Goal: Task Accomplishment & Management: Use online tool/utility

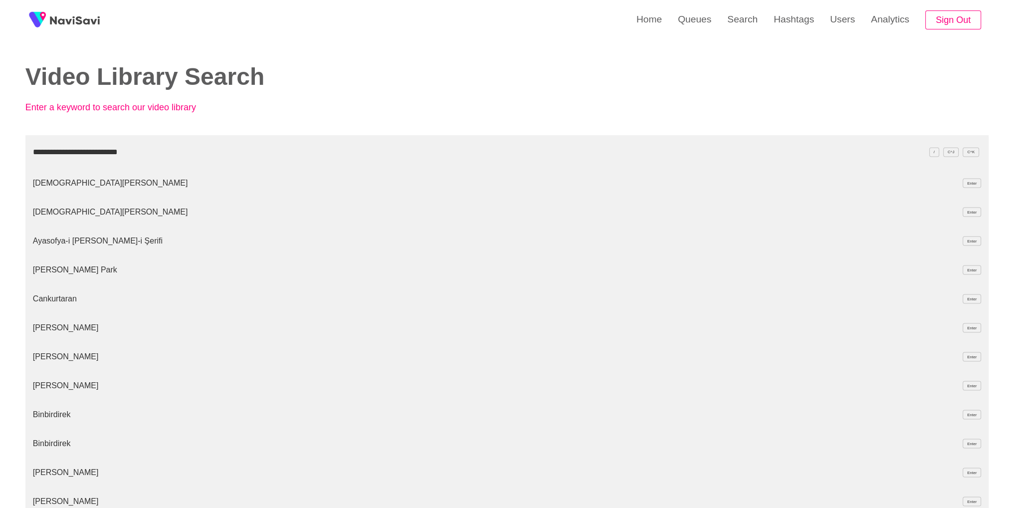
type input "**********"
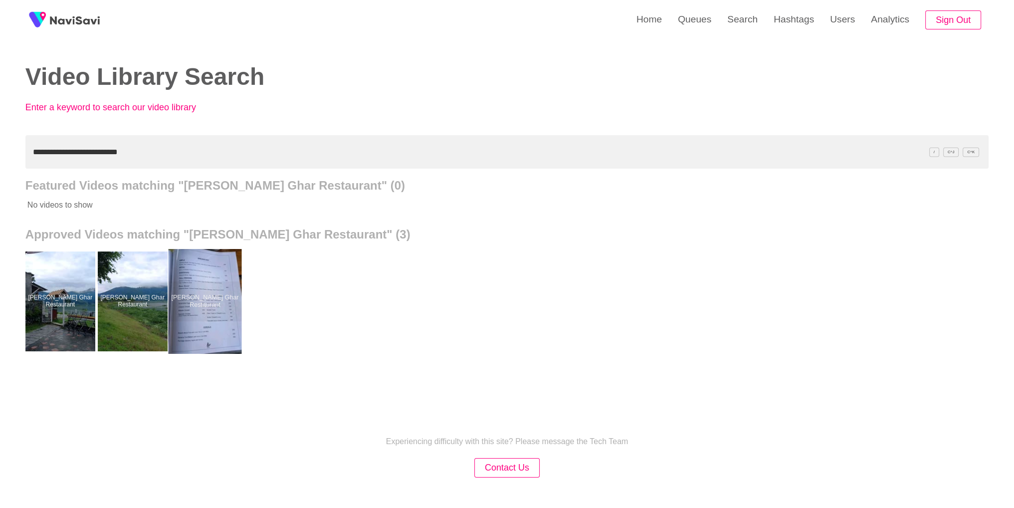
click at [222, 325] on div at bounding box center [204, 301] width 73 height 105
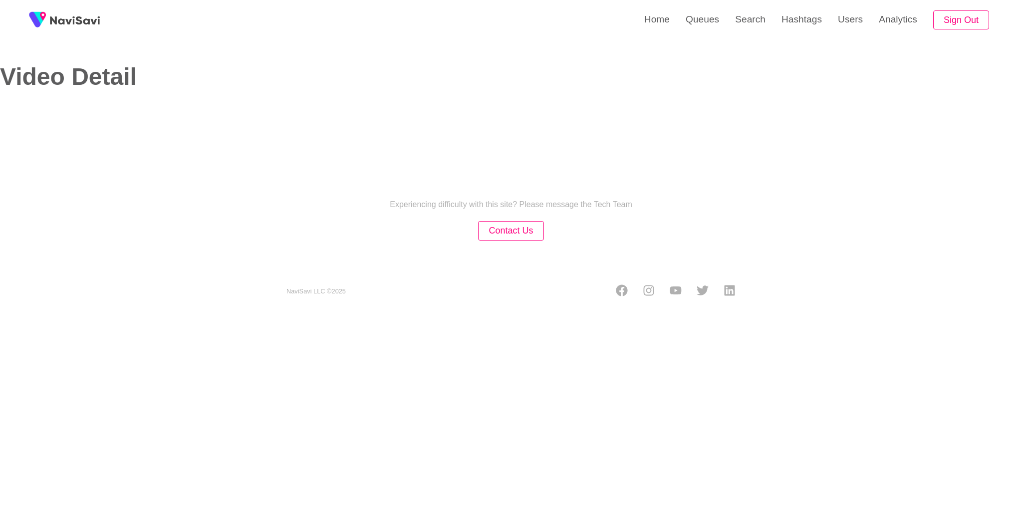
select select "**"
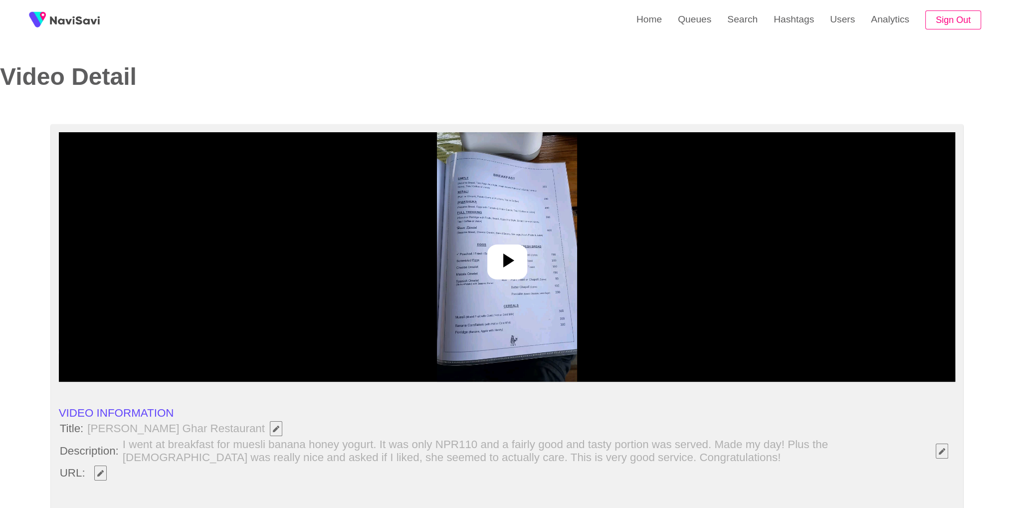
click at [526, 279] on div at bounding box center [507, 256] width 897 height 249
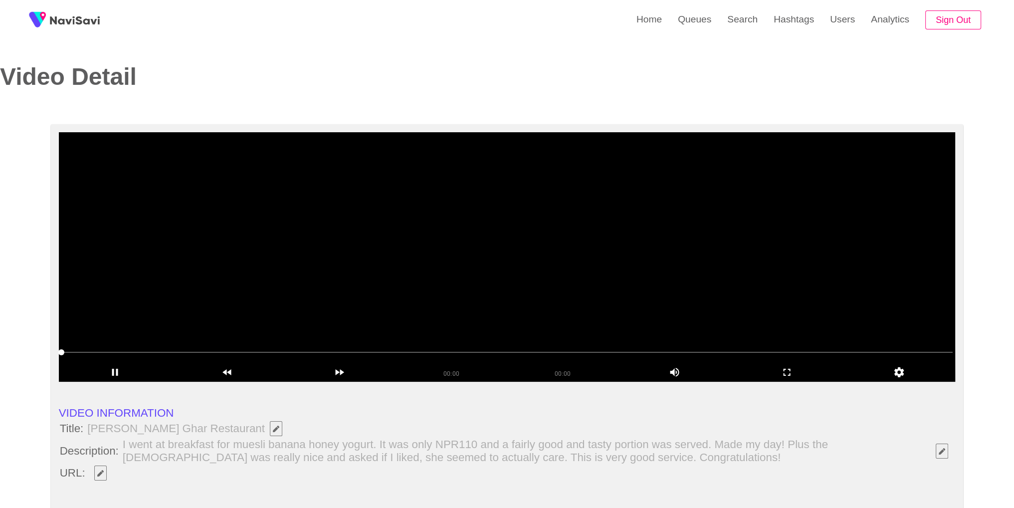
select select "**********"
drag, startPoint x: 89, startPoint y: 430, endPoint x: 237, endPoint y: 429, distance: 148.2
click at [237, 429] on span "[PERSON_NAME] Ghar Restaurant" at bounding box center [187, 428] width 202 height 17
copy span "[PERSON_NAME] Ghar Restaurant"
click at [498, 247] on video at bounding box center [507, 256] width 897 height 249
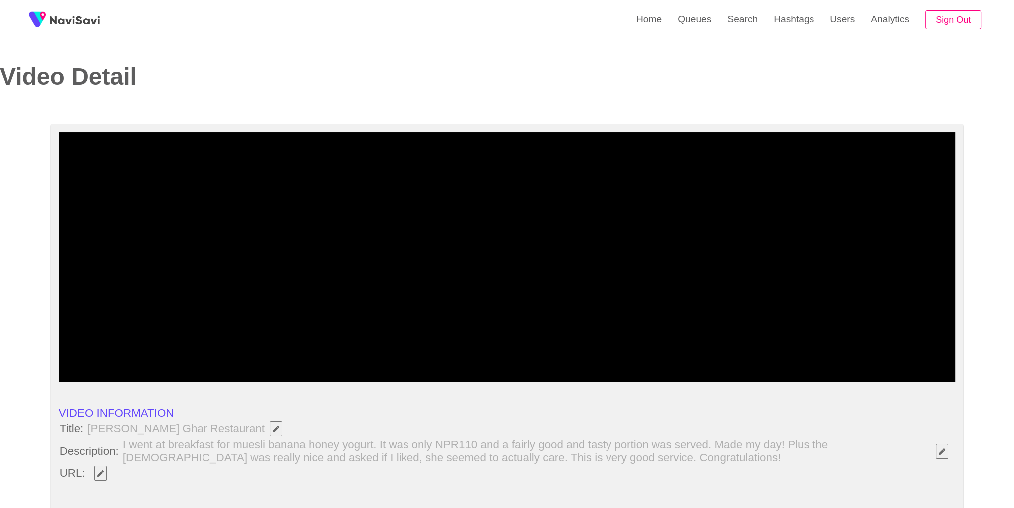
click at [160, 456] on span "I went at breakfast for muesli banana honey yogurt. It was only NPR110 and a fa…" at bounding box center [538, 450] width 833 height 25
click at [100, 470] on icon "Edit Field" at bounding box center [100, 473] width 6 height 6
drag, startPoint x: 390, startPoint y: 440, endPoint x: 299, endPoint y: 376, distance: 110.9
click at [390, 440] on span "I went at breakfast for muesli banana honey yogurt. It was only NPR110 and a fa…" at bounding box center [538, 450] width 833 height 25
click at [328, 288] on video at bounding box center [507, 256] width 897 height 249
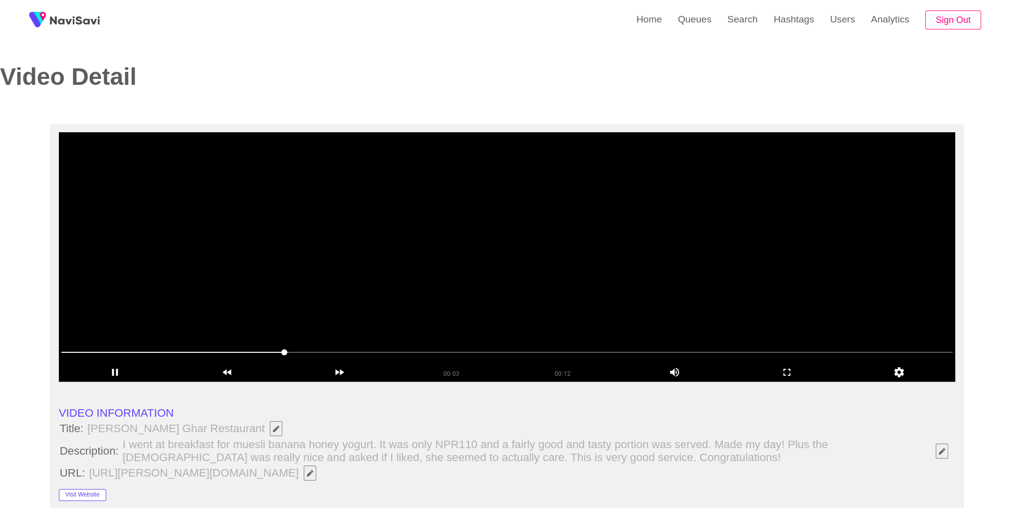
drag, startPoint x: 153, startPoint y: 352, endPoint x: 445, endPoint y: 353, distance: 291.9
click at [445, 353] on span at bounding box center [507, 352] width 892 height 1
click at [782, 376] on icon "add" at bounding box center [786, 372] width 111 height 12
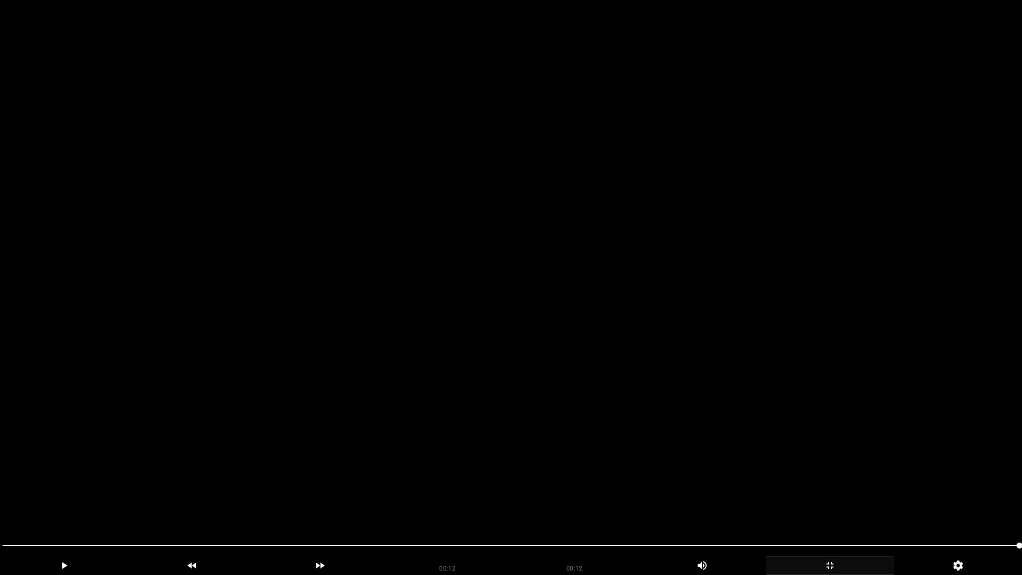
click at [423, 507] on span at bounding box center [510, 545] width 1017 height 16
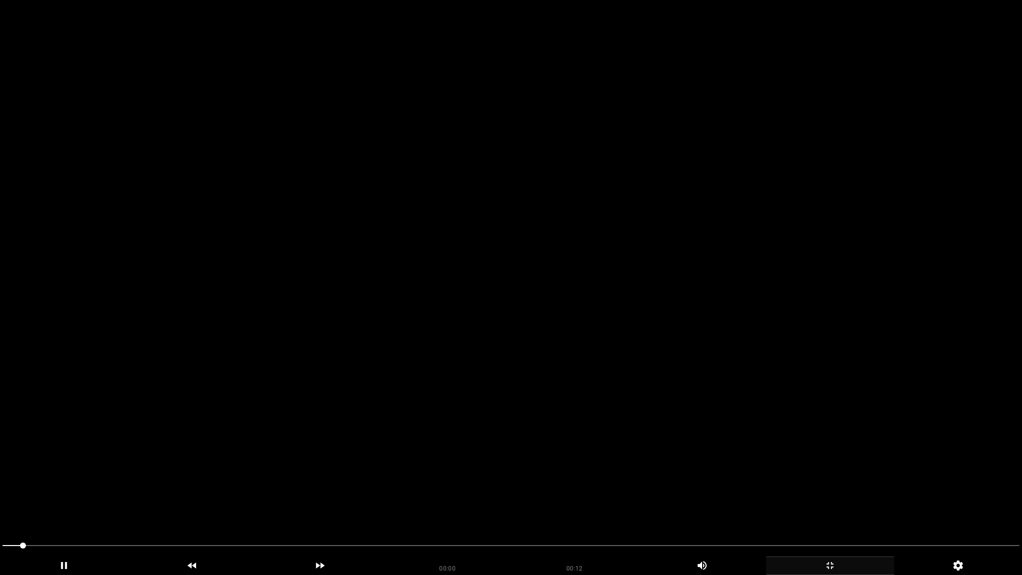
click at [652, 406] on video at bounding box center [511, 287] width 1022 height 575
click at [838, 507] on icon "add" at bounding box center [829, 565] width 127 height 12
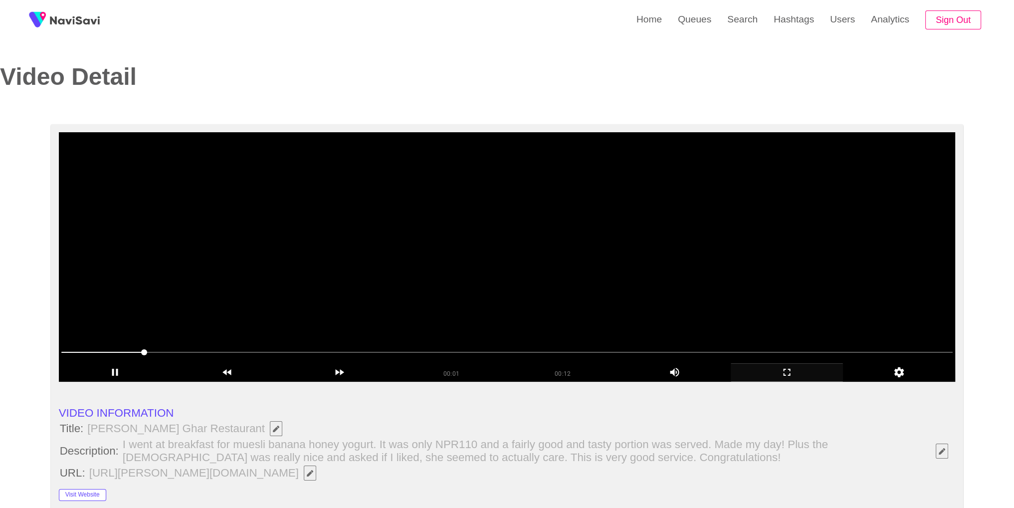
click at [505, 250] on video at bounding box center [507, 256] width 897 height 249
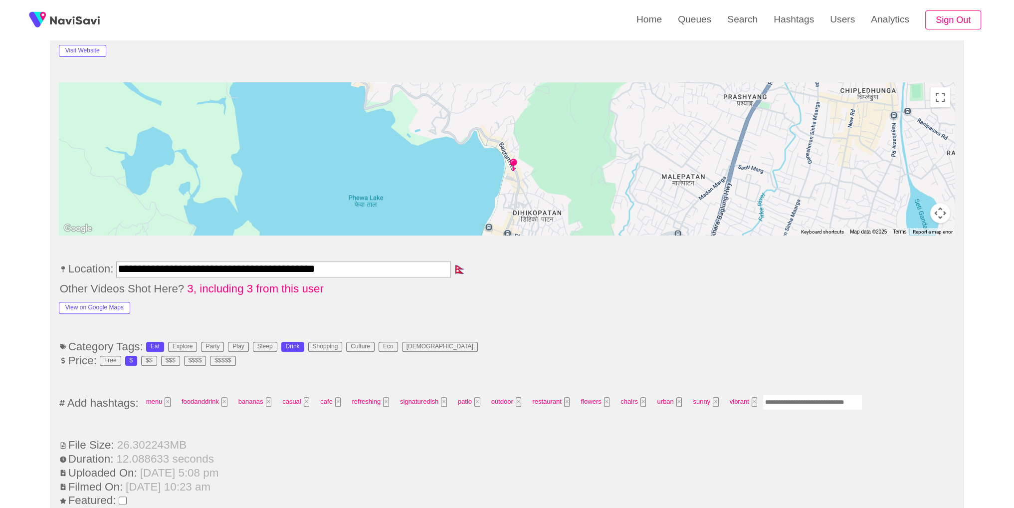
click at [790, 398] on input "Enter tag here and press return" at bounding box center [813, 402] width 100 height 15
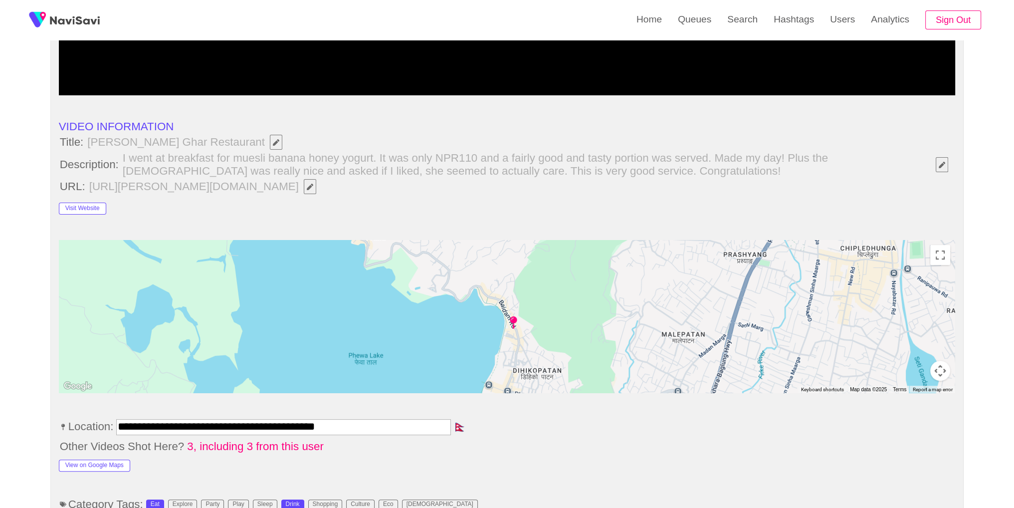
scroll to position [0, 0]
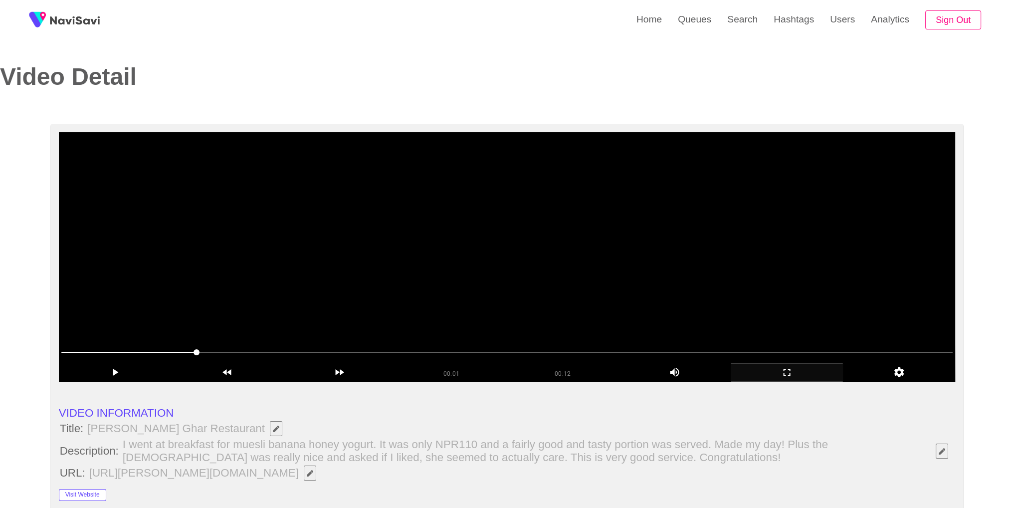
click at [574, 196] on video at bounding box center [507, 256] width 897 height 249
click at [701, 344] on div at bounding box center [507, 353] width 900 height 27
click at [794, 376] on icon "add" at bounding box center [786, 372] width 111 height 12
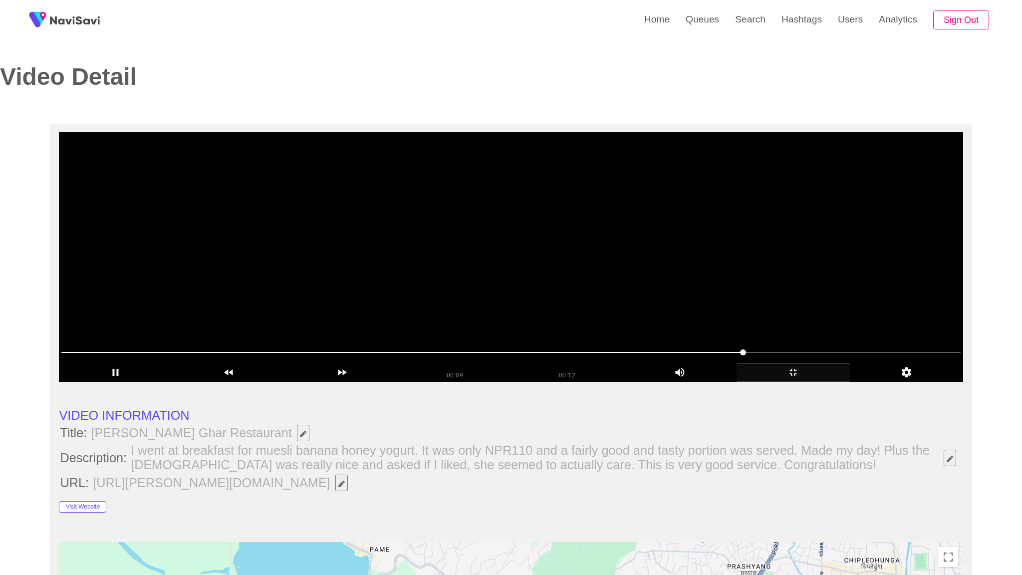
click at [709, 382] on video at bounding box center [511, 256] width 904 height 249
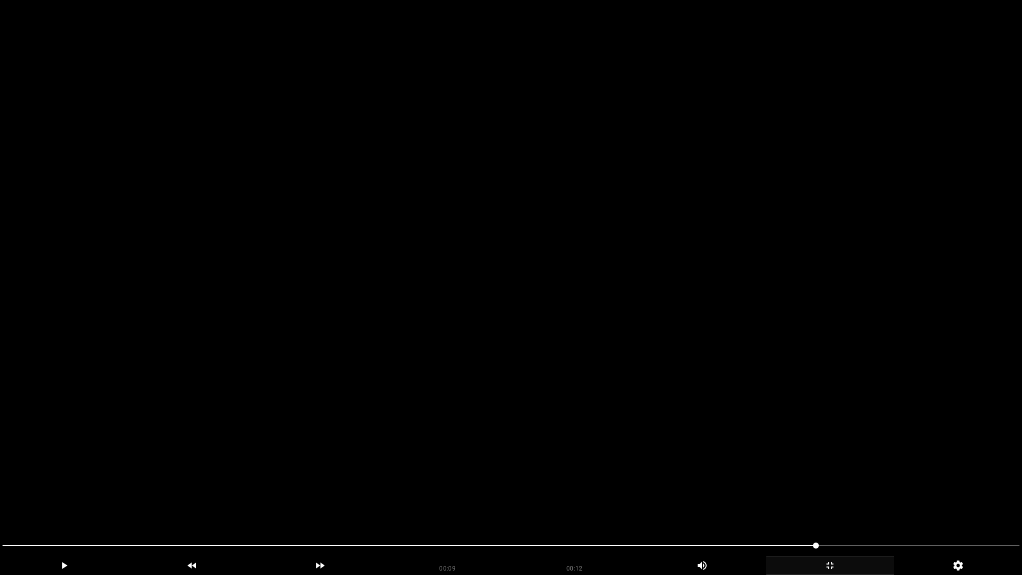
click at [709, 388] on video at bounding box center [511, 287] width 1022 height 575
click at [790, 455] on video at bounding box center [511, 287] width 1022 height 575
click at [802, 437] on video at bounding box center [511, 287] width 1022 height 575
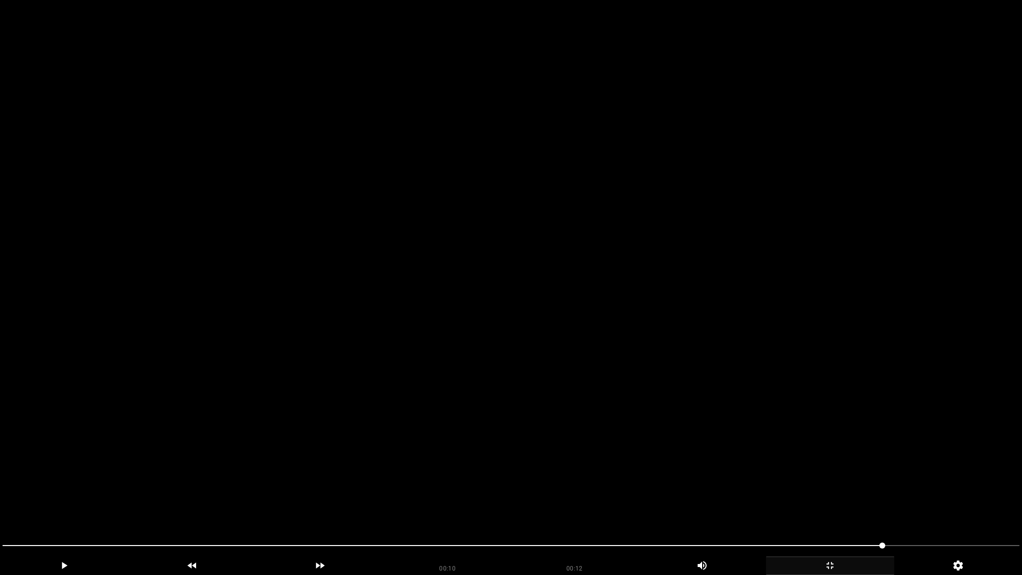
click at [802, 434] on video at bounding box center [511, 287] width 1022 height 575
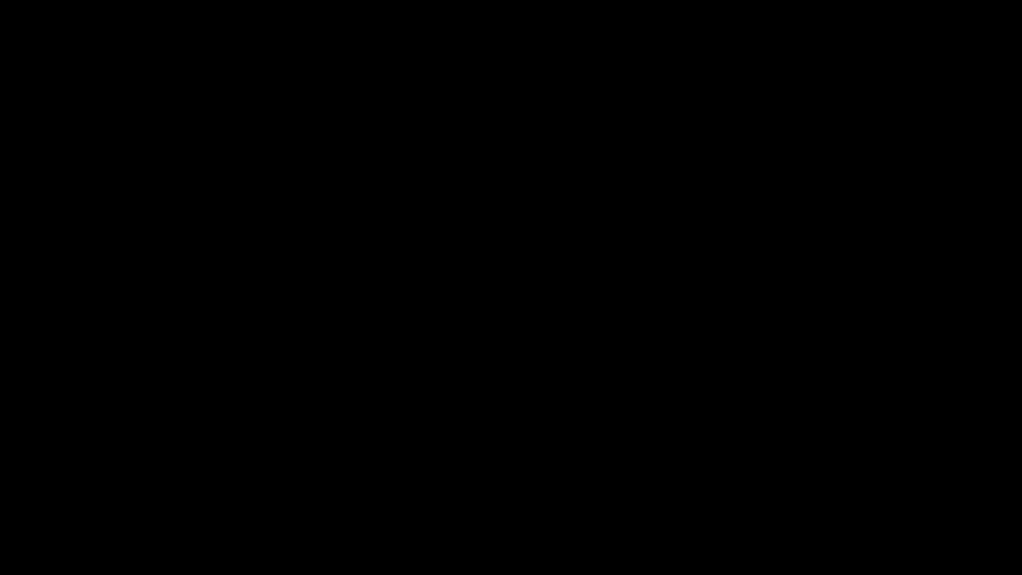
click at [742, 507] on div at bounding box center [511, 546] width 1025 height 27
drag, startPoint x: 821, startPoint y: 545, endPoint x: 868, endPoint y: 545, distance: 47.4
click at [907, 507] on span at bounding box center [510, 545] width 1017 height 1
click at [505, 507] on div at bounding box center [511, 546] width 1025 height 27
click at [836, 507] on div "add" at bounding box center [830, 565] width 128 height 18
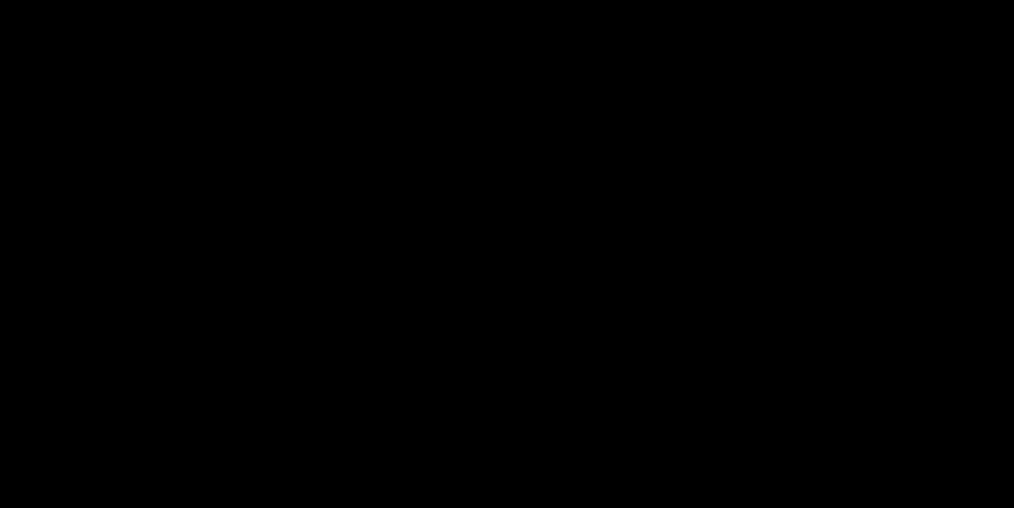
click at [537, 303] on video at bounding box center [507, 254] width 1014 height 508
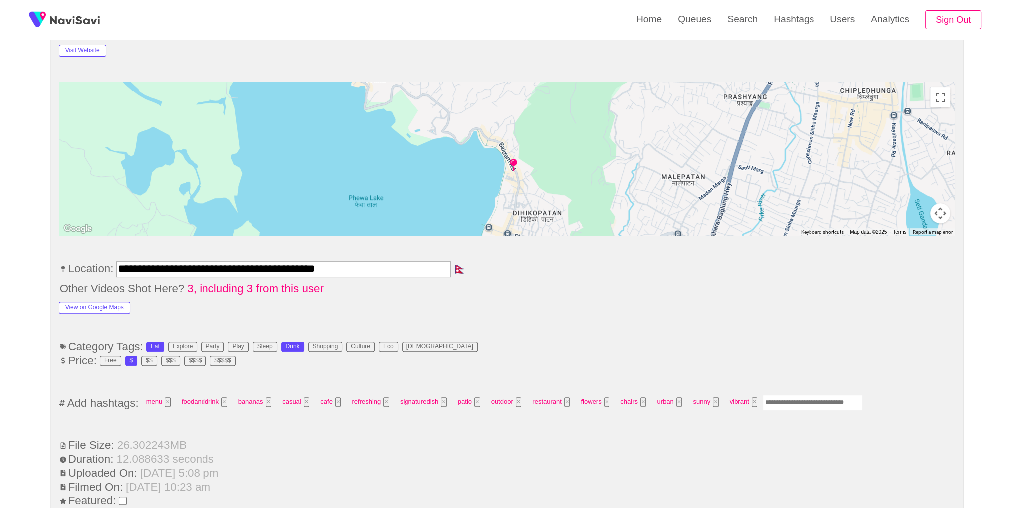
scroll to position [563, 0]
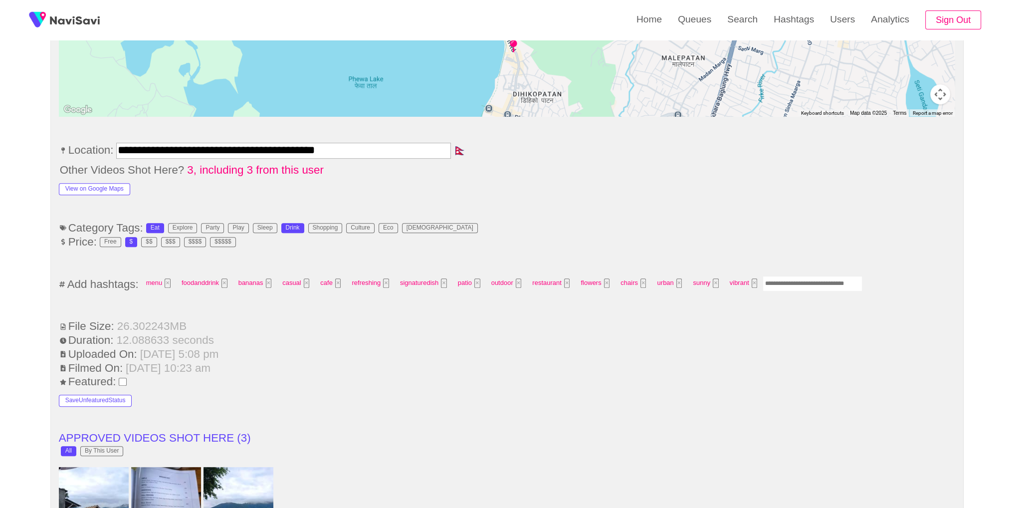
click at [837, 280] on input "Enter tag here and press return" at bounding box center [813, 283] width 100 height 15
type input "*********"
click at [632, 206] on ul "**********" at bounding box center [507, 485] width 897 height 1332
click at [748, 30] on link "Search" at bounding box center [742, 19] width 46 height 39
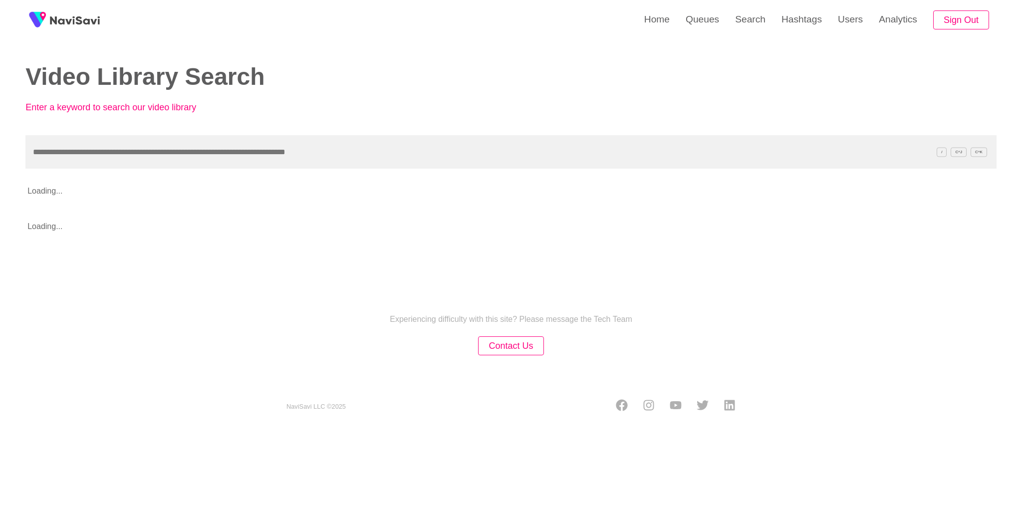
click at [324, 164] on input "text" at bounding box center [510, 151] width 971 height 33
type input "**********"
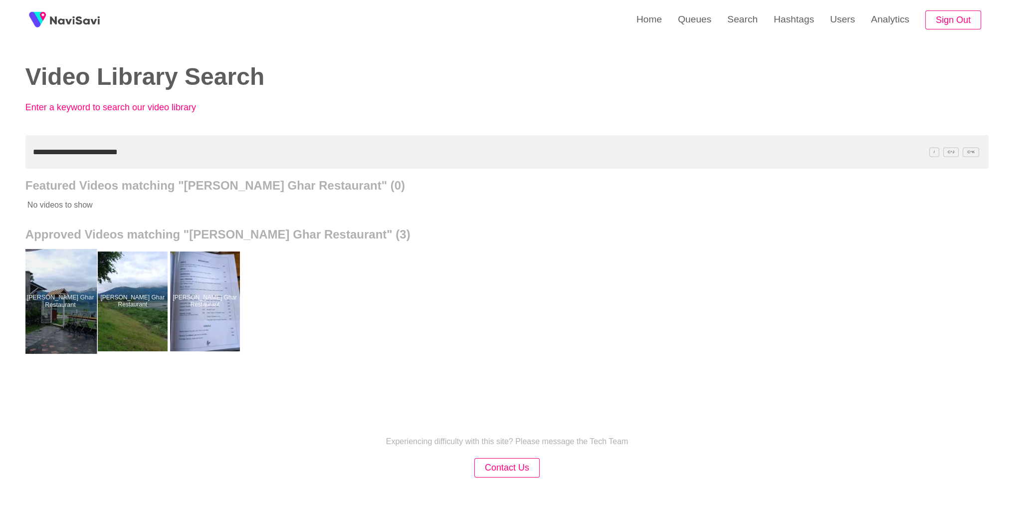
click at [74, 292] on div at bounding box center [59, 301] width 73 height 105
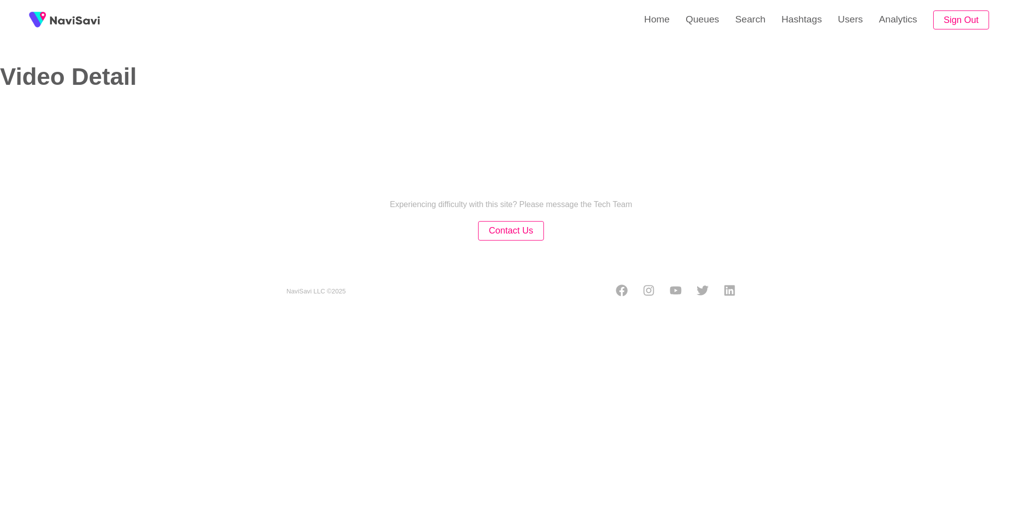
select select "**"
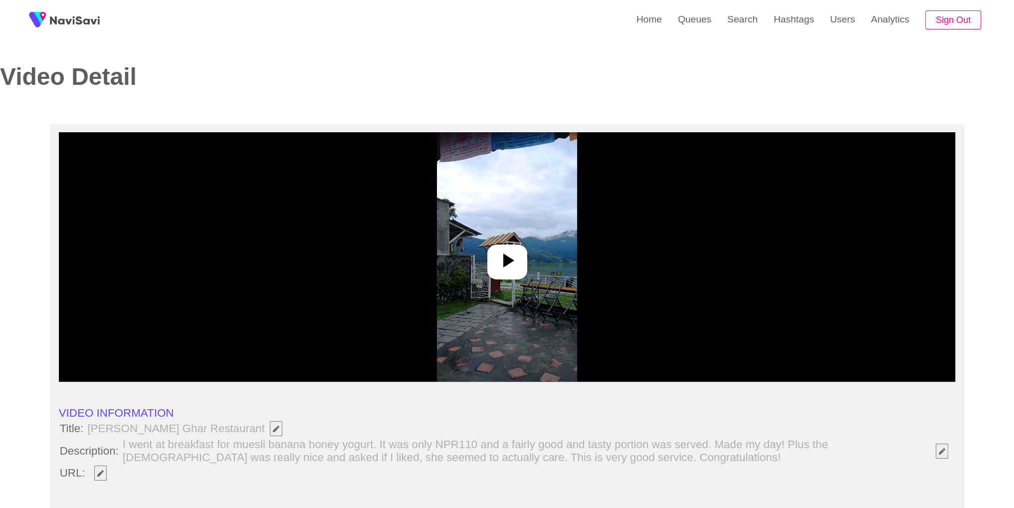
select select "**********"
click at [504, 247] on div at bounding box center [507, 261] width 40 height 35
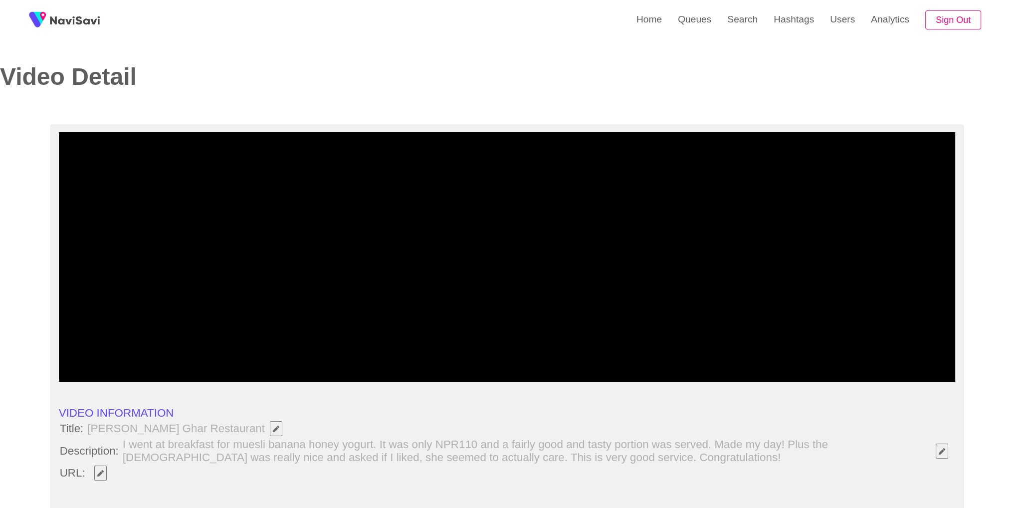
click at [102, 475] on icon "Edit Field" at bounding box center [100, 473] width 6 height 6
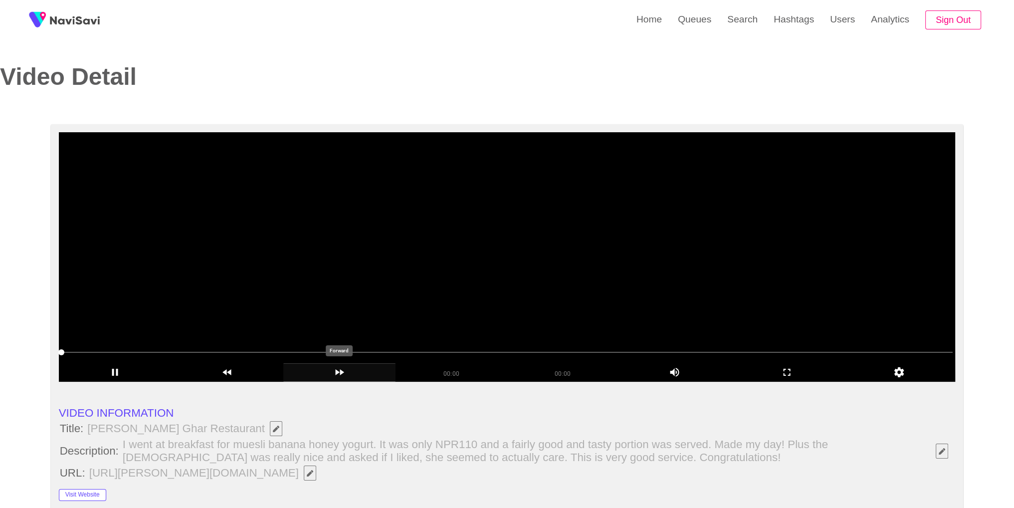
click at [328, 370] on icon "add" at bounding box center [339, 372] width 111 height 12
click at [689, 227] on video at bounding box center [507, 256] width 897 height 249
click at [809, 378] on div "add" at bounding box center [787, 372] width 112 height 18
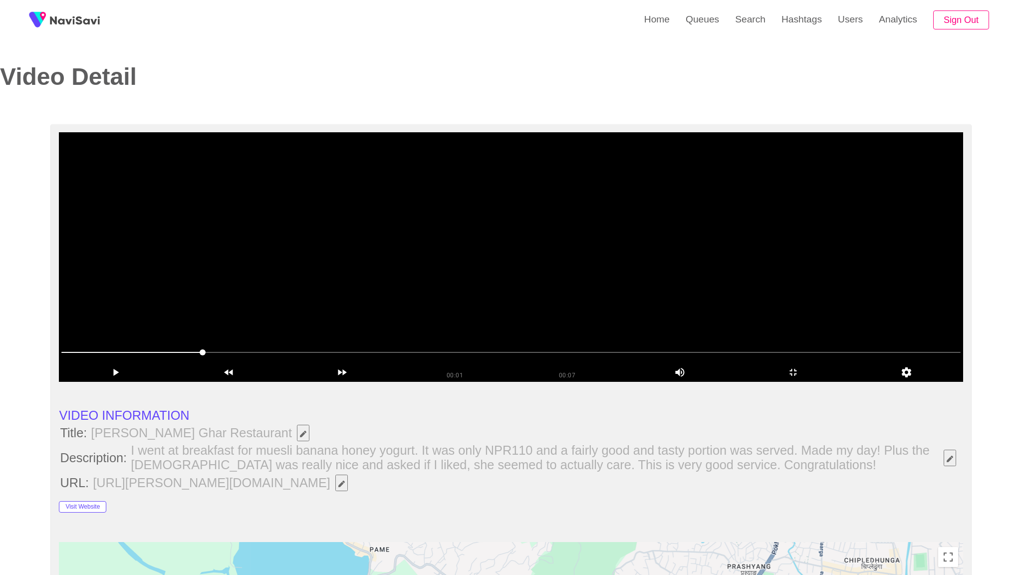
click at [804, 382] on video at bounding box center [511, 256] width 904 height 249
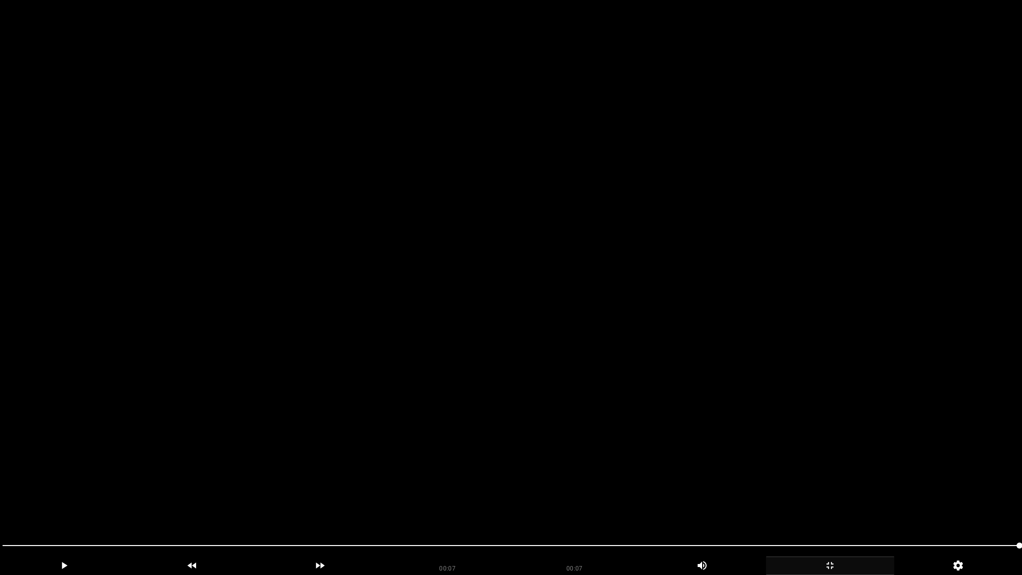
click at [830, 507] on icon "add" at bounding box center [829, 565] width 127 height 12
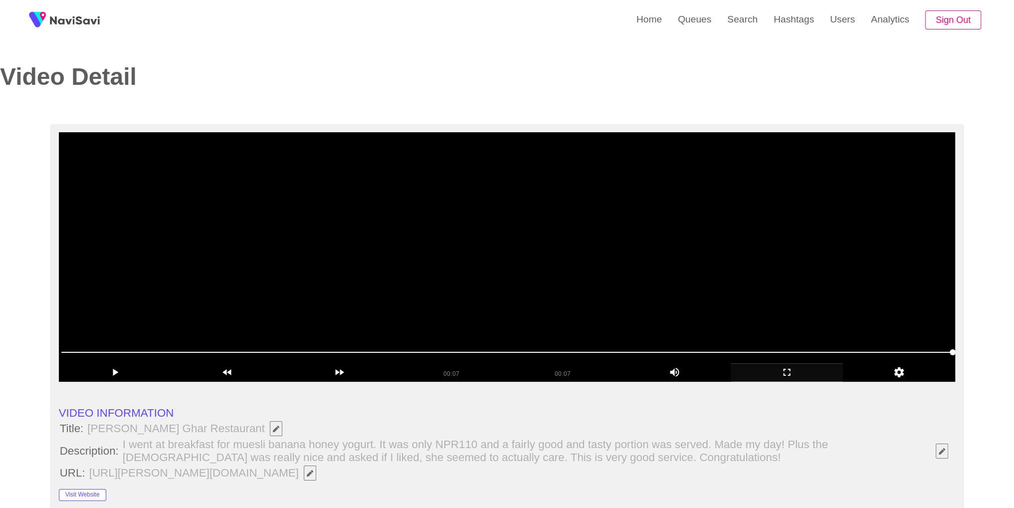
click at [505, 250] on video at bounding box center [507, 256] width 897 height 249
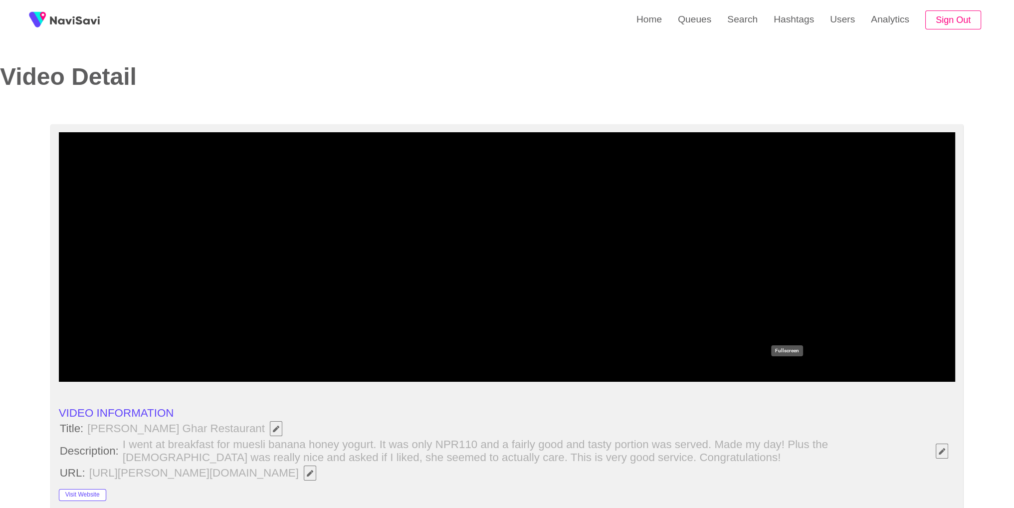
click at [780, 373] on icon "add" at bounding box center [786, 372] width 111 height 12
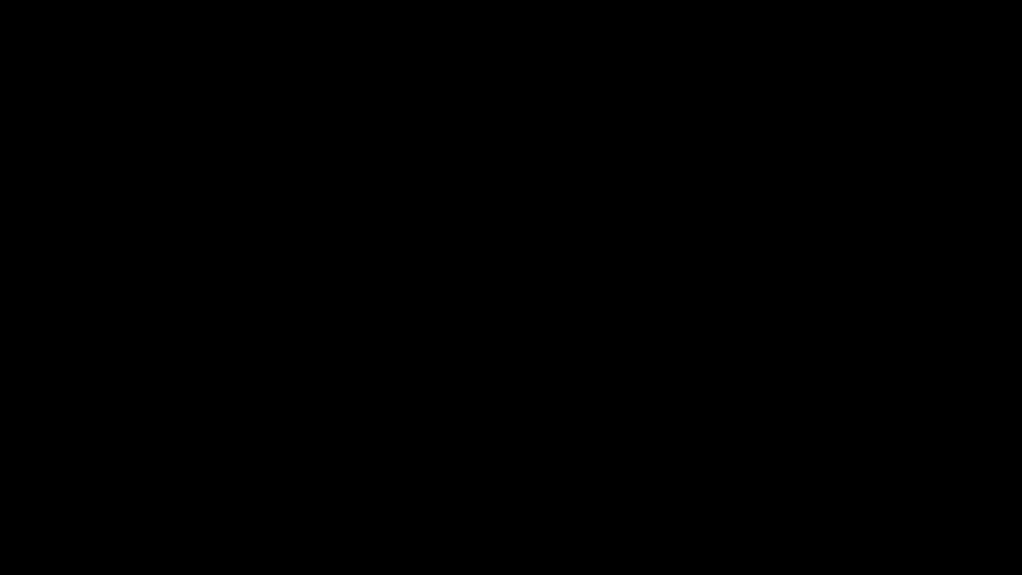
click at [841, 507] on icon "add" at bounding box center [829, 565] width 127 height 12
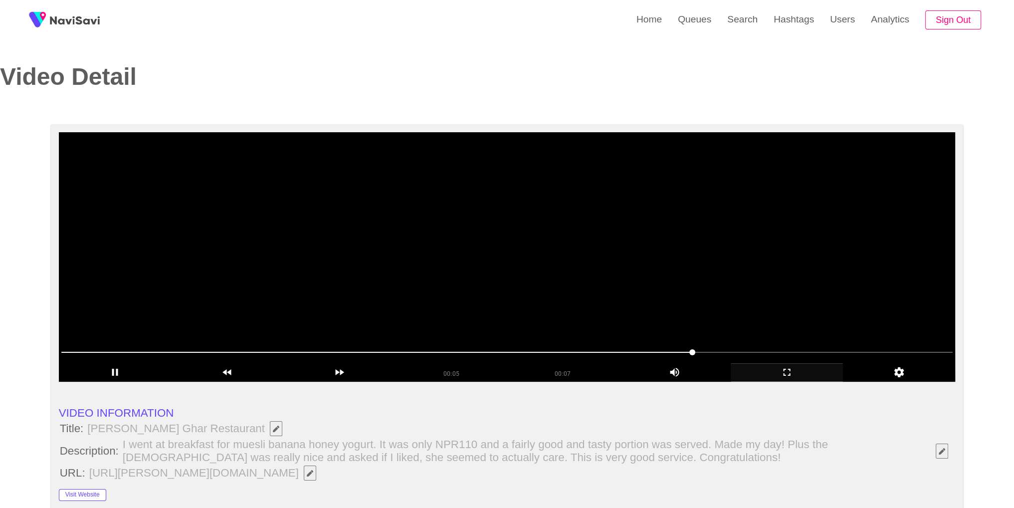
click at [564, 224] on video at bounding box center [507, 256] width 897 height 249
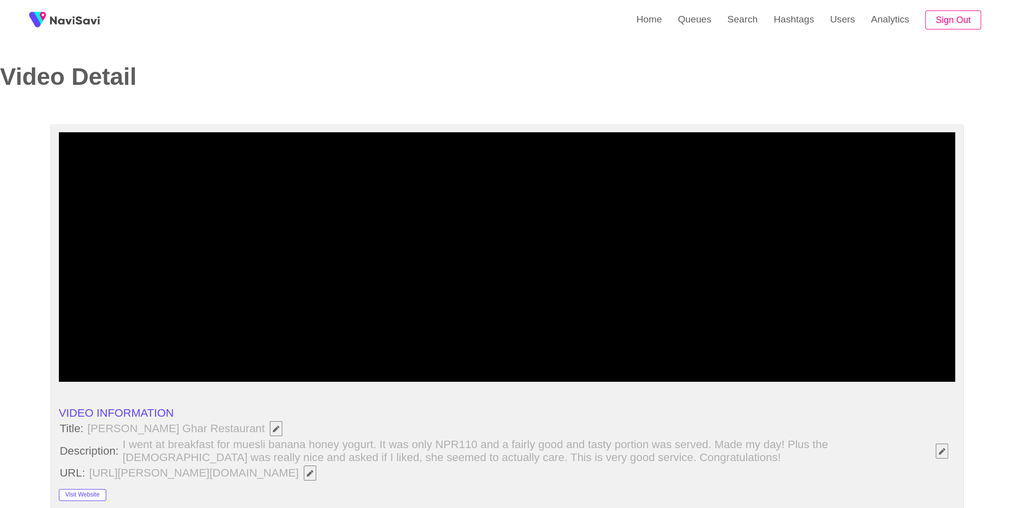
scroll to position [444, 0]
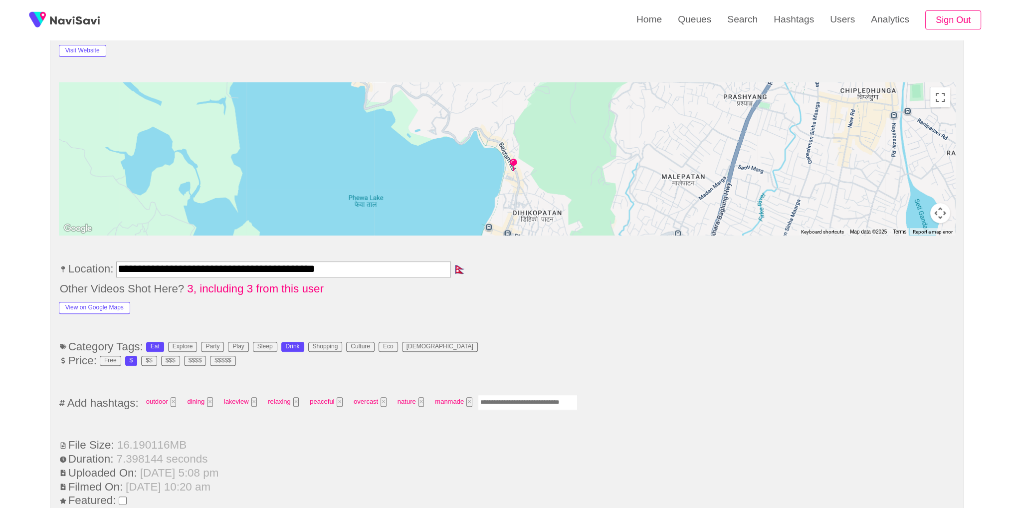
click at [478, 398] on input "Enter tag here and press return" at bounding box center [528, 402] width 100 height 15
type input "*********"
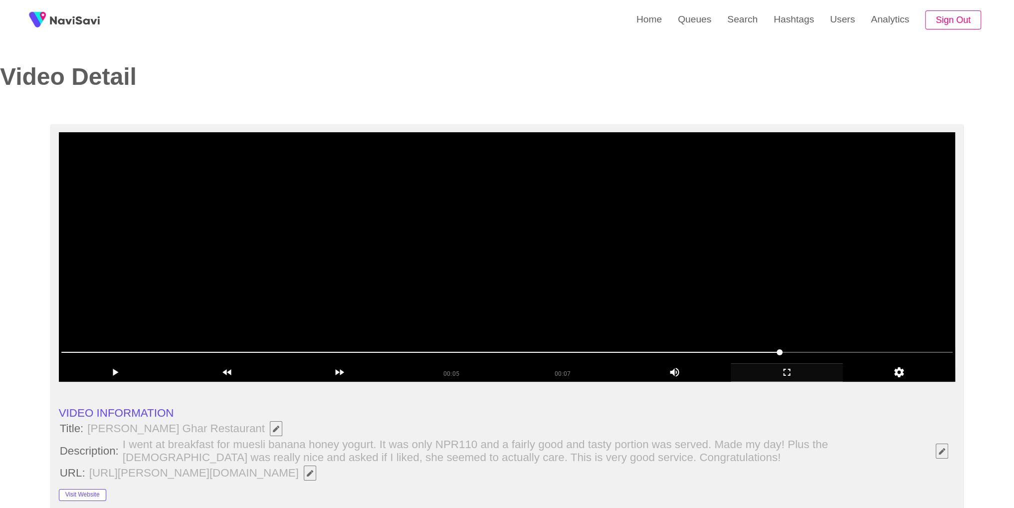
click at [680, 232] on video at bounding box center [507, 256] width 897 height 249
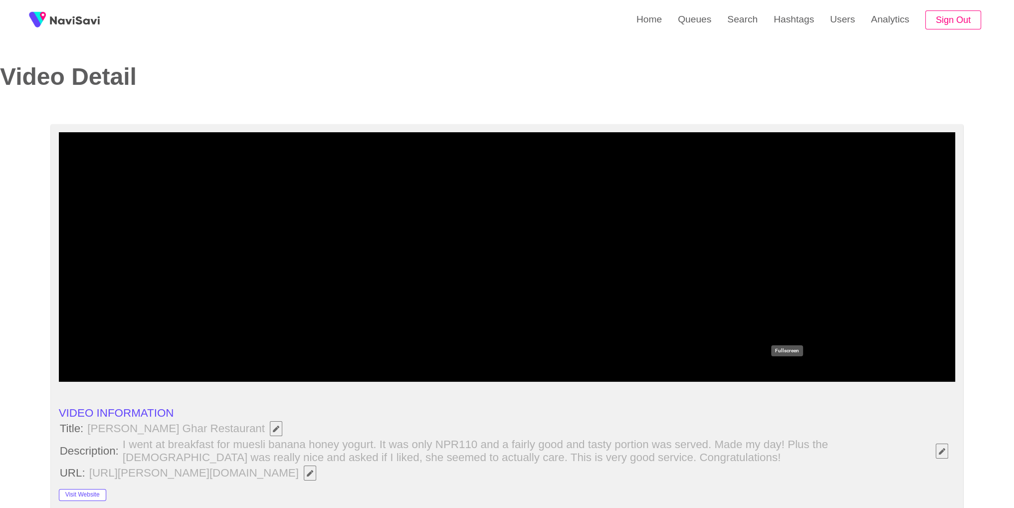
click at [802, 376] on icon "add" at bounding box center [786, 372] width 111 height 12
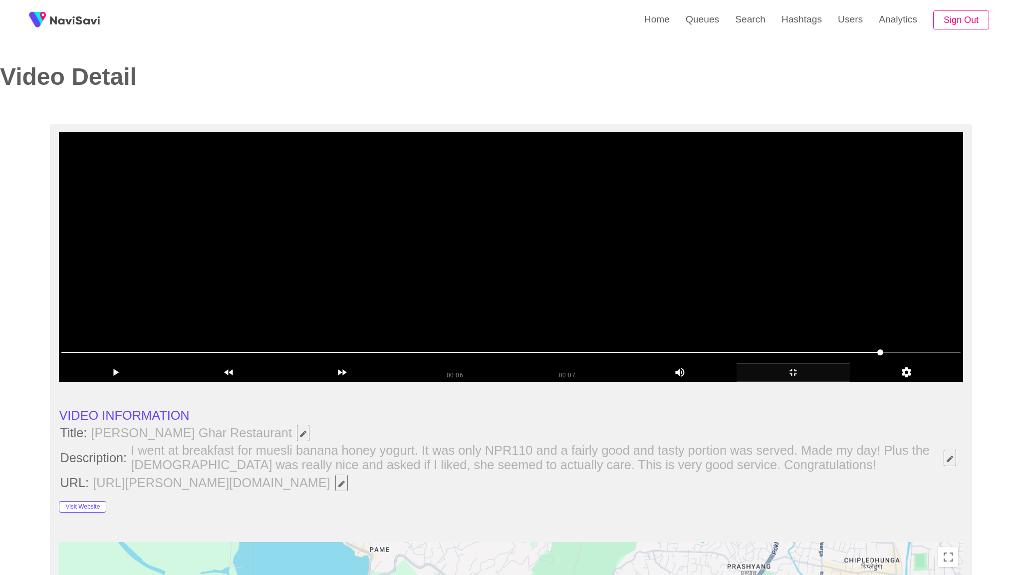
click at [801, 382] on video at bounding box center [511, 256] width 904 height 249
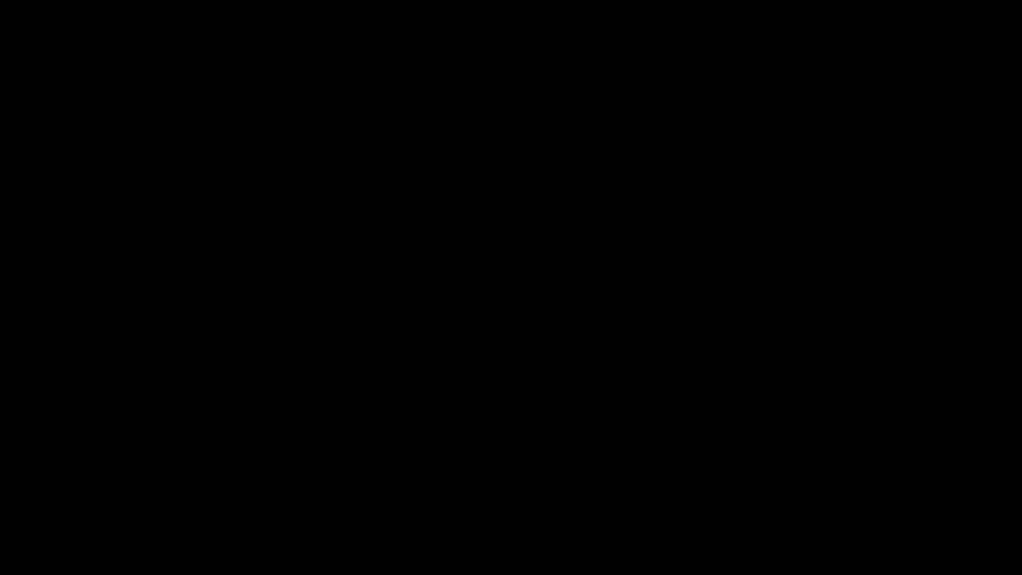
click at [569, 507] on span at bounding box center [510, 545] width 1017 height 16
click at [717, 380] on video at bounding box center [511, 287] width 1022 height 575
click at [843, 507] on div "add" at bounding box center [830, 565] width 128 height 18
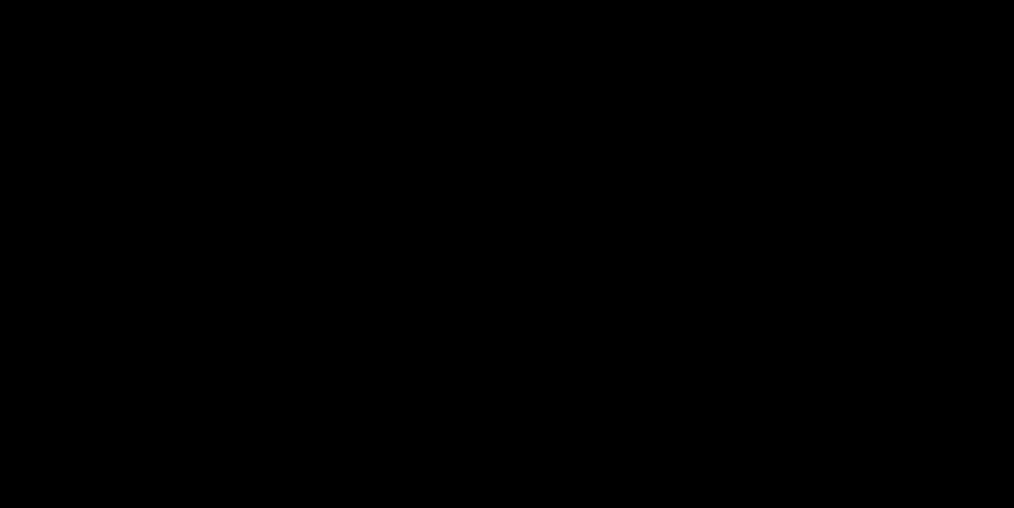
click at [554, 248] on video at bounding box center [507, 254] width 1014 height 508
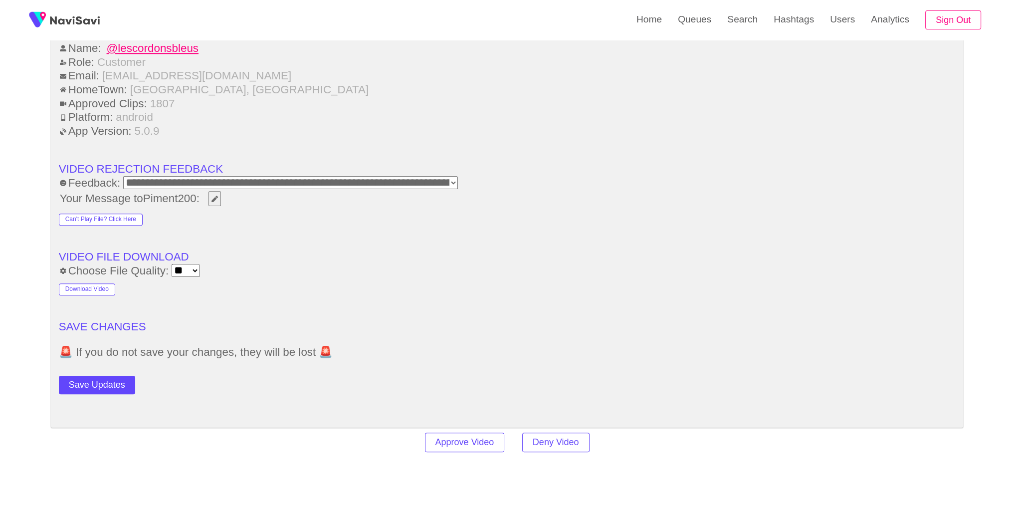
scroll to position [1307, 0]
click at [119, 375] on button "Save Updates" at bounding box center [97, 384] width 76 height 18
click at [709, 36] on link "Queues" at bounding box center [694, 19] width 49 height 39
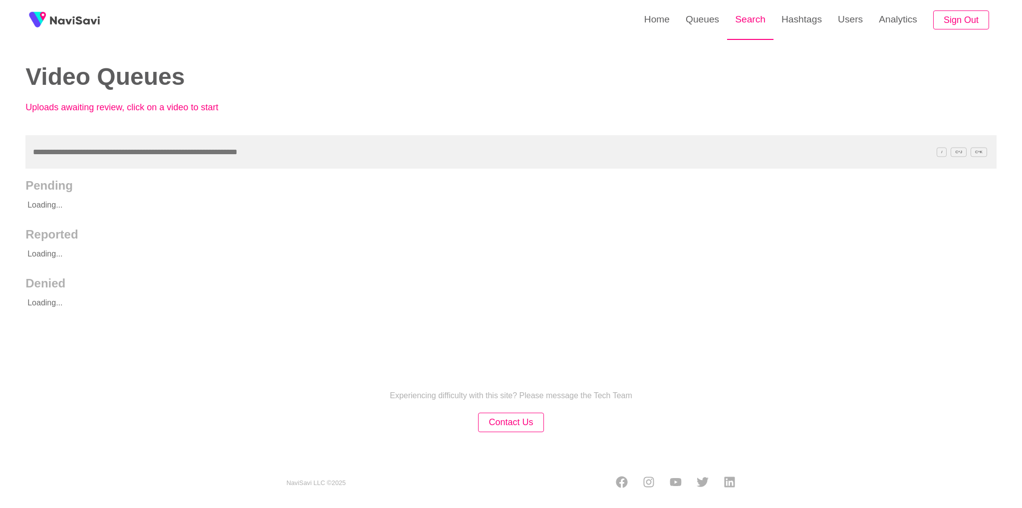
click at [766, 33] on link "Search" at bounding box center [750, 19] width 46 height 39
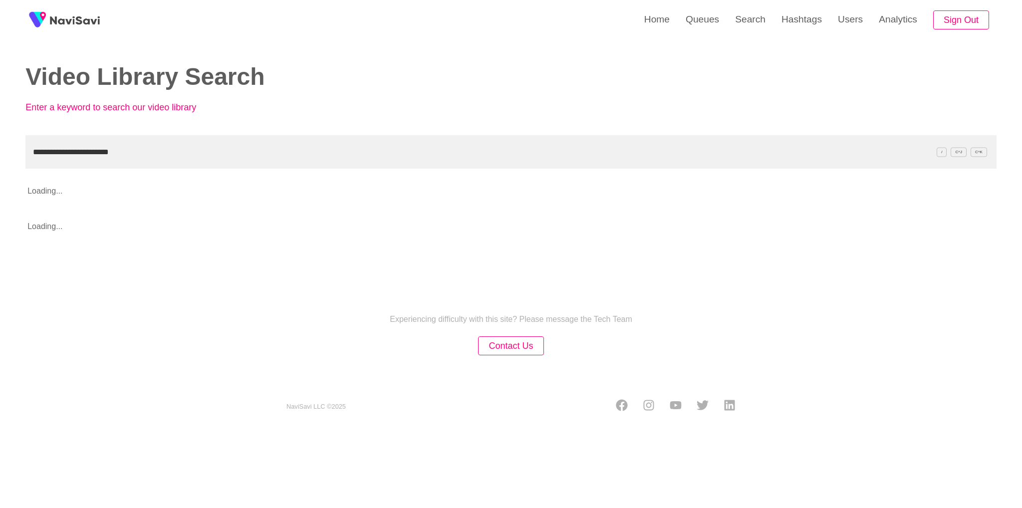
type input "**********"
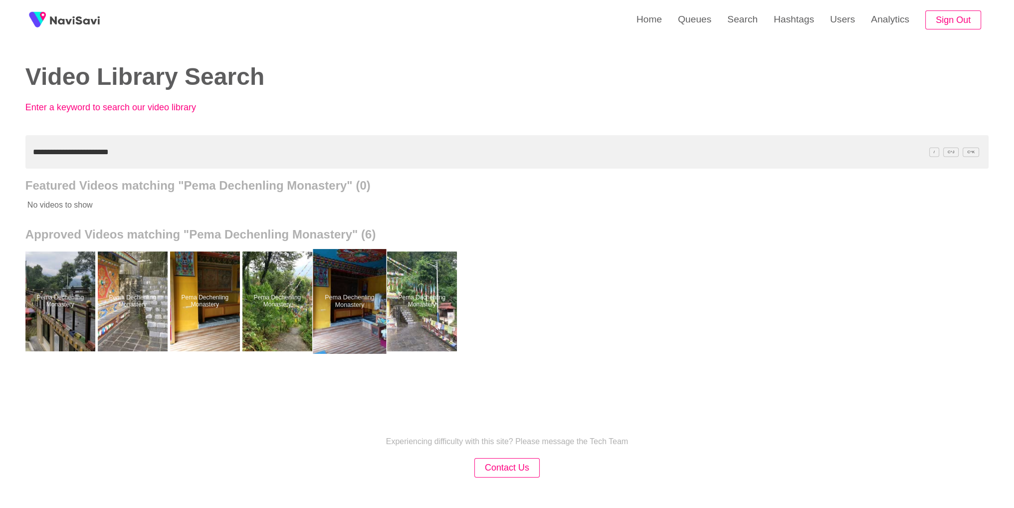
click at [341, 292] on div at bounding box center [349, 301] width 73 height 105
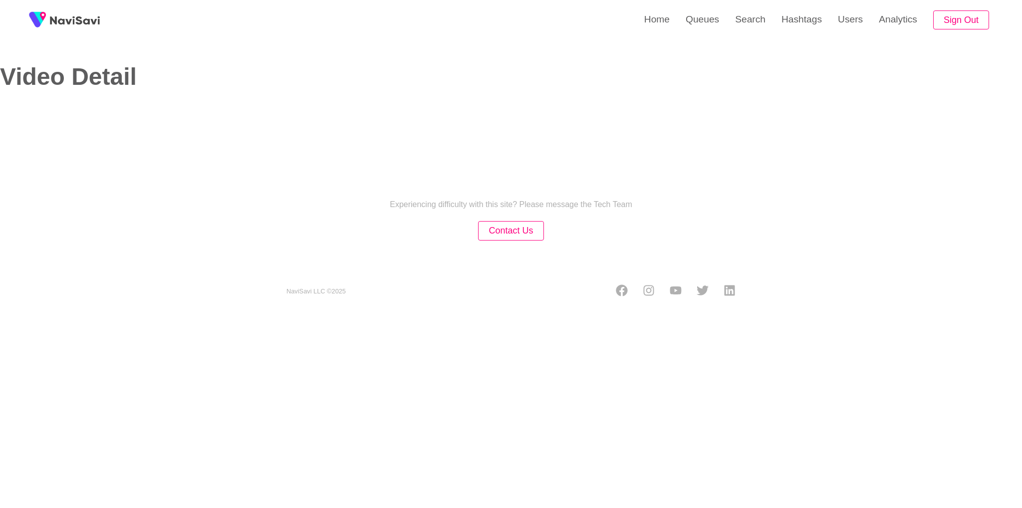
select select "**********"
select select "**"
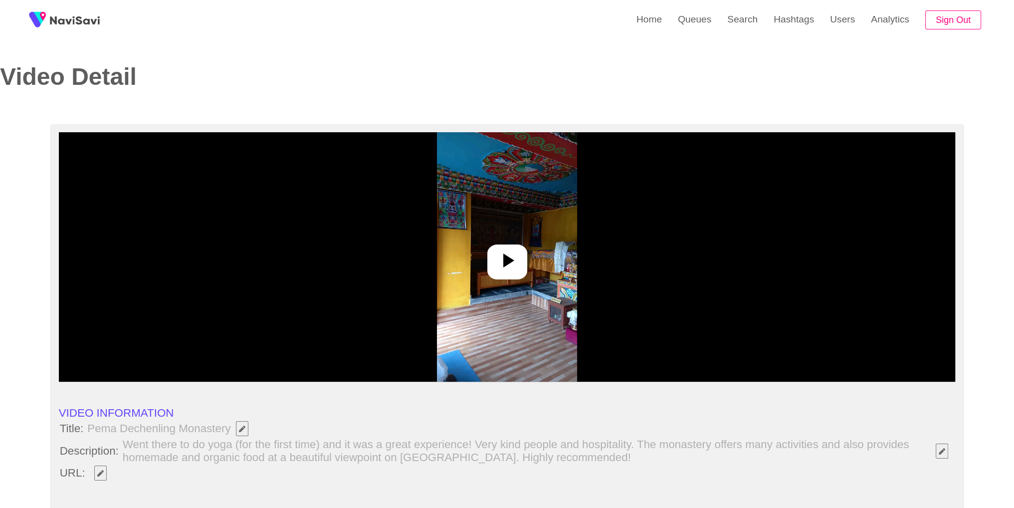
click at [444, 229] on div at bounding box center [507, 256] width 897 height 249
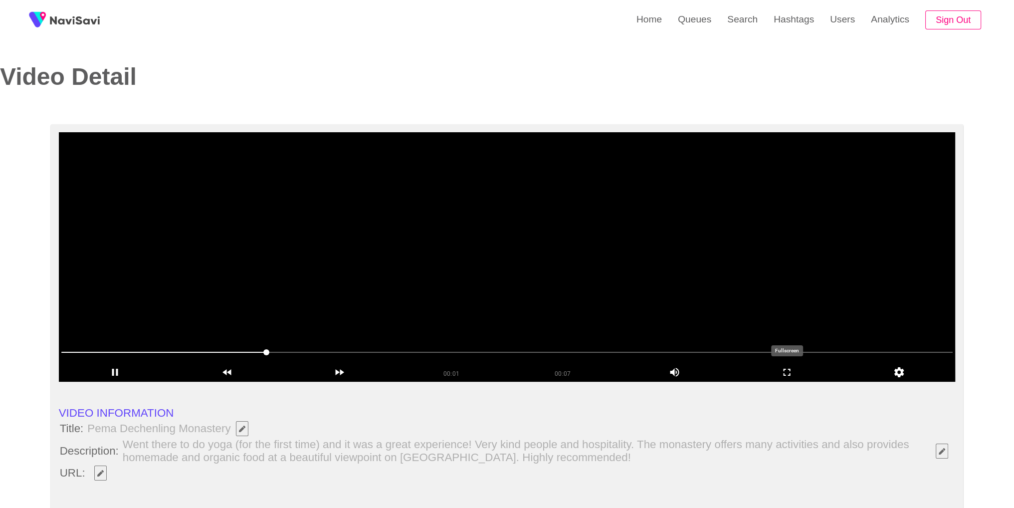
drag, startPoint x: 813, startPoint y: 374, endPoint x: 813, endPoint y: 418, distance: 43.4
click at [813, 374] on icon "add" at bounding box center [786, 372] width 111 height 12
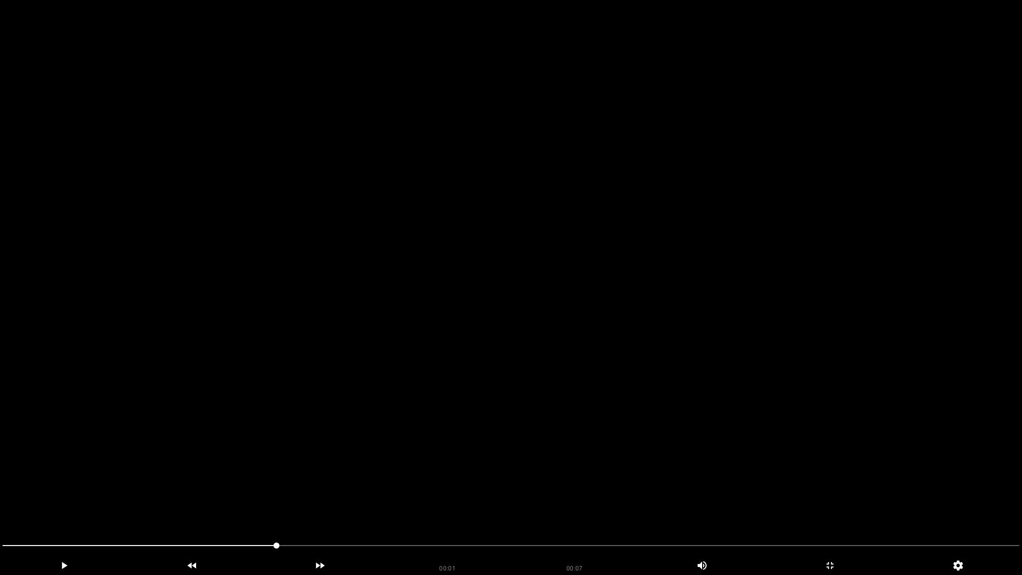
click at [804, 411] on video at bounding box center [511, 287] width 1022 height 575
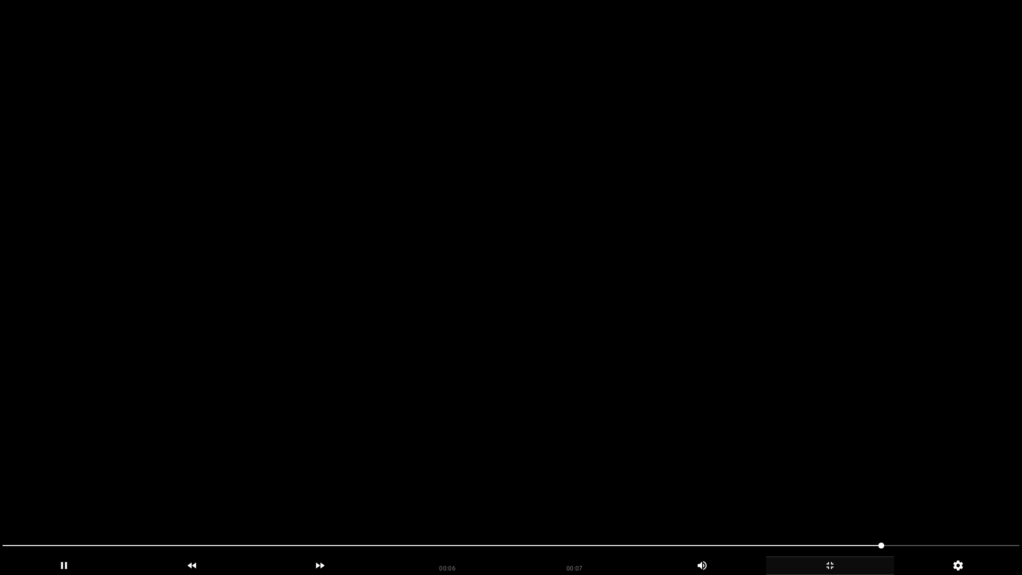
click at [845, 507] on icon "add" at bounding box center [829, 565] width 127 height 12
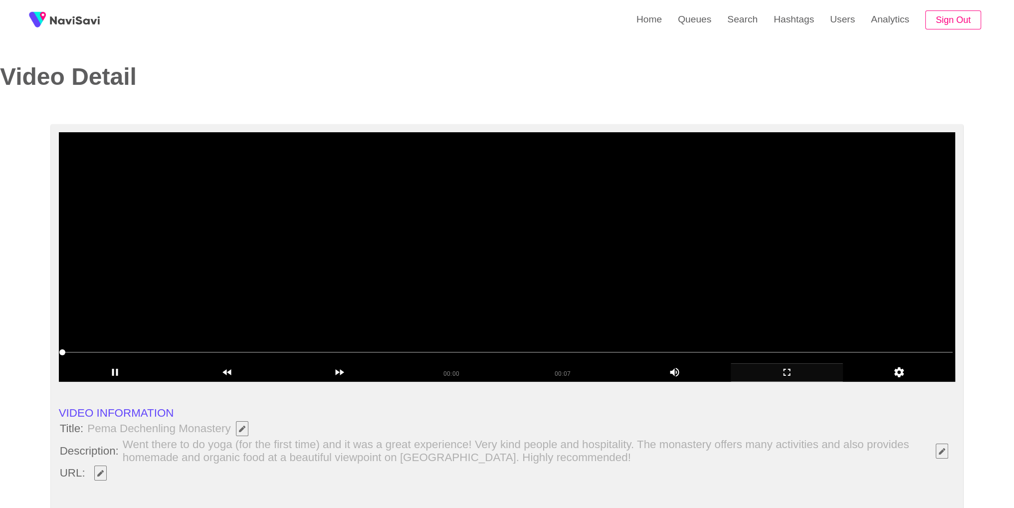
click at [517, 217] on video at bounding box center [507, 256] width 897 height 249
drag, startPoint x: 89, startPoint y: 430, endPoint x: 230, endPoint y: 434, distance: 140.2
click at [230, 434] on span "Pema Dechenling Monastery" at bounding box center [170, 428] width 168 height 17
copy span "Pema Dechenling Monastery"
drag, startPoint x: 144, startPoint y: 483, endPoint x: 121, endPoint y: 478, distance: 22.9
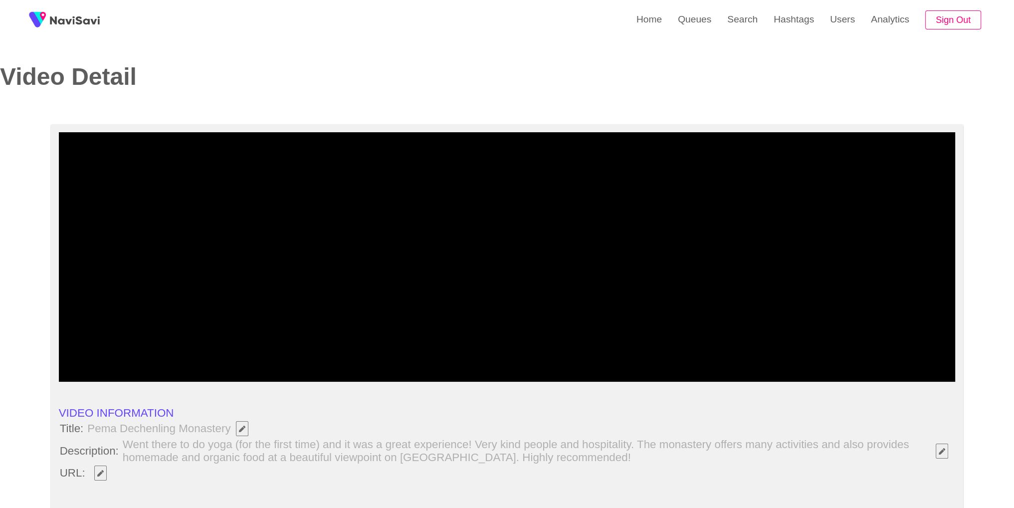
click at [140, 482] on li at bounding box center [507, 488] width 897 height 12
click at [103, 475] on icon "Edit Field" at bounding box center [100, 473] width 6 height 6
click at [516, 325] on video at bounding box center [507, 256] width 897 height 249
click at [515, 292] on video at bounding box center [507, 256] width 897 height 249
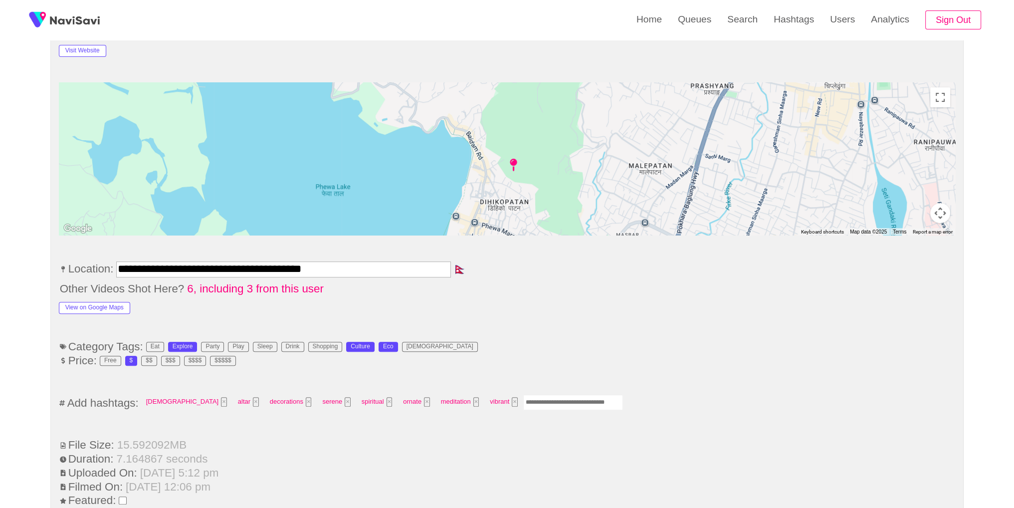
scroll to position [563, 0]
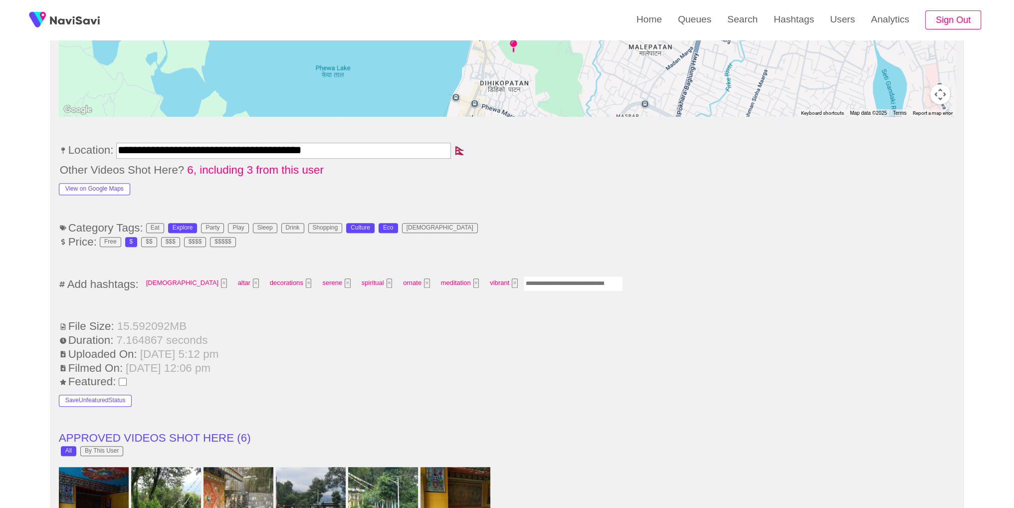
click at [529, 279] on input "Enter tag here and press return" at bounding box center [573, 283] width 100 height 15
type input "*********"
click at [621, 155] on li "**********" at bounding box center [507, 153] width 897 height 20
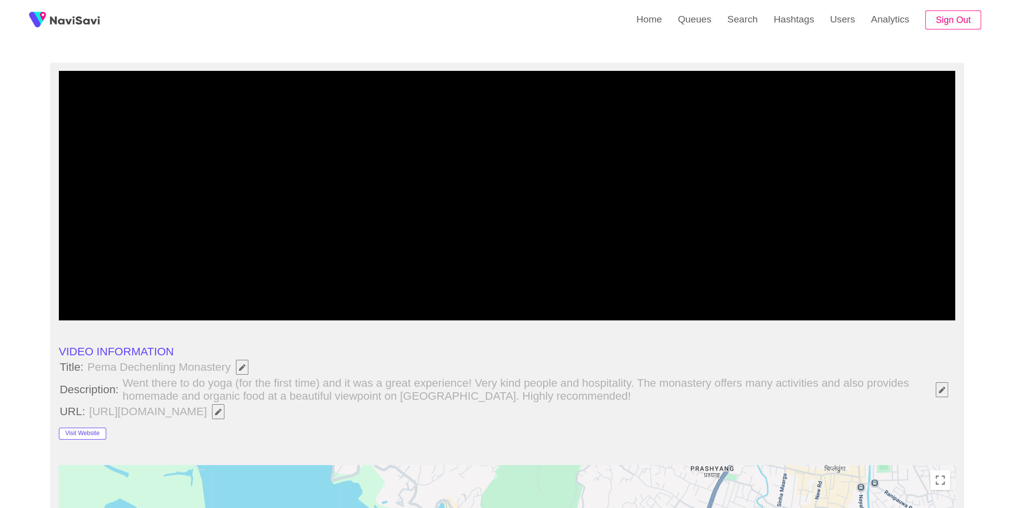
scroll to position [0, 0]
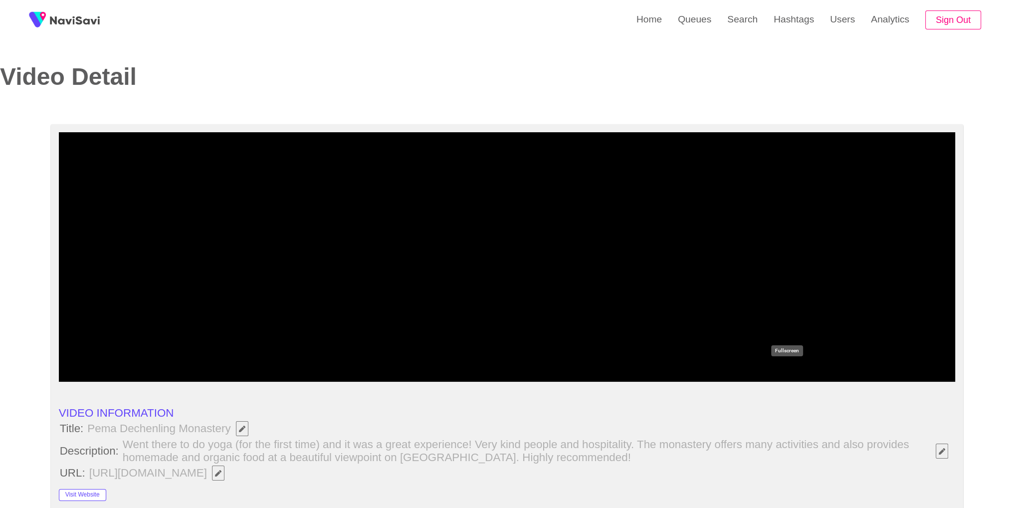
drag, startPoint x: 795, startPoint y: 380, endPoint x: 791, endPoint y: 419, distance: 38.6
click at [795, 381] on div "add" at bounding box center [787, 372] width 112 height 18
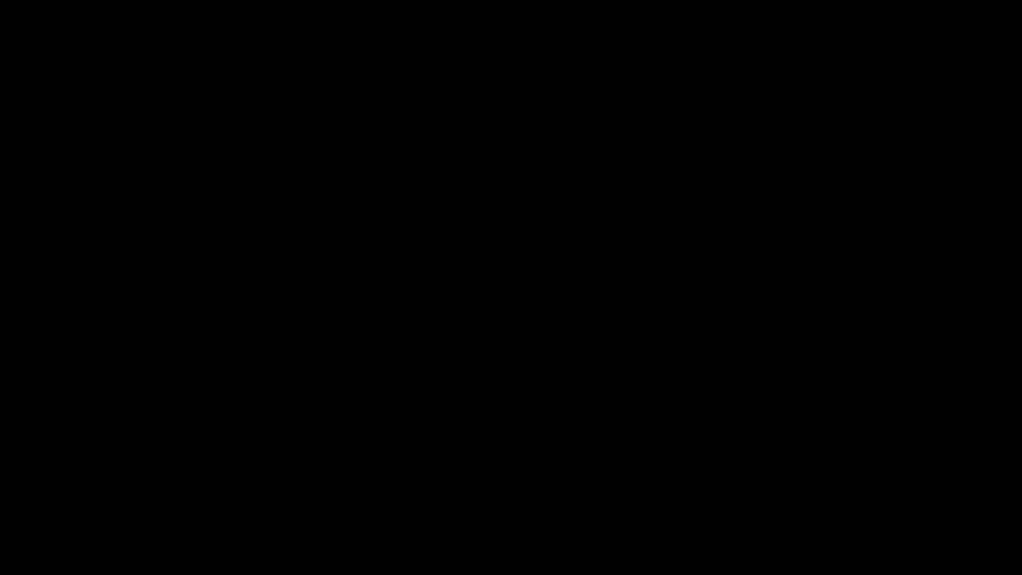
click at [669, 311] on video at bounding box center [511, 287] width 1022 height 575
click at [920, 507] on div at bounding box center [511, 546] width 1025 height 27
click at [821, 507] on icon "add" at bounding box center [829, 565] width 127 height 12
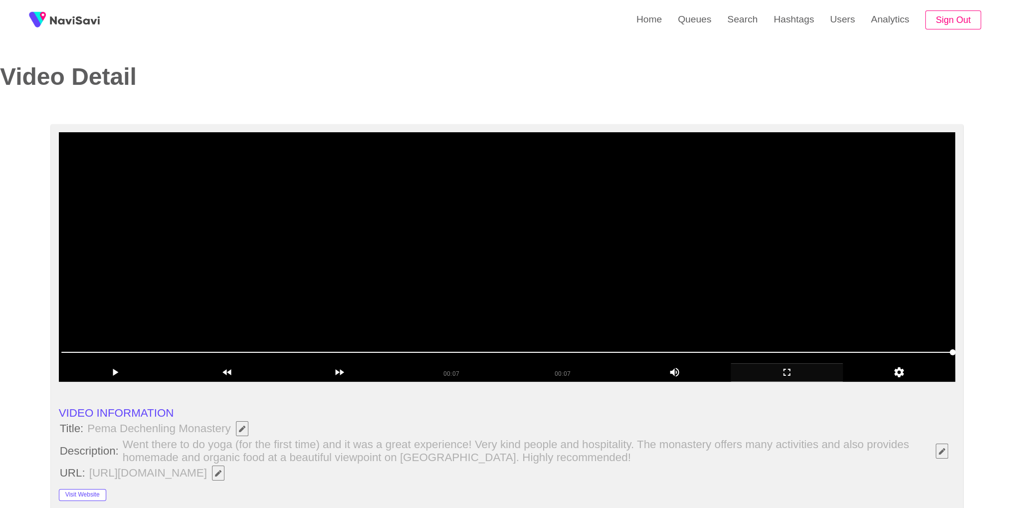
click at [589, 244] on video at bounding box center [507, 256] width 897 height 249
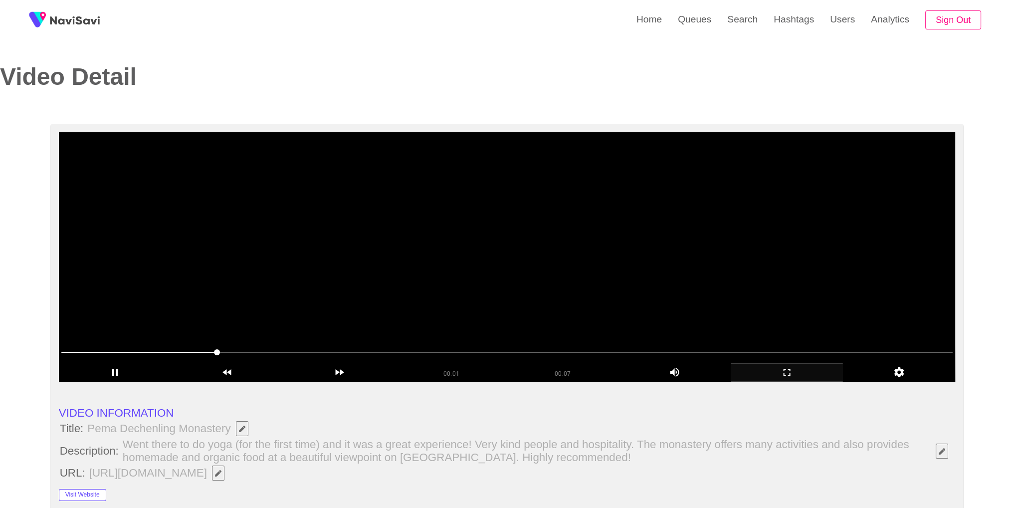
click at [592, 244] on video at bounding box center [507, 256] width 897 height 249
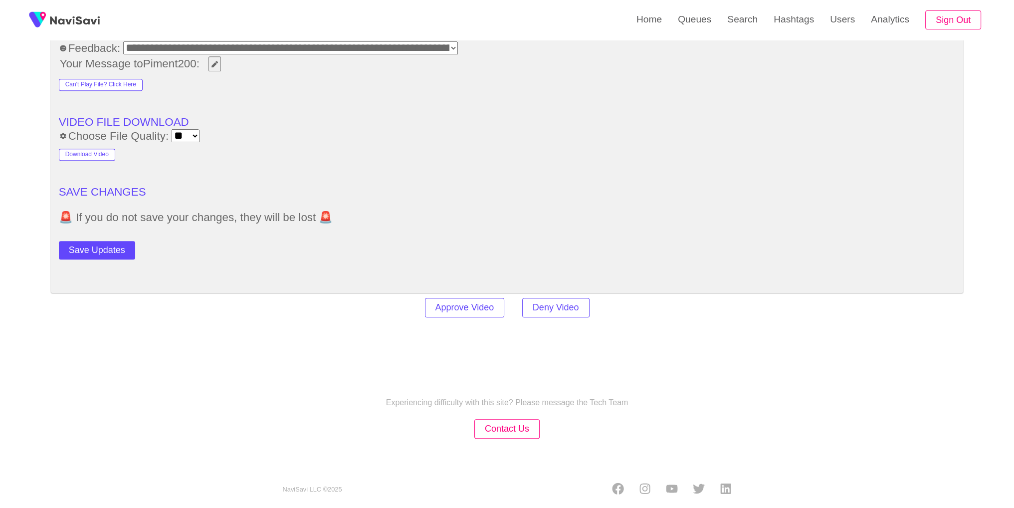
scroll to position [1441, 0]
click at [70, 236] on div "Save Updates" at bounding box center [149, 247] width 180 height 22
click at [91, 243] on button "Save Updates" at bounding box center [97, 249] width 76 height 18
click at [752, 26] on link "Search" at bounding box center [742, 19] width 46 height 39
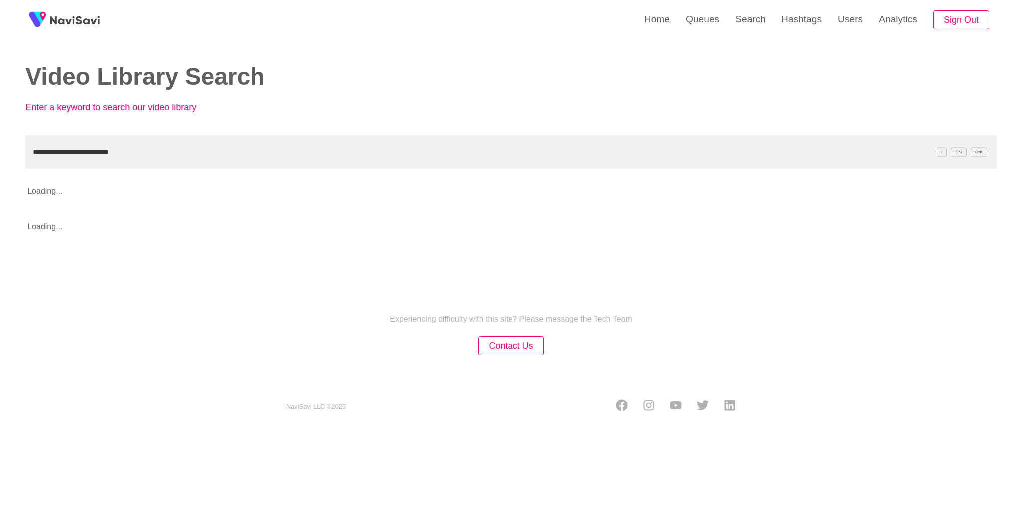
type input "**********"
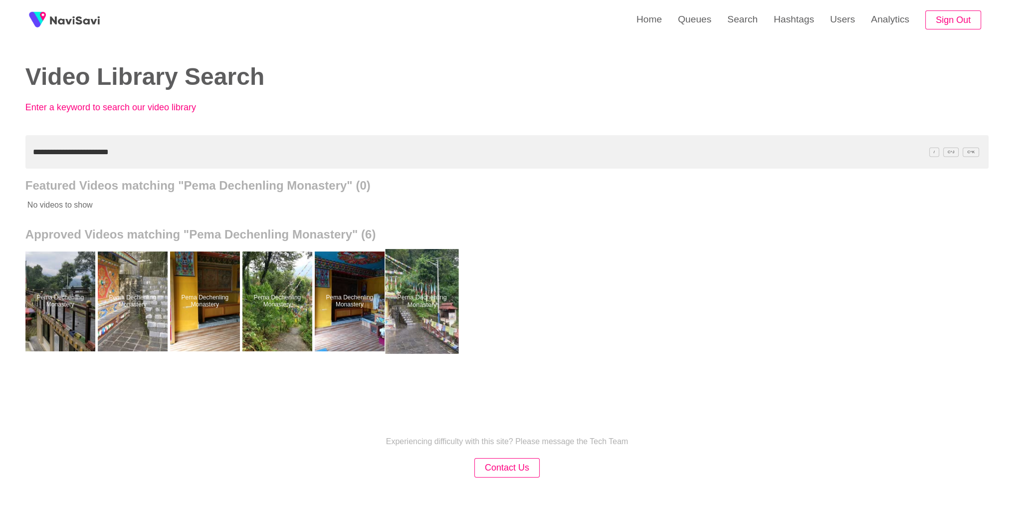
click at [413, 289] on div at bounding box center [421, 301] width 73 height 105
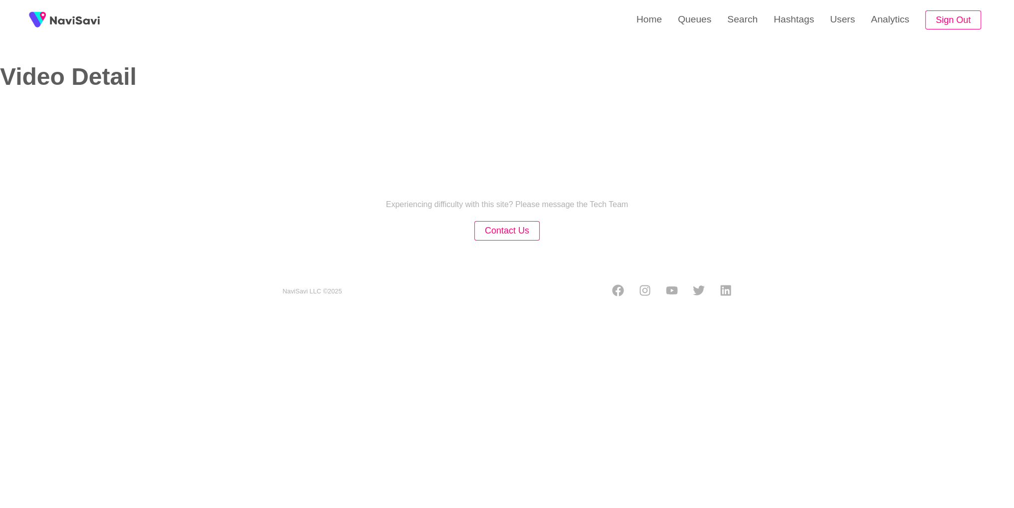
select select "**********"
select select "**"
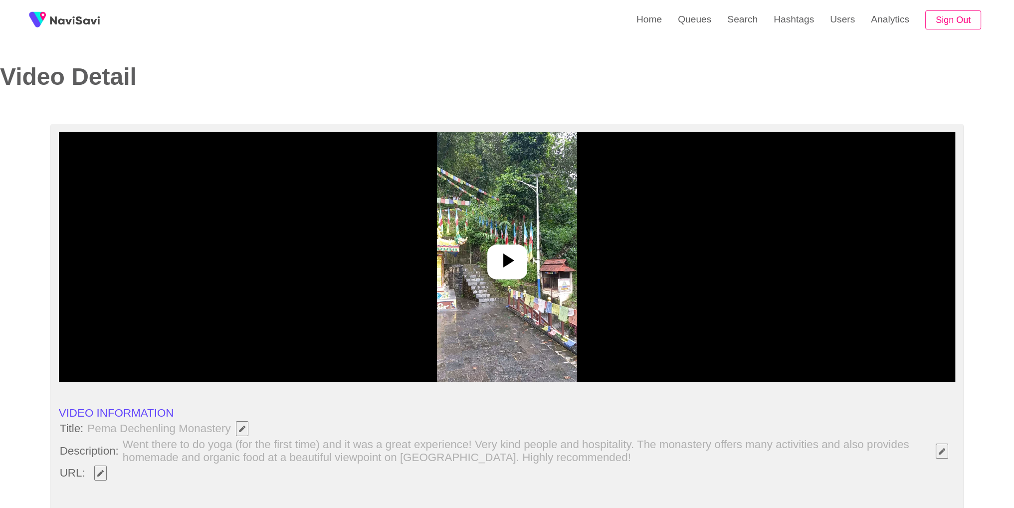
click at [503, 248] on icon at bounding box center [507, 260] width 24 height 24
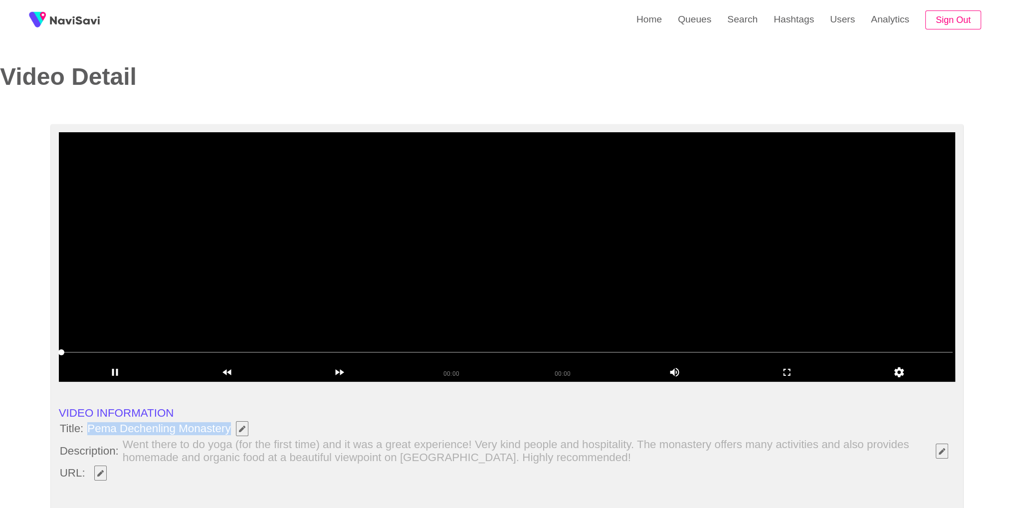
drag, startPoint x: 85, startPoint y: 430, endPoint x: 274, endPoint y: 300, distance: 229.0
click at [230, 432] on li "Title: Pema Dechenling Monastery" at bounding box center [507, 428] width 897 height 17
copy span "Pema Dechenling Monastery"
click at [106, 475] on button "button" at bounding box center [100, 473] width 12 height 15
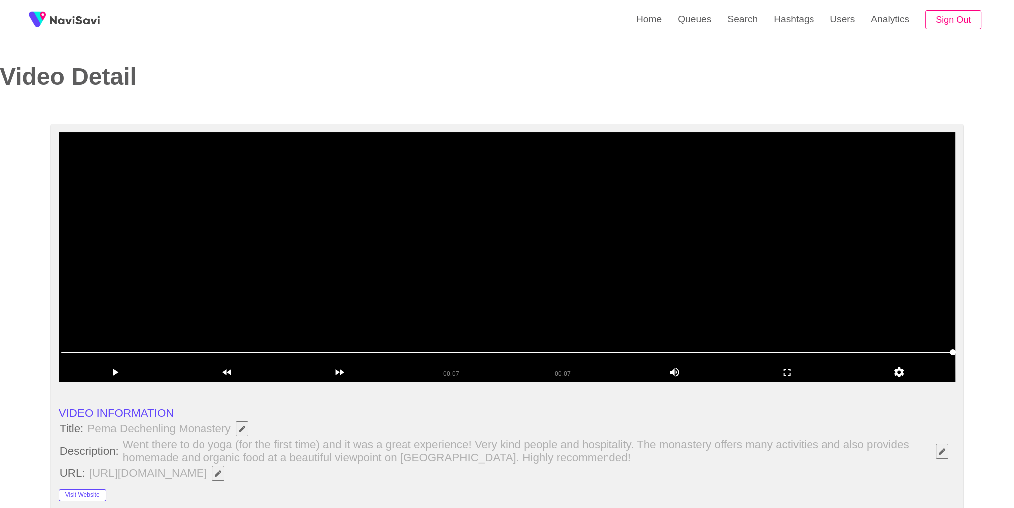
click at [779, 244] on video at bounding box center [507, 256] width 897 height 249
click at [435, 366] on div "00:02" at bounding box center [451, 371] width 111 height 16
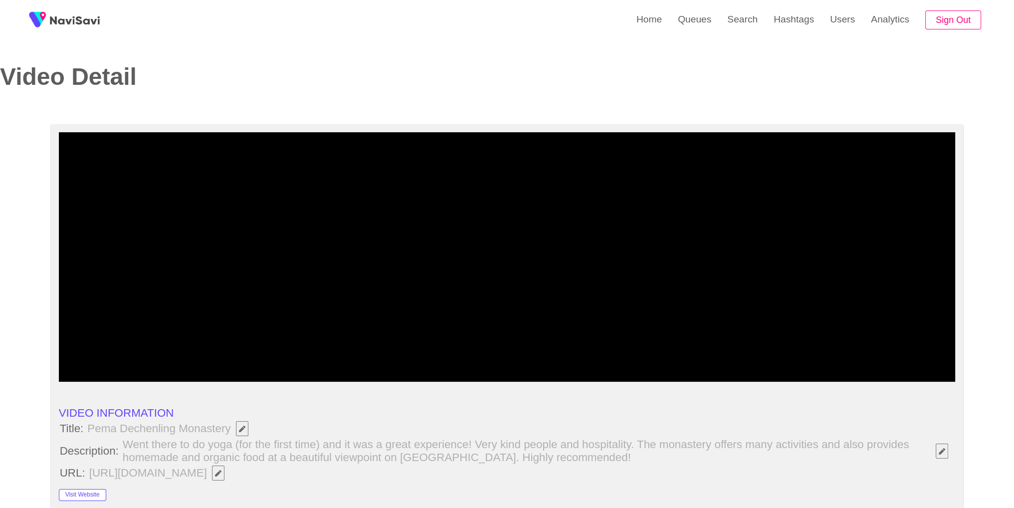
drag, startPoint x: 764, startPoint y: 345, endPoint x: 770, endPoint y: 346, distance: 5.5
click at [770, 346] on span at bounding box center [507, 352] width 892 height 16
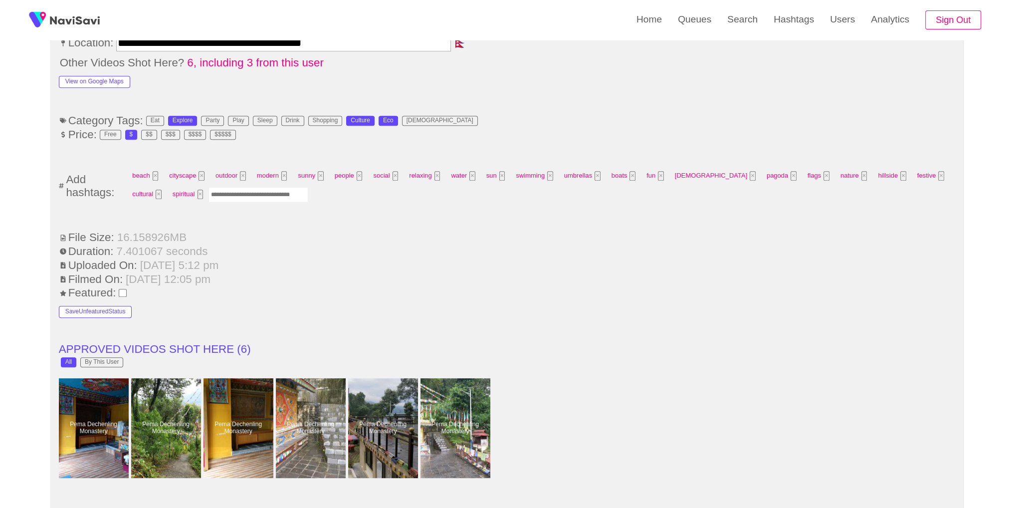
scroll to position [121, 0]
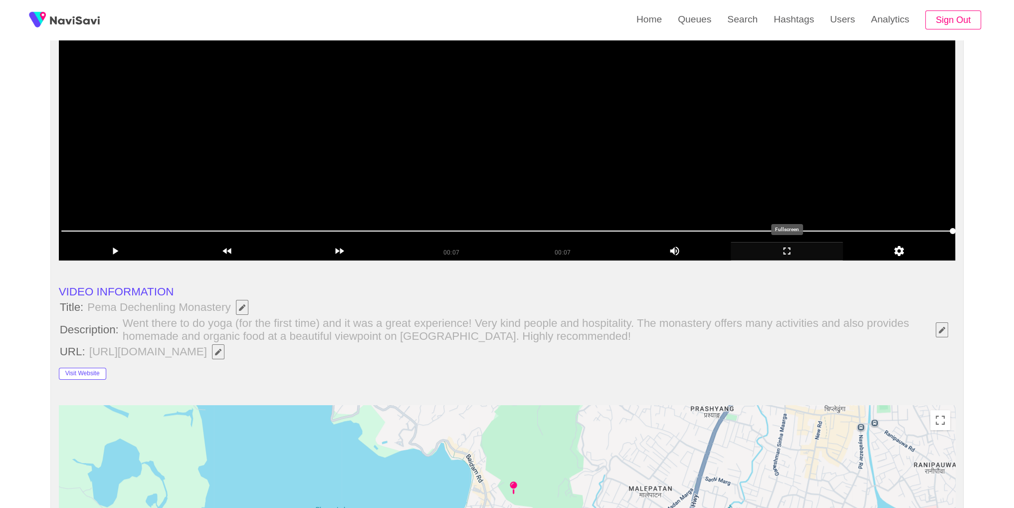
click at [790, 253] on icon "add" at bounding box center [787, 250] width 7 height 7
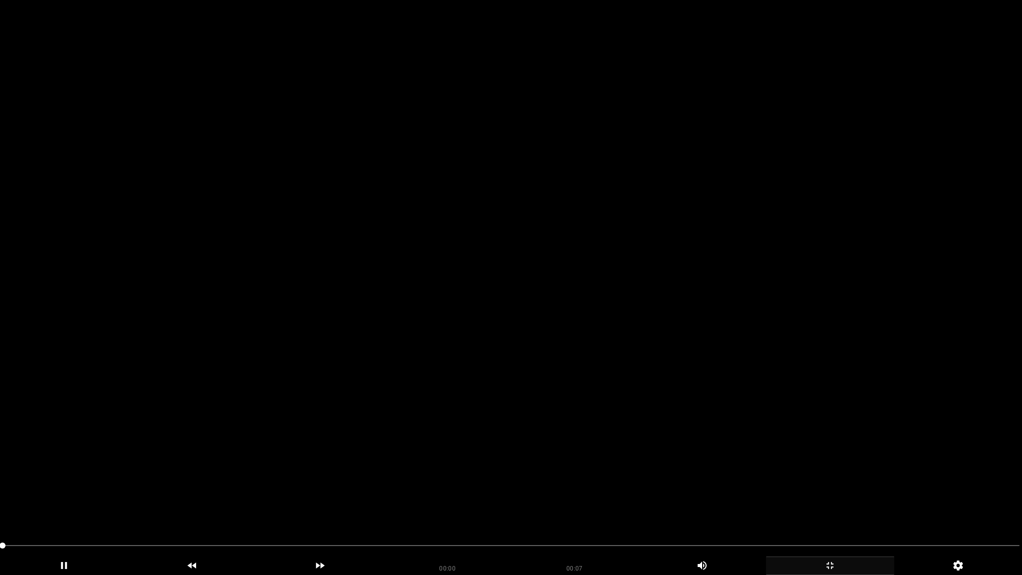
click at [813, 507] on span at bounding box center [510, 545] width 1017 height 16
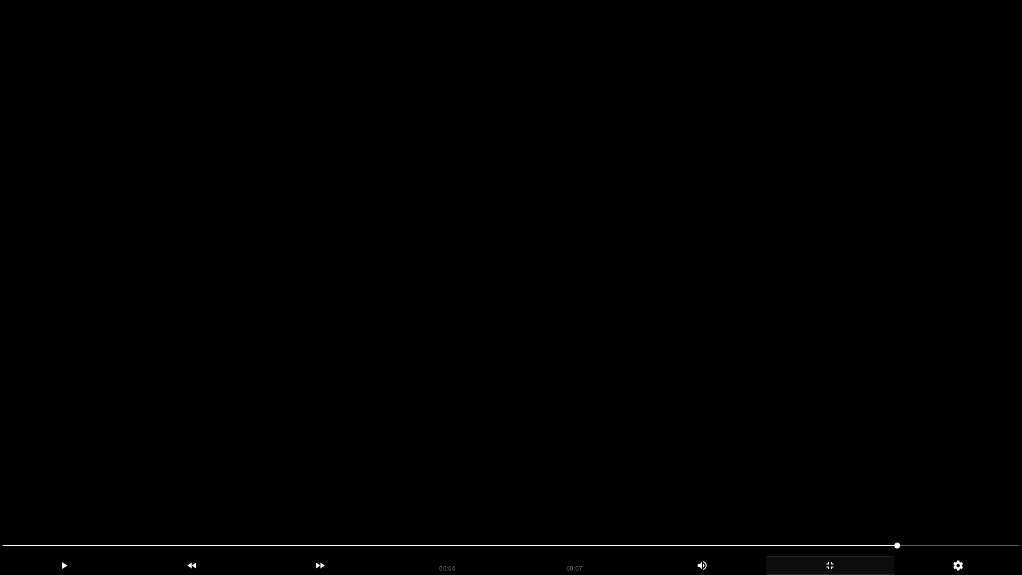
click at [808, 507] on icon "add" at bounding box center [829, 565] width 127 height 12
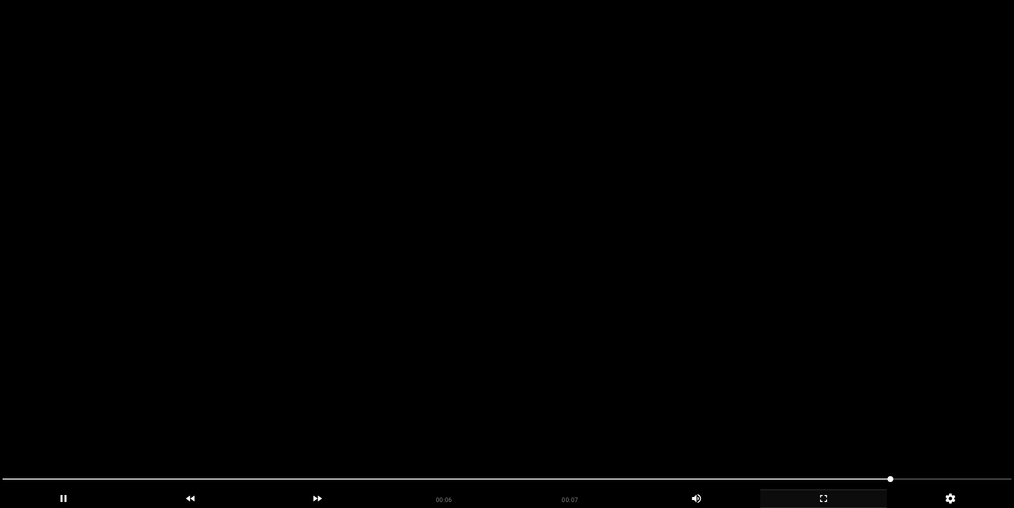
click at [583, 171] on video at bounding box center [507, 254] width 1014 height 508
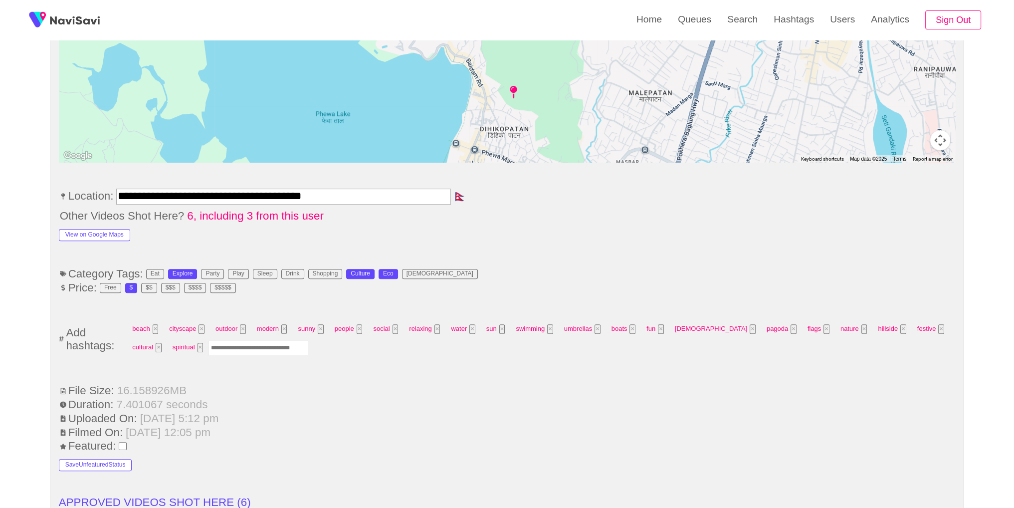
scroll to position [610, 0]
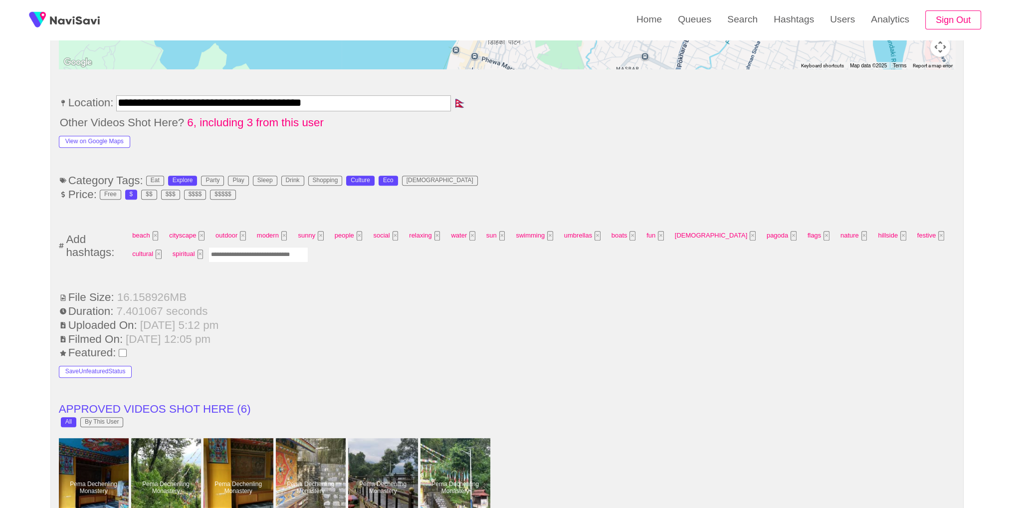
drag, startPoint x: 194, startPoint y: 251, endPoint x: 252, endPoint y: 203, distance: 76.2
click at [209, 251] on input "Enter tag here and press return" at bounding box center [259, 254] width 100 height 15
type input "*********"
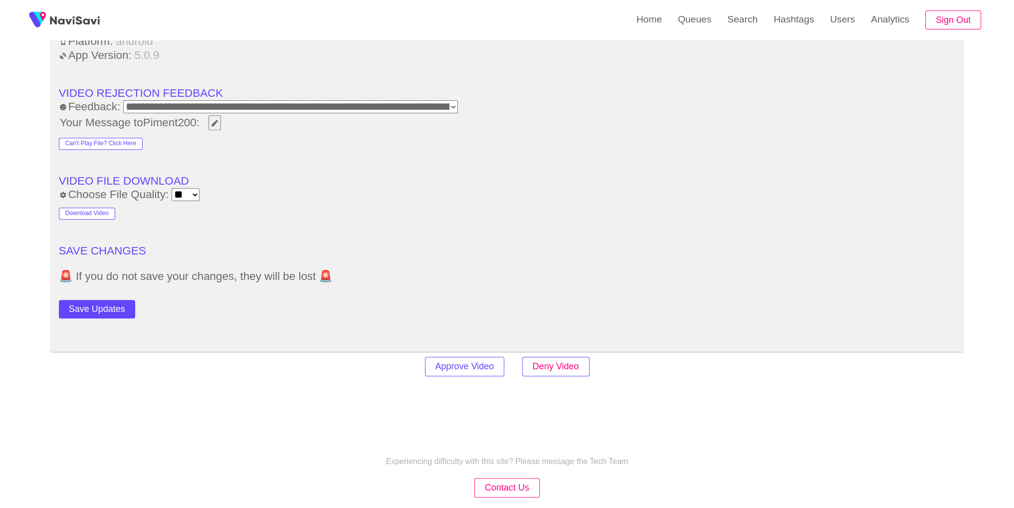
scroll to position [1402, 0]
click at [106, 302] on button "Save Updates" at bounding box center [97, 307] width 76 height 18
click at [757, 33] on link "Search" at bounding box center [742, 19] width 46 height 39
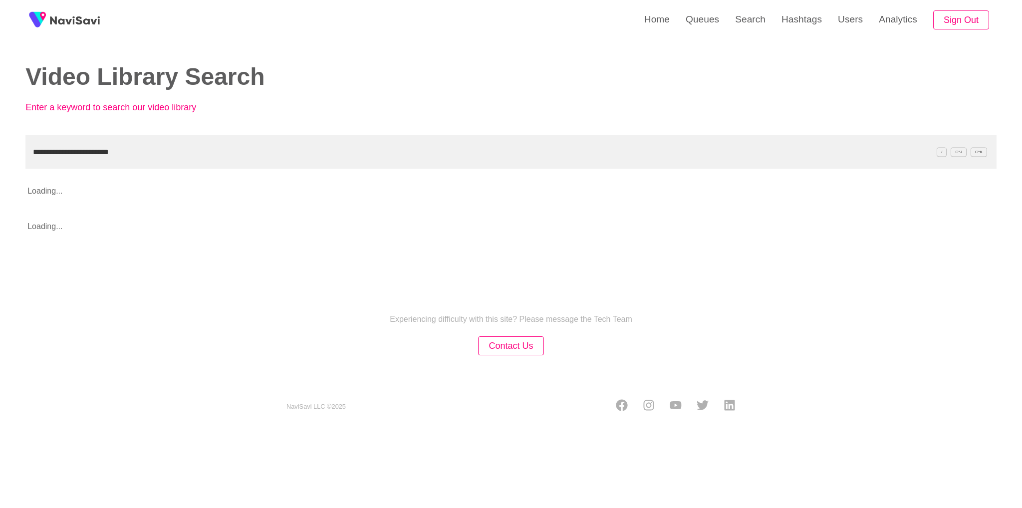
type input "**********"
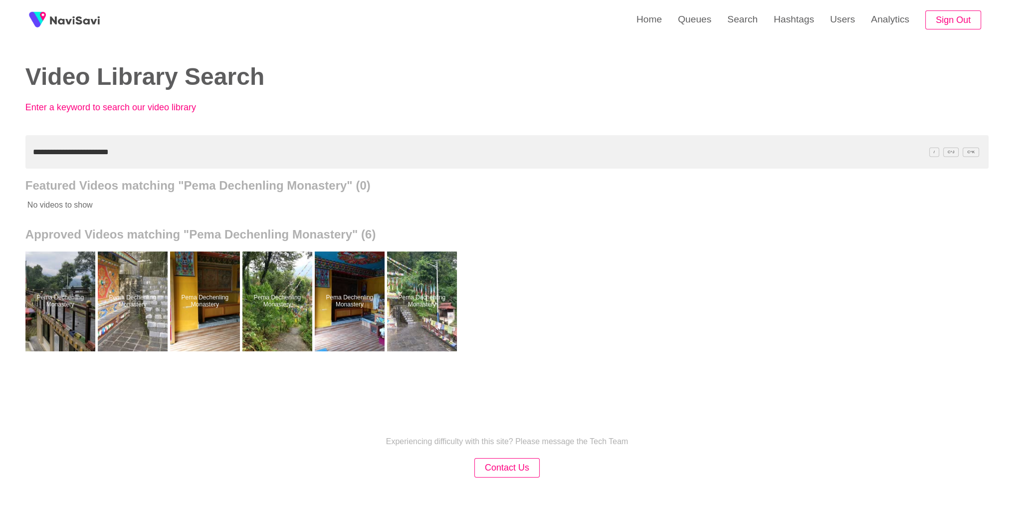
click at [278, 290] on div at bounding box center [277, 301] width 70 height 100
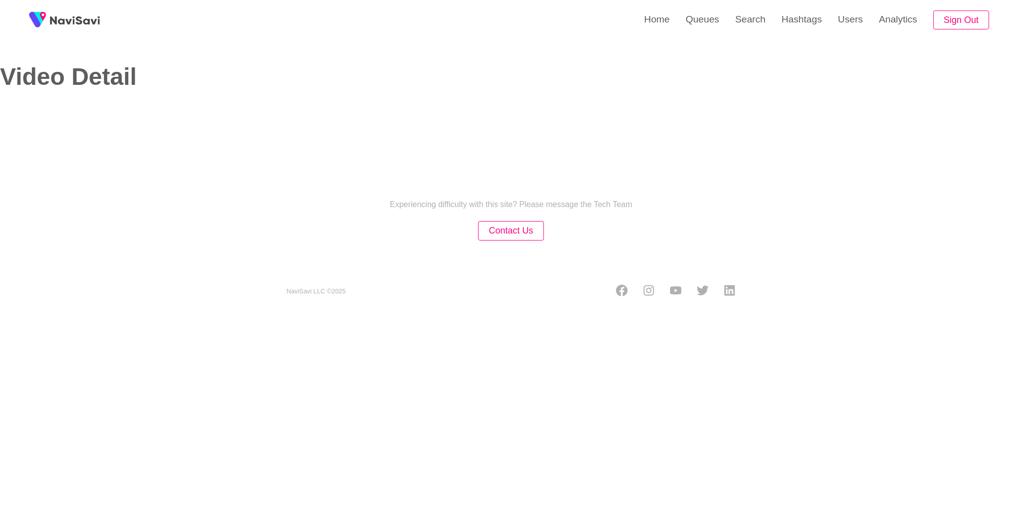
select select "**********"
select select "**"
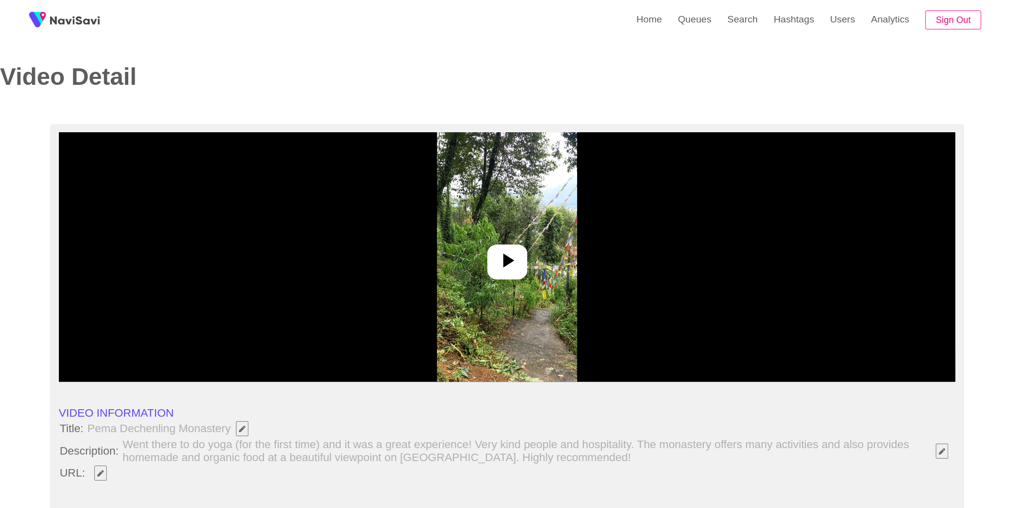
click at [401, 265] on div at bounding box center [507, 256] width 897 height 249
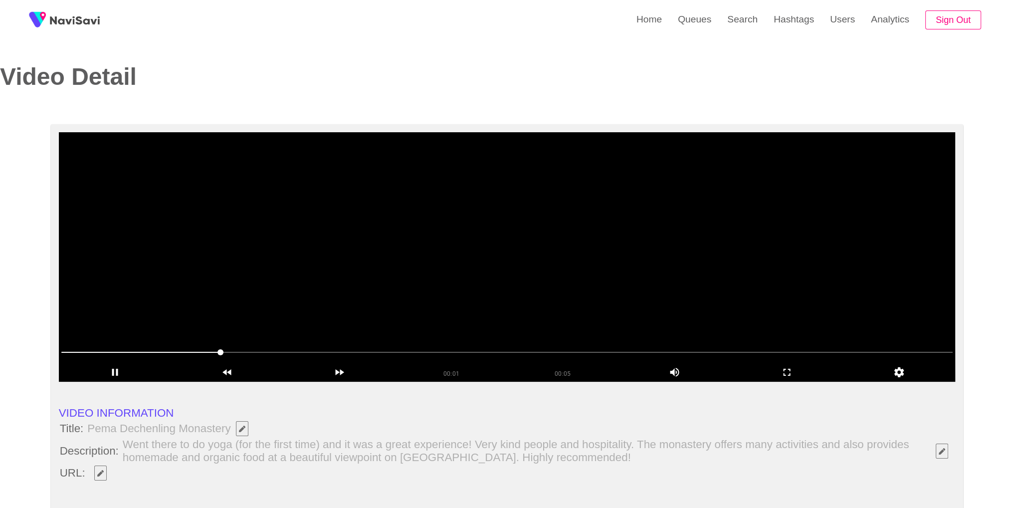
click at [92, 474] on span at bounding box center [100, 473] width 24 height 17
click at [99, 474] on icon "Edit Field" at bounding box center [100, 473] width 6 height 6
type input "**********"
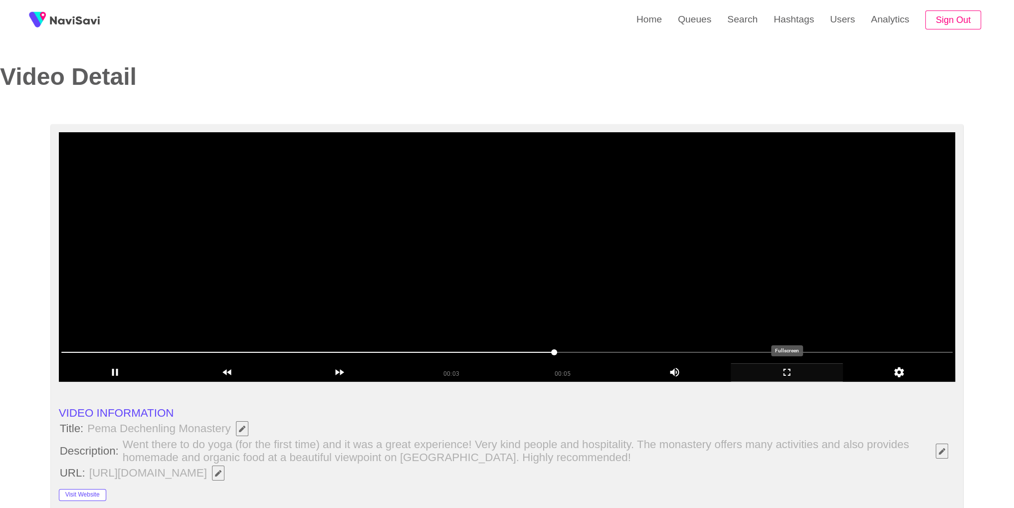
click at [788, 372] on icon "add" at bounding box center [786, 372] width 111 height 12
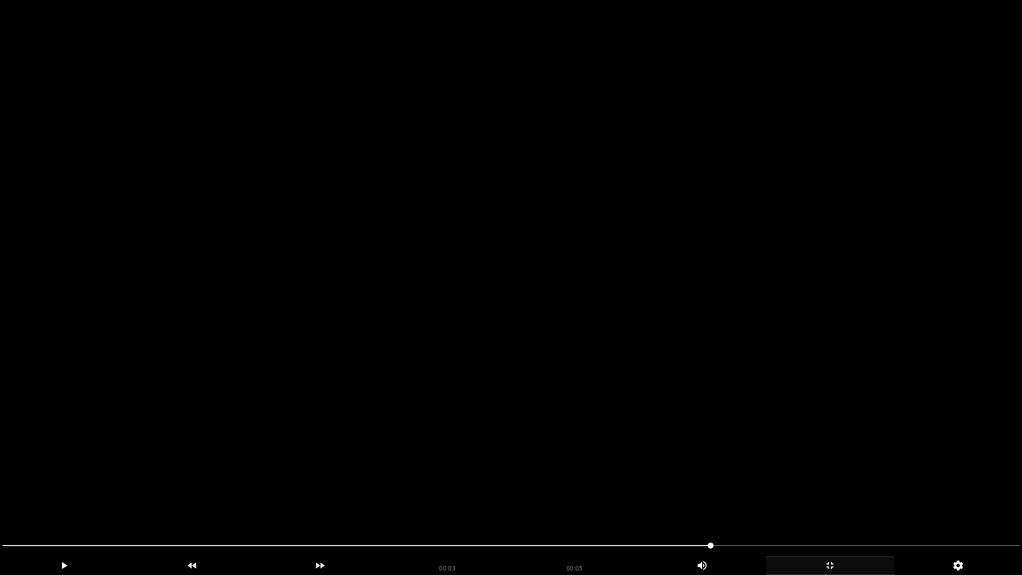
click at [876, 507] on span at bounding box center [510, 545] width 1017 height 16
click at [977, 507] on span at bounding box center [510, 545] width 1017 height 16
click at [198, 507] on span at bounding box center [510, 545] width 1017 height 16
click at [377, 369] on video at bounding box center [511, 287] width 1022 height 575
click at [371, 369] on video at bounding box center [511, 287] width 1022 height 575
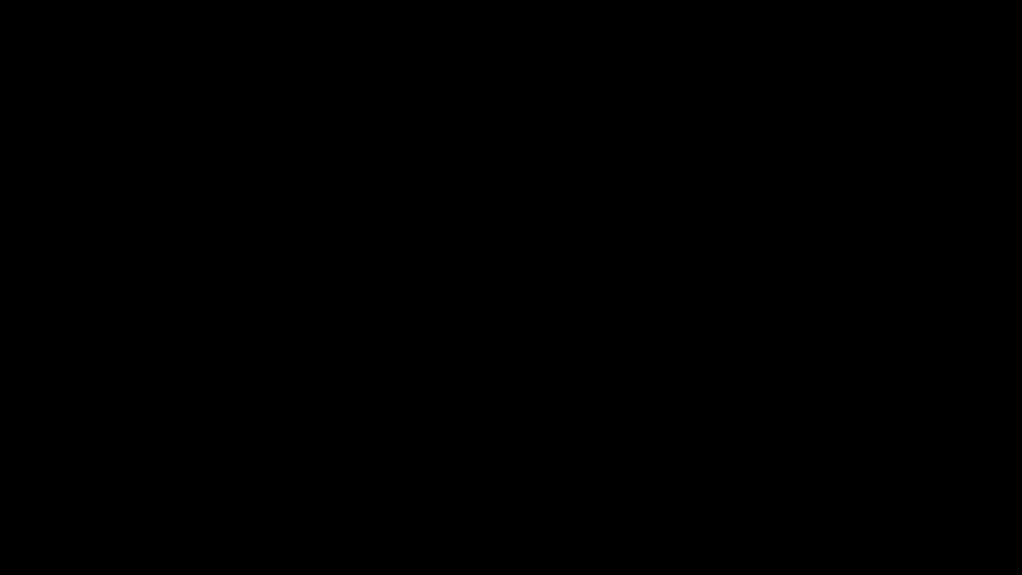
click at [812, 507] on icon "add" at bounding box center [829, 565] width 127 height 12
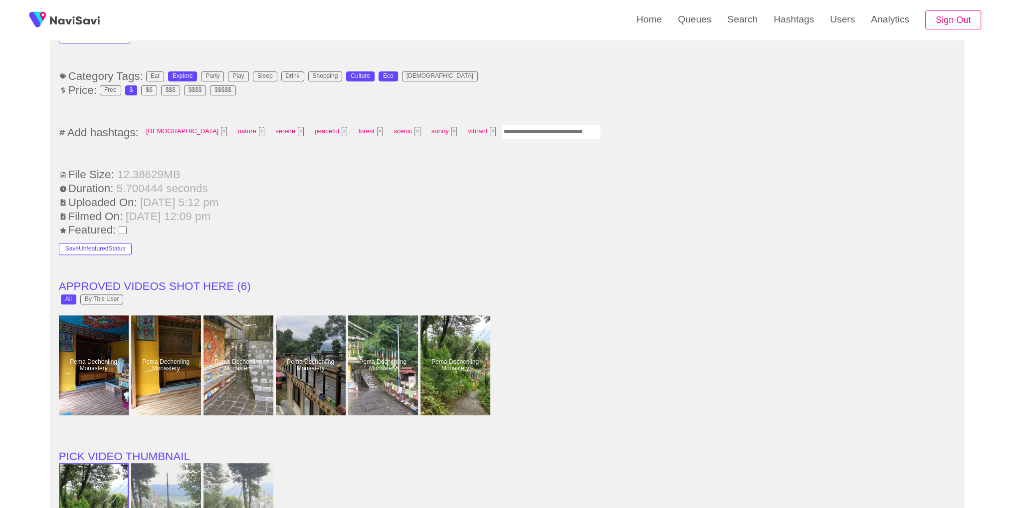
scroll to position [761, 0]
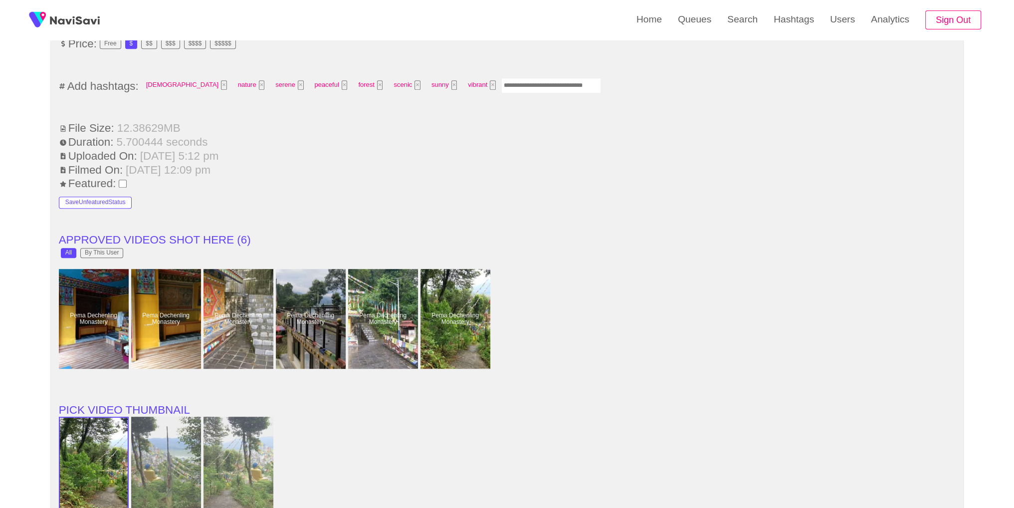
click at [501, 82] on input "Enter tag here and press return" at bounding box center [551, 85] width 100 height 15
type input "*********"
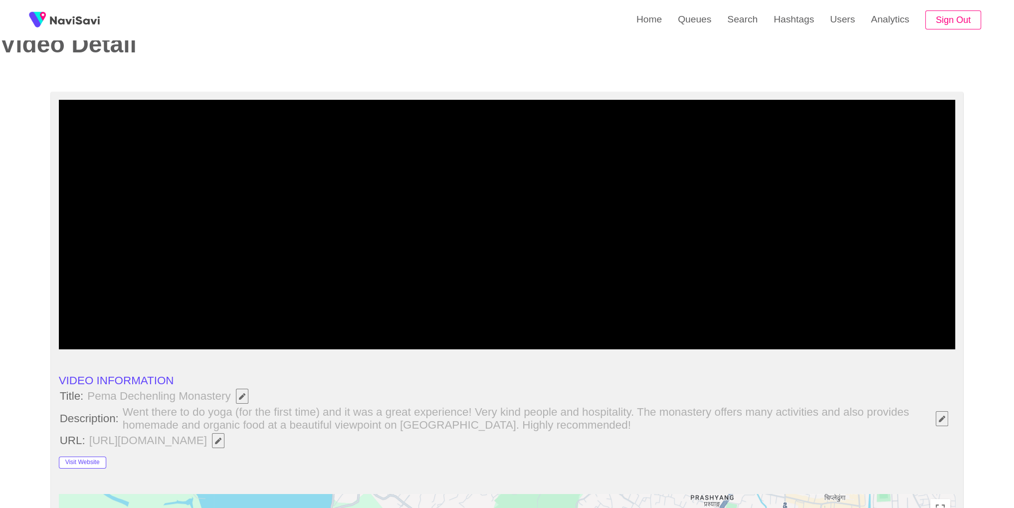
scroll to position [26, 0]
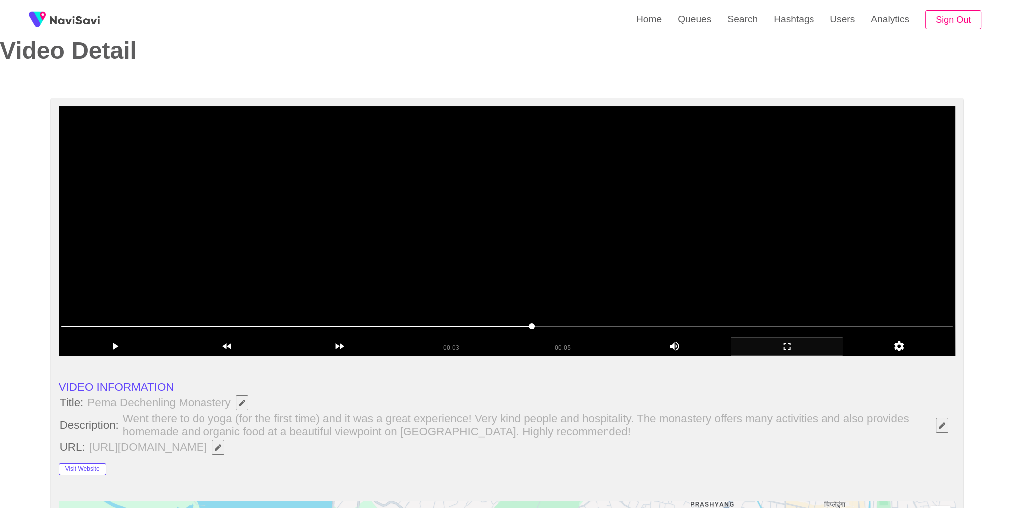
click at [597, 190] on video at bounding box center [507, 230] width 897 height 249
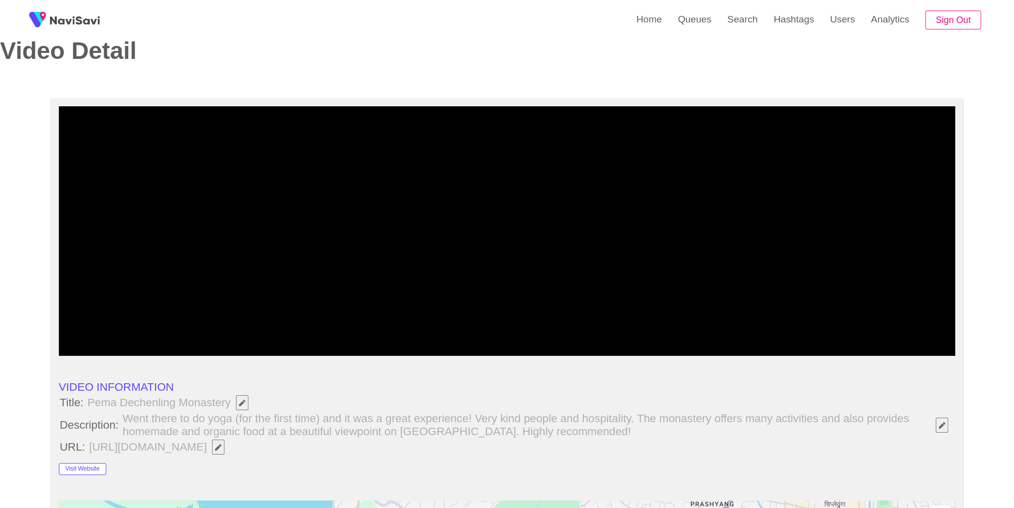
click at [786, 349] on icon "add" at bounding box center [786, 346] width 111 height 12
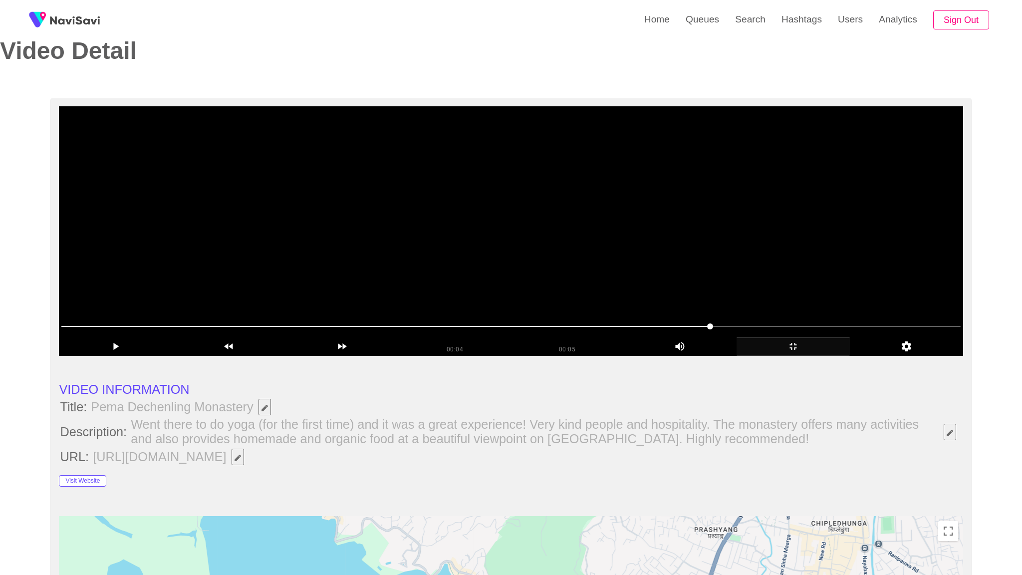
click at [784, 356] on video at bounding box center [511, 230] width 904 height 249
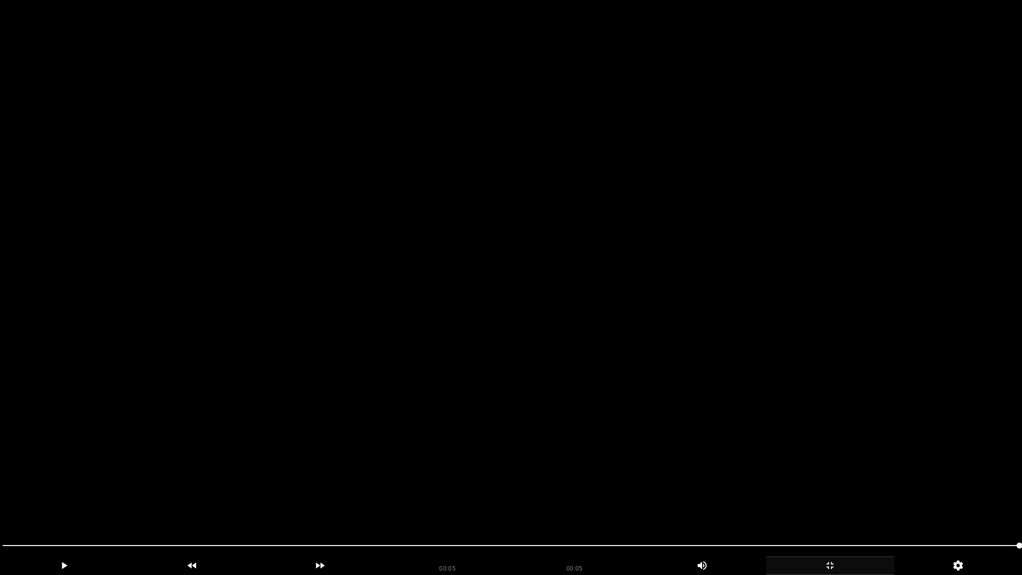
drag, startPoint x: 382, startPoint y: 382, endPoint x: 377, endPoint y: 377, distance: 7.4
click at [381, 381] on video at bounding box center [511, 287] width 1022 height 575
click at [677, 435] on video at bounding box center [511, 287] width 1022 height 575
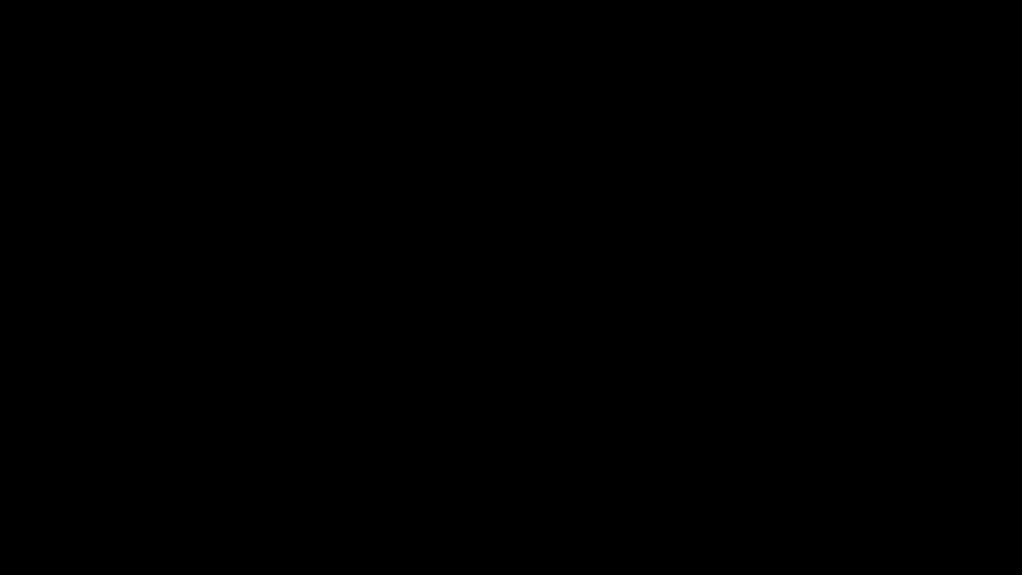
click at [838, 507] on icon "add" at bounding box center [829, 565] width 127 height 12
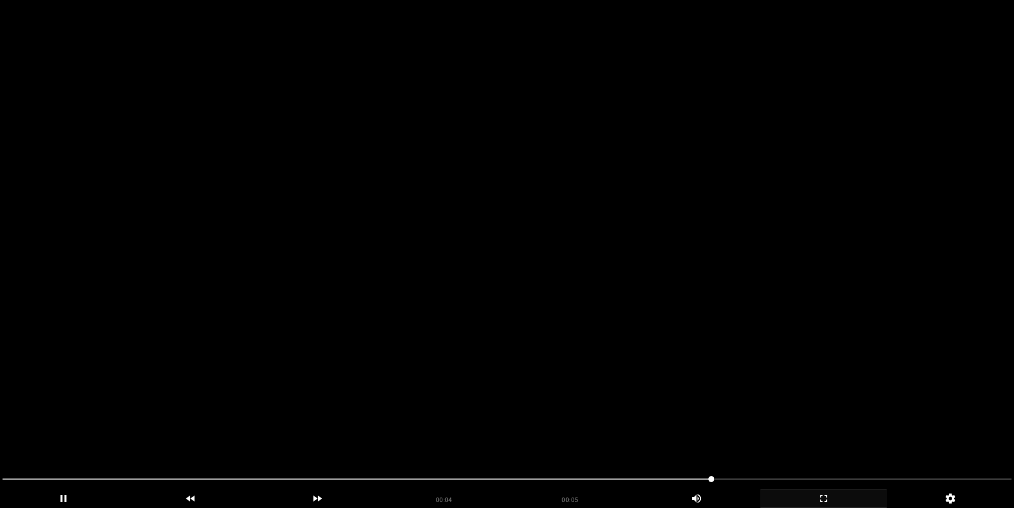
click at [577, 224] on video at bounding box center [507, 254] width 1014 height 508
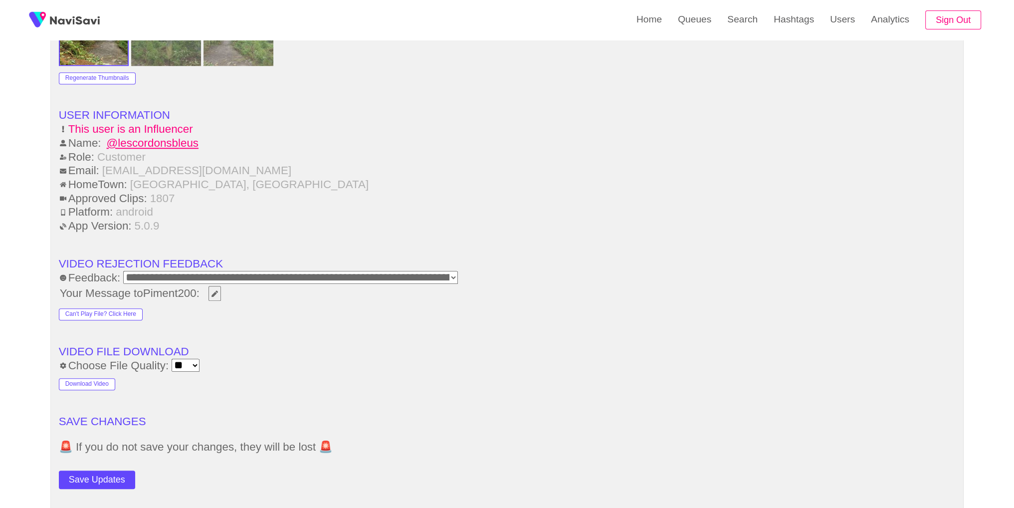
scroll to position [1415, 0]
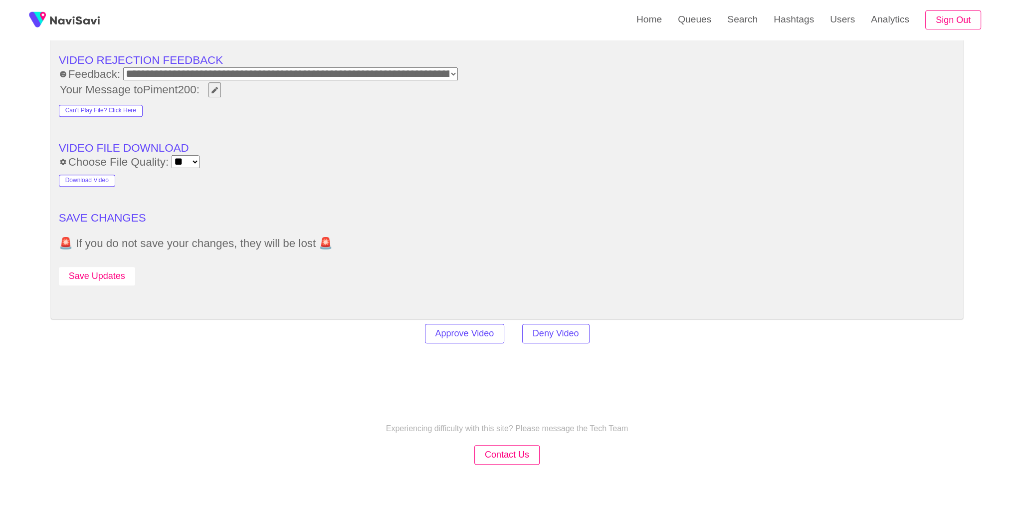
click at [114, 272] on button "Save Updates" at bounding box center [97, 276] width 76 height 18
click at [740, 19] on link "Search" at bounding box center [742, 19] width 46 height 39
click at [751, 25] on link "Search" at bounding box center [742, 19] width 46 height 39
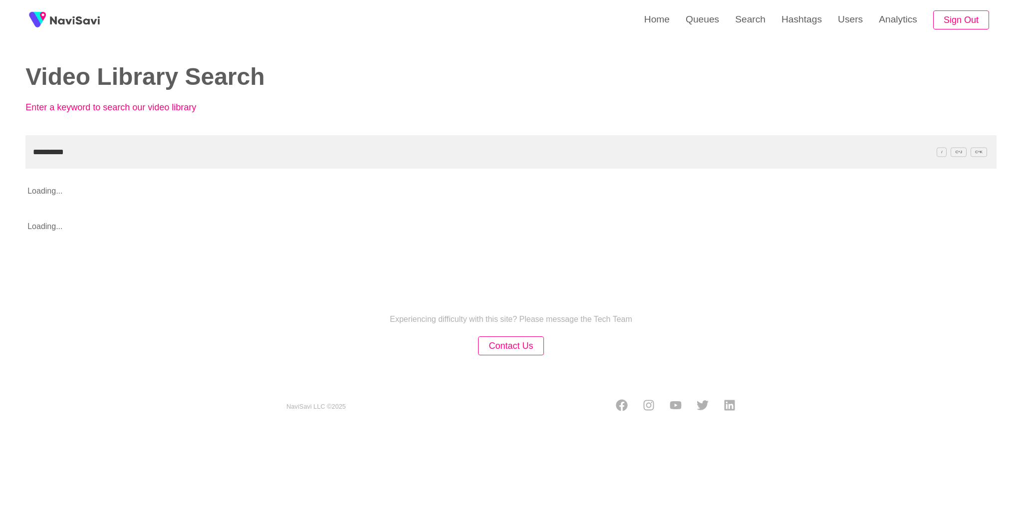
type input "**********"
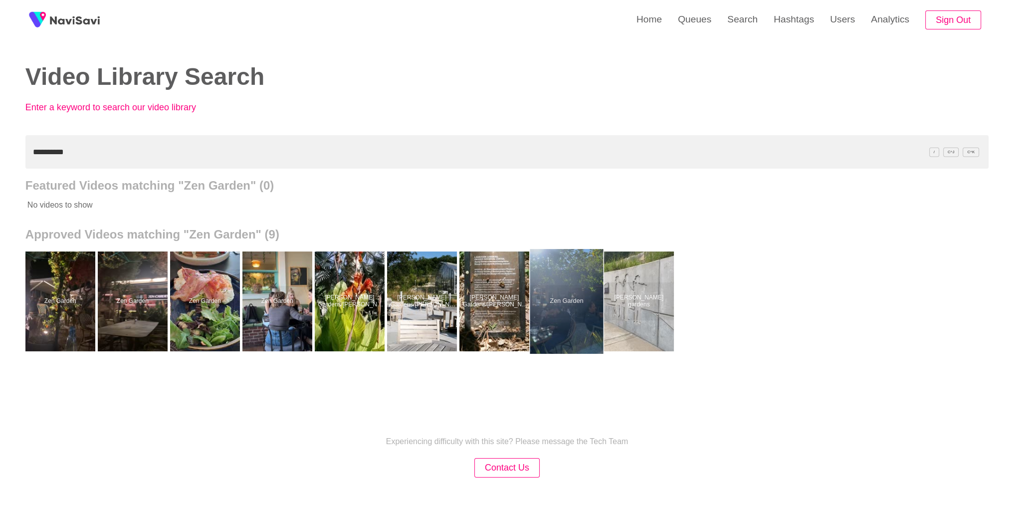
click at [559, 327] on div at bounding box center [566, 301] width 73 height 105
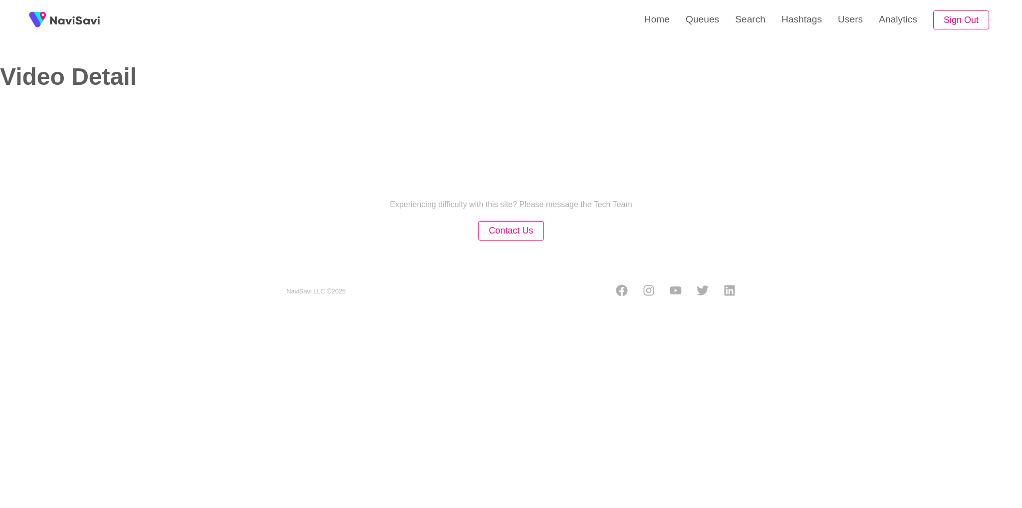
select select "**"
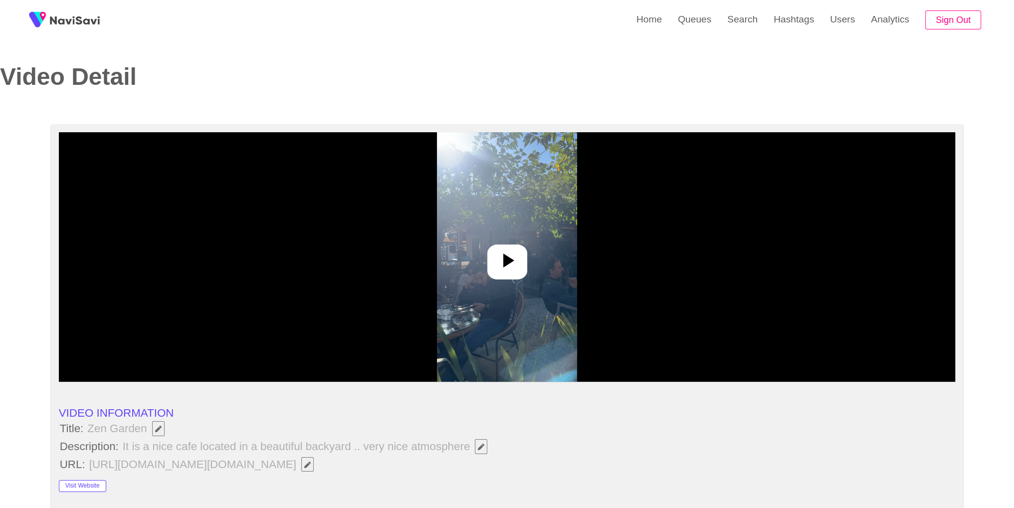
select select "**********"
click at [501, 276] on div at bounding box center [507, 261] width 40 height 35
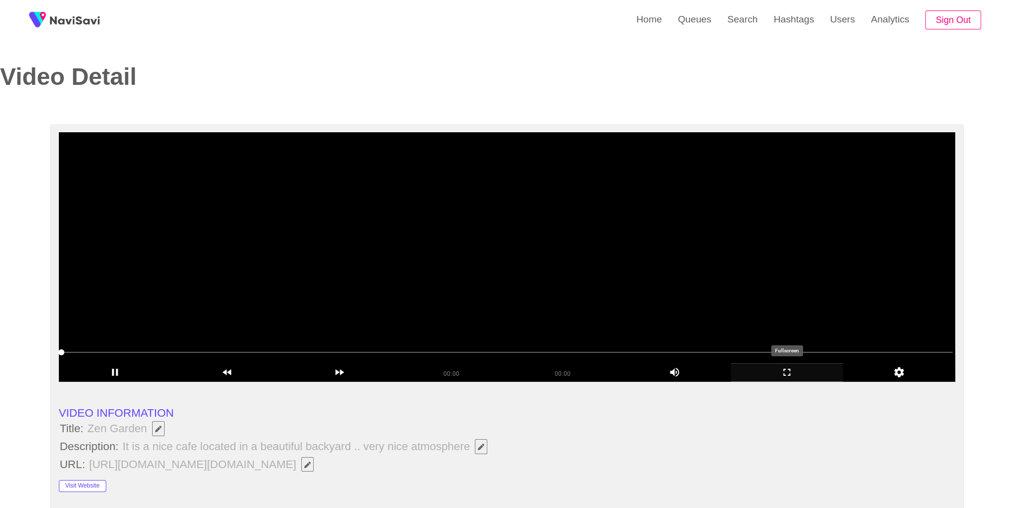
click at [780, 368] on icon "add" at bounding box center [786, 372] width 111 height 12
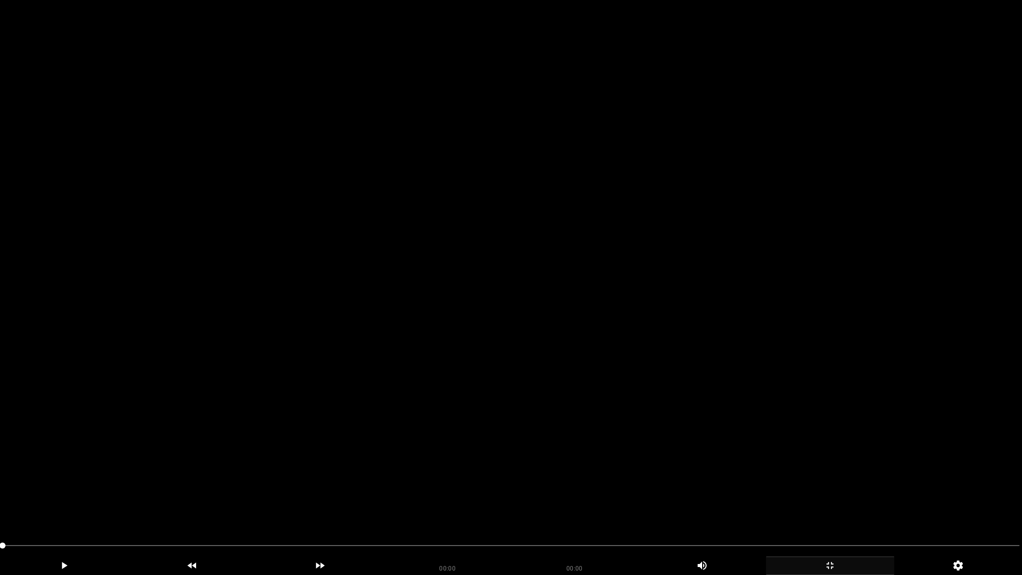
click at [743, 365] on video at bounding box center [511, 287] width 1022 height 575
click at [745, 433] on video at bounding box center [511, 287] width 1022 height 575
click at [764, 437] on video at bounding box center [511, 287] width 1022 height 575
click at [828, 507] on icon "add" at bounding box center [829, 565] width 127 height 12
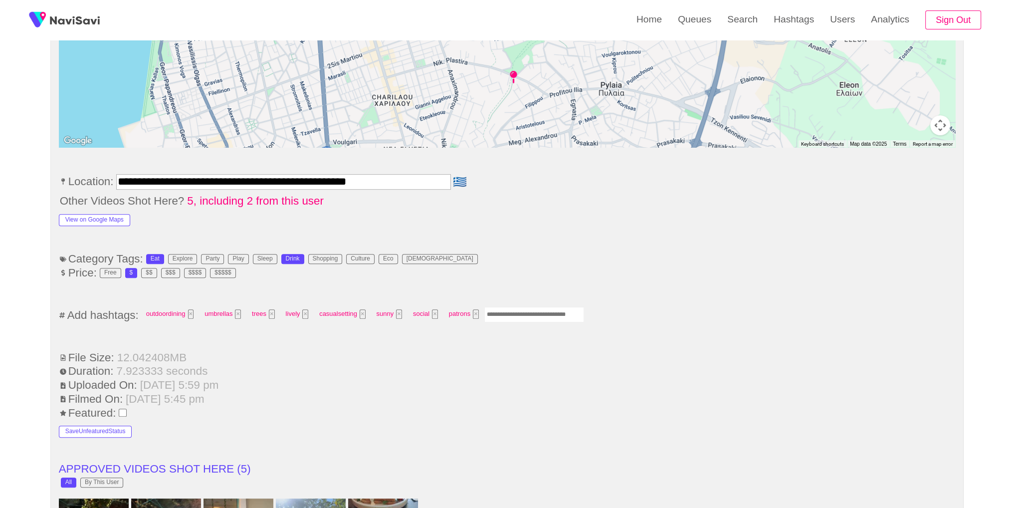
scroll to position [529, 0]
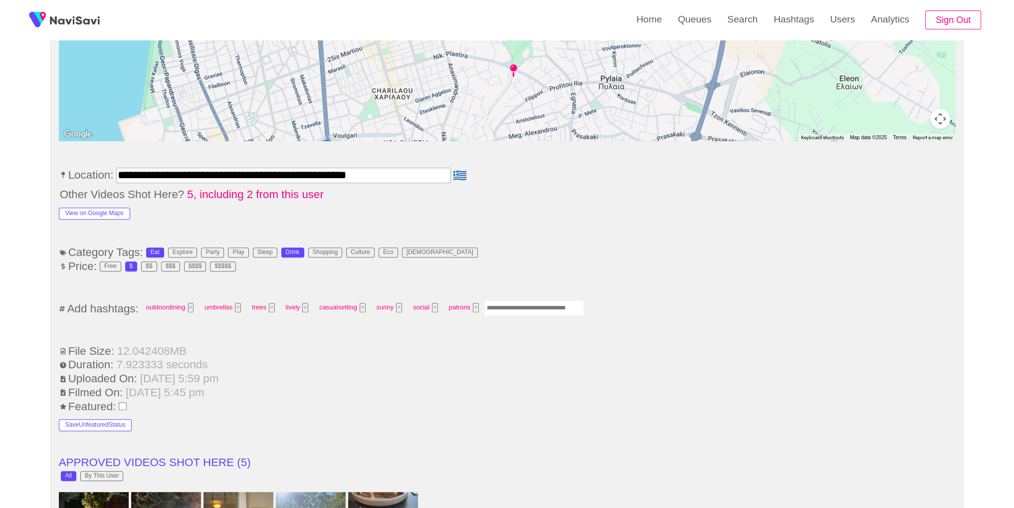
drag, startPoint x: 515, startPoint y: 304, endPoint x: 531, endPoint y: 281, distance: 27.3
click at [516, 303] on input "Enter tag here and press return" at bounding box center [534, 307] width 100 height 15
type input "******"
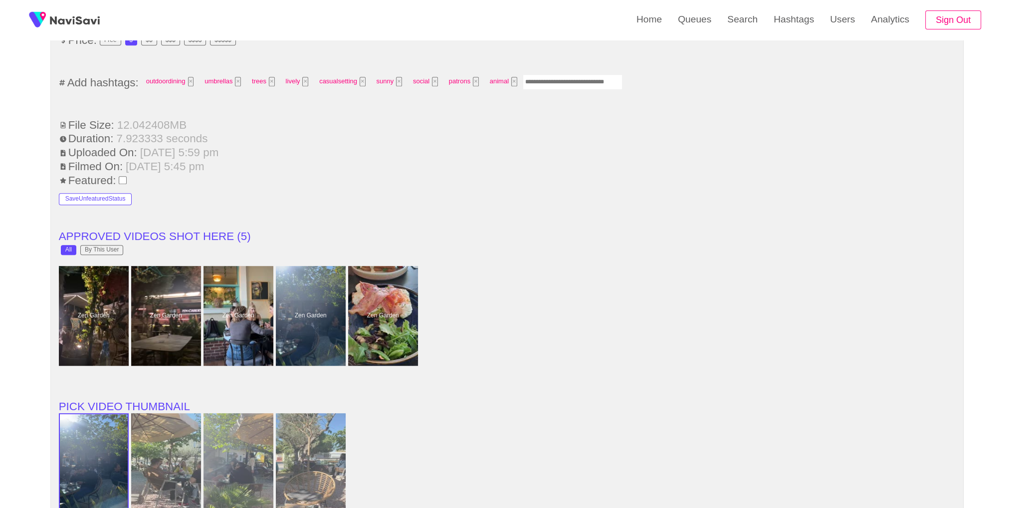
scroll to position [1432, 0]
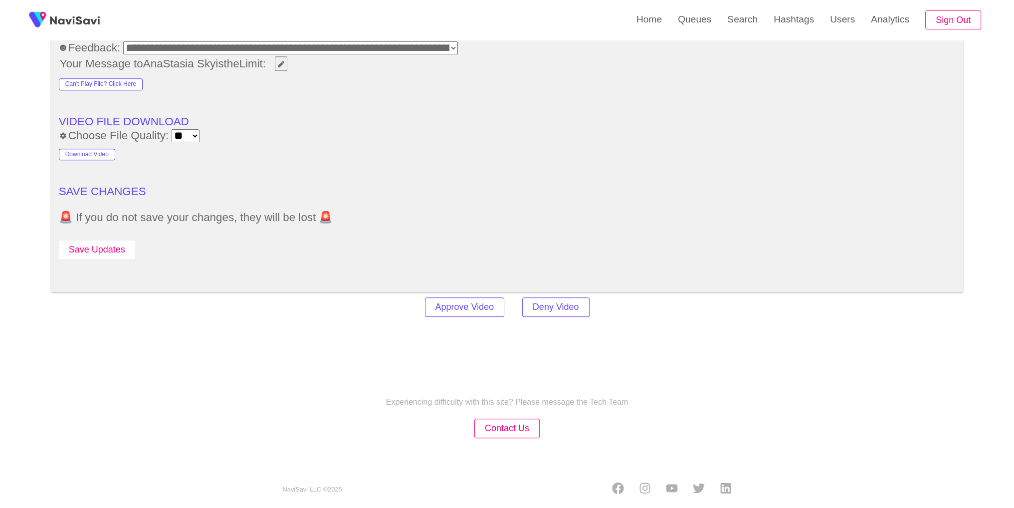
click at [105, 240] on button "Save Updates" at bounding box center [97, 249] width 76 height 18
click at [744, 22] on link "Search" at bounding box center [742, 19] width 46 height 39
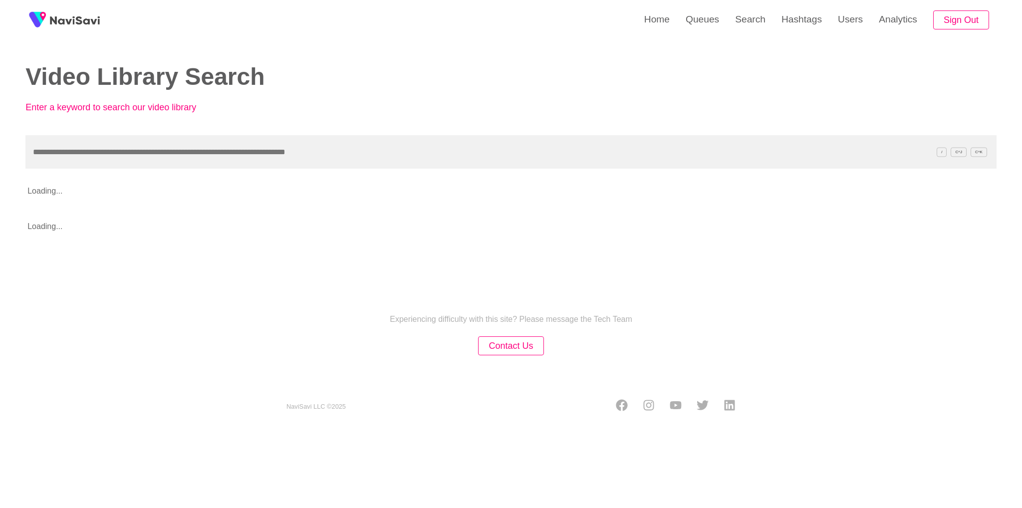
click at [369, 151] on input "text" at bounding box center [510, 151] width 971 height 33
type input "**********"
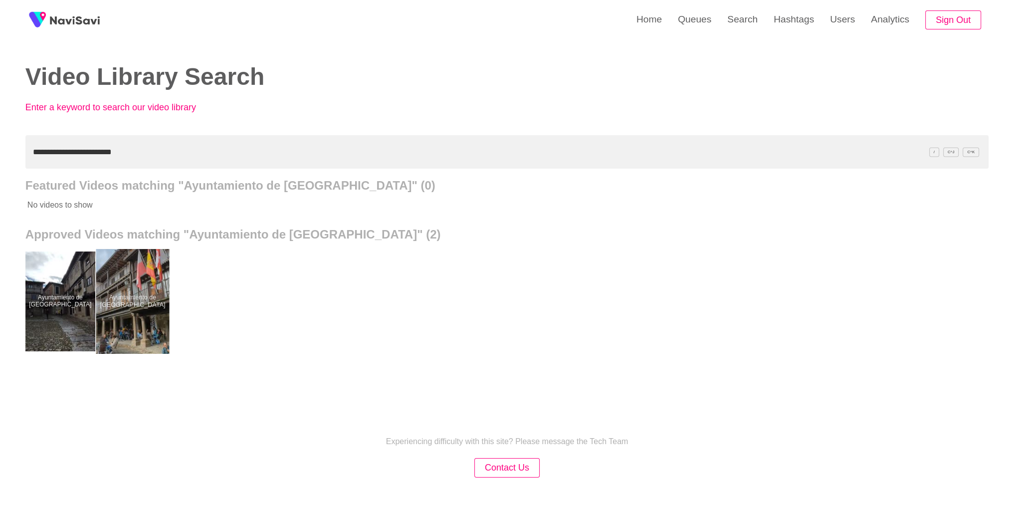
click at [135, 330] on div at bounding box center [132, 301] width 73 height 105
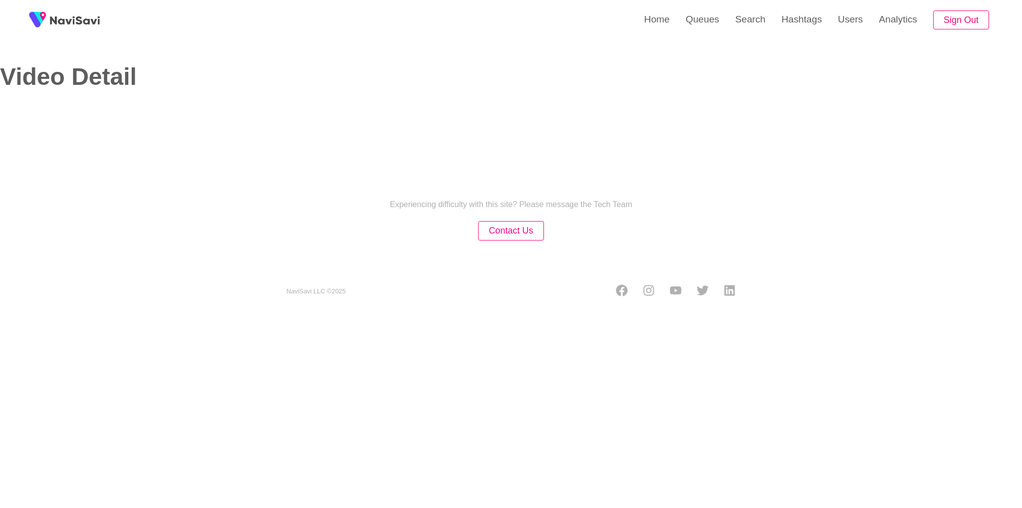
select select "**********"
select select "**"
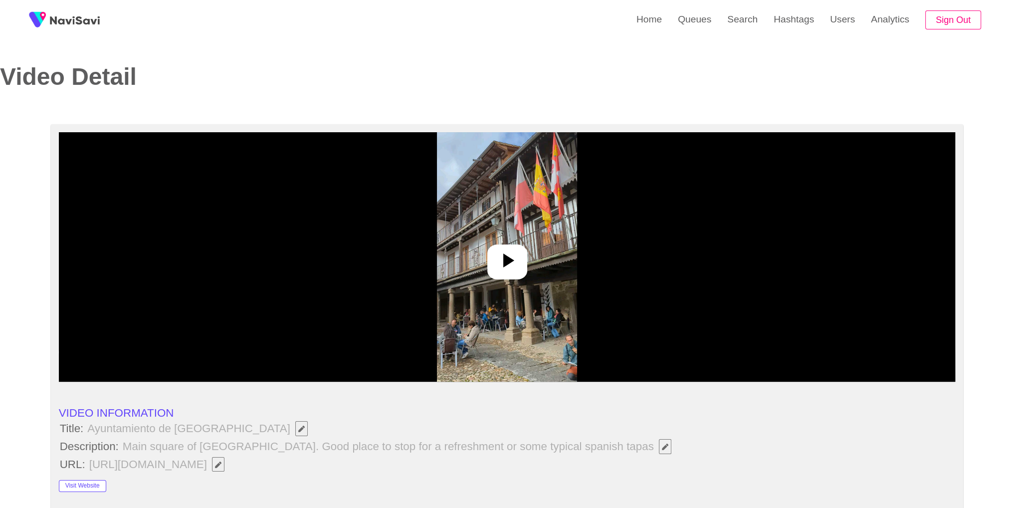
click at [487, 275] on img at bounding box center [507, 256] width 140 height 249
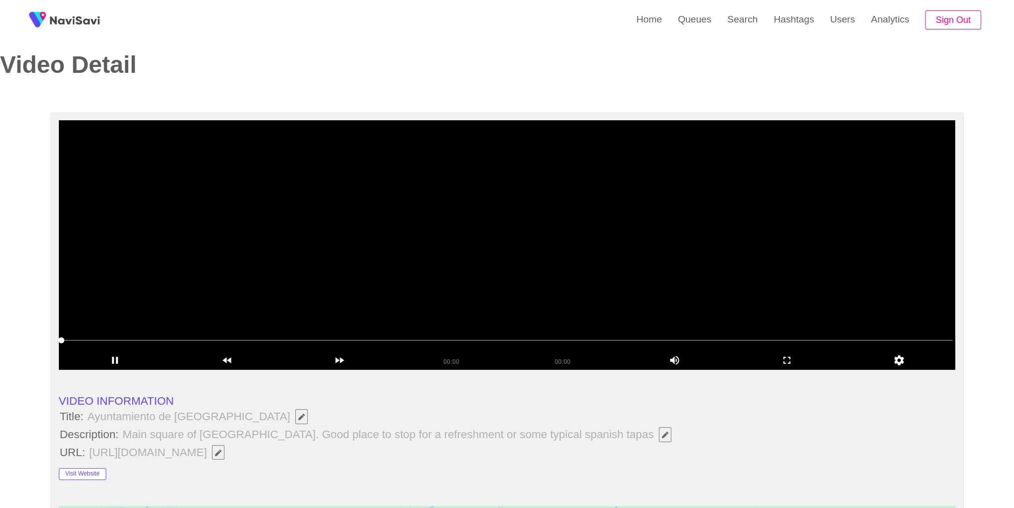
scroll to position [4, 0]
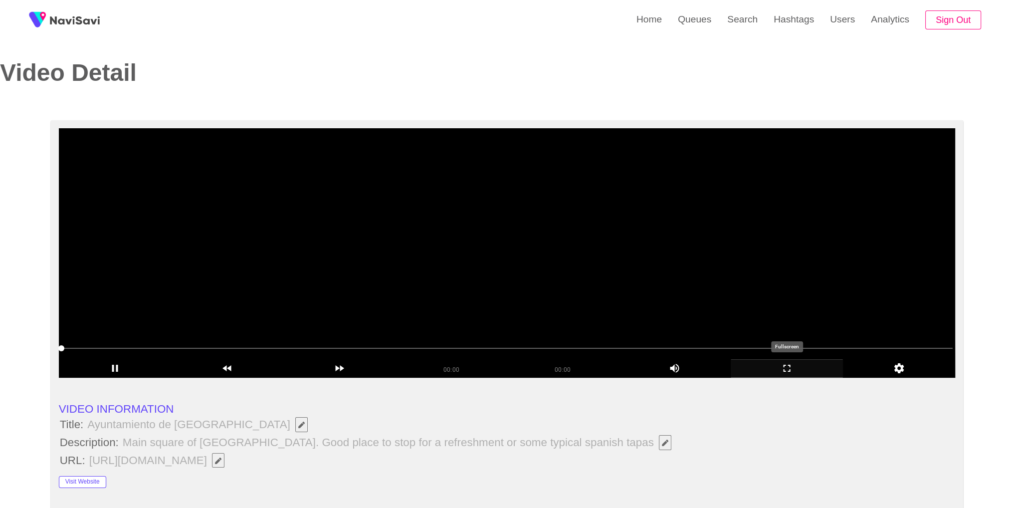
click at [777, 369] on icon "add" at bounding box center [786, 368] width 111 height 12
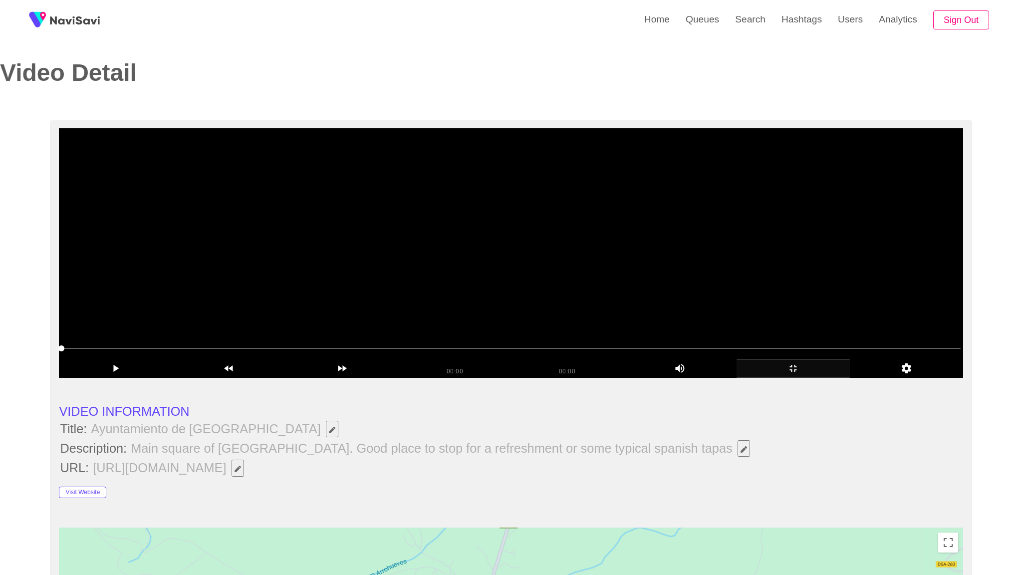
click at [799, 317] on video at bounding box center [511, 252] width 904 height 249
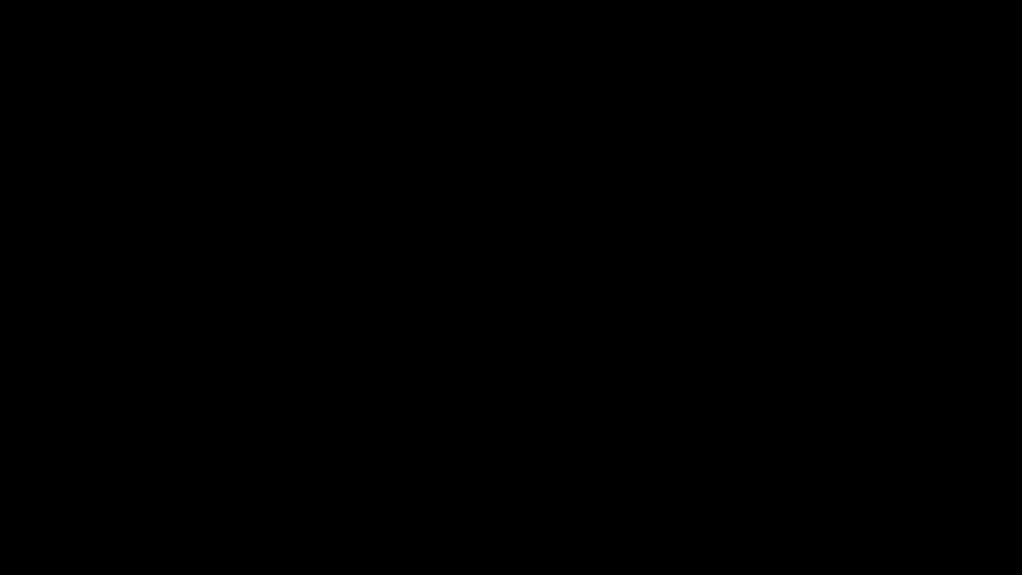
click at [948, 507] on div at bounding box center [511, 546] width 1025 height 27
click at [826, 507] on icon "add" at bounding box center [829, 565] width 127 height 12
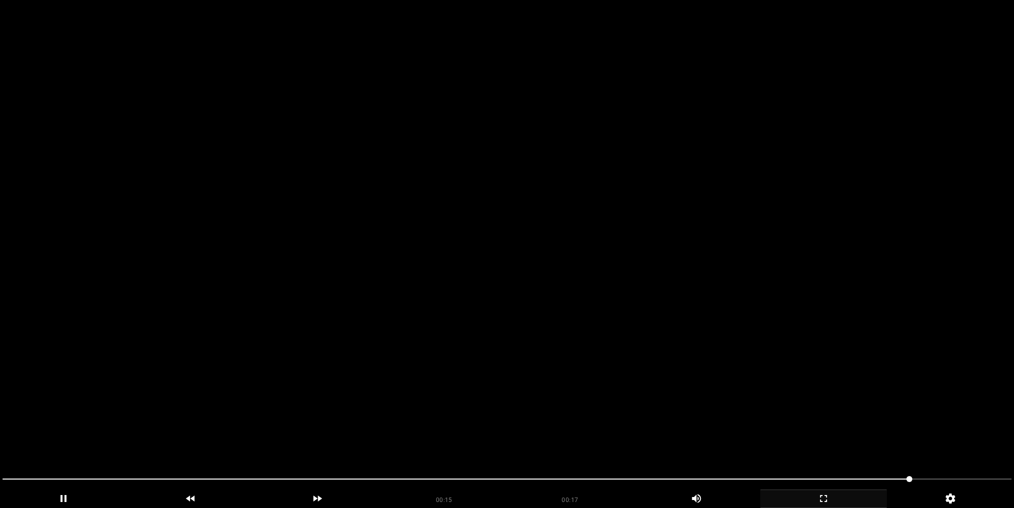
click at [537, 233] on video at bounding box center [507, 254] width 1014 height 508
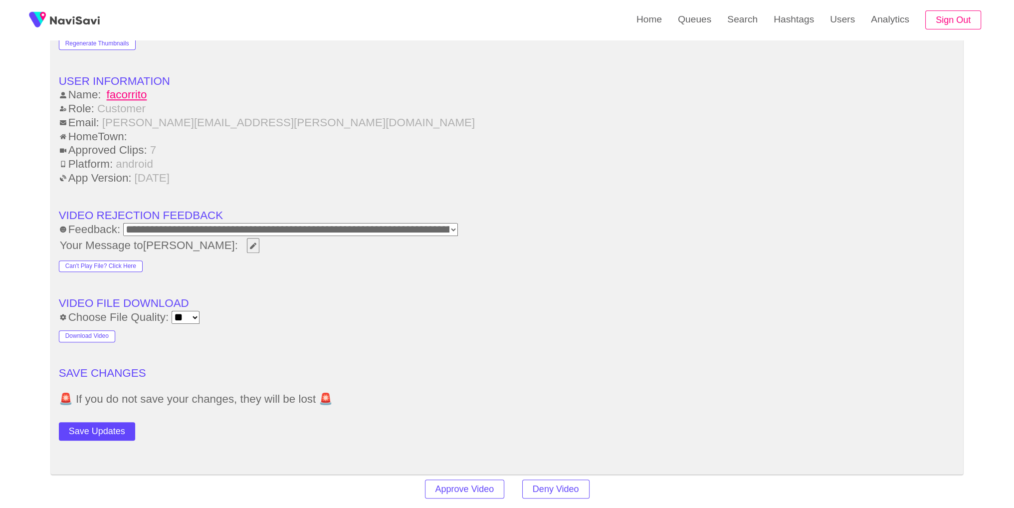
scroll to position [1249, 0]
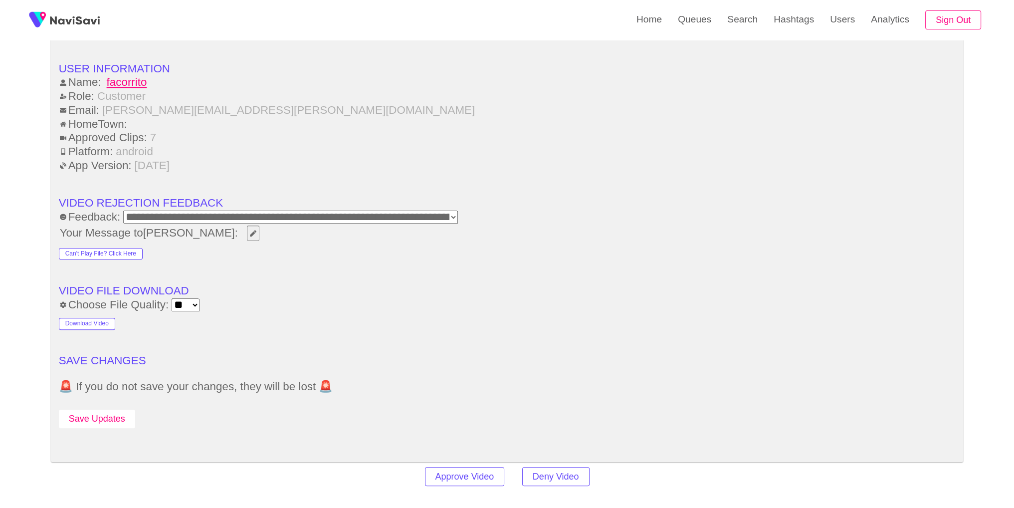
click at [103, 414] on button "Save Updates" at bounding box center [97, 419] width 76 height 18
click at [744, 22] on link "Search" at bounding box center [742, 19] width 46 height 39
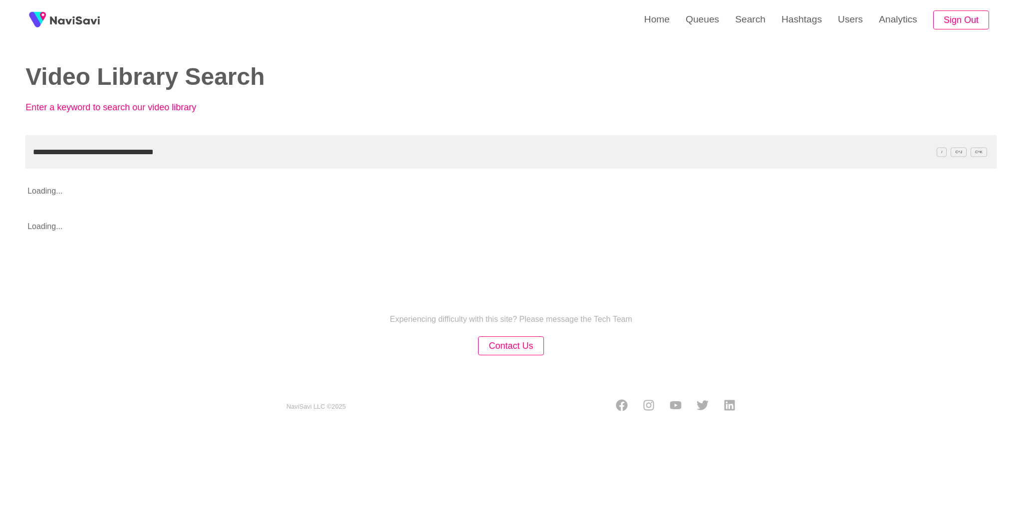
type input "**********"
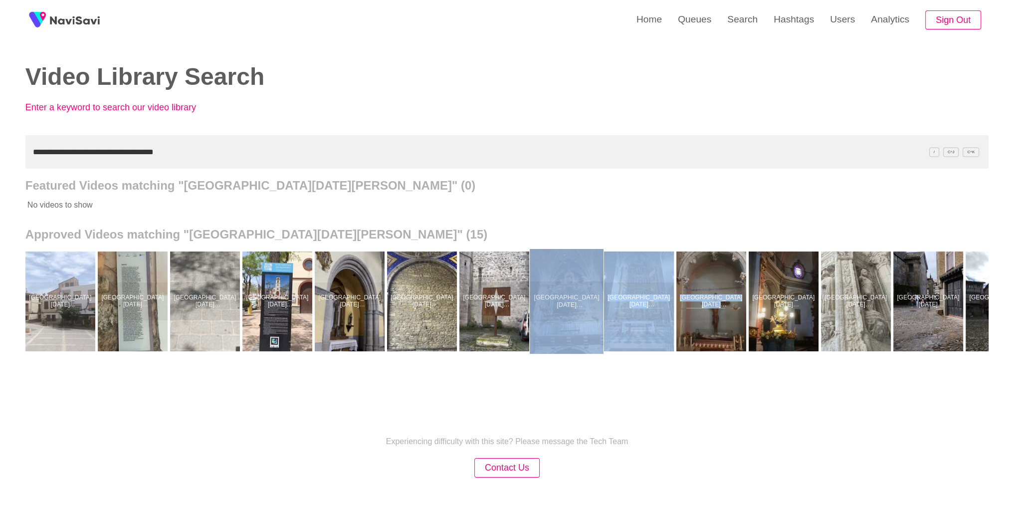
drag, startPoint x: 720, startPoint y: 353, endPoint x: 578, endPoint y: 326, distance: 144.7
click at [578, 326] on div "[GEOGRAPHIC_DATA][DATE][PERSON_NAME][DATE][PERSON_NAME][DATE][PERSON_NAME][DATE…" at bounding box center [506, 301] width 963 height 120
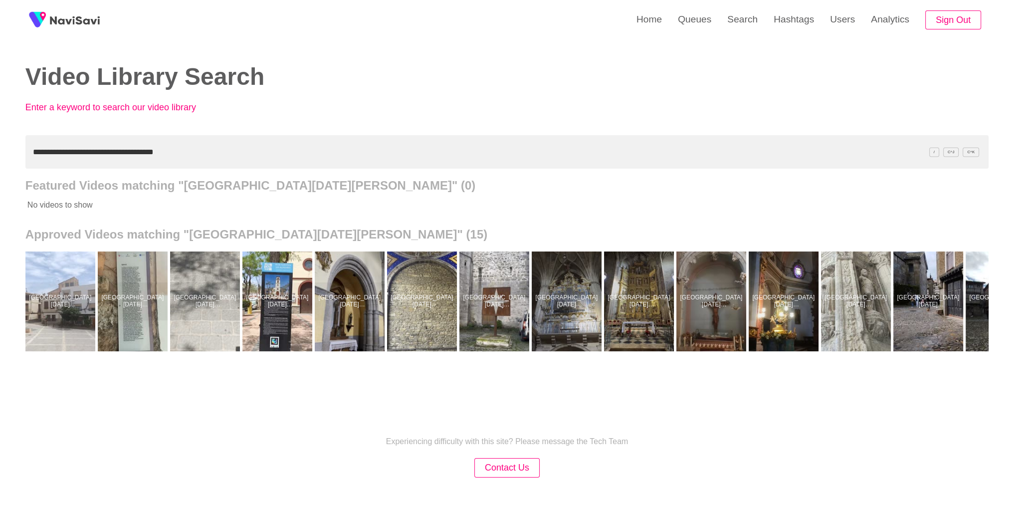
click at [726, 445] on div "Experiencing difficulty with this site? Please message the Tech Team Contact Us…" at bounding box center [507, 472] width 1014 height 159
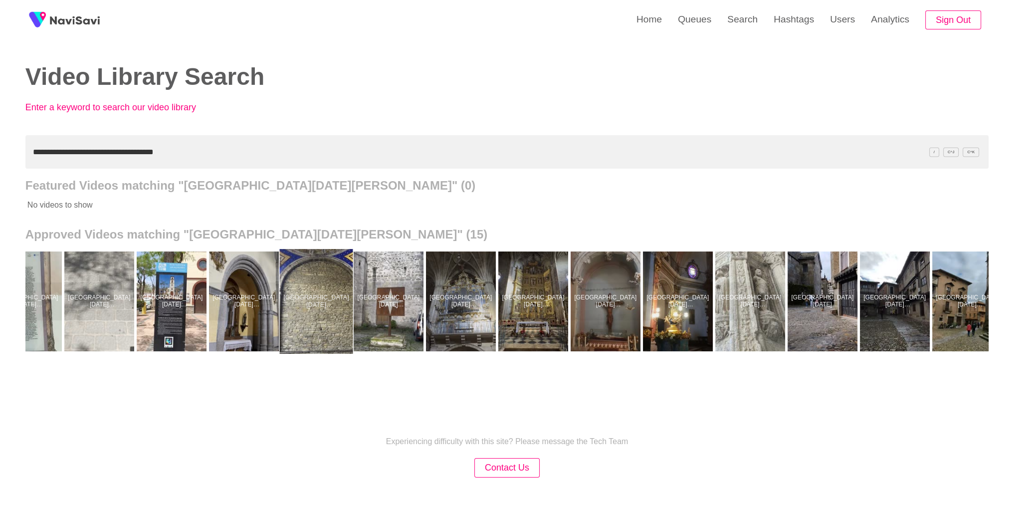
scroll to position [0, 122]
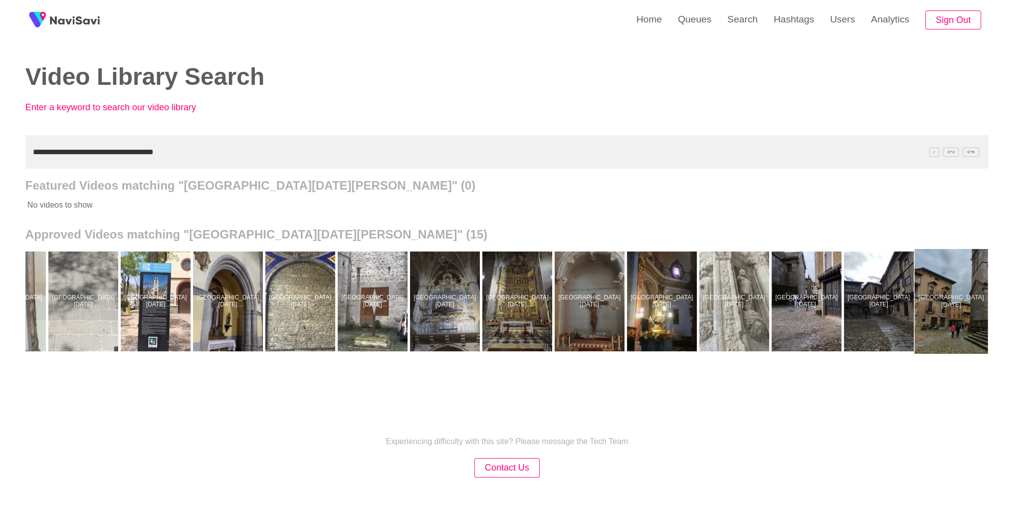
click at [937, 316] on div at bounding box center [951, 301] width 73 height 105
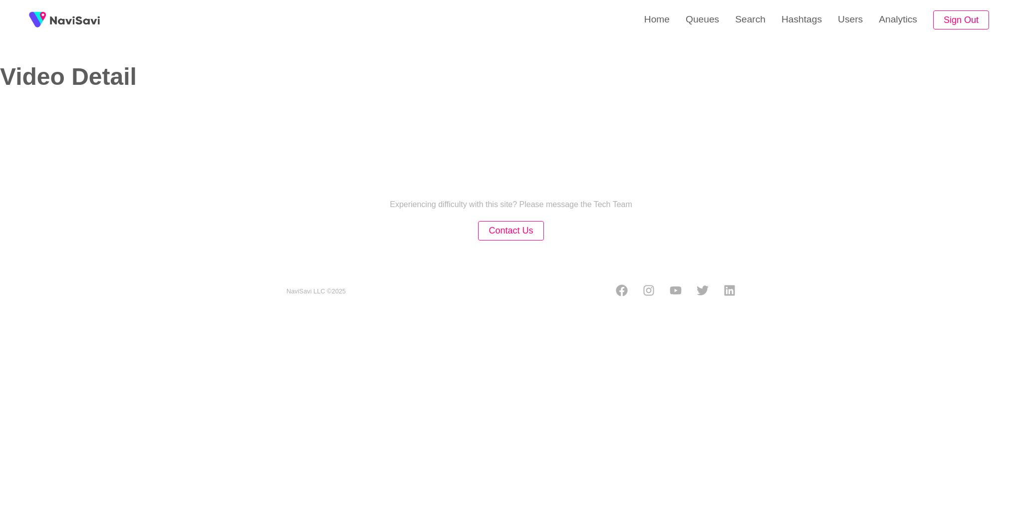
select select "**********"
select select "**"
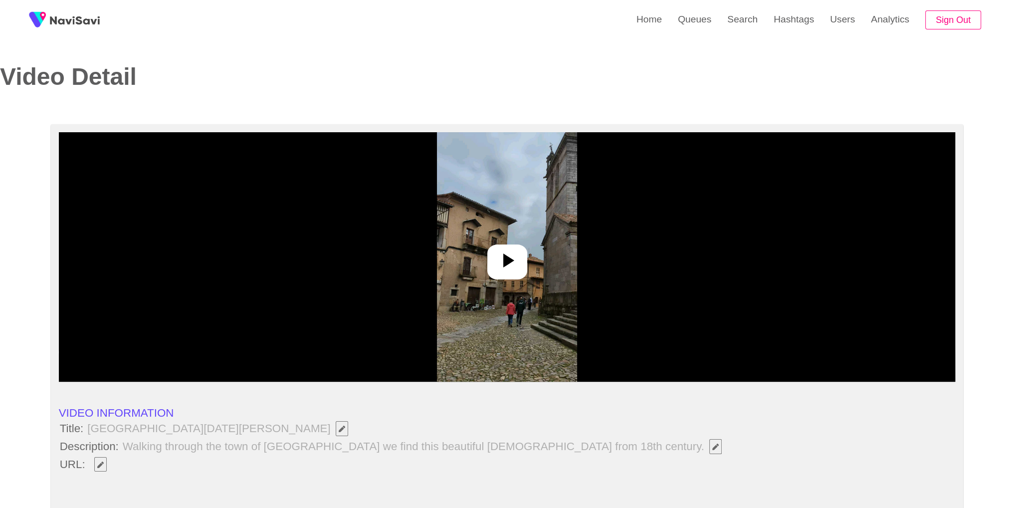
click at [569, 314] on img at bounding box center [507, 256] width 140 height 249
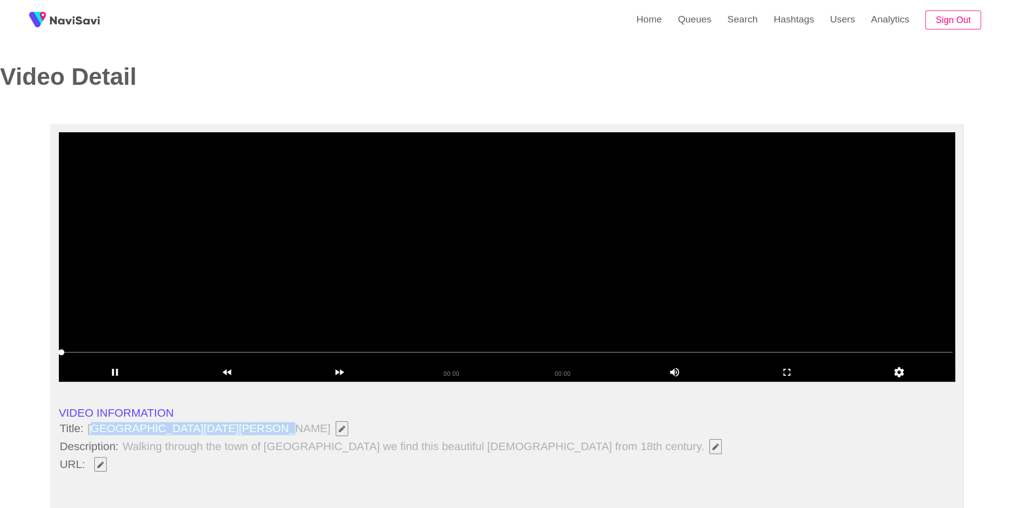
drag, startPoint x: 89, startPoint y: 432, endPoint x: 207, endPoint y: 430, distance: 117.3
click at [224, 430] on span "[GEOGRAPHIC_DATA][DATE][PERSON_NAME]" at bounding box center [219, 428] width 267 height 17
click at [86, 427] on li "Title: Iglesia de [GEOGRAPHIC_DATA][DATE][PERSON_NAME]" at bounding box center [507, 428] width 897 height 17
drag, startPoint x: 289, startPoint y: 429, endPoint x: 100, endPoint y: 424, distance: 189.1
click at [127, 424] on span "[GEOGRAPHIC_DATA][DATE][PERSON_NAME]" at bounding box center [219, 428] width 267 height 17
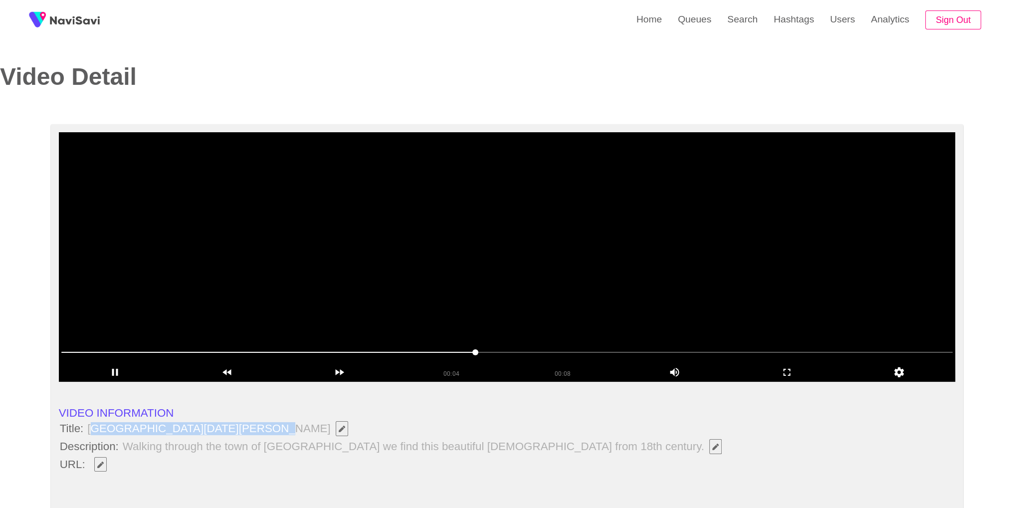
drag, startPoint x: 88, startPoint y: 429, endPoint x: 292, endPoint y: 432, distance: 204.6
click at [292, 432] on span "[GEOGRAPHIC_DATA][DATE][PERSON_NAME]" at bounding box center [219, 428] width 267 height 17
copy span "[GEOGRAPHIC_DATA][DATE][PERSON_NAME]"
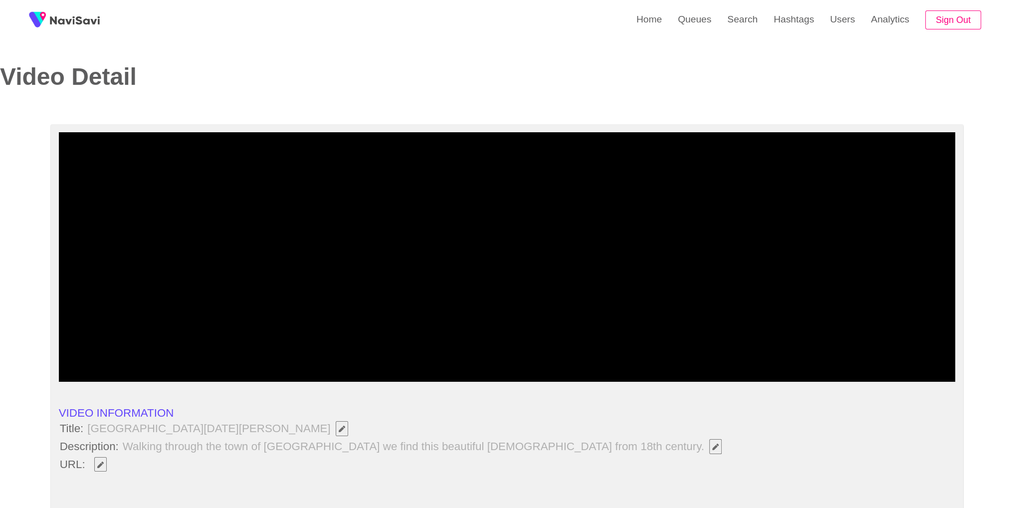
drag, startPoint x: 195, startPoint y: 469, endPoint x: 129, endPoint y: 463, distance: 66.2
click at [194, 469] on li "URL:" at bounding box center [507, 464] width 897 height 17
click at [95, 468] on button "button" at bounding box center [100, 464] width 12 height 15
type input "**********"
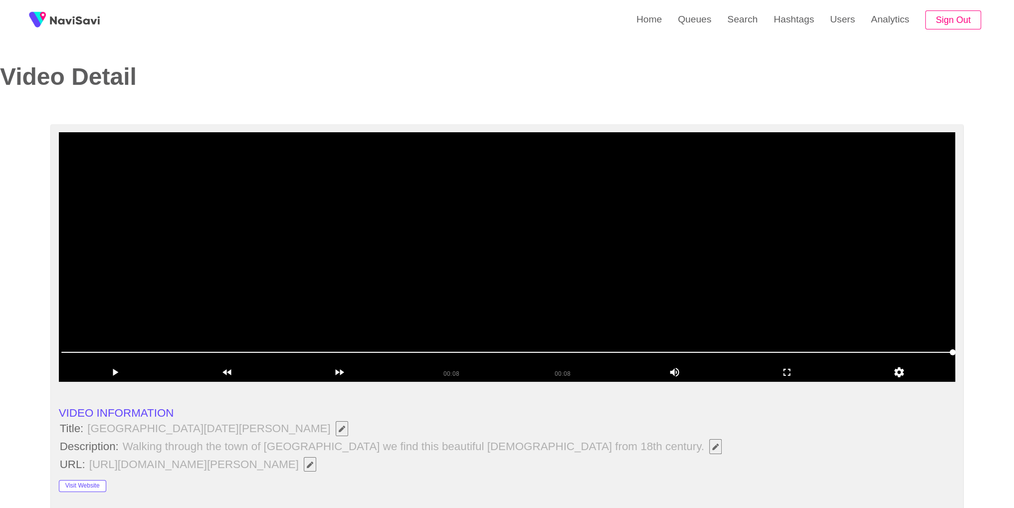
click at [641, 303] on video at bounding box center [507, 256] width 897 height 249
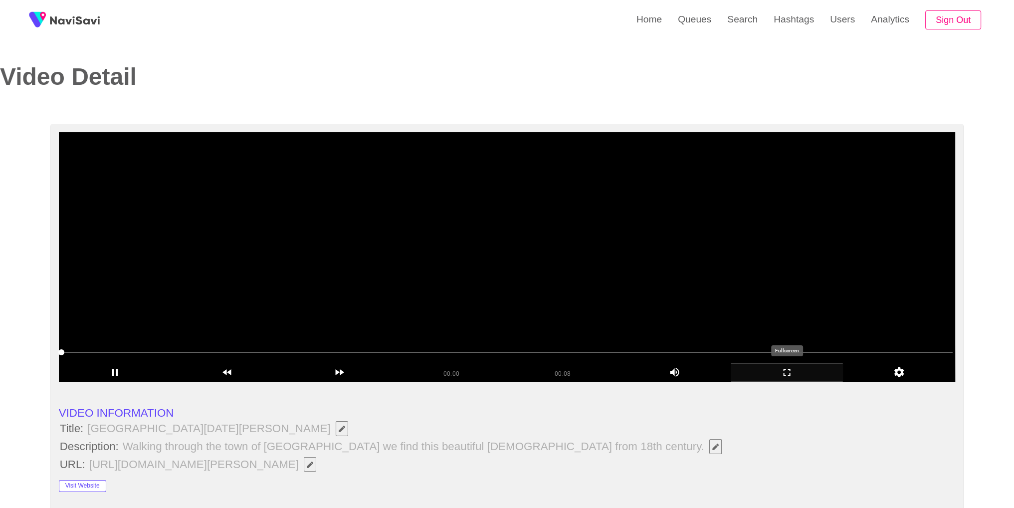
click at [795, 378] on icon "add" at bounding box center [786, 372] width 111 height 12
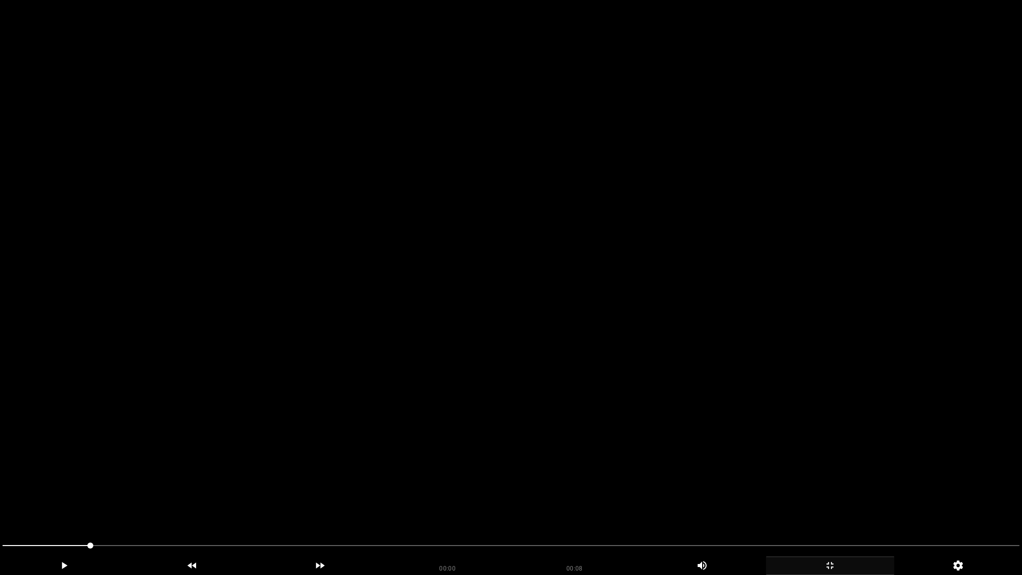
click at [236, 457] on video at bounding box center [511, 287] width 1022 height 575
click at [840, 507] on icon "add" at bounding box center [829, 565] width 127 height 12
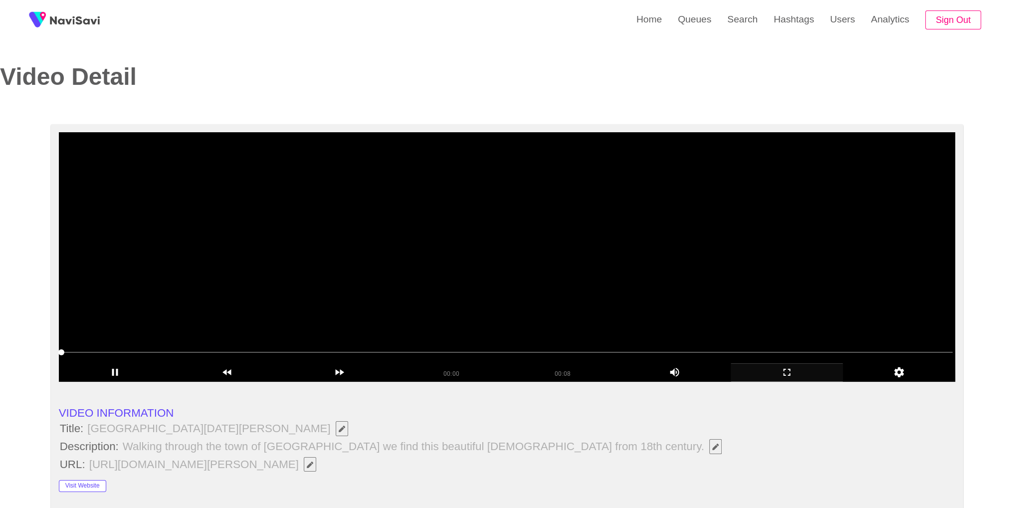
click at [547, 279] on video at bounding box center [507, 256] width 897 height 249
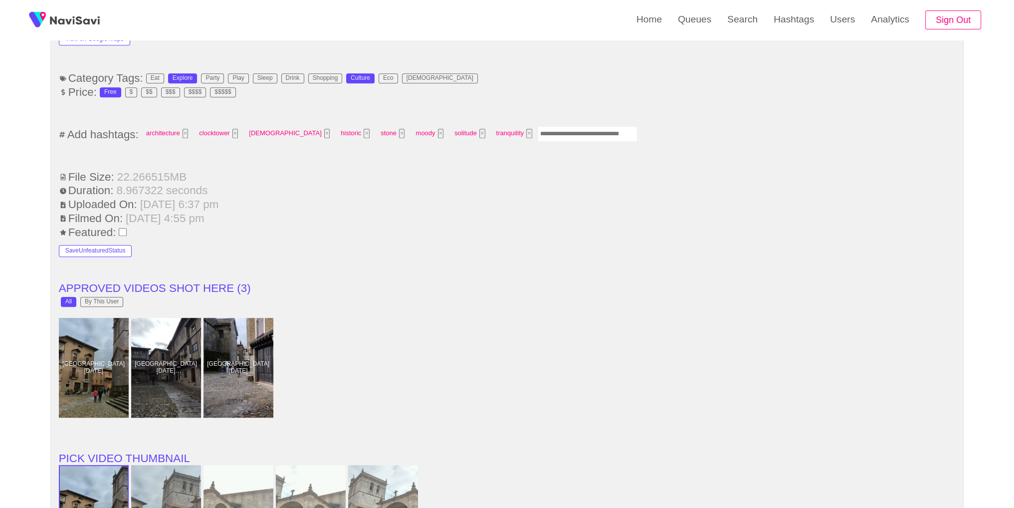
scroll to position [705, 0]
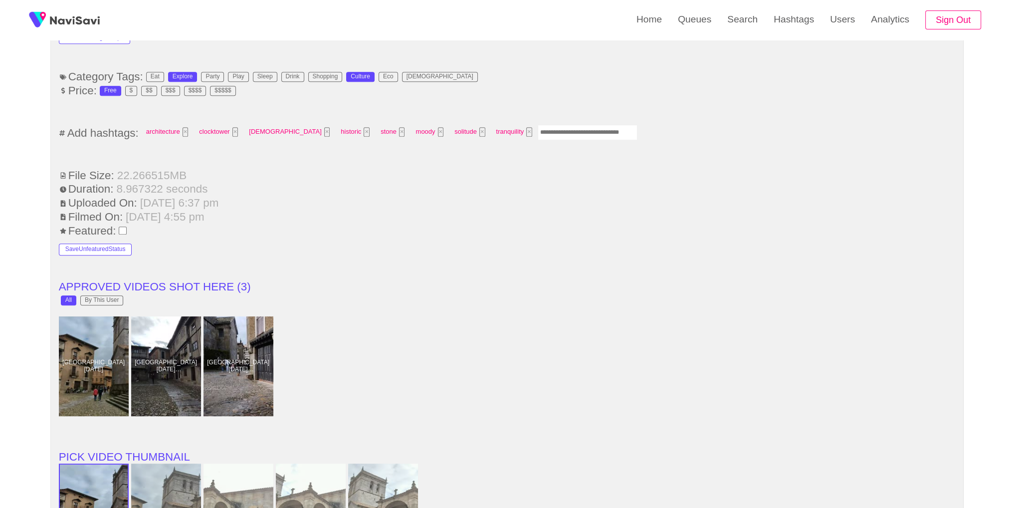
click at [538, 125] on input "Enter tag here and press return" at bounding box center [588, 132] width 100 height 15
type input "*********"
click at [596, 215] on li "Filmed On: [DATE] 4:55 pm" at bounding box center [507, 217] width 897 height 13
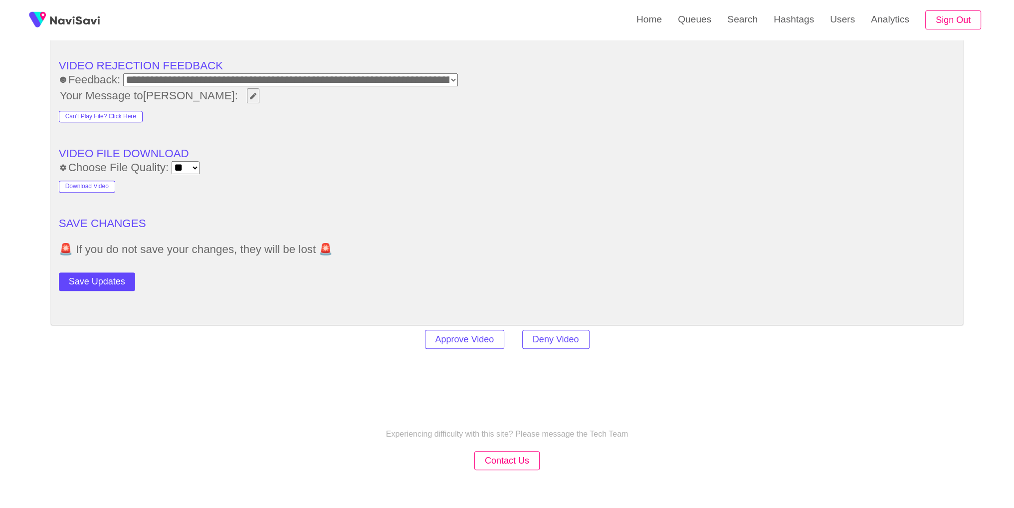
scroll to position [1399, 0]
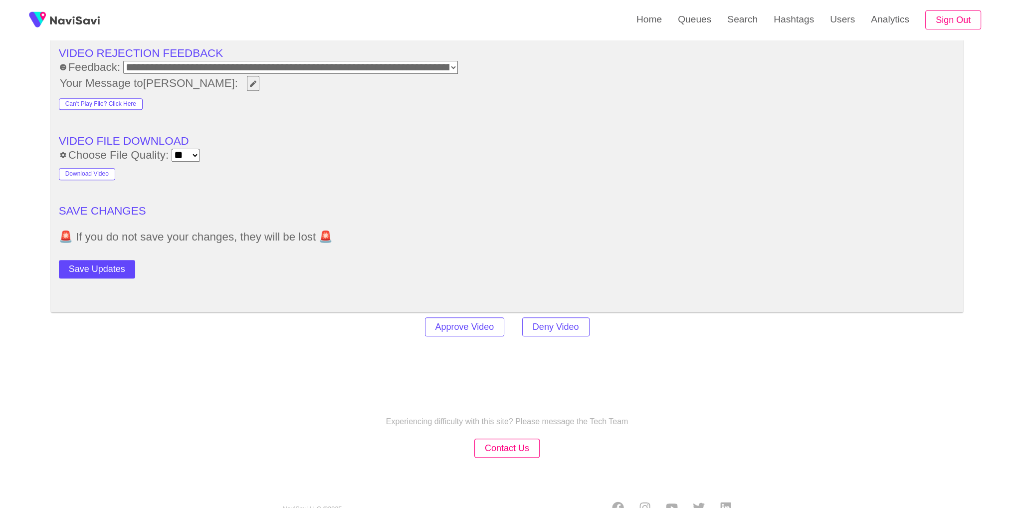
click at [115, 272] on button "Save Updates" at bounding box center [97, 269] width 76 height 18
click at [743, 21] on link "Search" at bounding box center [742, 19] width 46 height 39
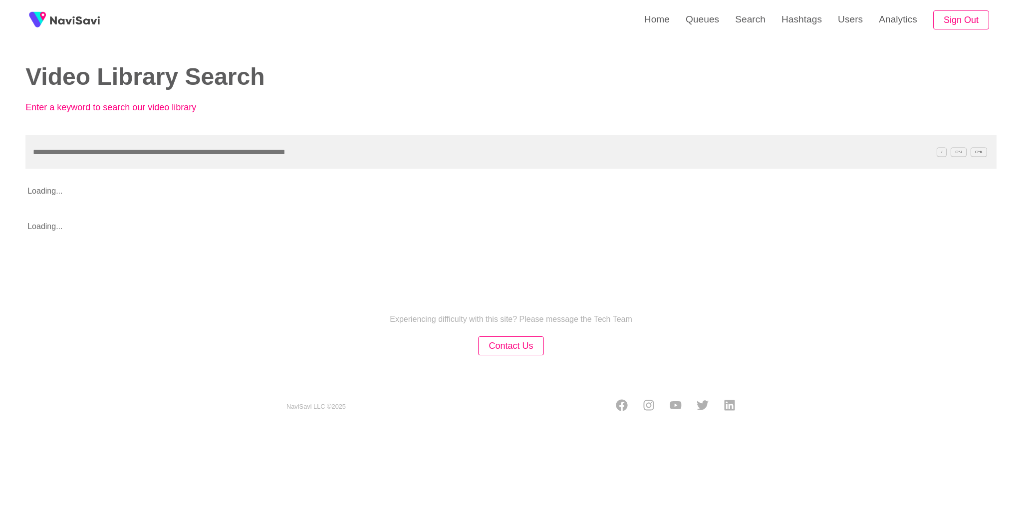
click at [481, 148] on input "text" at bounding box center [510, 151] width 971 height 33
type input "**********"
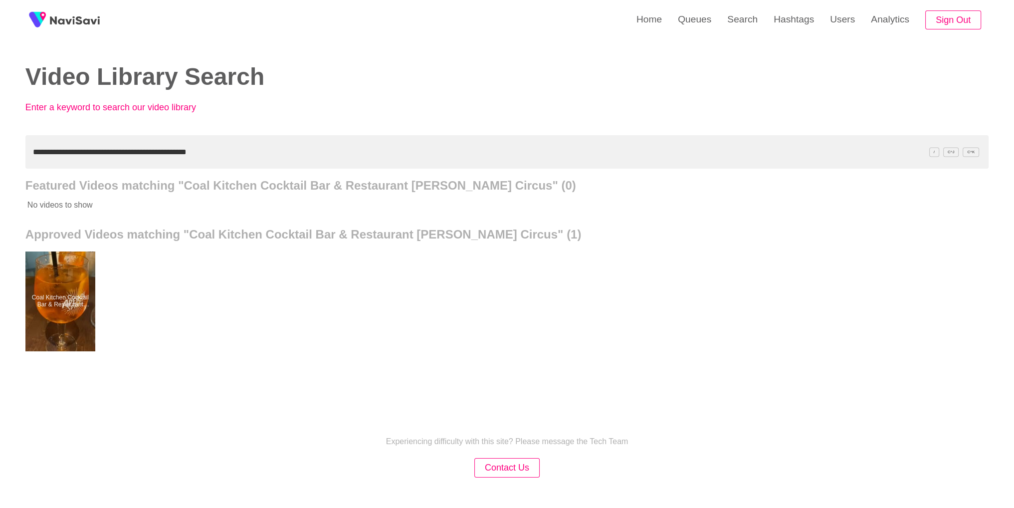
drag, startPoint x: 0, startPoint y: 319, endPoint x: 3, endPoint y: 313, distance: 7.1
click at [0, 318] on div "**********" at bounding box center [507, 276] width 1014 height 552
click at [52, 294] on div at bounding box center [59, 301] width 73 height 105
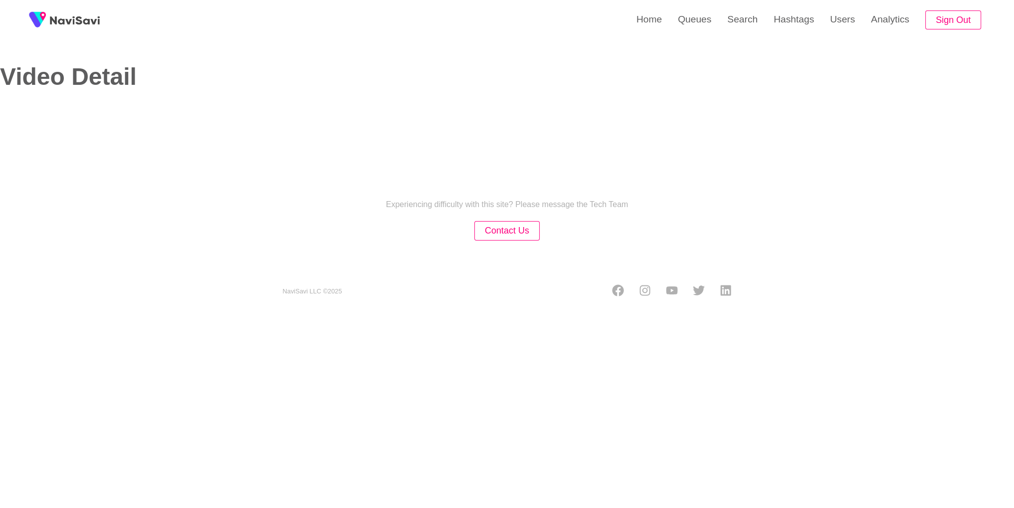
select select "**********"
select select "**"
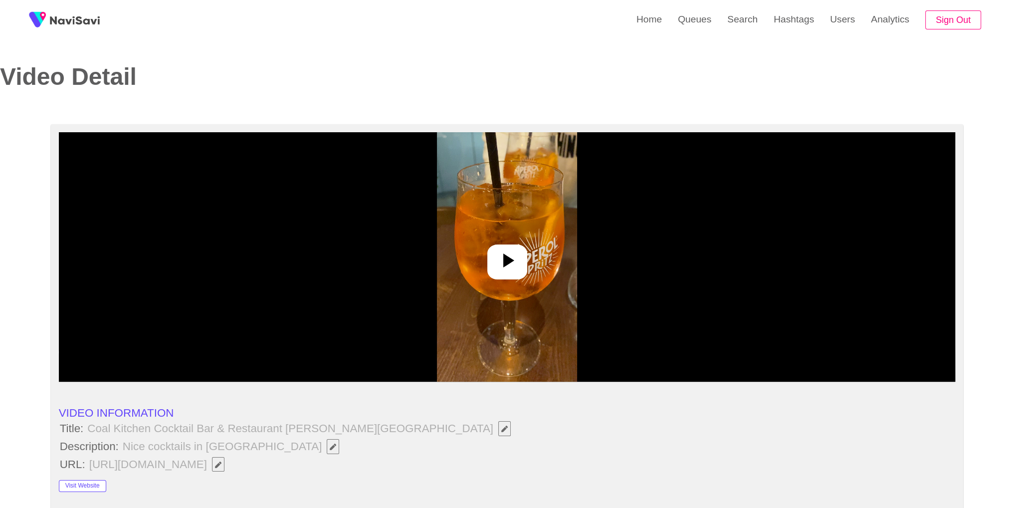
click at [513, 262] on icon at bounding box center [507, 260] width 24 height 24
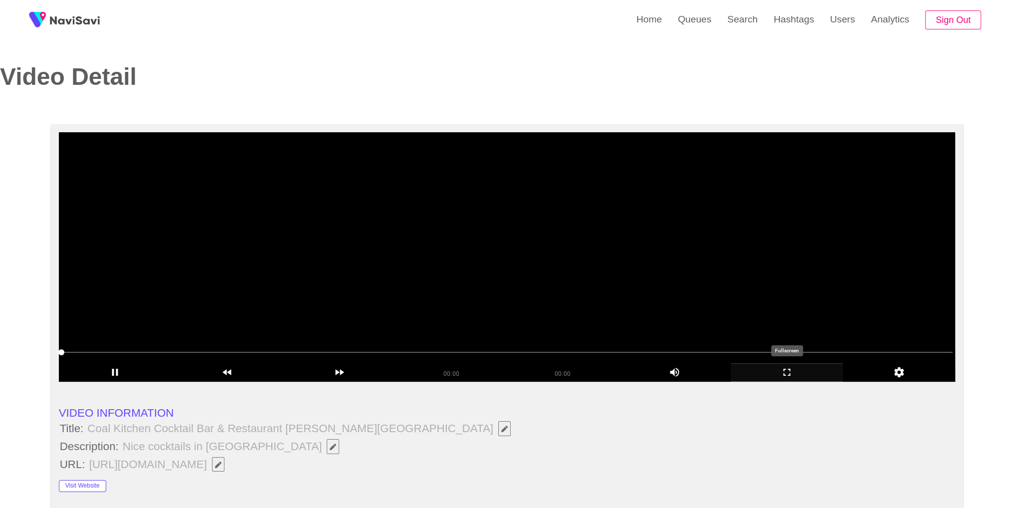
click at [789, 376] on icon "add" at bounding box center [786, 372] width 111 height 12
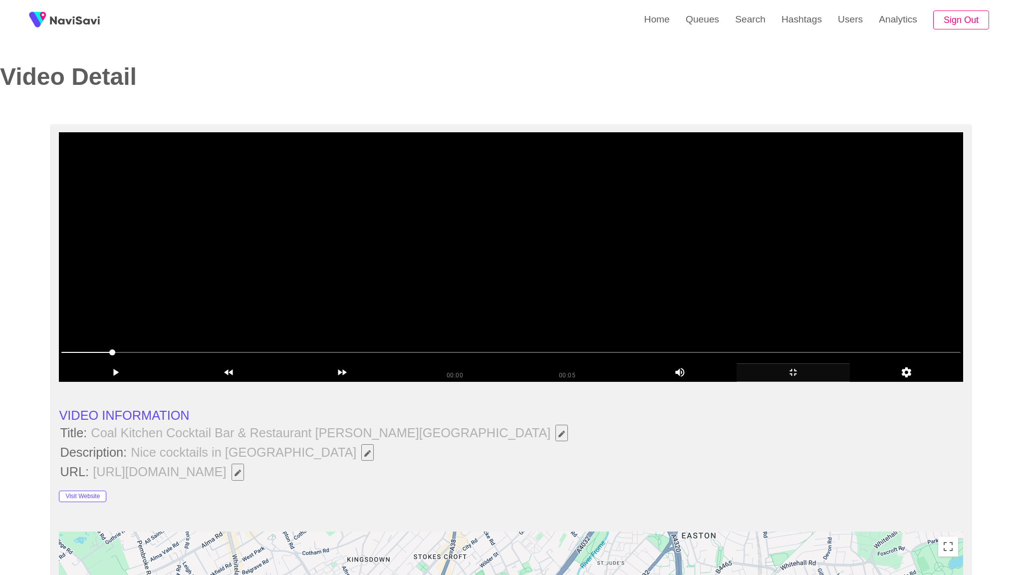
click at [789, 382] on video at bounding box center [511, 256] width 904 height 249
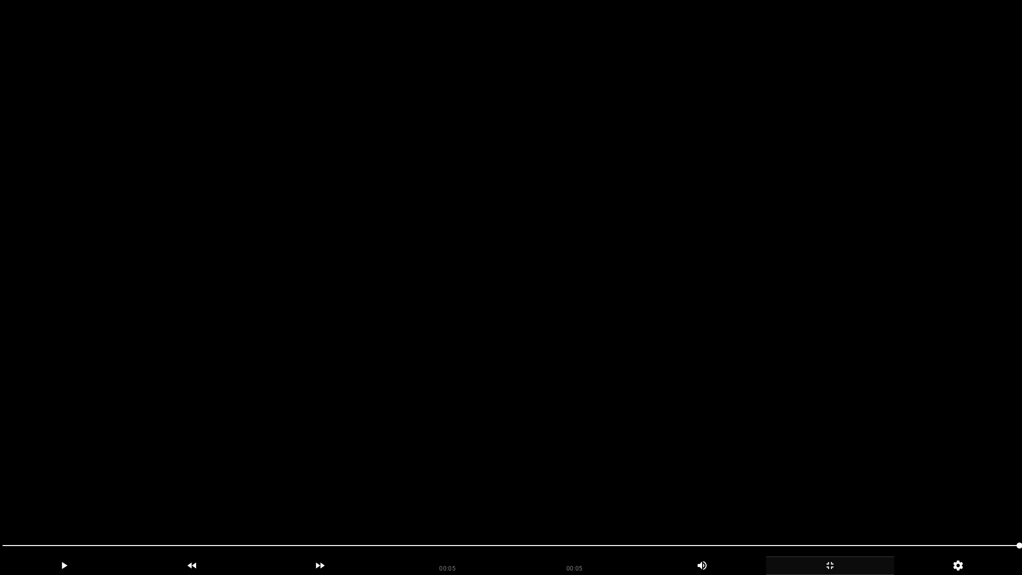
click at [754, 341] on video at bounding box center [511, 287] width 1022 height 575
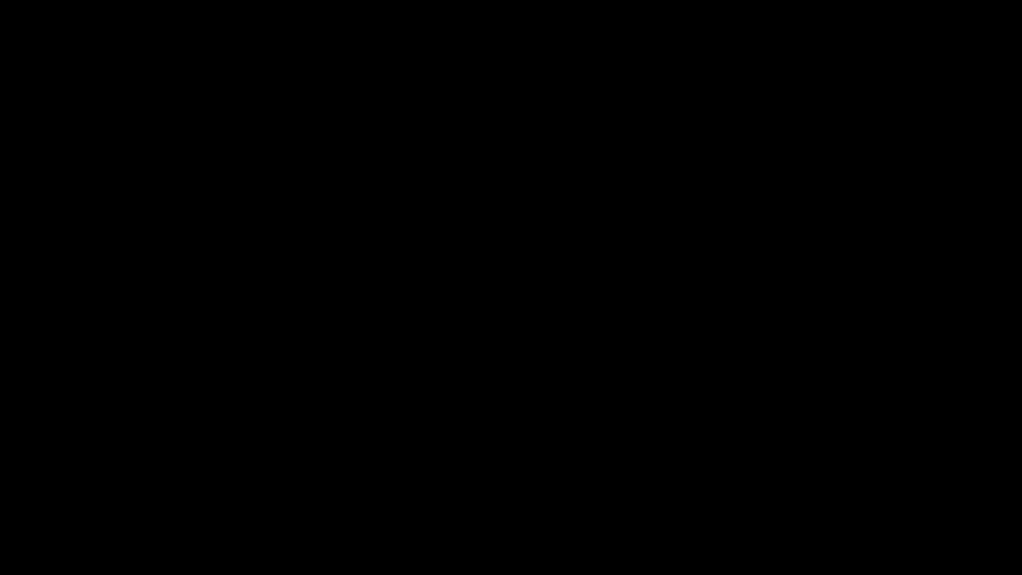
click at [832, 507] on icon "add" at bounding box center [829, 565] width 127 height 12
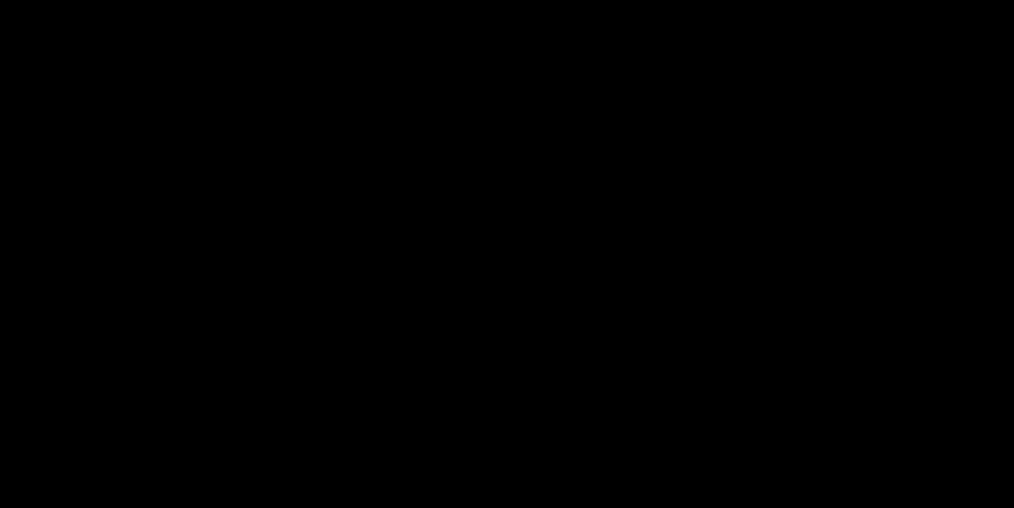
scroll to position [522, 0]
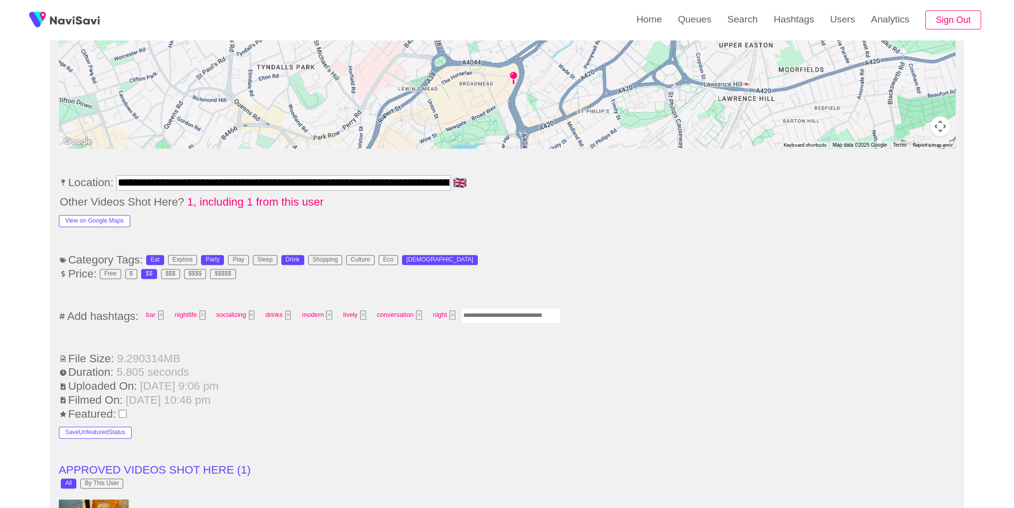
click at [527, 315] on input "Enter tag here and press return" at bounding box center [511, 315] width 100 height 15
type input "*********"
type input "*"
click at [588, 262] on li "Category Tags: Eat Explore Party Play Sleep Drink Shopping Culture Eco [DEMOGRA…" at bounding box center [507, 259] width 897 height 13
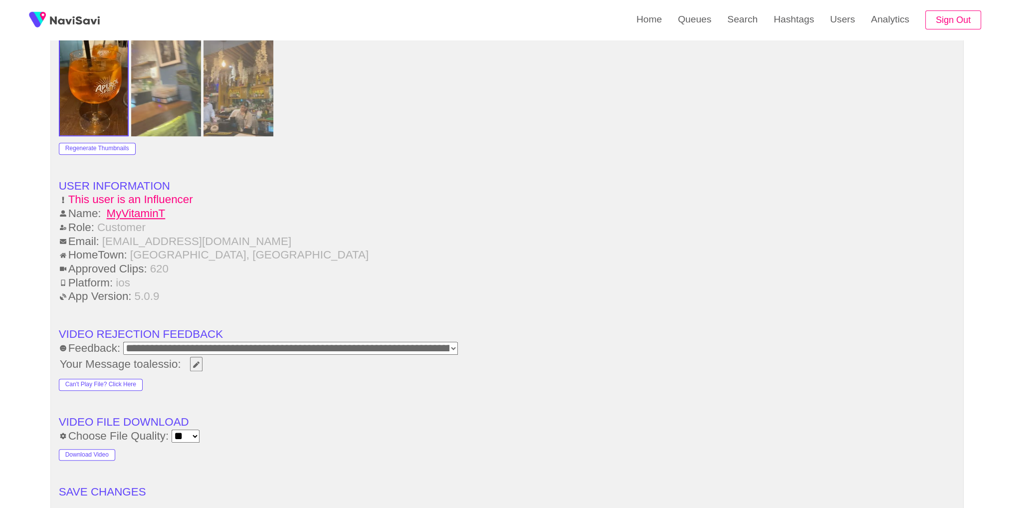
scroll to position [1333, 0]
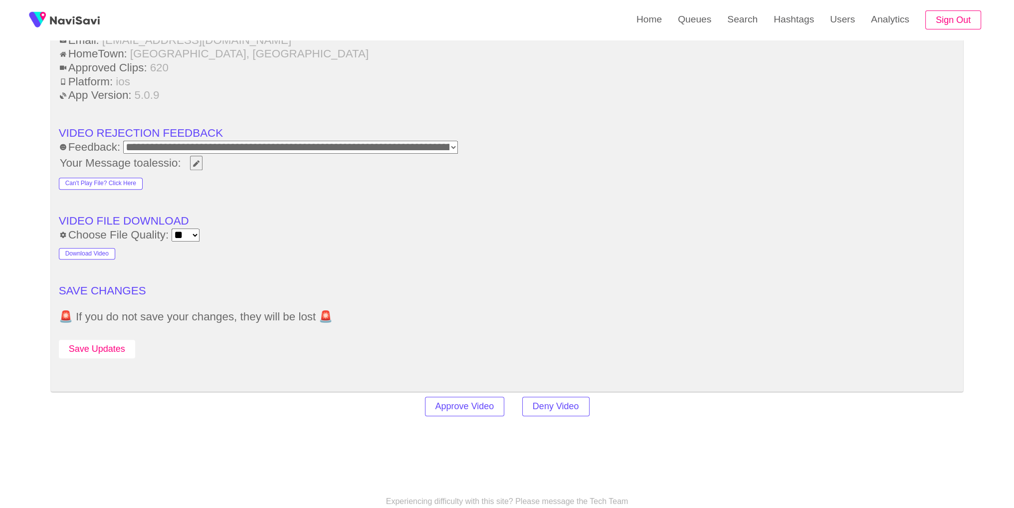
click at [116, 347] on button "Save Updates" at bounding box center [97, 349] width 76 height 18
click at [766, 23] on link "Hashtags" at bounding box center [794, 19] width 56 height 39
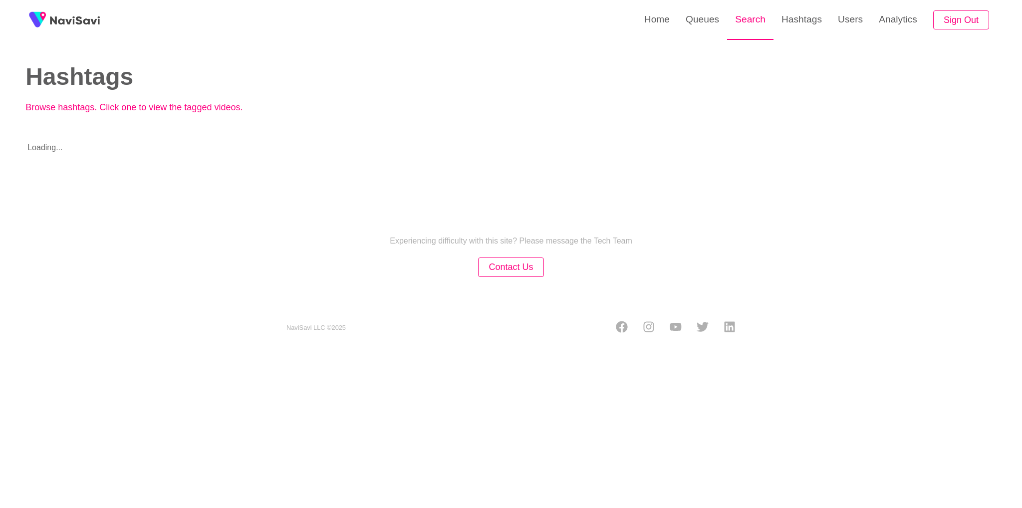
click at [752, 22] on link "Search" at bounding box center [750, 19] width 46 height 39
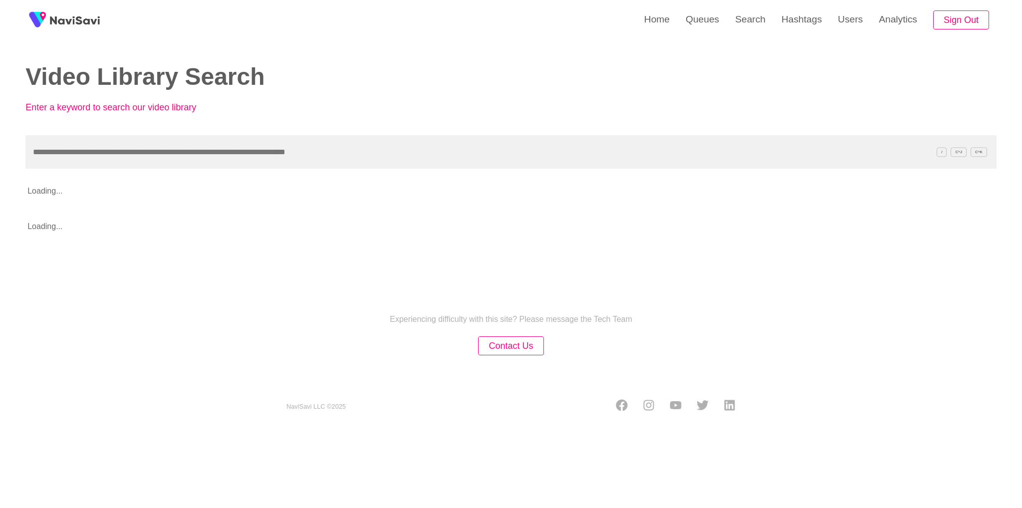
click at [375, 147] on input "text" at bounding box center [510, 151] width 971 height 33
type input "**********"
click at [357, 103] on div "Video Library Search Enter a keyword to search our video library" at bounding box center [260, 92] width 470 height 57
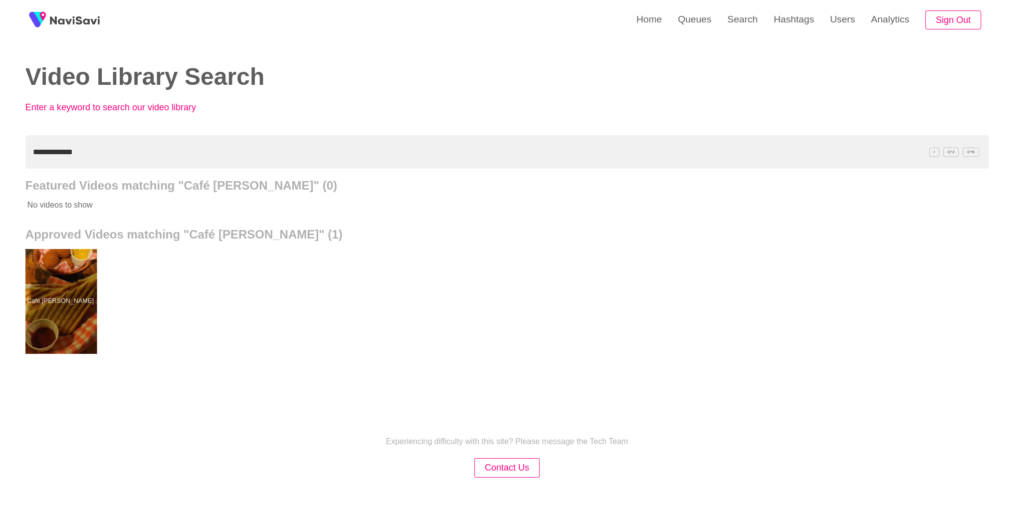
click at [57, 280] on div at bounding box center [59, 301] width 73 height 105
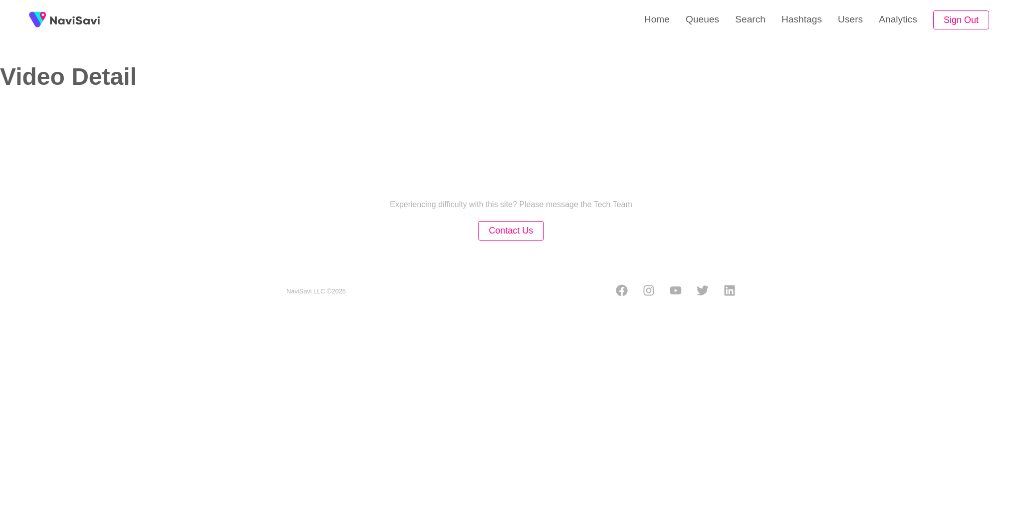
select select "**********"
select select "**"
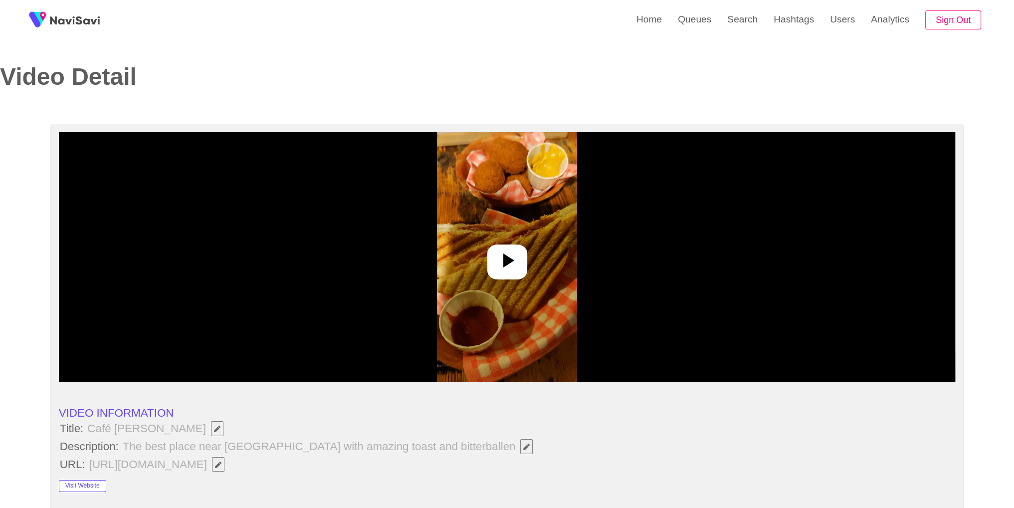
click at [507, 258] on icon at bounding box center [508, 260] width 11 height 14
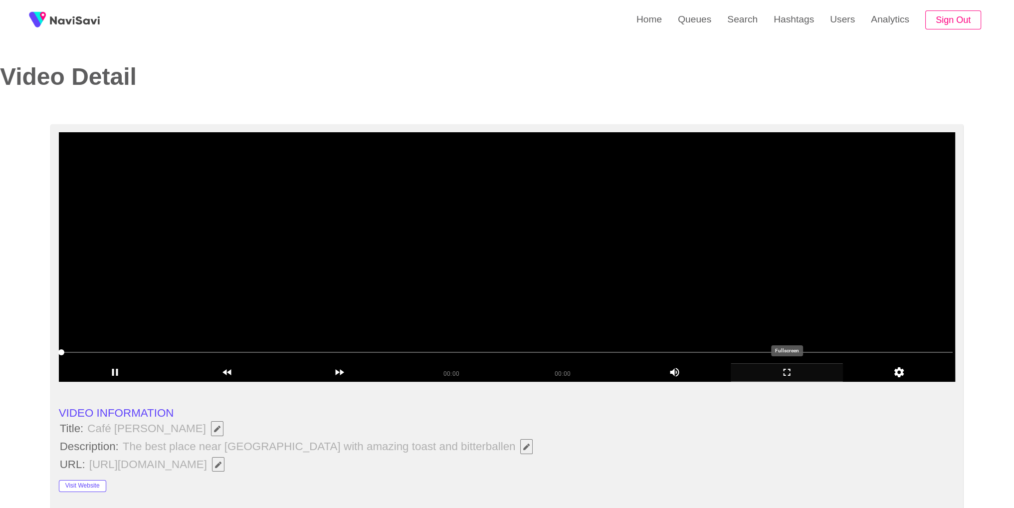
click at [788, 372] on icon "add" at bounding box center [786, 372] width 111 height 12
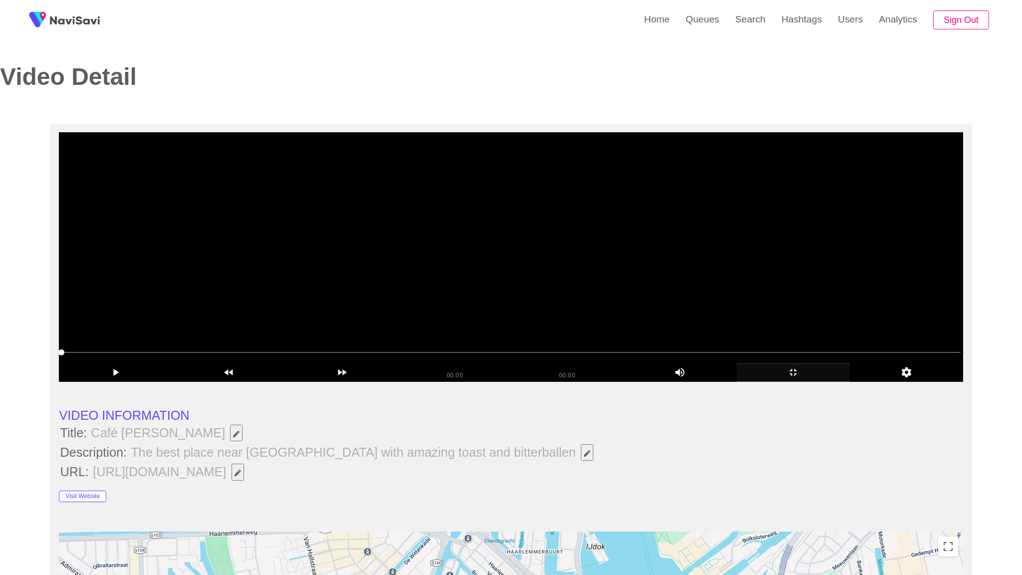
click at [742, 281] on video at bounding box center [511, 256] width 904 height 249
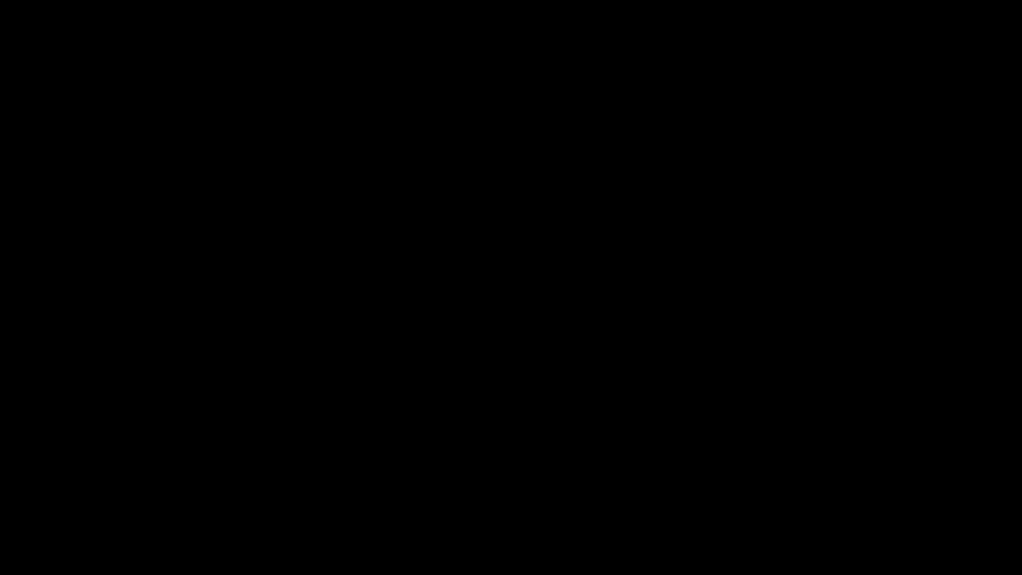
click at [820, 507] on icon "add" at bounding box center [829, 565] width 127 height 12
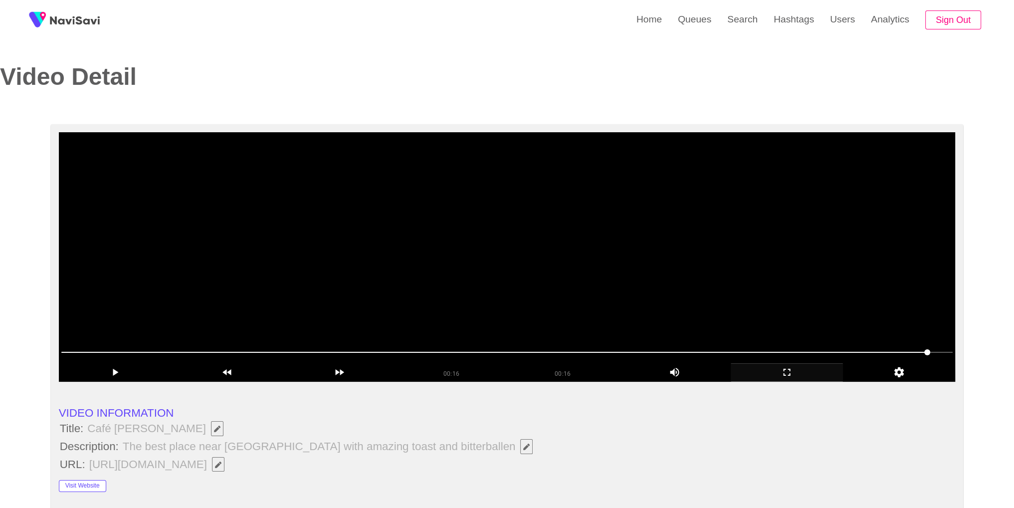
click at [437, 336] on video at bounding box center [507, 256] width 897 height 249
click at [579, 204] on video at bounding box center [507, 256] width 897 height 249
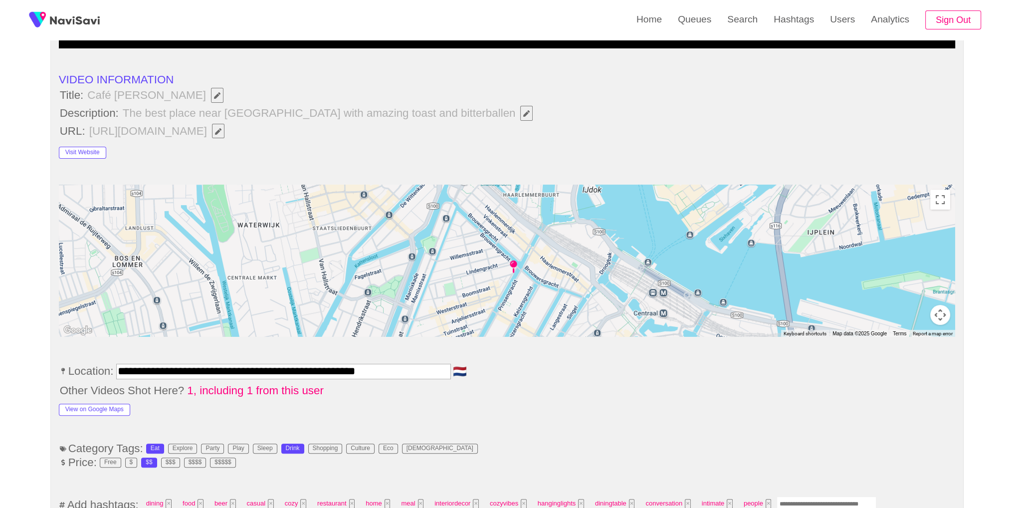
scroll to position [501, 0]
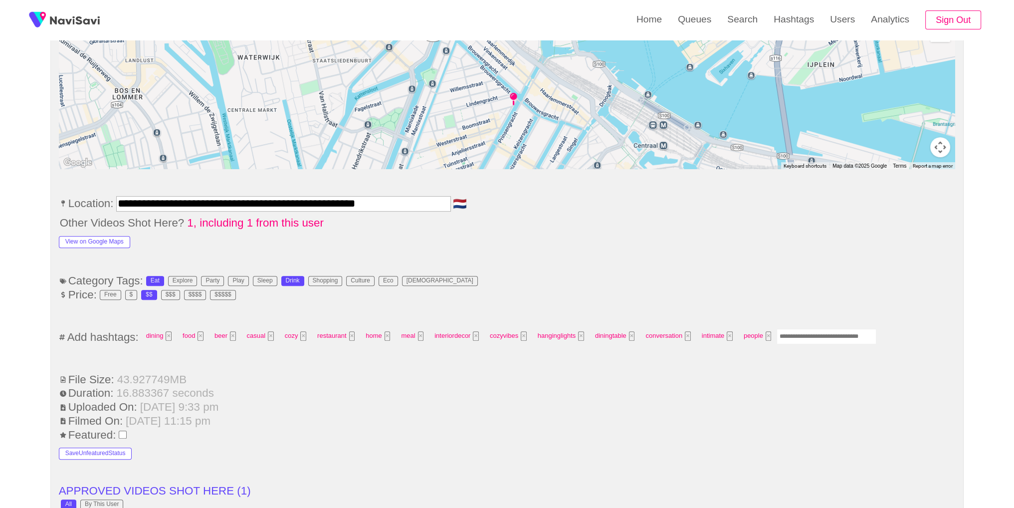
drag, startPoint x: 796, startPoint y: 329, endPoint x: 810, endPoint y: 318, distance: 17.8
click at [798, 329] on input "Enter tag here and press return" at bounding box center [827, 336] width 100 height 15
type input "****"
type input "*********"
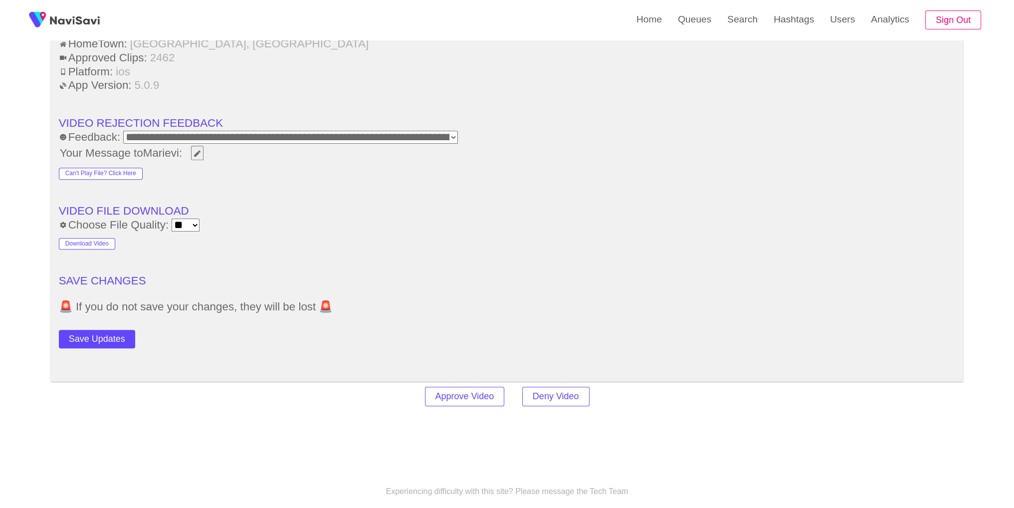
scroll to position [1404, 0]
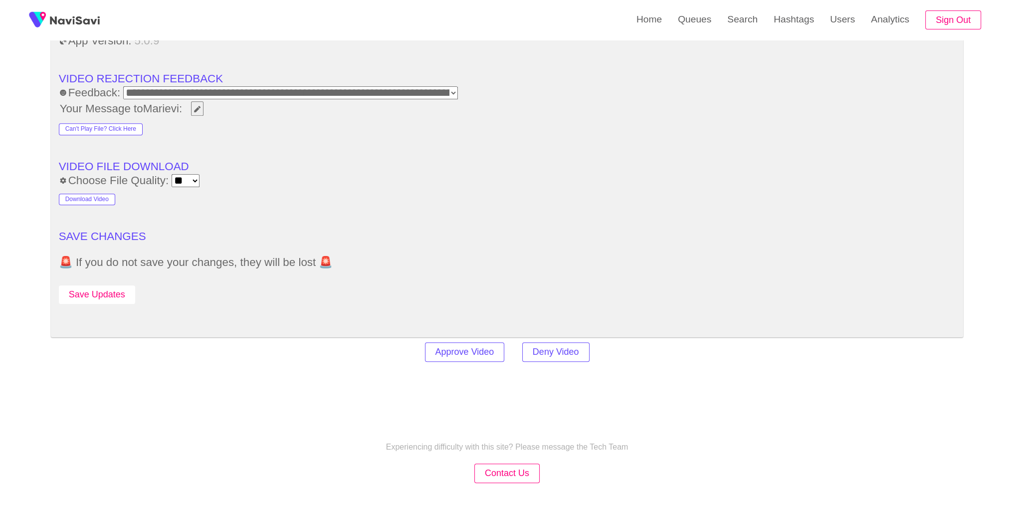
click at [122, 285] on button "Save Updates" at bounding box center [97, 294] width 76 height 18
click at [103, 285] on button "Save Updates" at bounding box center [97, 294] width 76 height 18
click at [732, 11] on link "Search" at bounding box center [742, 19] width 46 height 39
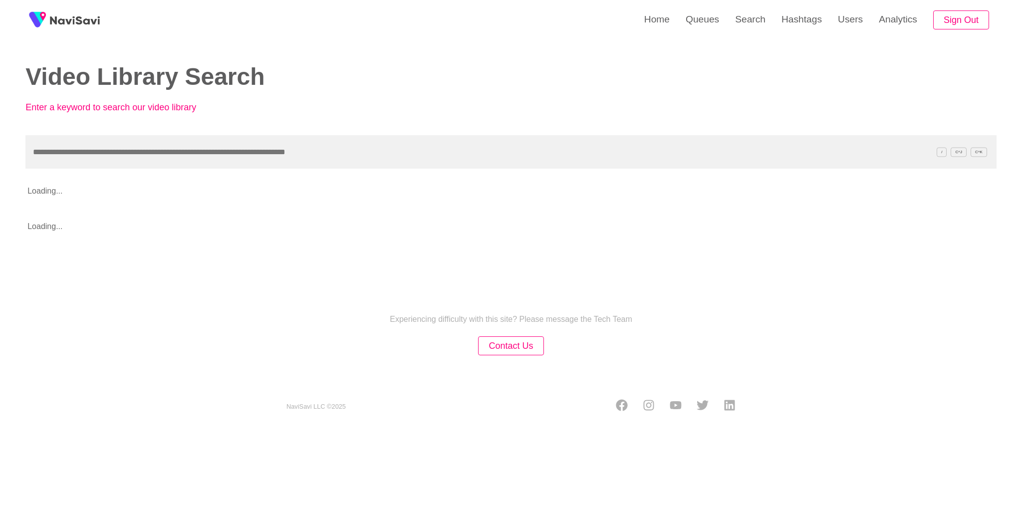
click at [388, 167] on input "text" at bounding box center [510, 151] width 971 height 33
type input "**********"
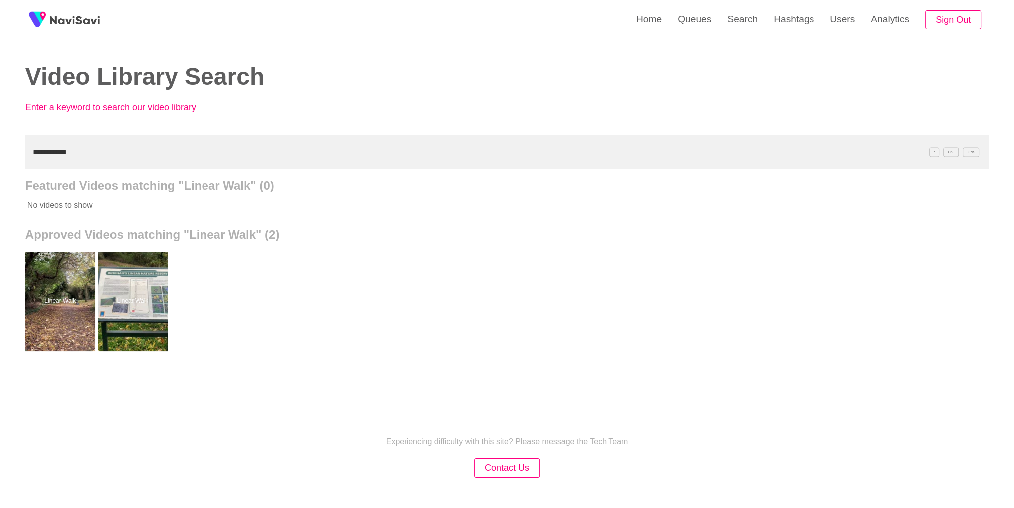
click at [523, 112] on div "Video Library Search Enter a keyword to search our video library" at bounding box center [499, 96] width 963 height 65
click at [117, 284] on div at bounding box center [132, 301] width 73 height 105
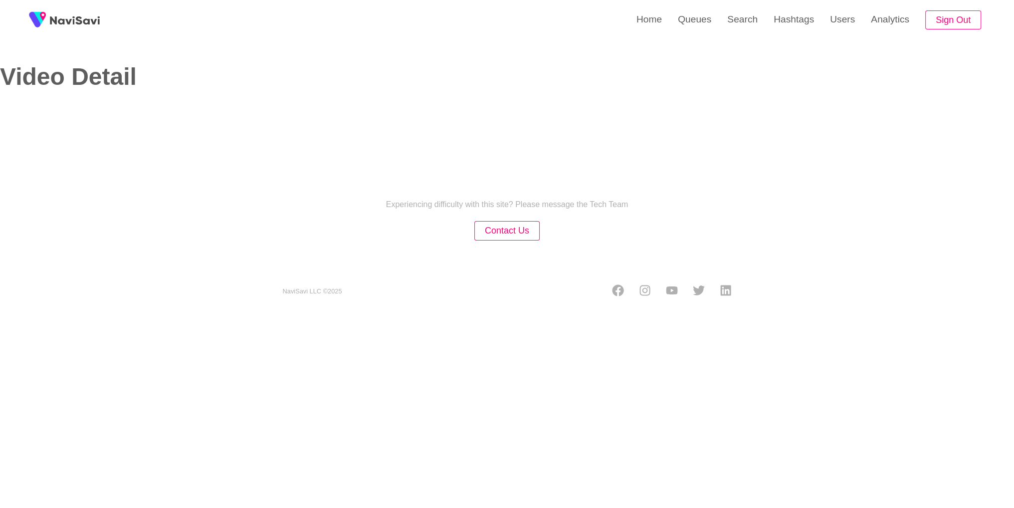
select select "**********"
select select "**"
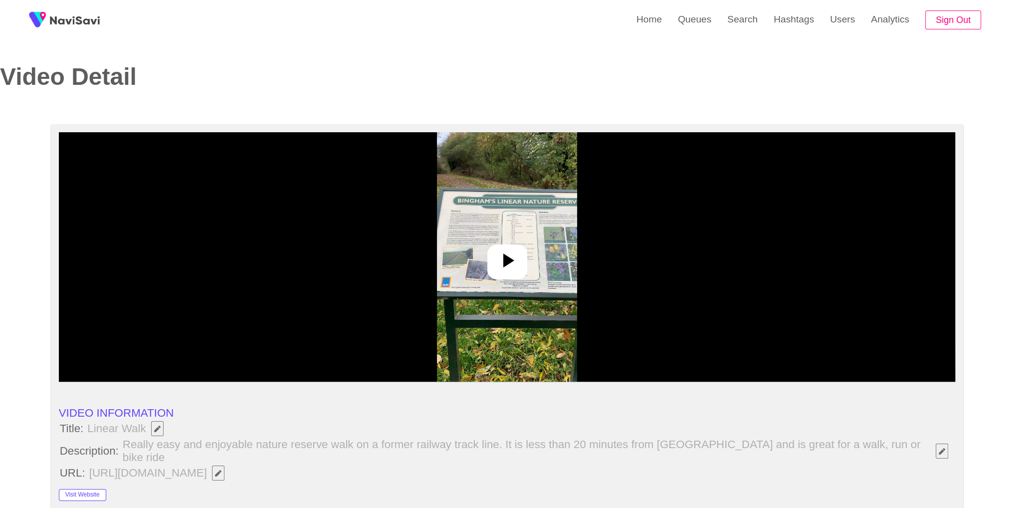
click at [450, 240] on img at bounding box center [507, 256] width 140 height 249
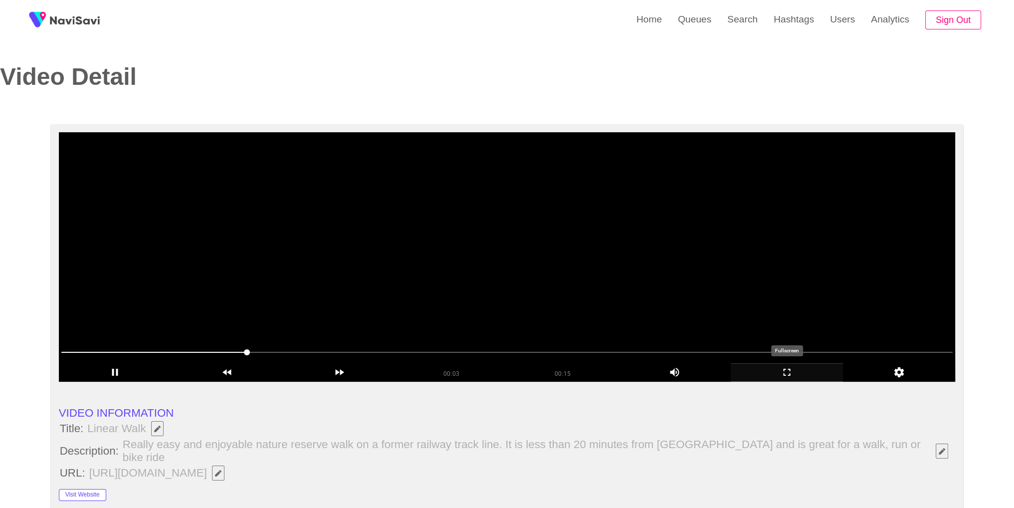
click at [795, 378] on icon "add" at bounding box center [786, 372] width 111 height 12
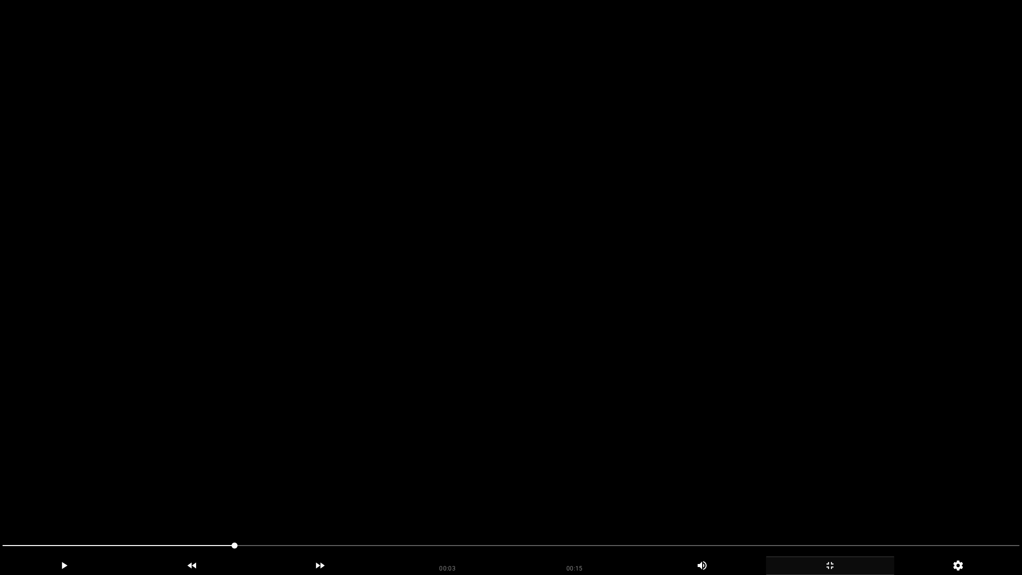
click at [699, 378] on video at bounding box center [511, 287] width 1022 height 575
click at [683, 391] on video at bounding box center [511, 287] width 1022 height 575
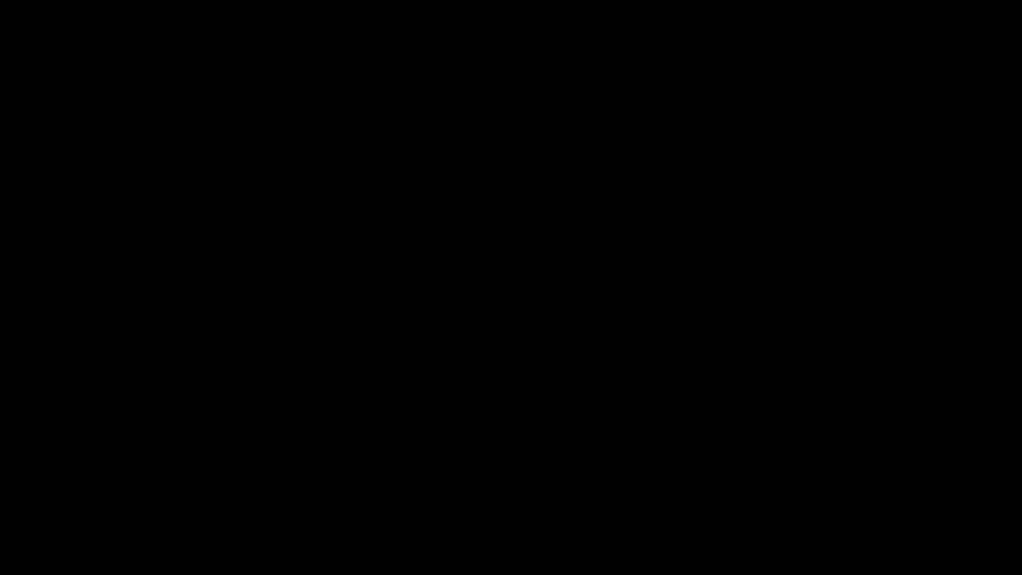
click at [836, 507] on icon "add" at bounding box center [829, 565] width 127 height 12
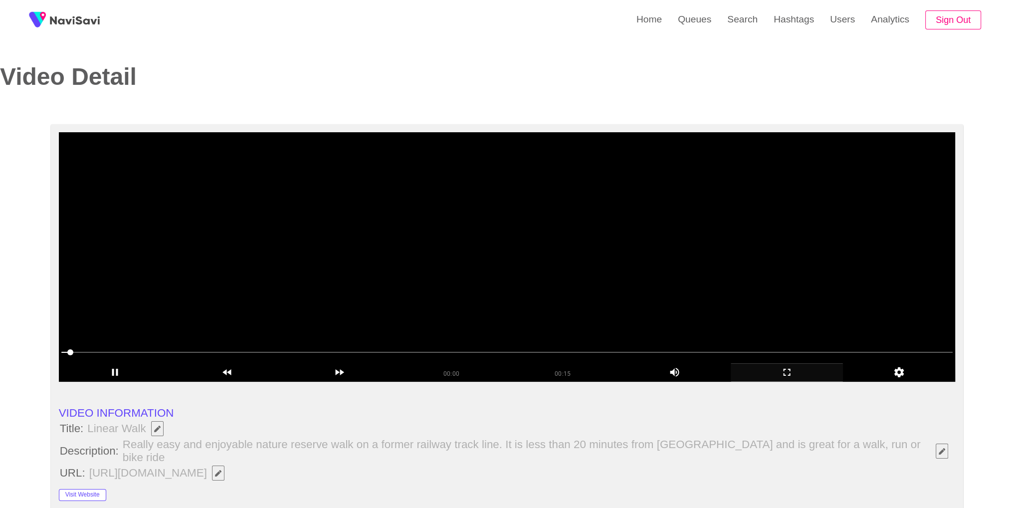
click at [545, 266] on video at bounding box center [507, 256] width 897 height 249
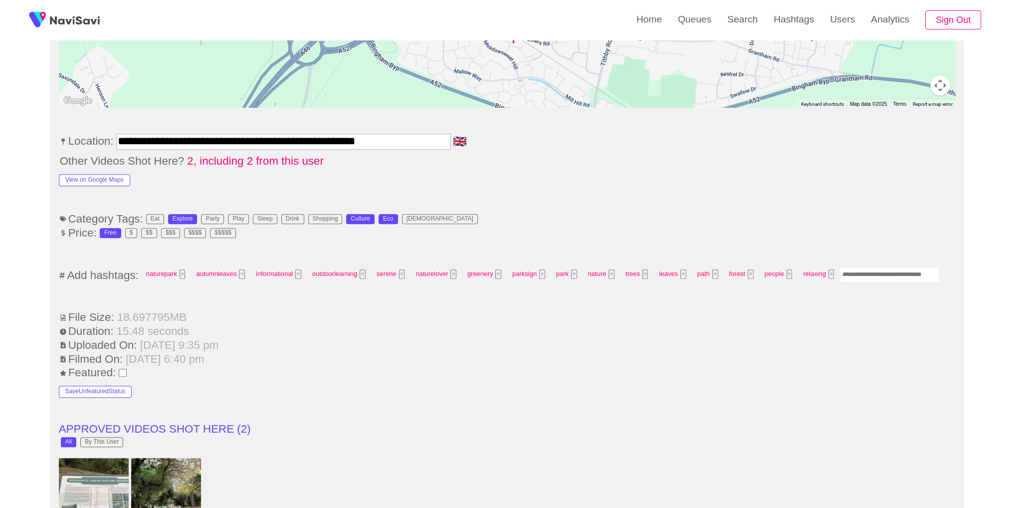
scroll to position [594, 0]
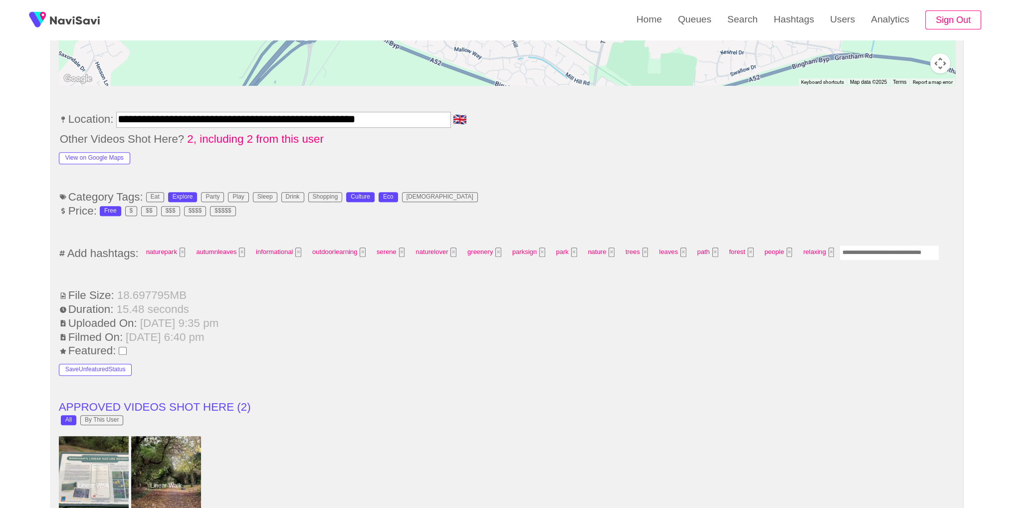
click at [880, 254] on input "Enter tag here and press return" at bounding box center [890, 252] width 100 height 15
type input "*********"
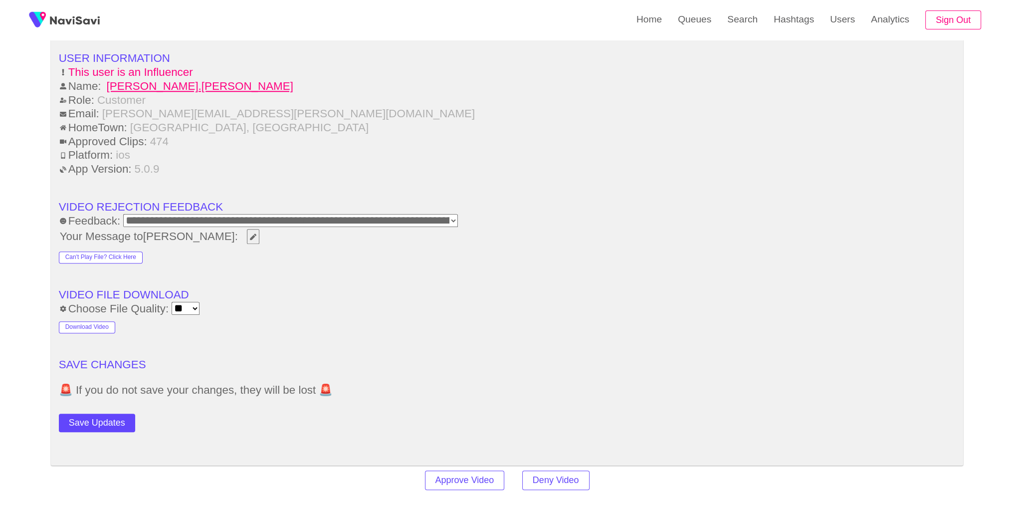
scroll to position [1288, 0]
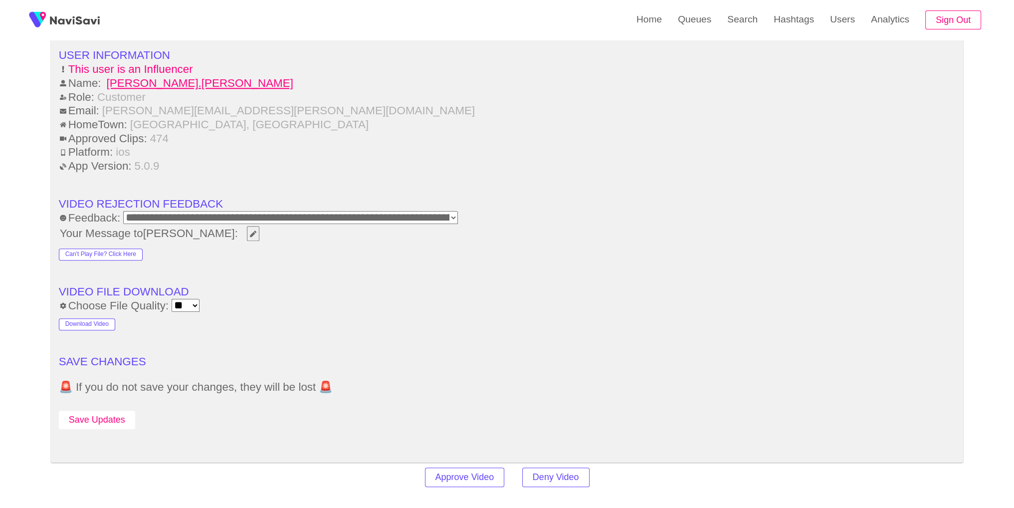
click at [126, 423] on button "Save Updates" at bounding box center [97, 420] width 76 height 18
click at [752, 24] on link "Search" at bounding box center [742, 19] width 46 height 39
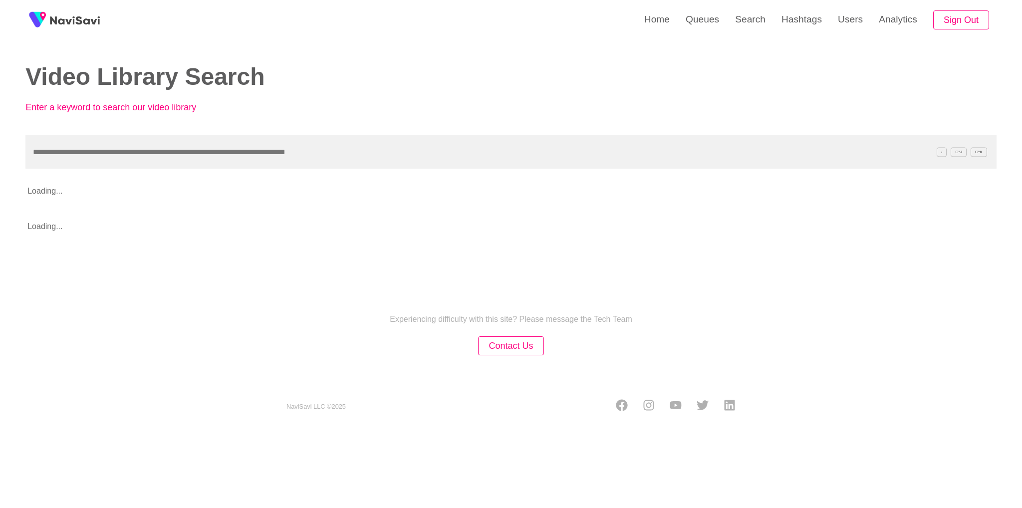
click at [305, 151] on input "text" at bounding box center [510, 151] width 971 height 33
type input "**********"
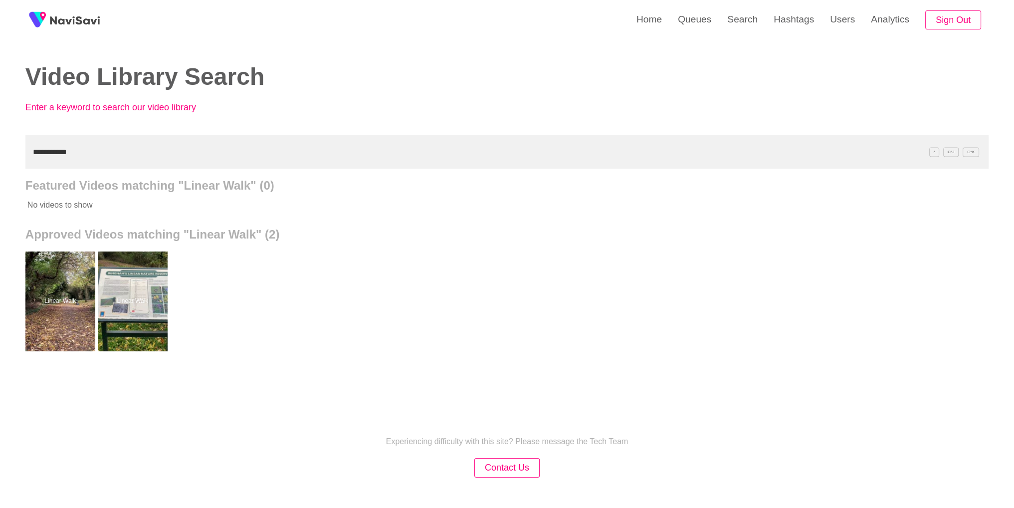
click at [60, 288] on div at bounding box center [60, 301] width 70 height 100
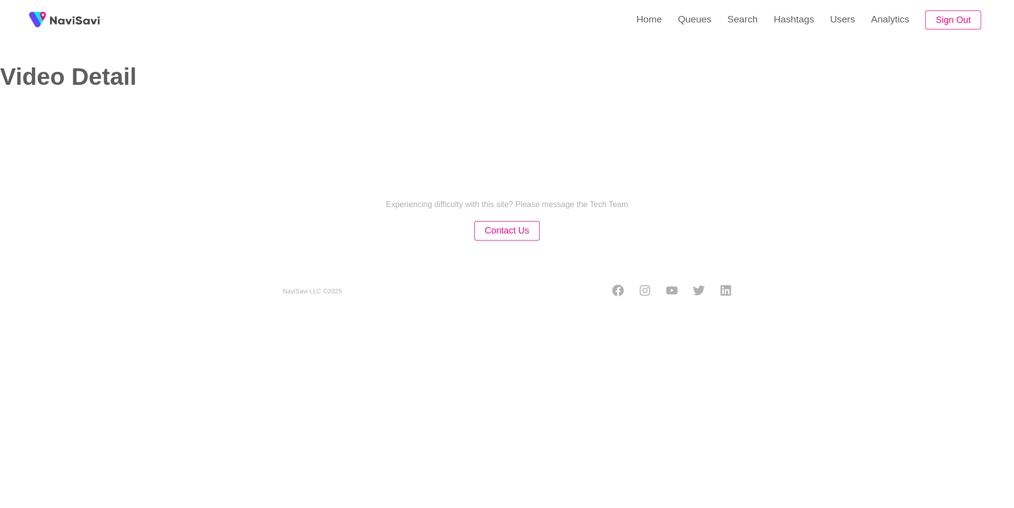
select select "**********"
select select "**"
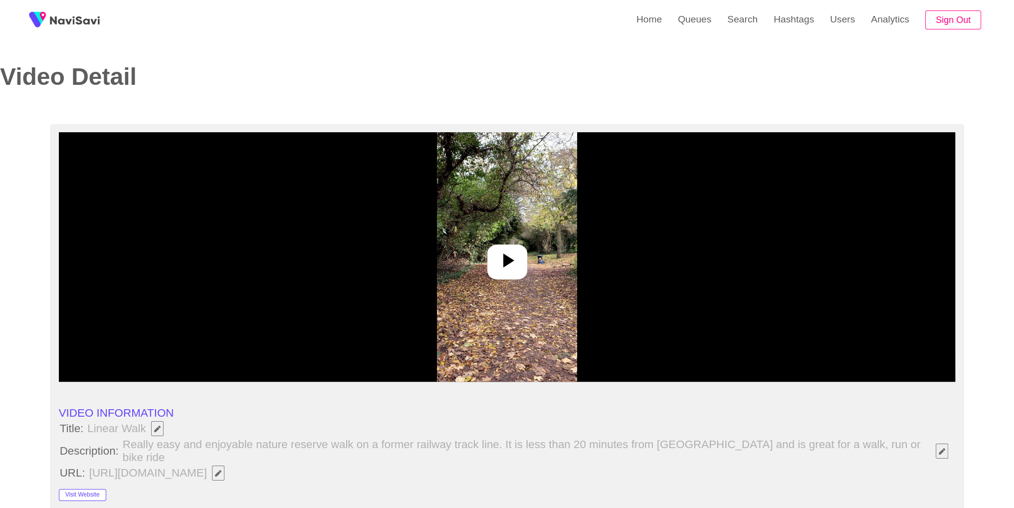
click at [467, 297] on img at bounding box center [507, 256] width 140 height 249
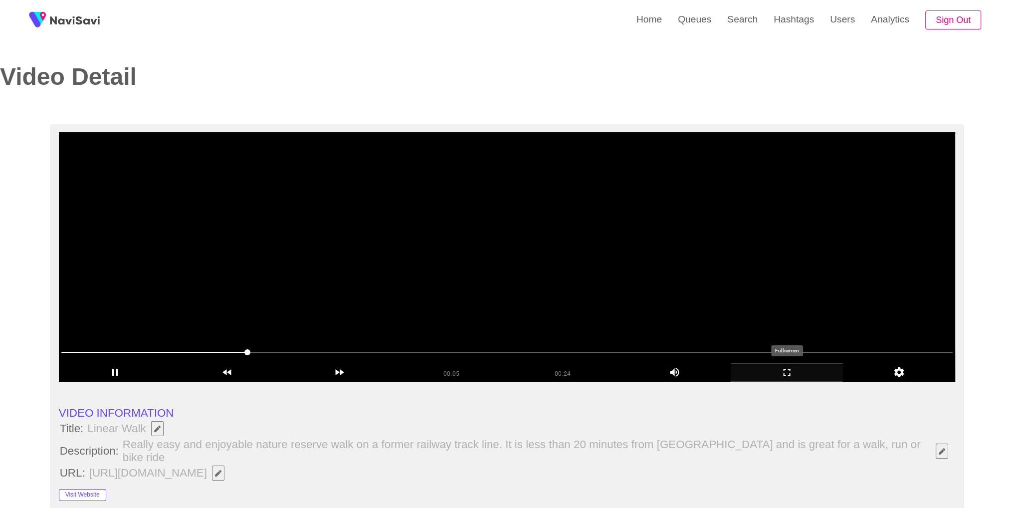
click at [785, 374] on icon "add" at bounding box center [786, 372] width 111 height 12
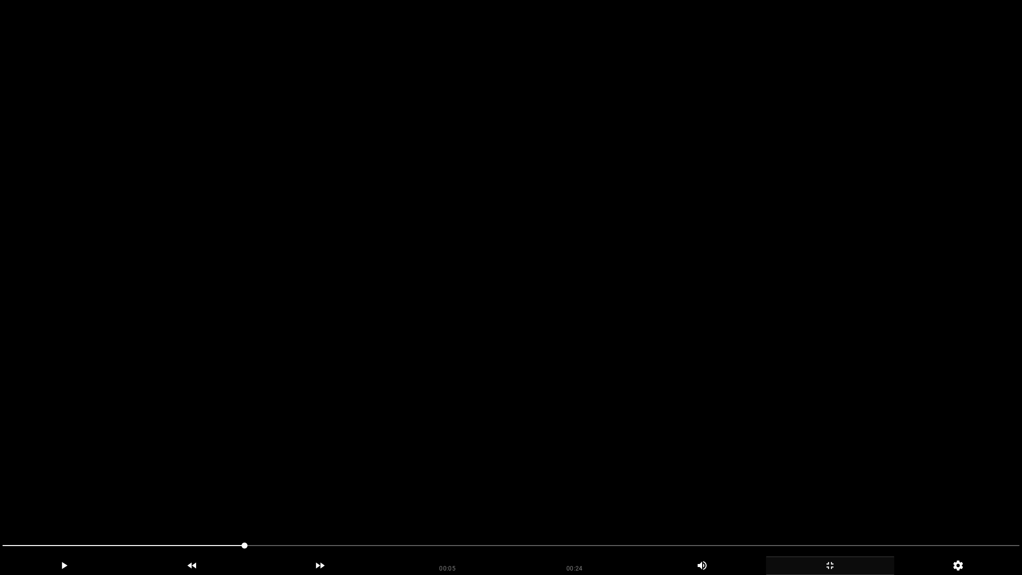
click at [782, 365] on video at bounding box center [511, 287] width 1022 height 575
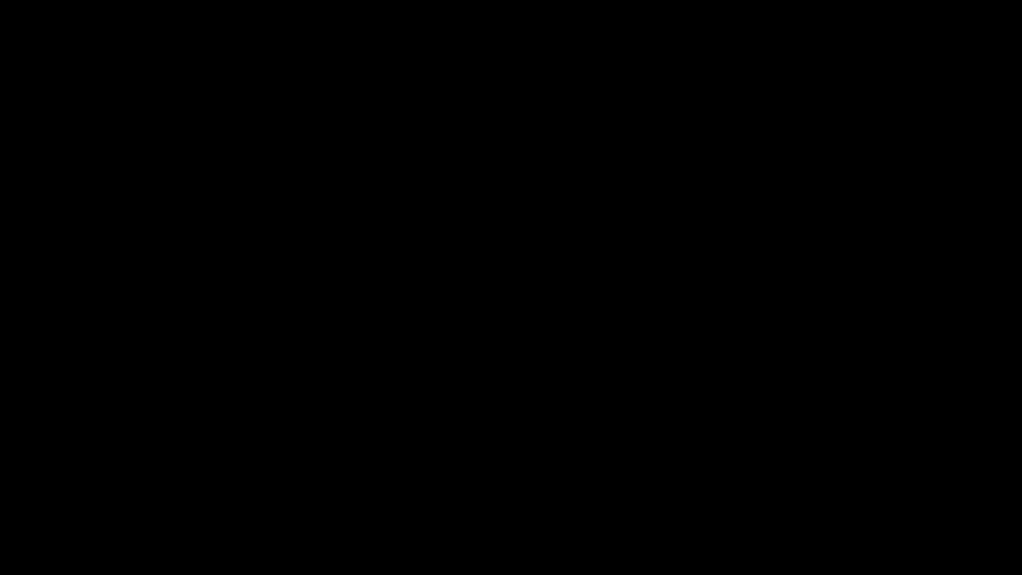
click at [828, 507] on icon "add" at bounding box center [829, 565] width 7 height 7
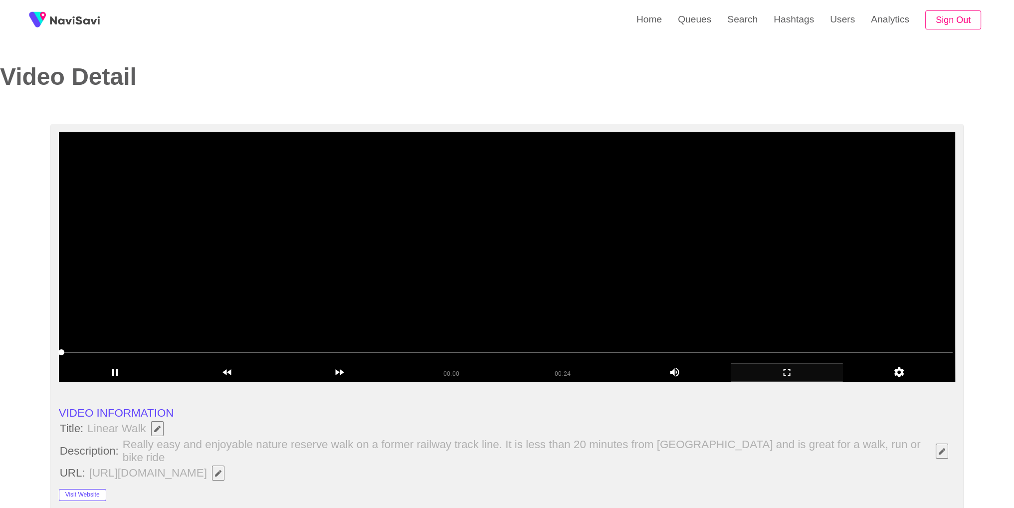
click at [455, 242] on video at bounding box center [507, 256] width 897 height 249
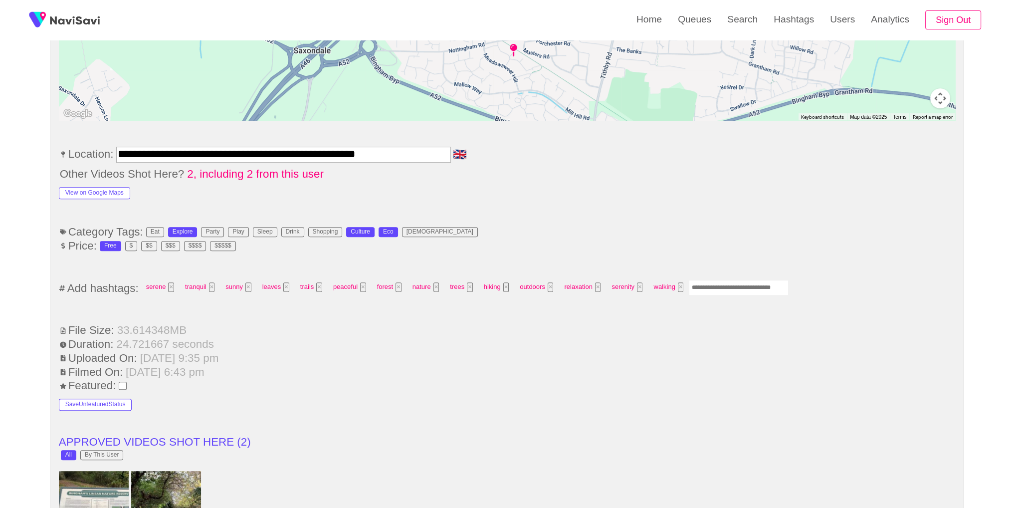
scroll to position [645, 0]
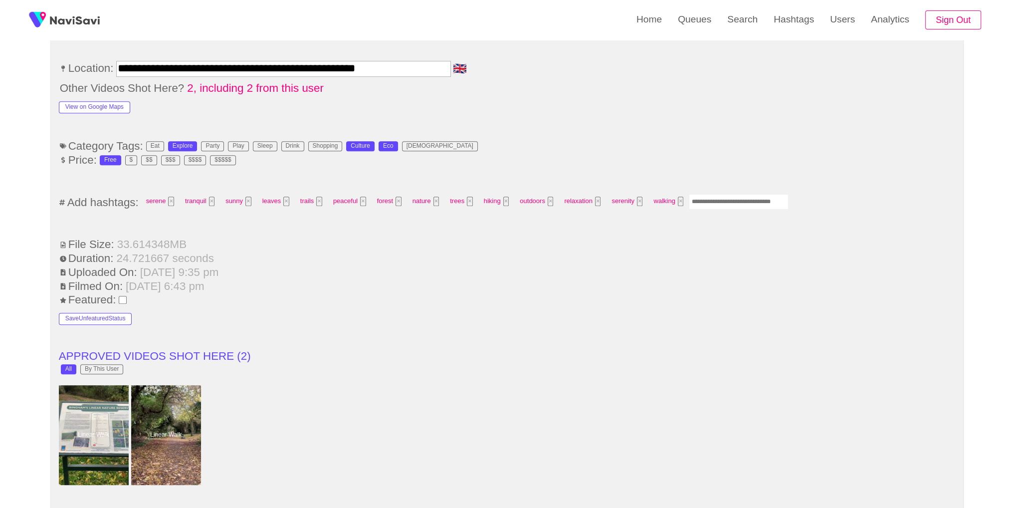
click at [710, 201] on input "Enter tag here and press return" at bounding box center [739, 201] width 100 height 15
type input "*********"
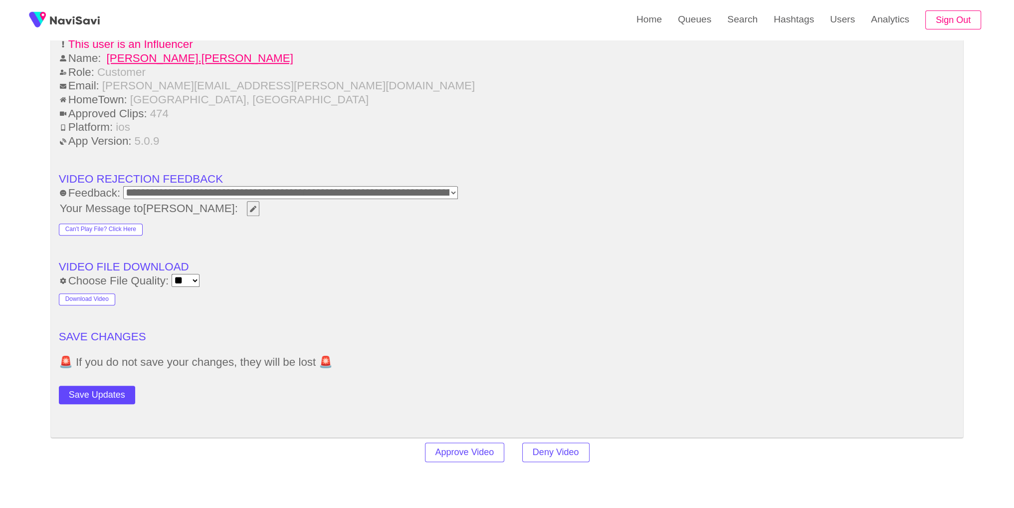
scroll to position [1441, 0]
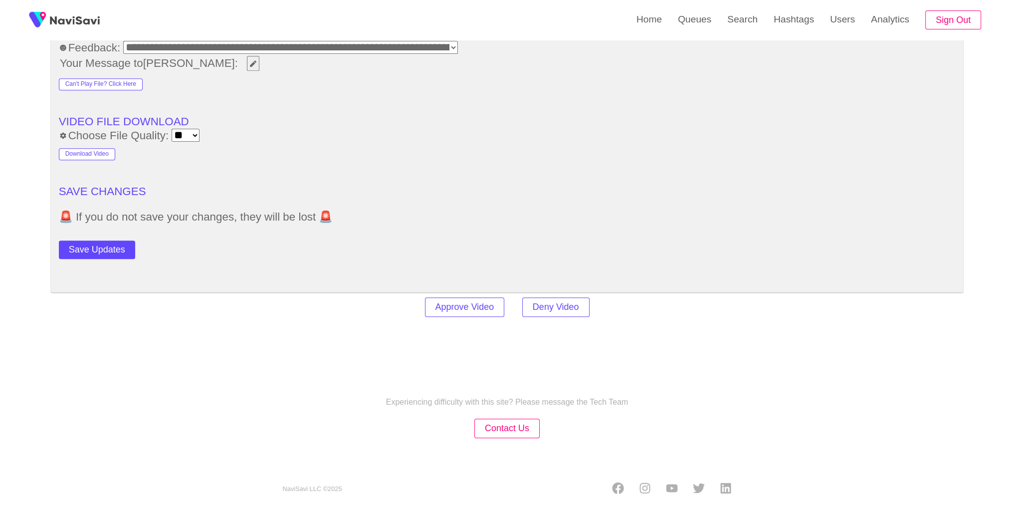
drag, startPoint x: 98, startPoint y: 245, endPoint x: 321, endPoint y: 210, distance: 225.7
click at [98, 246] on button "Save Updates" at bounding box center [97, 249] width 76 height 18
click at [742, 18] on link "Search" at bounding box center [742, 19] width 46 height 39
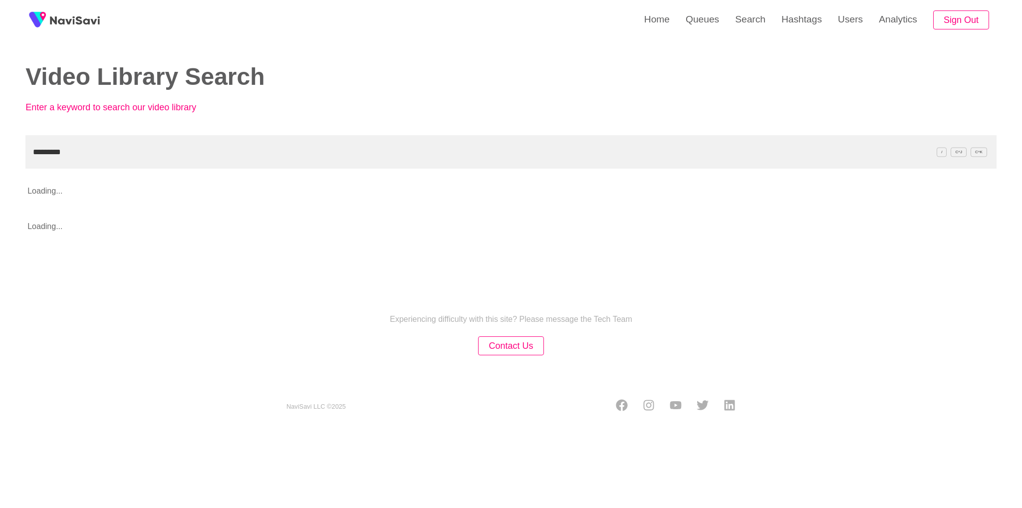
type input "*********"
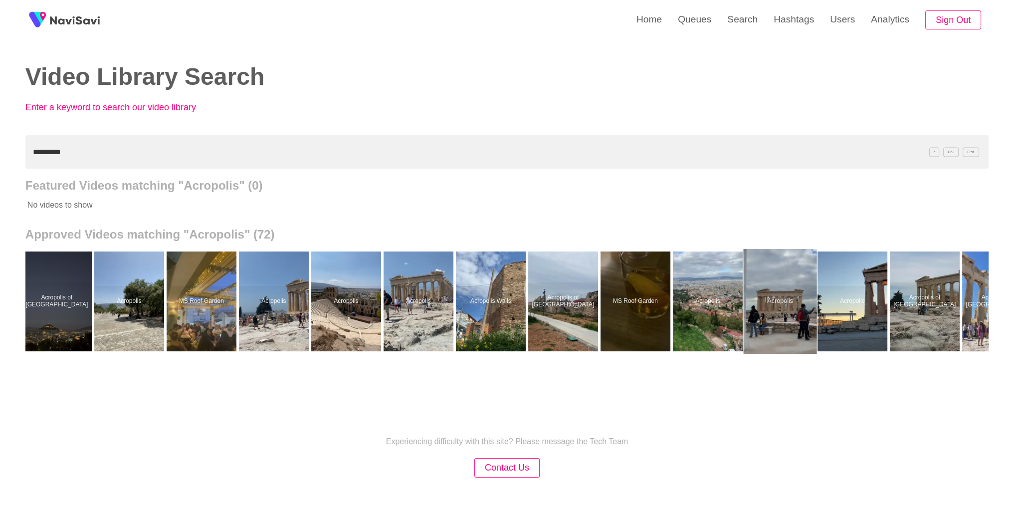
scroll to position [0, 3624]
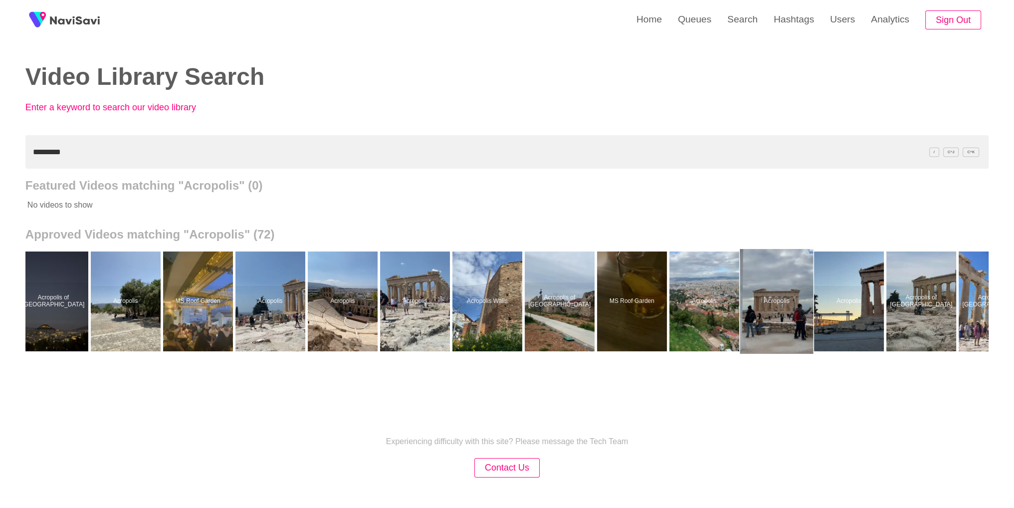
click at [770, 334] on div at bounding box center [776, 301] width 73 height 105
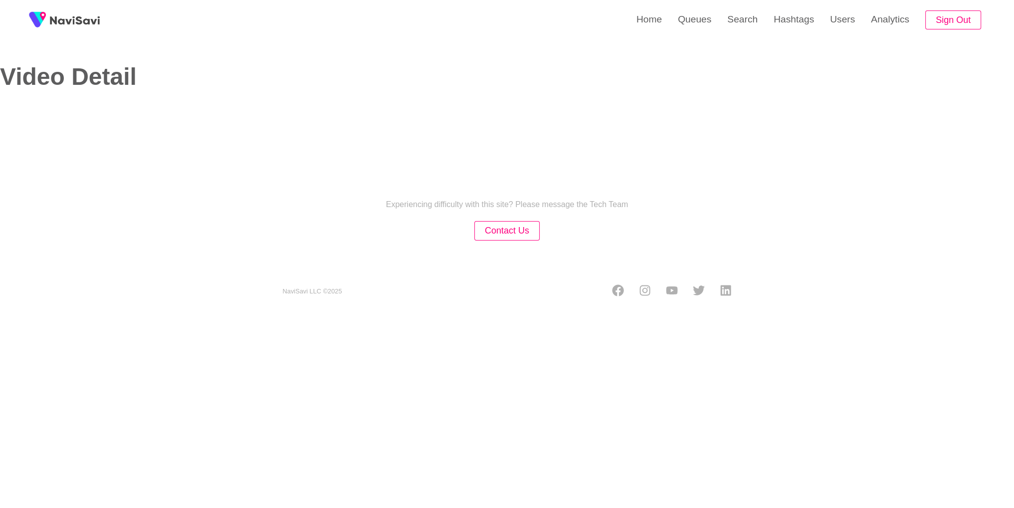
select select "**********"
select select "**"
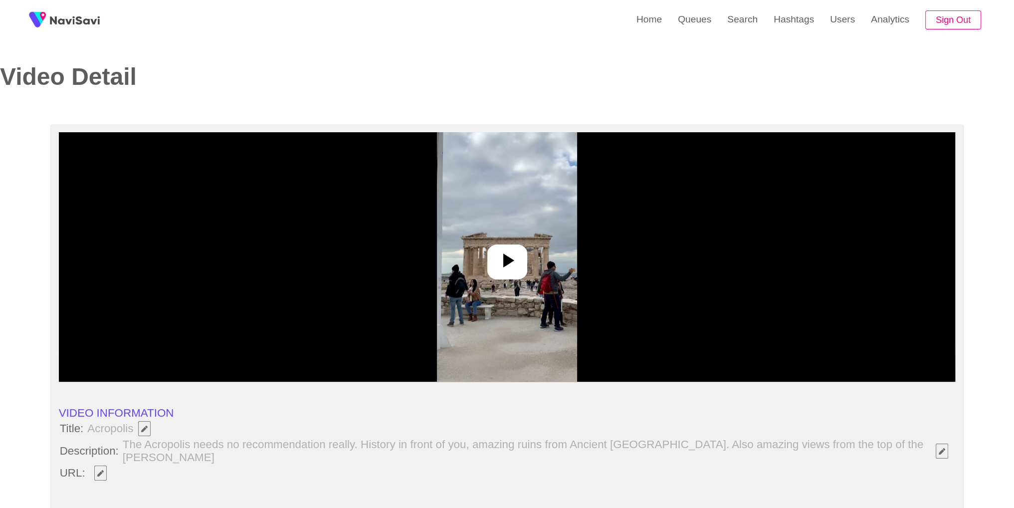
click at [591, 289] on div at bounding box center [507, 256] width 897 height 249
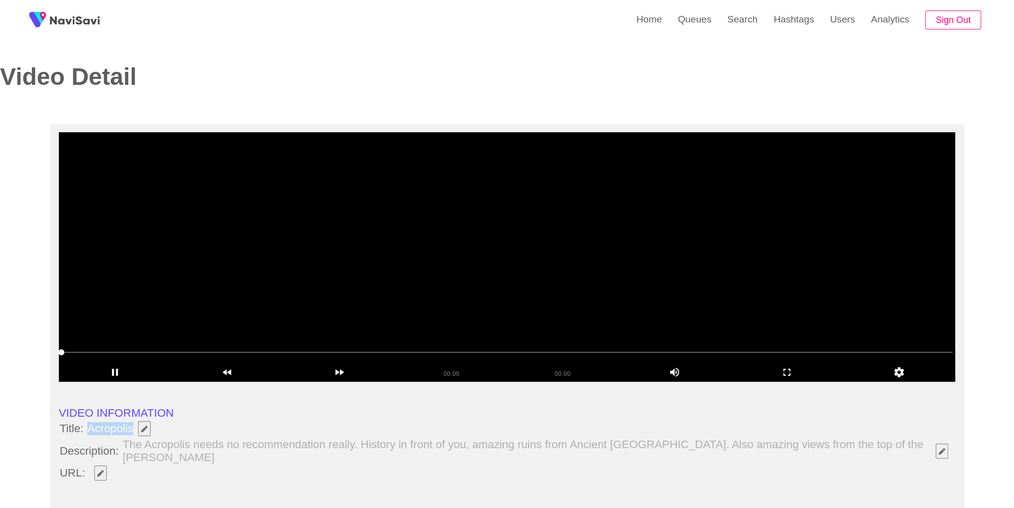
drag, startPoint x: 87, startPoint y: 428, endPoint x: 132, endPoint y: 429, distance: 44.9
click at [132, 429] on span "Acropolis" at bounding box center [121, 428] width 70 height 17
copy span "Acropolis"
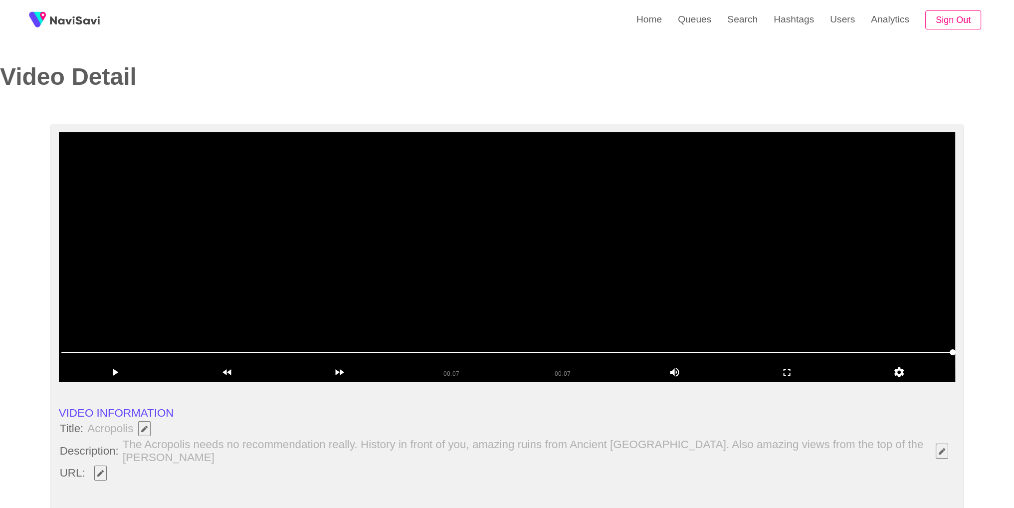
drag, startPoint x: 141, startPoint y: 464, endPoint x: 127, endPoint y: 464, distance: 14.5
click at [141, 465] on li "URL:" at bounding box center [507, 473] width 897 height 17
click at [104, 470] on span "button" at bounding box center [100, 473] width 10 height 6
click at [795, 372] on icon "add" at bounding box center [786, 372] width 111 height 12
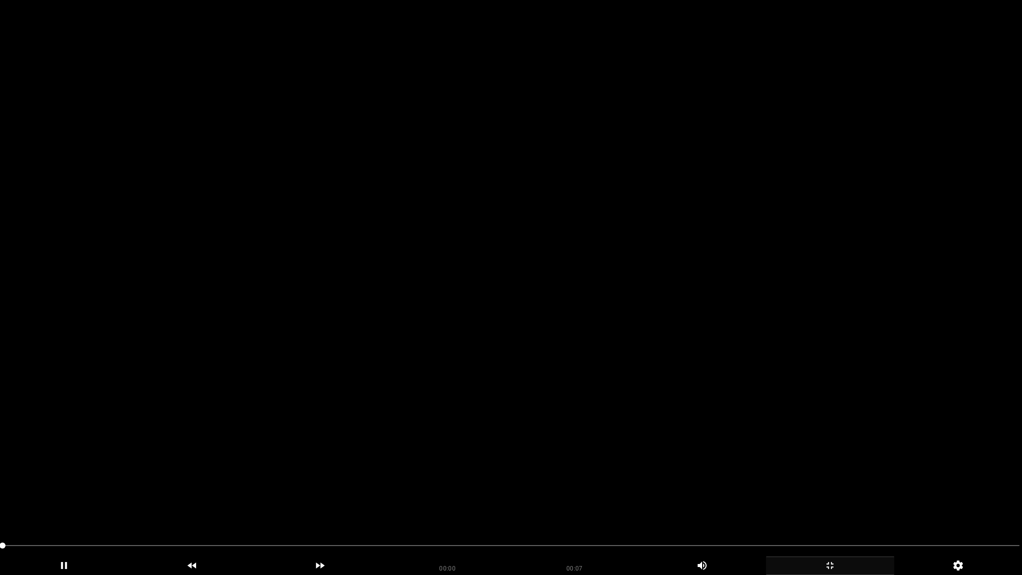
click at [665, 335] on video at bounding box center [511, 287] width 1022 height 575
click at [304, 507] on span at bounding box center [510, 545] width 1017 height 16
drag, startPoint x: 663, startPoint y: 537, endPoint x: 781, endPoint y: 538, distance: 118.7
drag, startPoint x: 842, startPoint y: 565, endPoint x: 673, endPoint y: 361, distance: 265.0
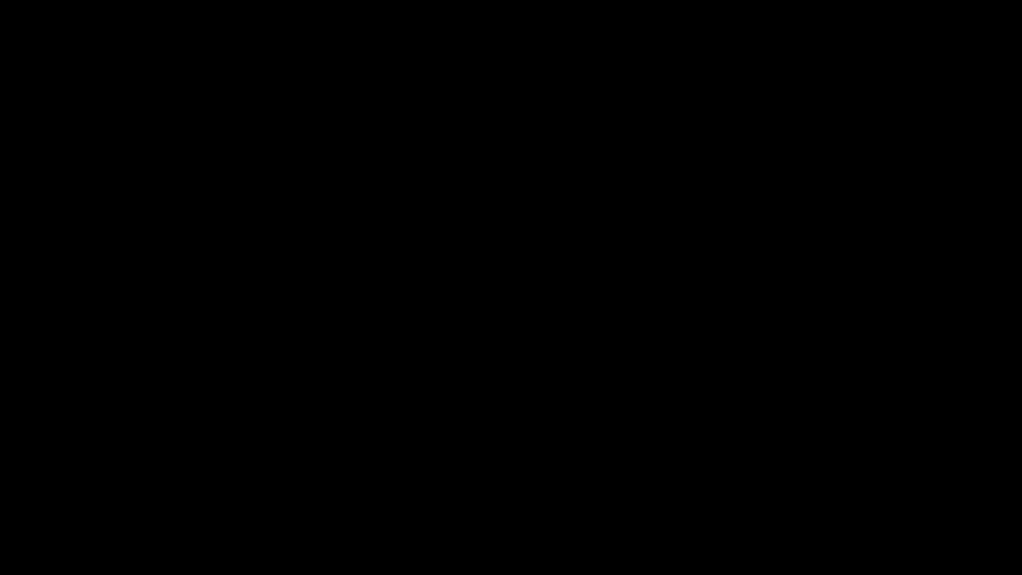
click at [842, 507] on icon "add" at bounding box center [829, 565] width 127 height 12
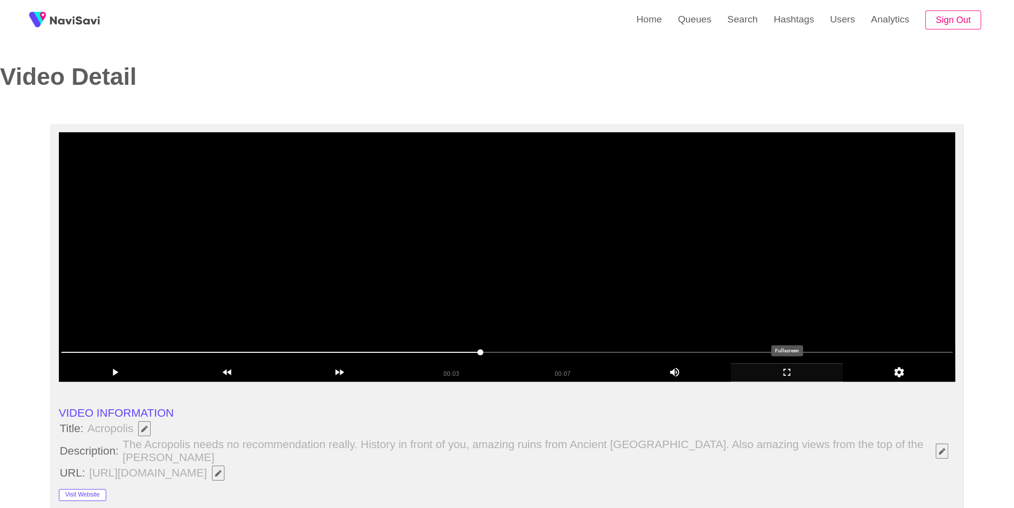
click at [784, 376] on icon "add" at bounding box center [787, 372] width 7 height 7
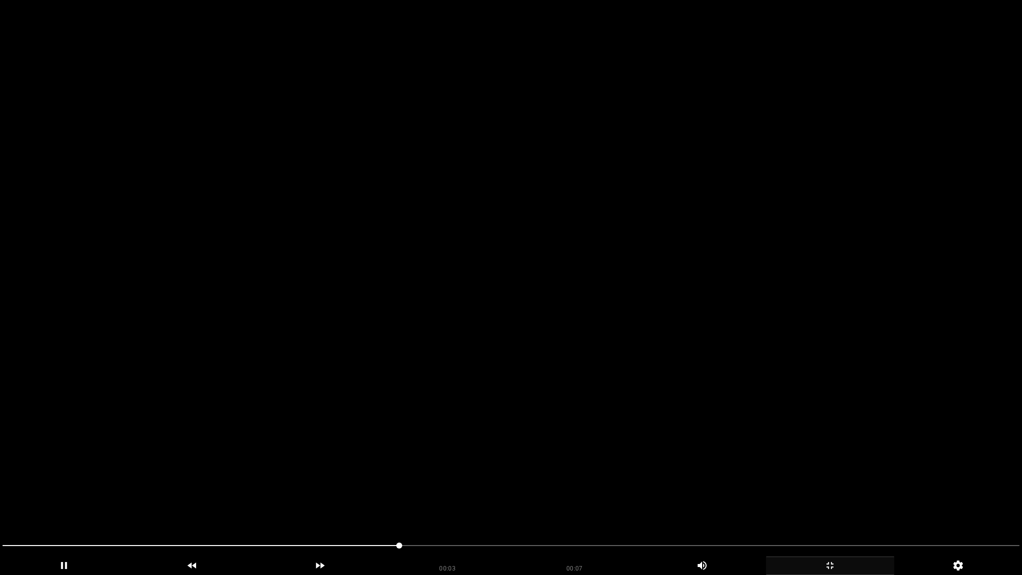
click at [403, 465] on video at bounding box center [511, 287] width 1022 height 575
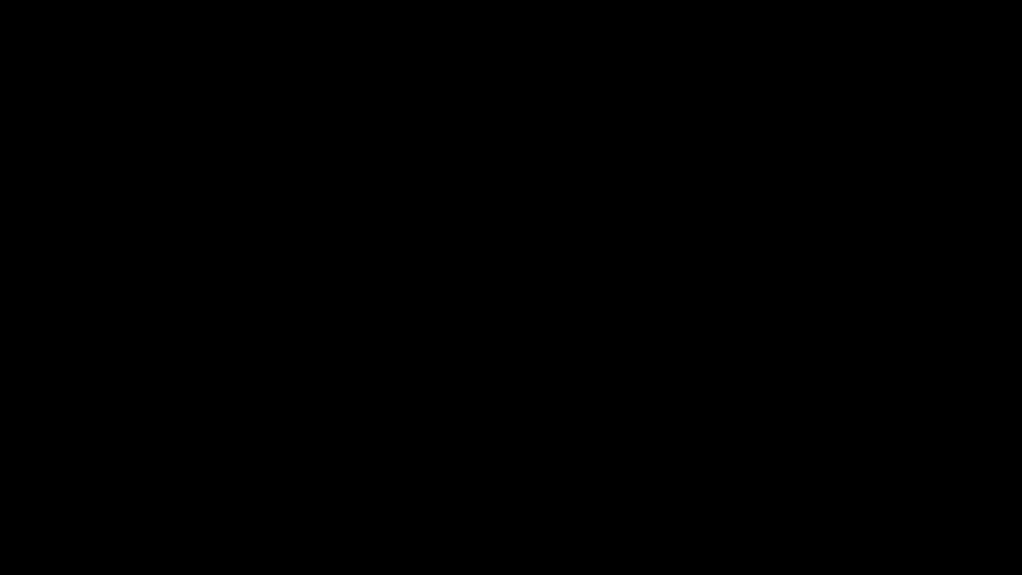
click at [654, 507] on div at bounding box center [511, 546] width 1025 height 27
click at [708, 507] on span at bounding box center [510, 545] width 1017 height 16
click at [830, 507] on div "add" at bounding box center [830, 565] width 128 height 18
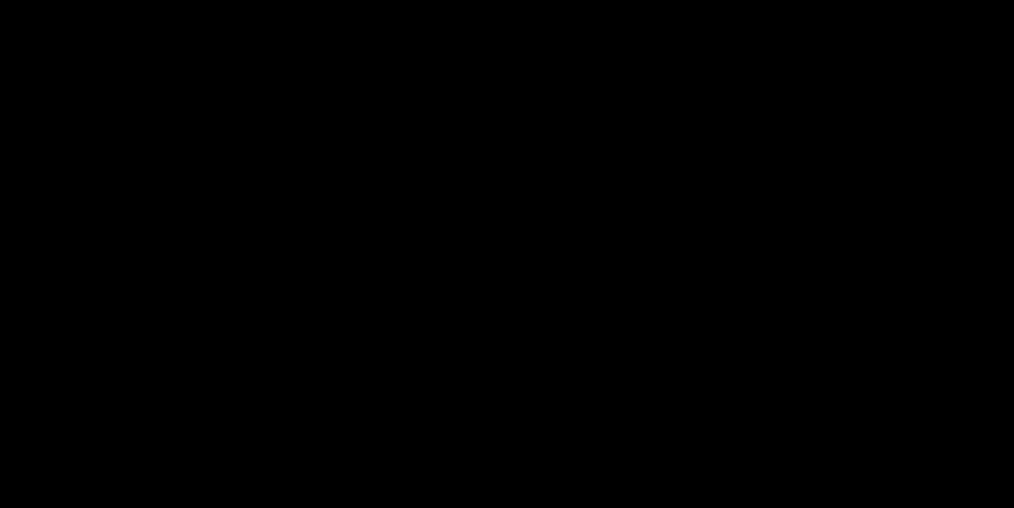
click at [627, 279] on video at bounding box center [507, 254] width 1014 height 508
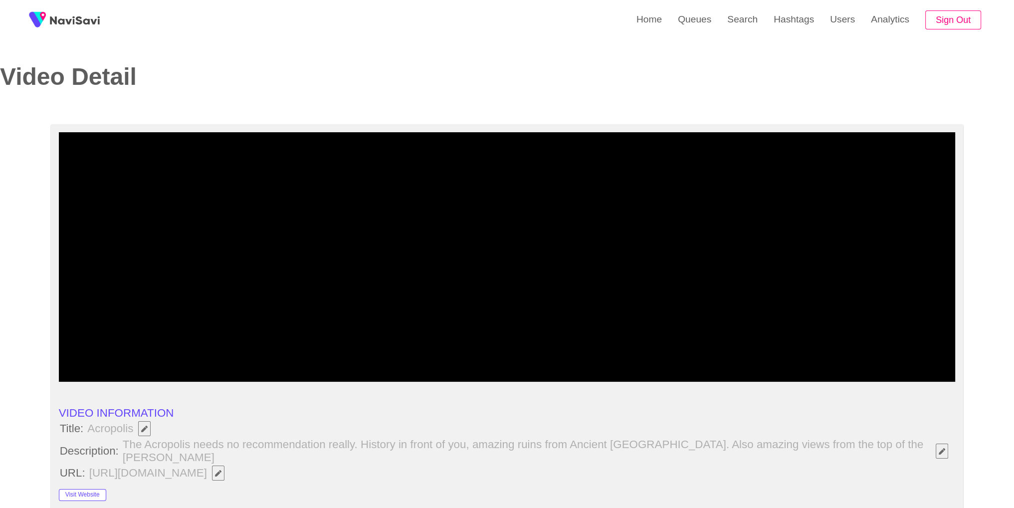
scroll to position [444, 0]
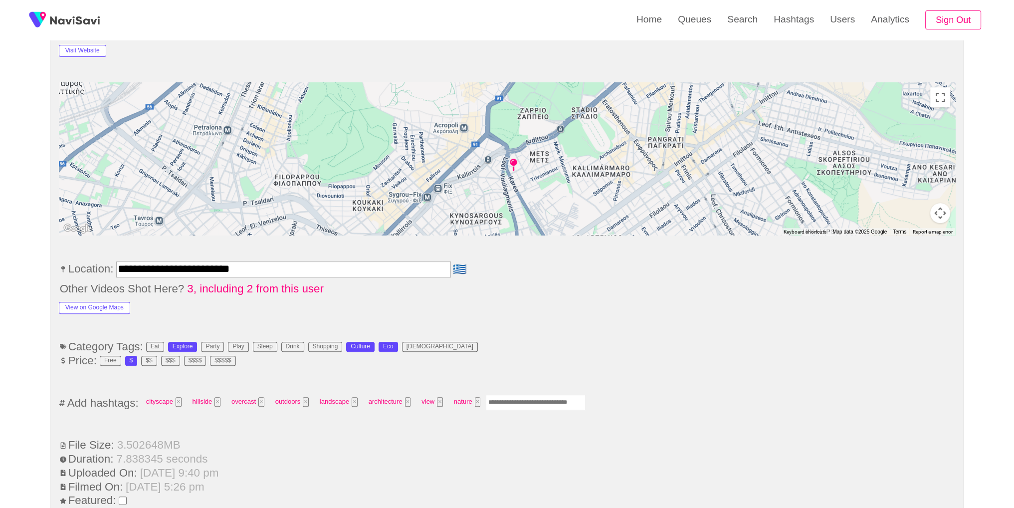
click at [527, 398] on div "cityscape × hillside × overcast × outdoors × landscape × architecture × view × …" at bounding box center [364, 403] width 446 height 18
click at [529, 395] on input "Enter tag here and press return" at bounding box center [536, 402] width 100 height 15
type input "*********"
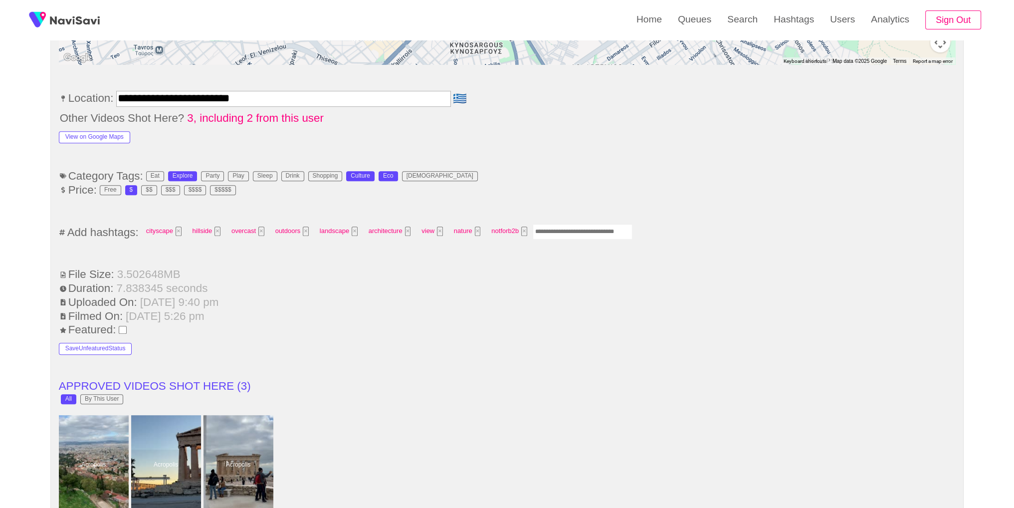
scroll to position [0, 0]
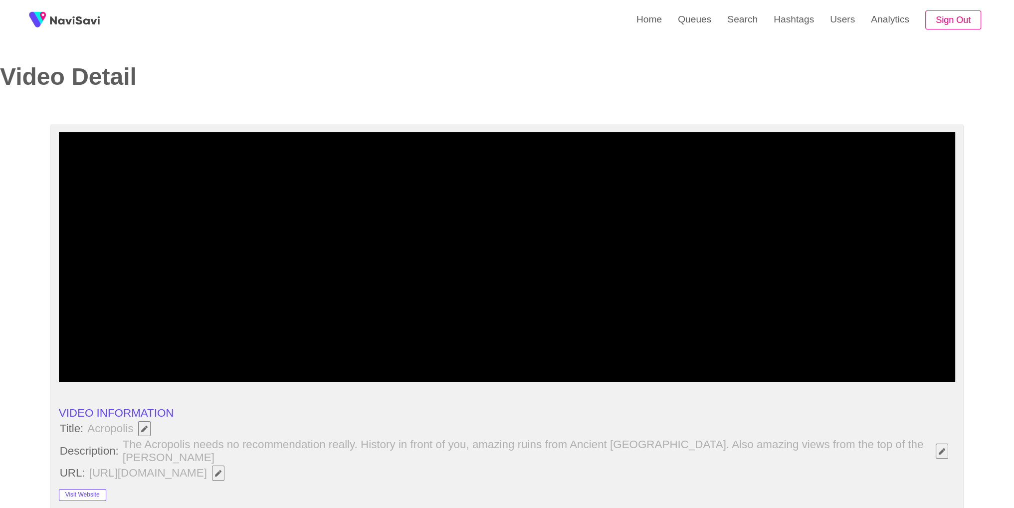
drag, startPoint x: 65, startPoint y: 348, endPoint x: 52, endPoint y: 351, distance: 13.3
click at [435, 268] on video at bounding box center [507, 256] width 897 height 249
click at [771, 369] on icon "add" at bounding box center [786, 372] width 111 height 12
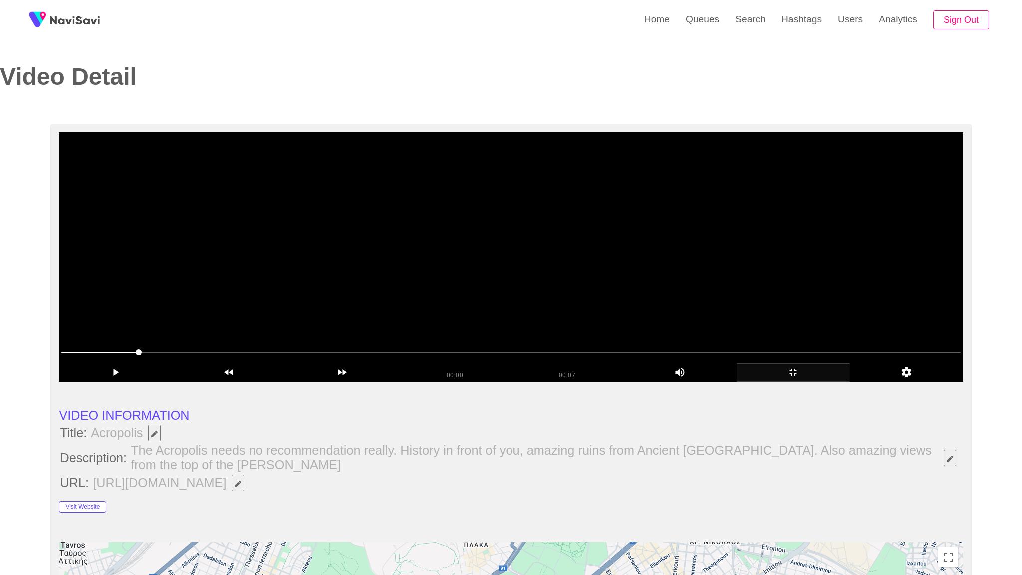
click at [764, 382] on video at bounding box center [511, 256] width 904 height 249
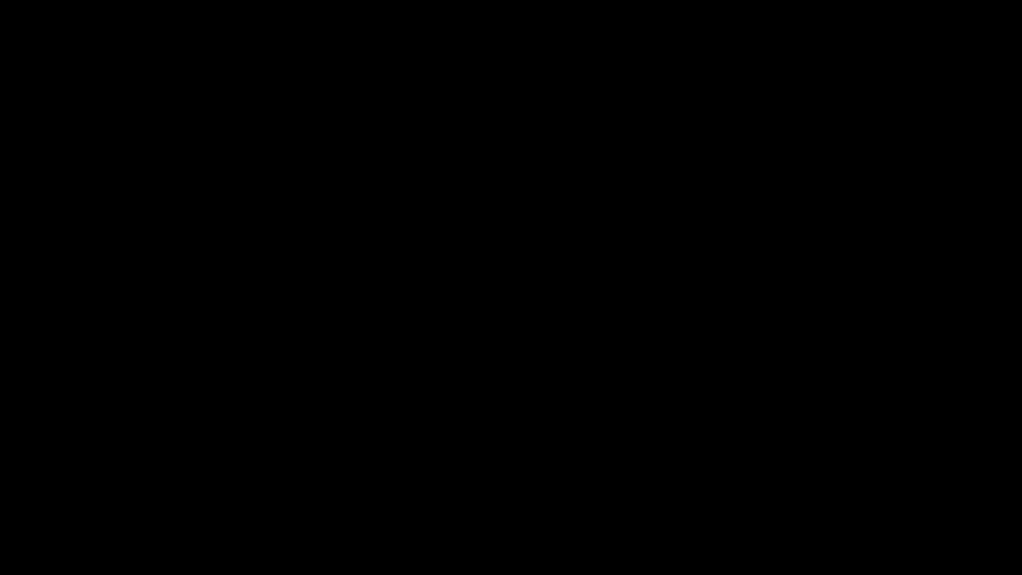
click at [840, 507] on div "add" at bounding box center [830, 565] width 128 height 18
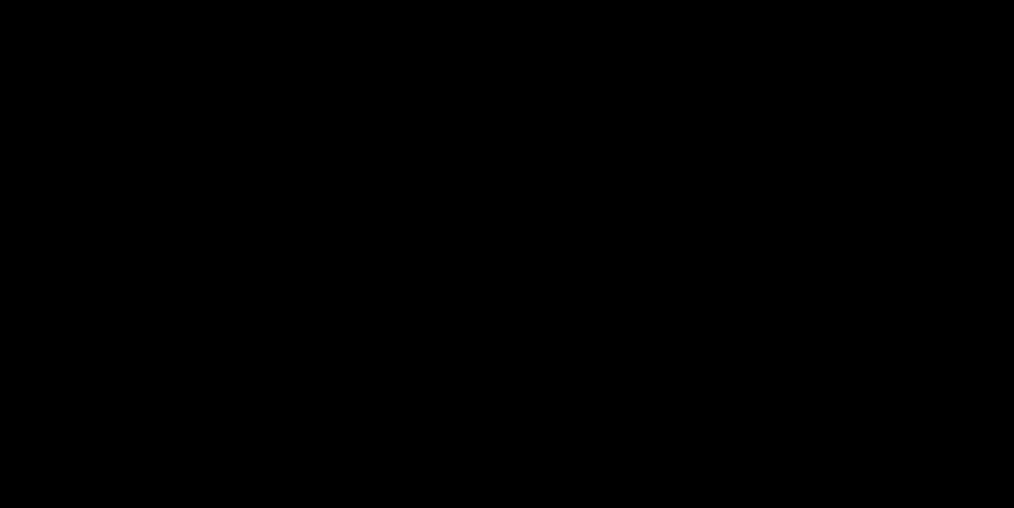
scroll to position [1343, 0]
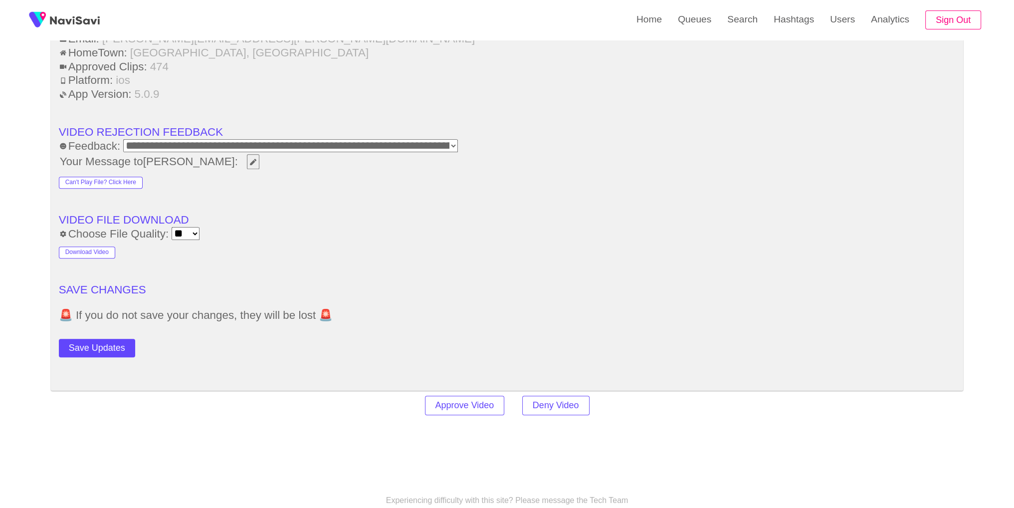
click at [112, 335] on div "Save Updates" at bounding box center [149, 346] width 180 height 22
click at [109, 339] on button "Save Updates" at bounding box center [97, 348] width 76 height 18
drag, startPoint x: 737, startPoint y: 26, endPoint x: 728, endPoint y: 30, distance: 9.8
click at [737, 26] on link "Search" at bounding box center [742, 19] width 46 height 39
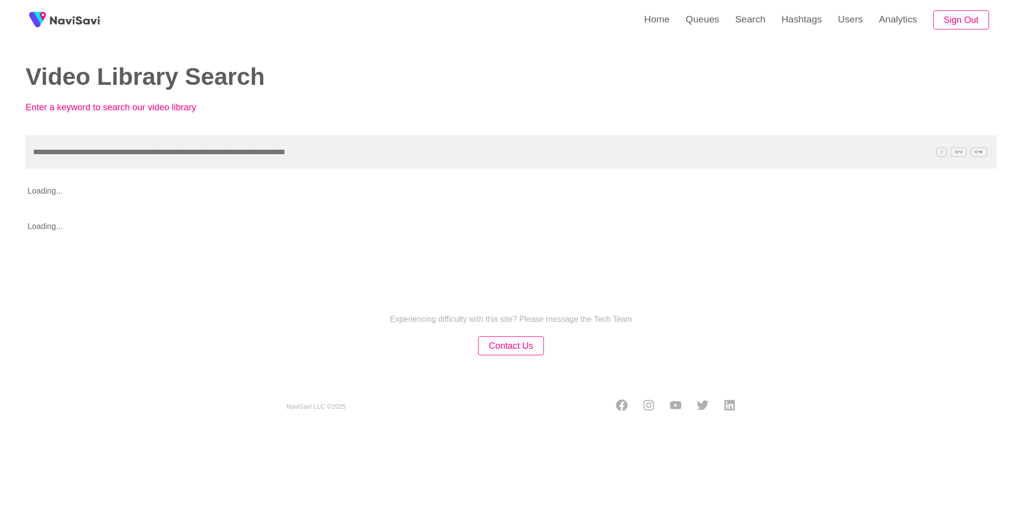
click at [244, 154] on input "text" at bounding box center [510, 151] width 971 height 33
type input "*********"
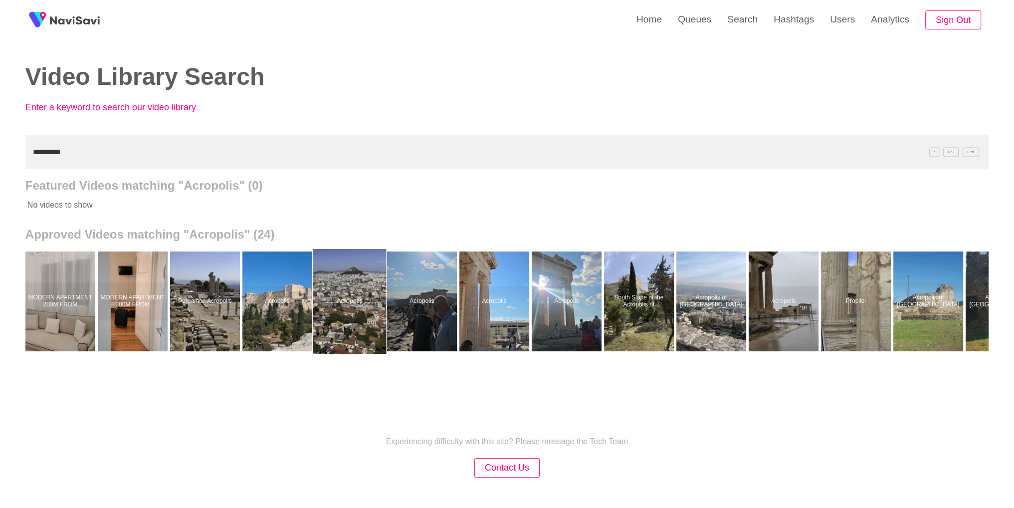
click at [348, 306] on div at bounding box center [349, 301] width 73 height 105
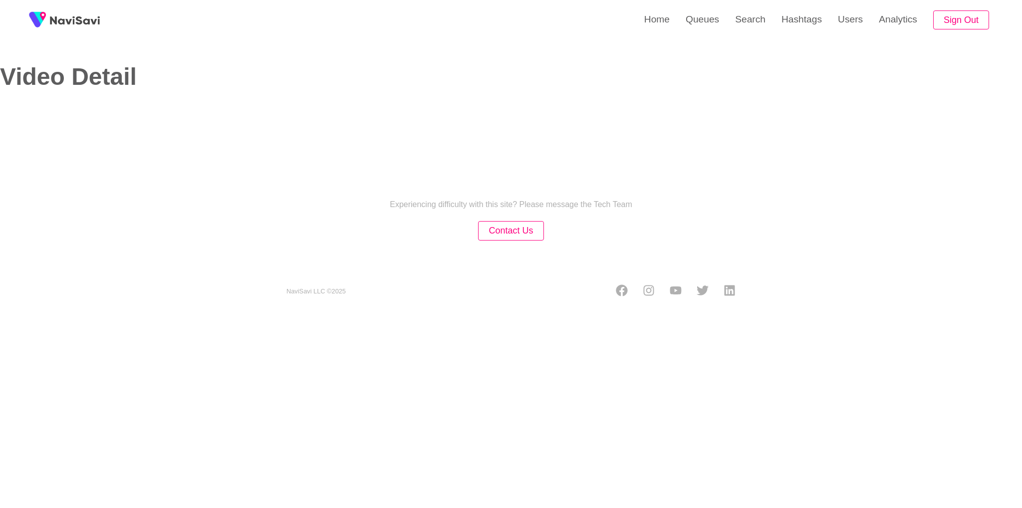
click at [525, 278] on div "Home Queues Search Hashtags Users Analytics Sign Out Video Detail Experiencing …" at bounding box center [511, 157] width 1022 height 315
select select "**********"
select select "**"
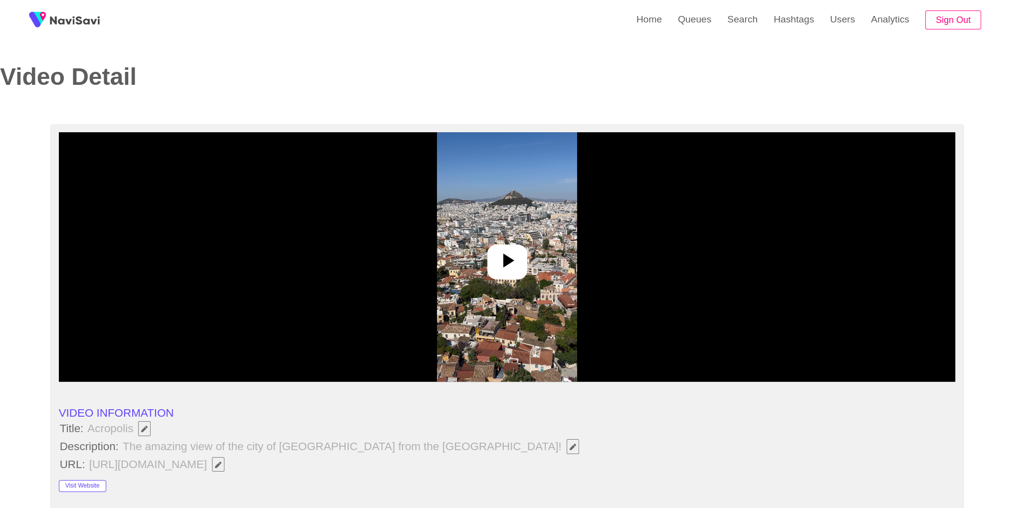
click at [525, 278] on div at bounding box center [507, 256] width 897 height 249
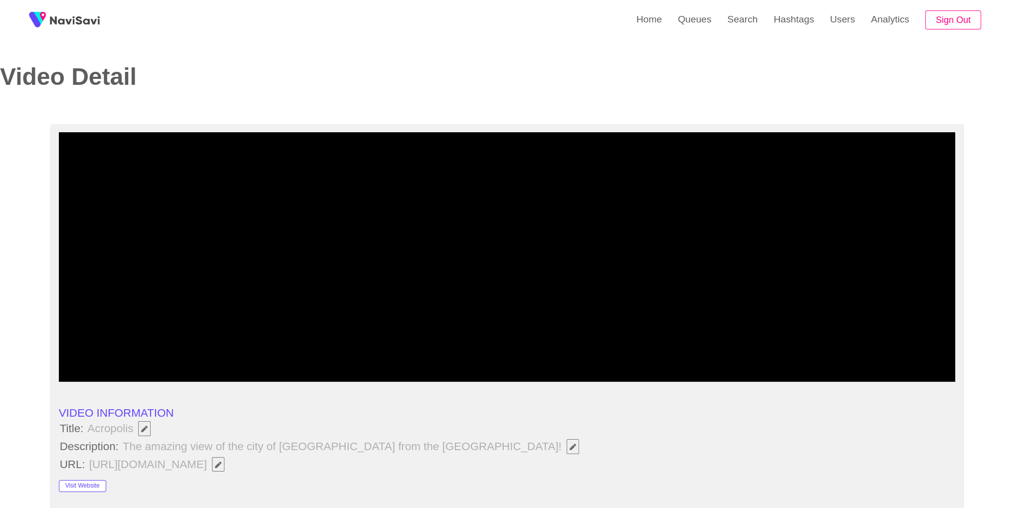
click at [770, 464] on li "URL: [URL][DOMAIN_NAME]" at bounding box center [507, 464] width 897 height 17
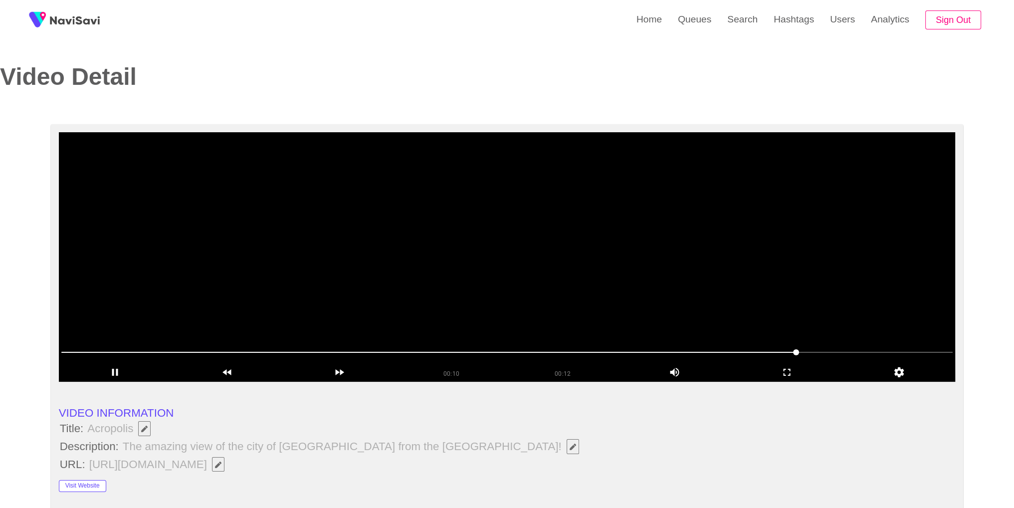
click at [367, 250] on video at bounding box center [507, 256] width 897 height 249
click at [791, 373] on icon "add" at bounding box center [786, 372] width 111 height 12
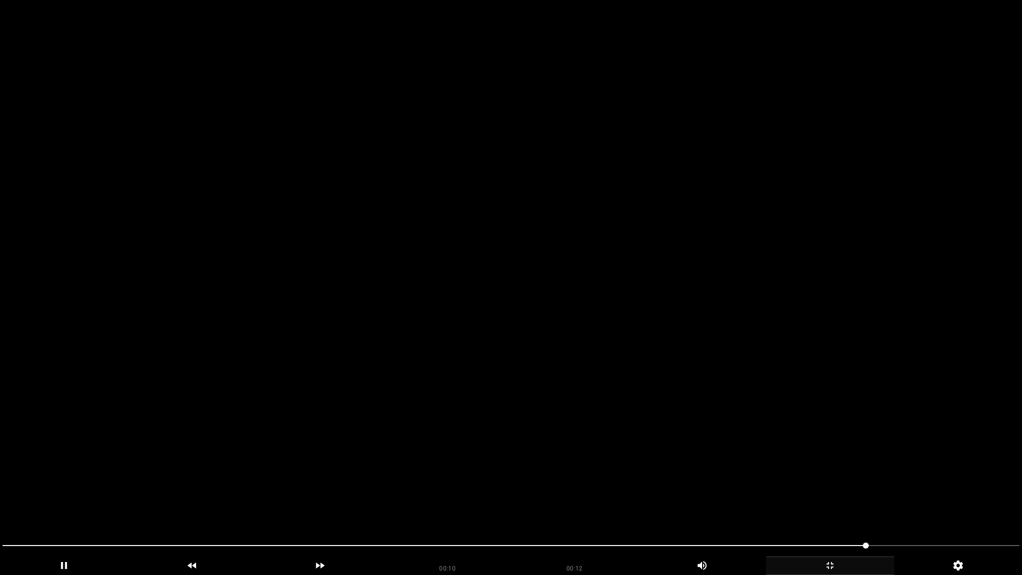
click at [695, 361] on video at bounding box center [511, 287] width 1022 height 575
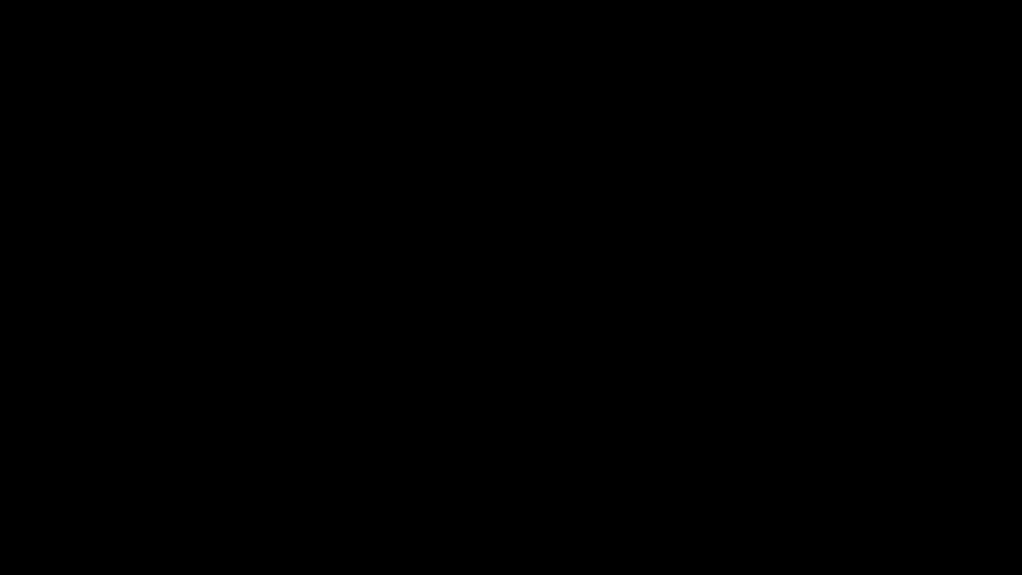
click at [469, 507] on span at bounding box center [510, 545] width 1017 height 16
click at [310, 507] on span at bounding box center [510, 545] width 1017 height 16
click at [10, 507] on span at bounding box center [510, 545] width 1017 height 16
click at [750, 507] on span at bounding box center [510, 545] width 1017 height 16
click at [820, 507] on span at bounding box center [510, 545] width 1017 height 16
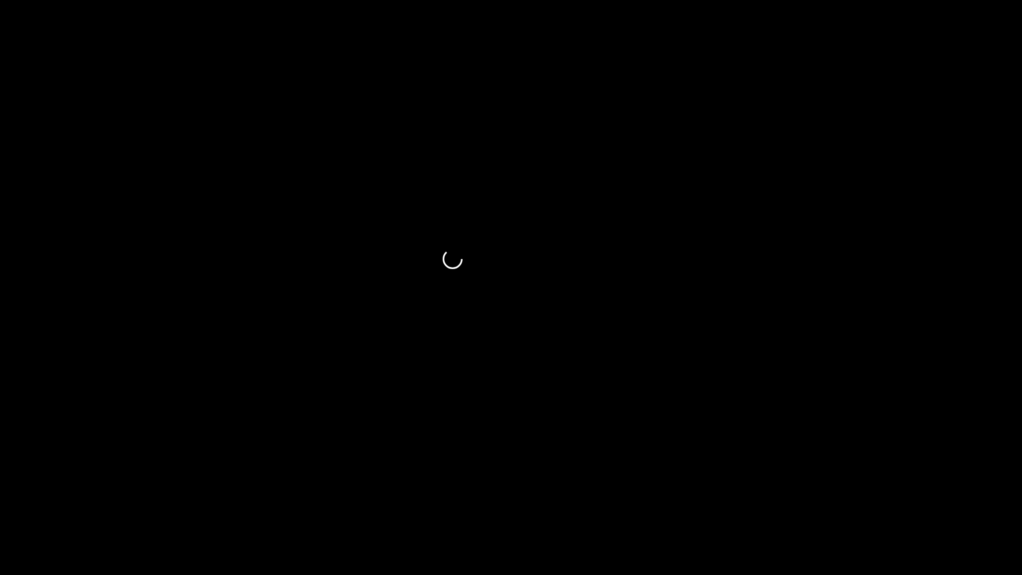
click at [954, 507] on span at bounding box center [510, 545] width 1017 height 16
click at [844, 507] on icon "add" at bounding box center [829, 565] width 127 height 12
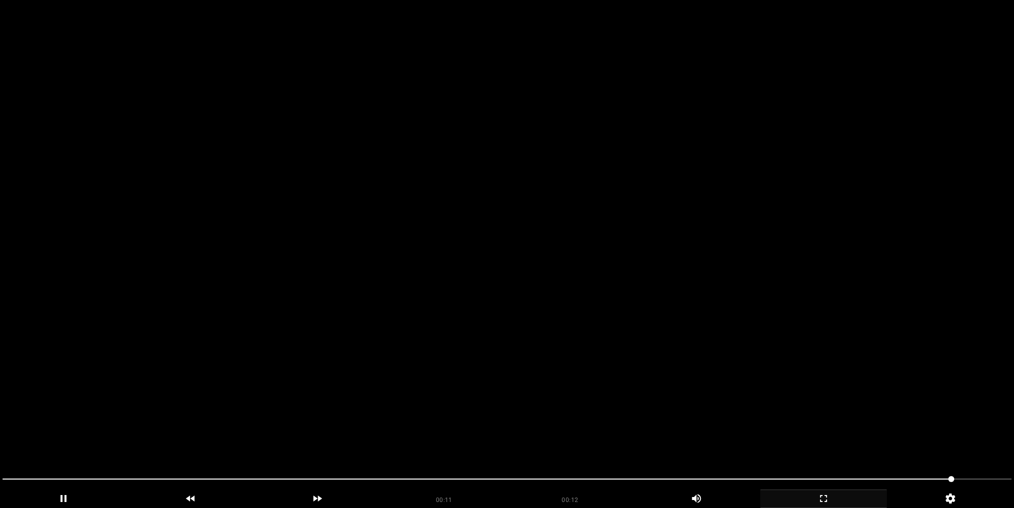
click at [643, 237] on video at bounding box center [507, 254] width 1014 height 508
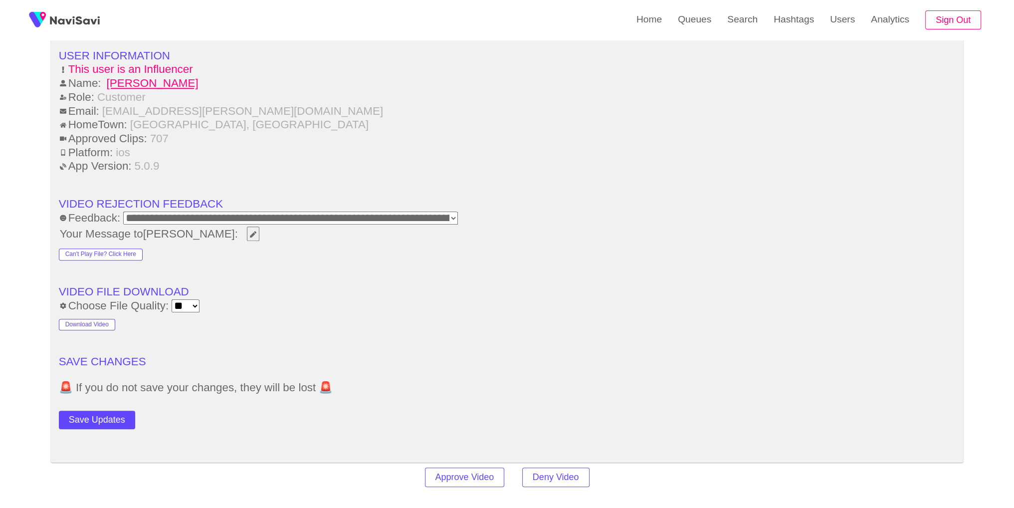
scroll to position [1356, 0]
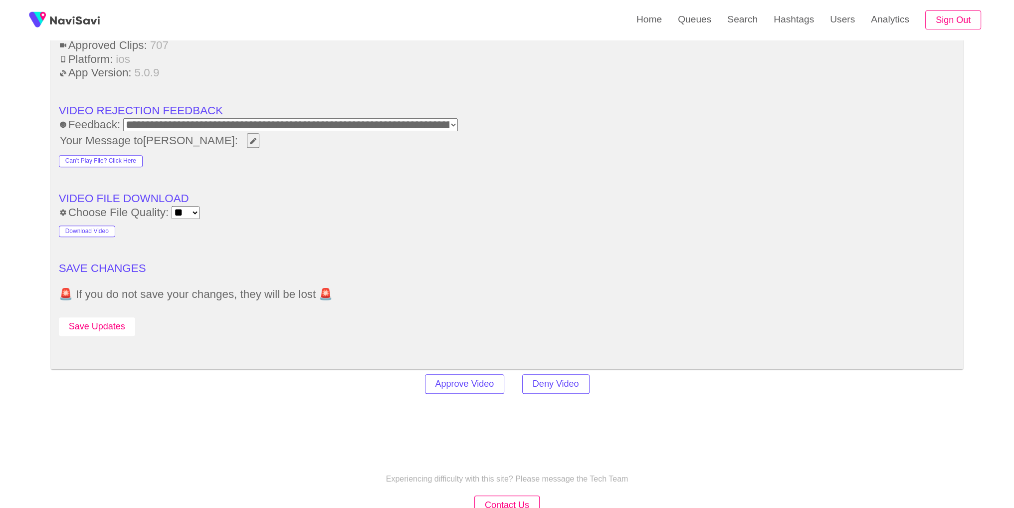
click at [111, 319] on button "Save Updates" at bounding box center [97, 326] width 76 height 18
click at [740, 24] on link "Search" at bounding box center [742, 19] width 46 height 39
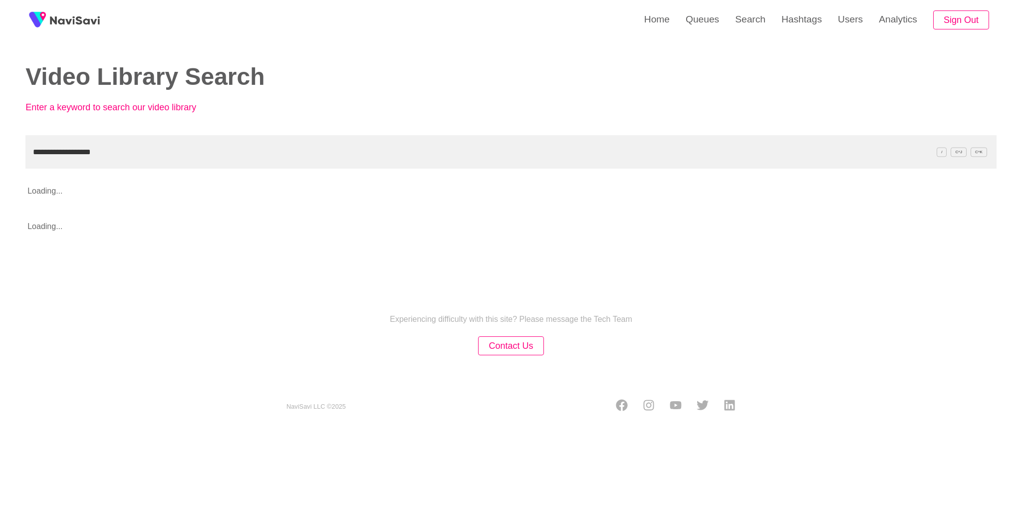
type input "**********"
click at [385, 85] on h2 "Video Library Search" at bounding box center [260, 77] width 470 height 26
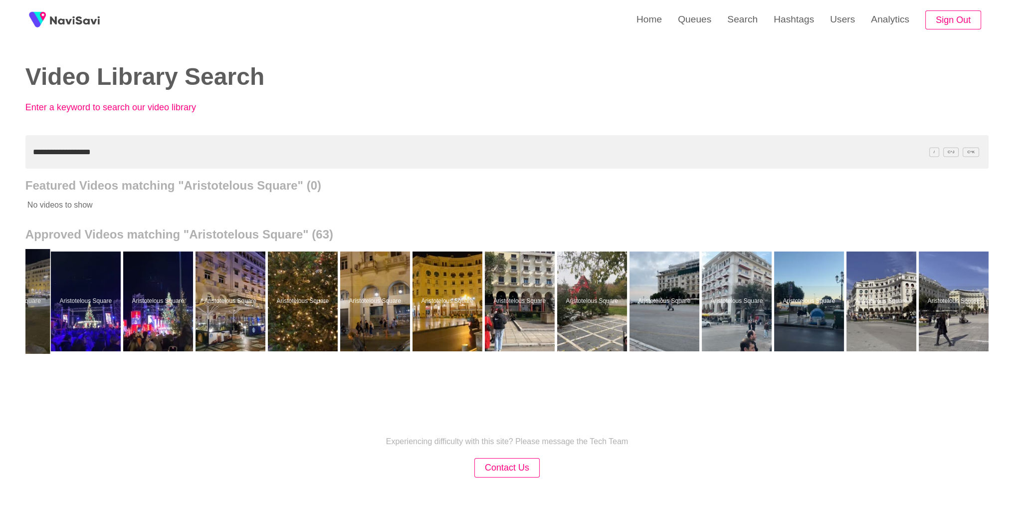
scroll to position [0, 3594]
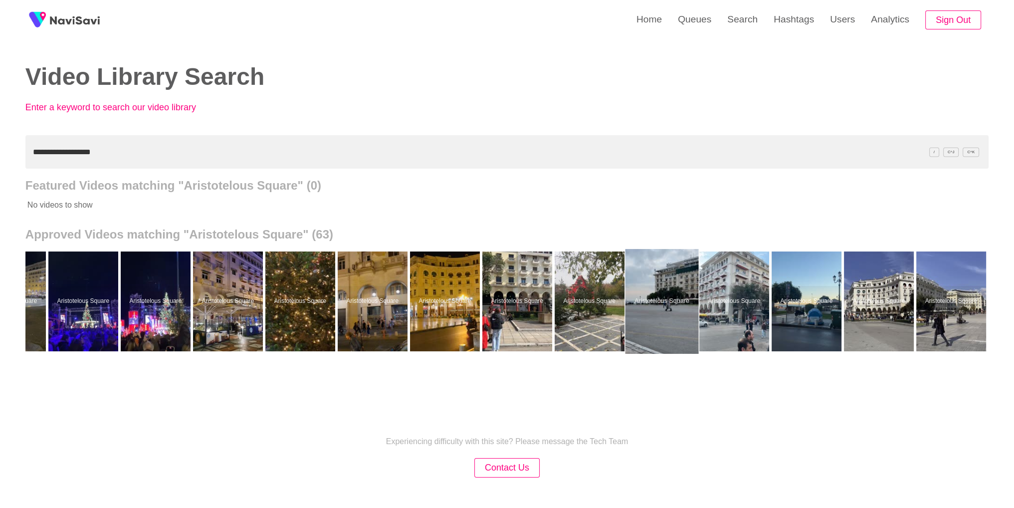
click at [651, 319] on div at bounding box center [661, 301] width 73 height 105
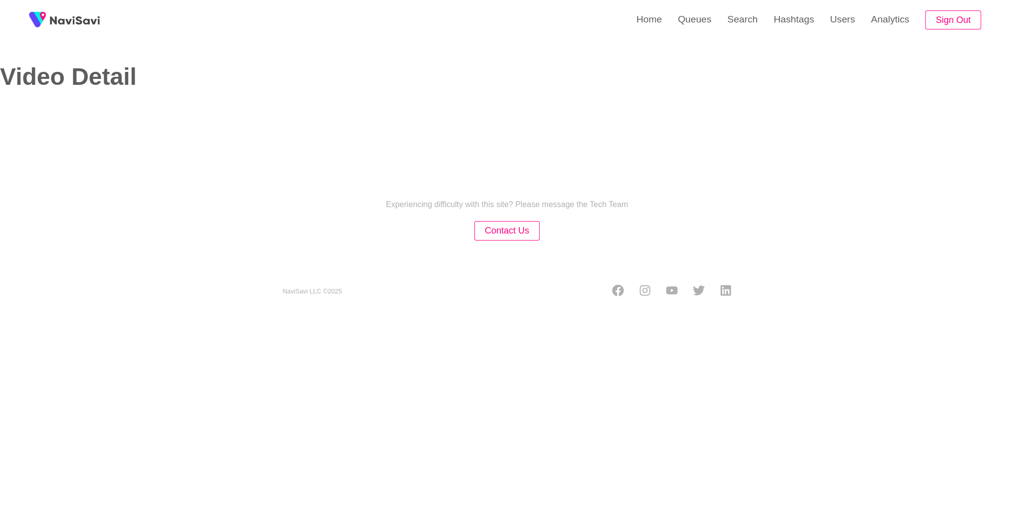
select select "**********"
select select "**"
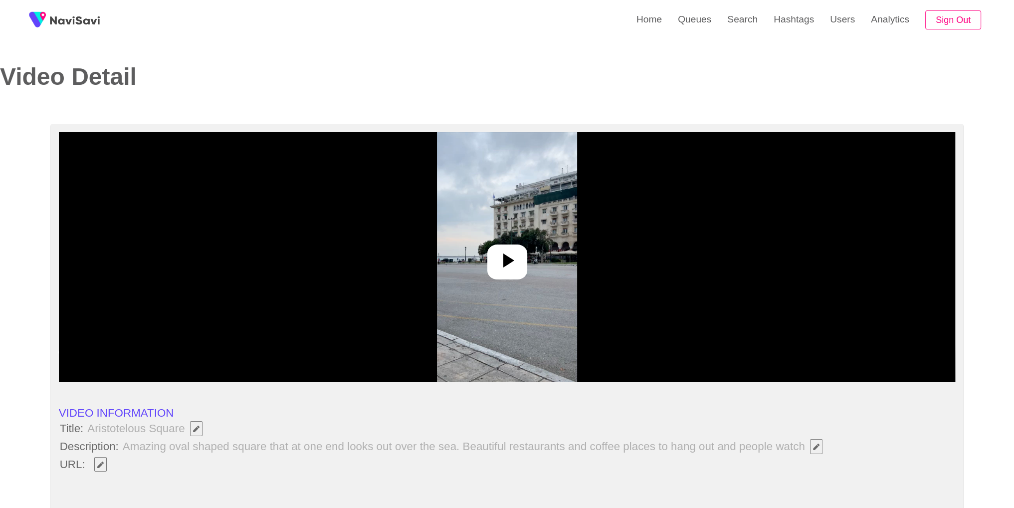
click at [523, 232] on img at bounding box center [507, 256] width 140 height 249
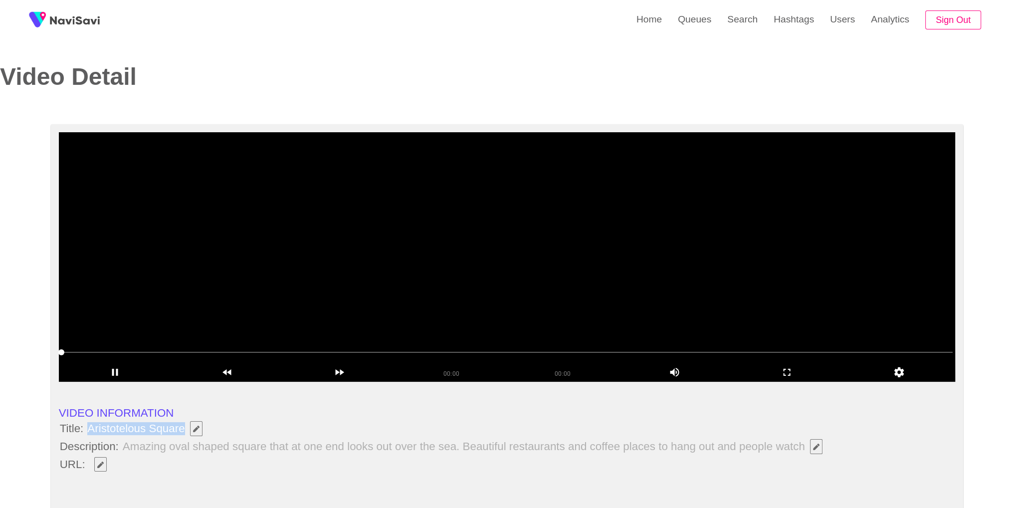
drag, startPoint x: 90, startPoint y: 434, endPoint x: 185, endPoint y: 427, distance: 95.1
click at [185, 427] on span "Aristotelous Square" at bounding box center [147, 428] width 122 height 17
copy span "Aristotelous Square"
click at [98, 462] on icon "Edit Field" at bounding box center [100, 465] width 6 height 6
drag, startPoint x: 797, startPoint y: 372, endPoint x: 786, endPoint y: 412, distance: 41.3
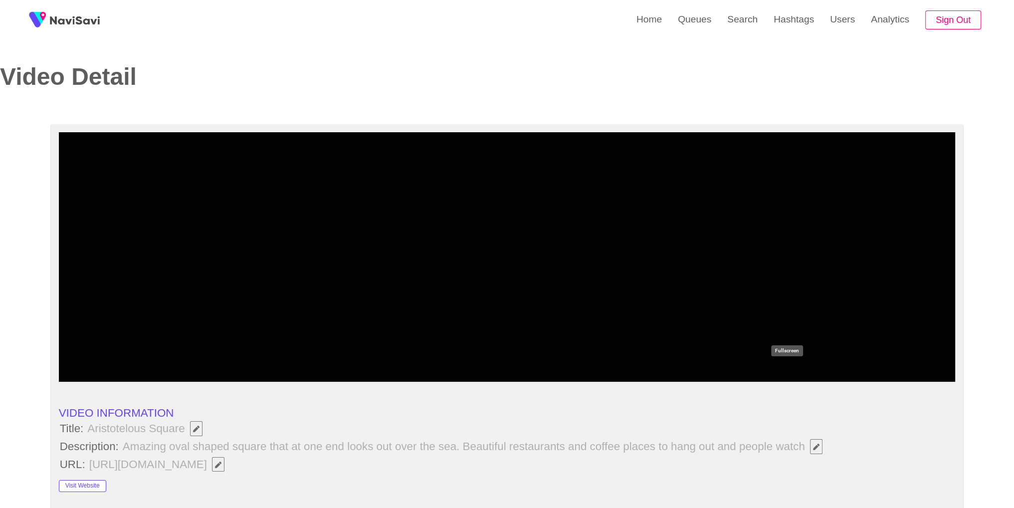
click at [796, 372] on icon "add" at bounding box center [786, 372] width 111 height 12
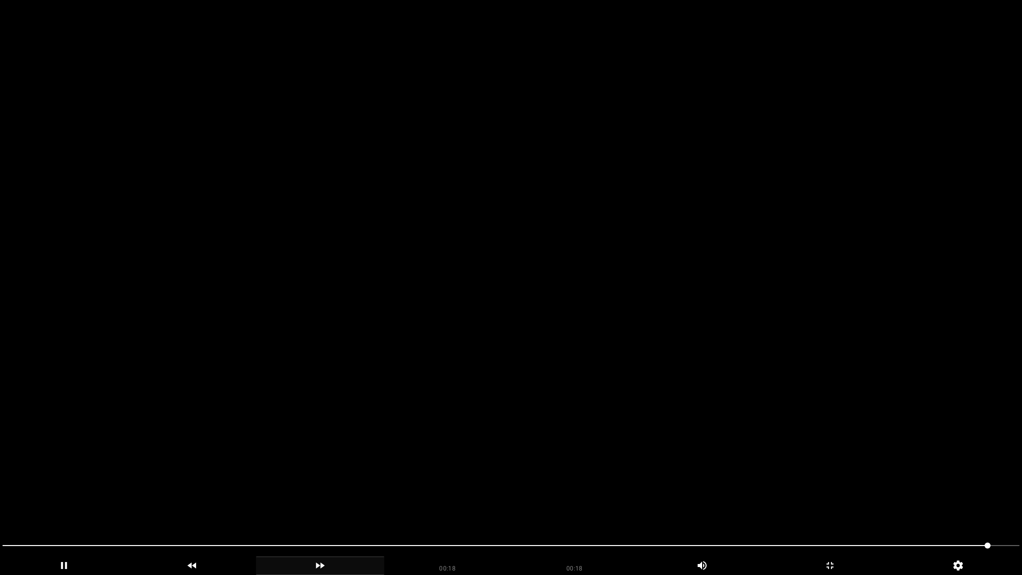
click at [372, 507] on icon "add" at bounding box center [319, 565] width 127 height 12
click at [460, 507] on div "00:18" at bounding box center [447, 564] width 127 height 17
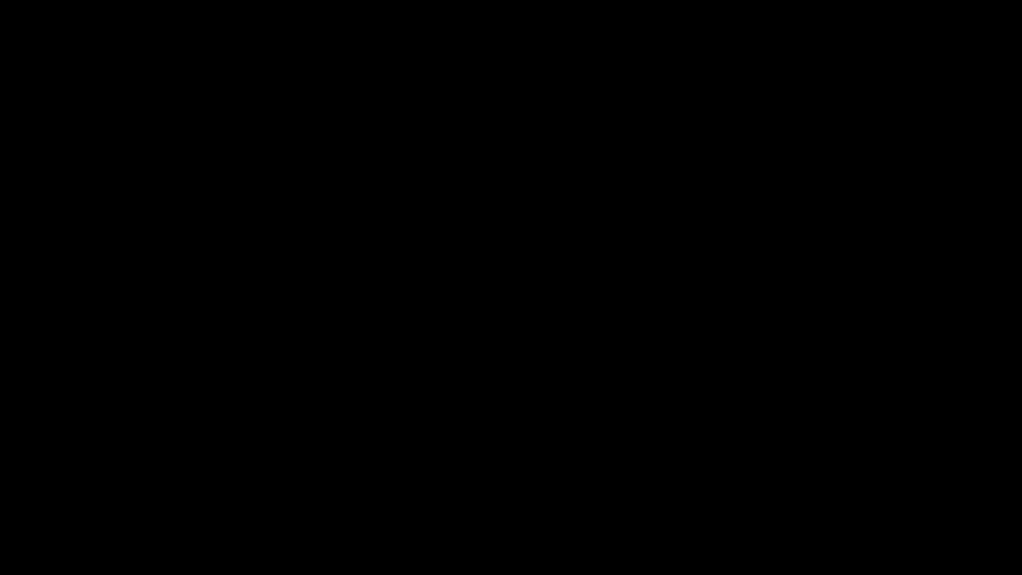
click at [541, 507] on div at bounding box center [511, 546] width 1025 height 27
click at [43, 507] on div at bounding box center [511, 546] width 1025 height 27
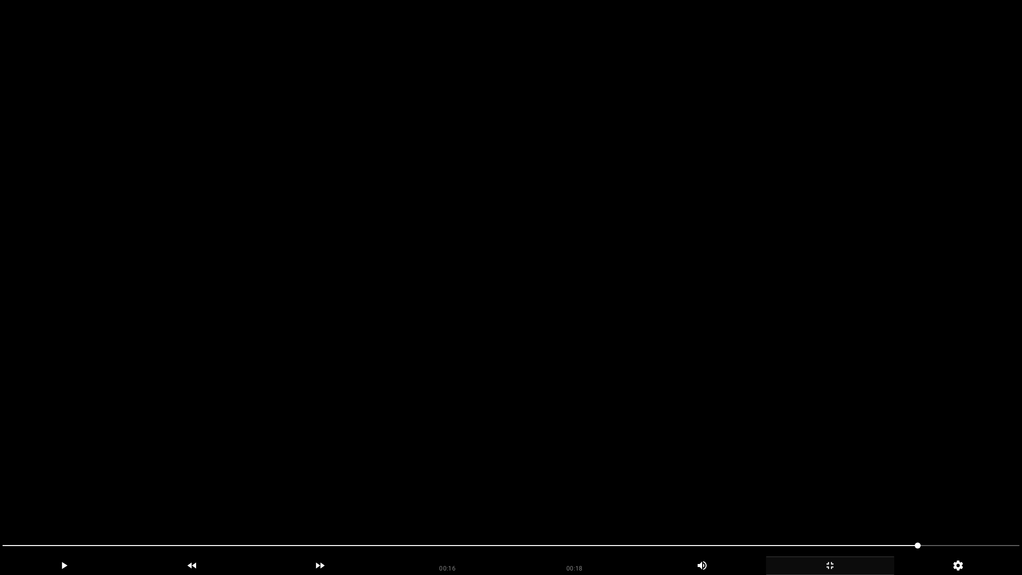
click at [841, 507] on div "add" at bounding box center [830, 565] width 128 height 18
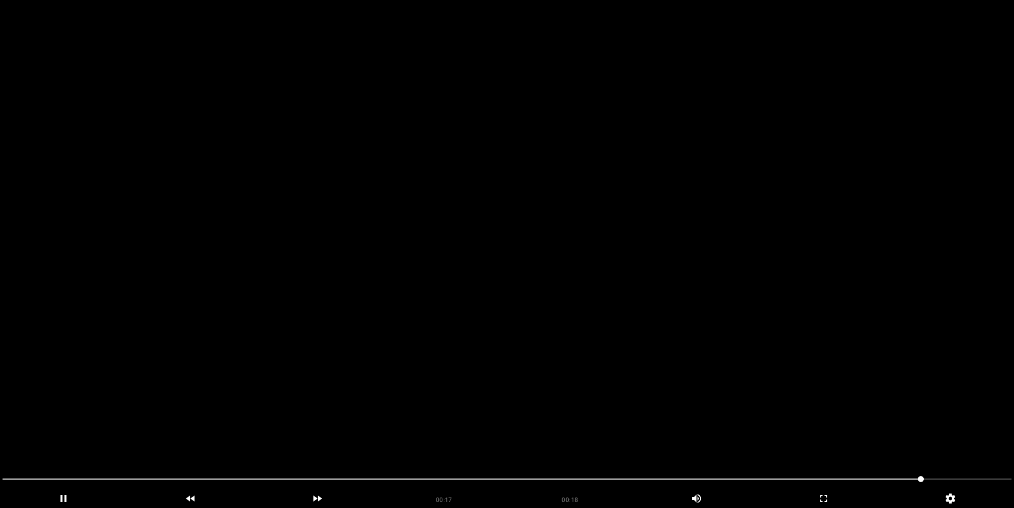
click at [528, 272] on video at bounding box center [507, 254] width 1014 height 508
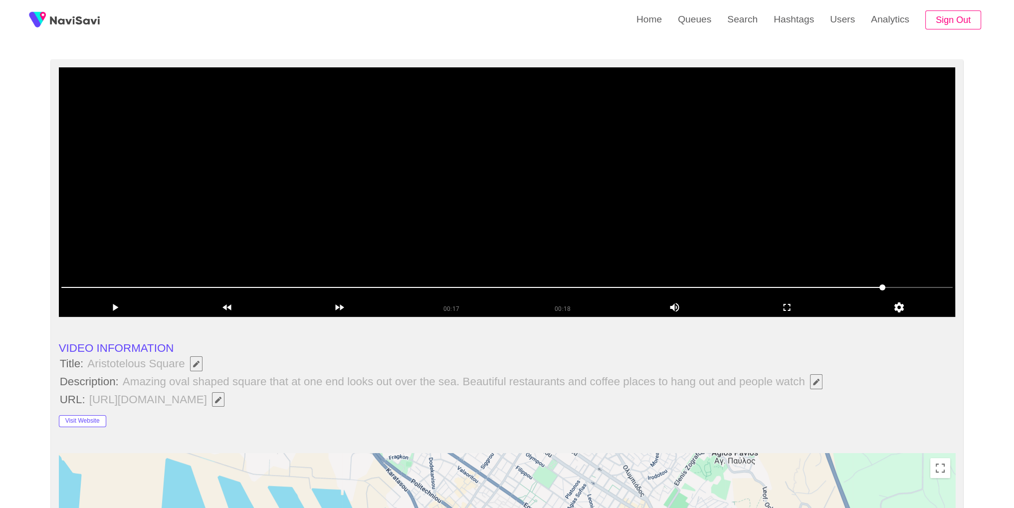
scroll to position [46, 0]
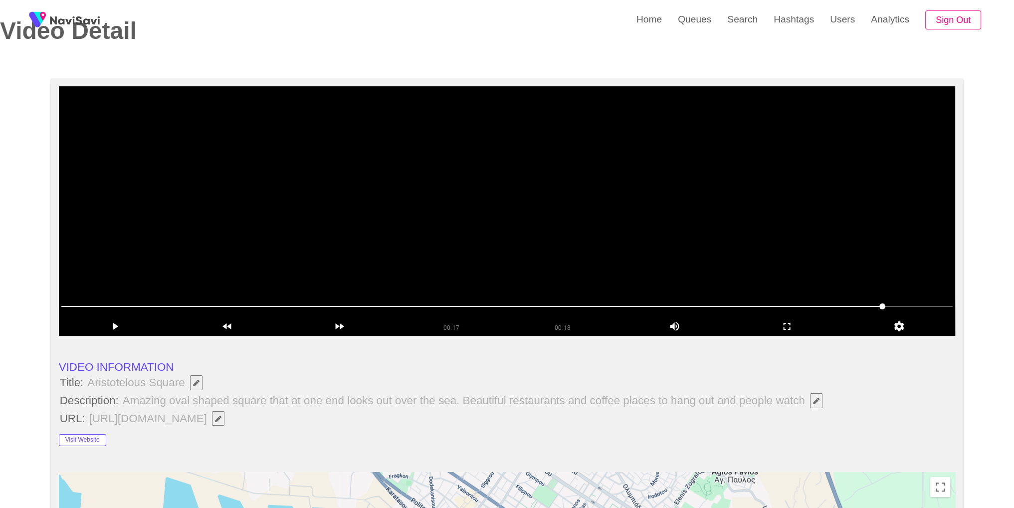
click at [655, 197] on video at bounding box center [507, 210] width 897 height 249
click at [773, 320] on icon "add" at bounding box center [786, 326] width 111 height 12
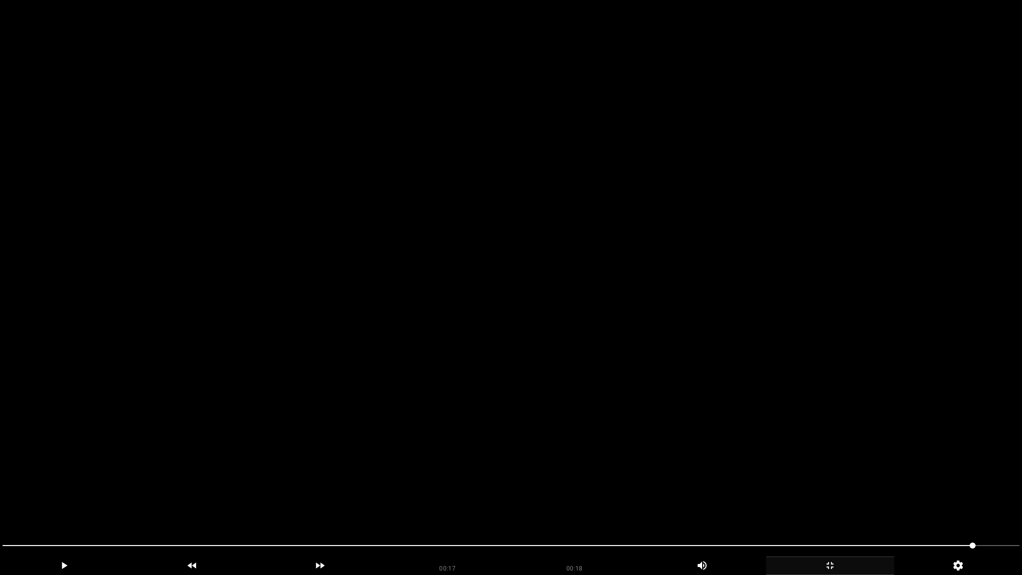
click at [487, 507] on span at bounding box center [487, 545] width 970 height 1
click at [611, 386] on video at bounding box center [511, 287] width 1022 height 575
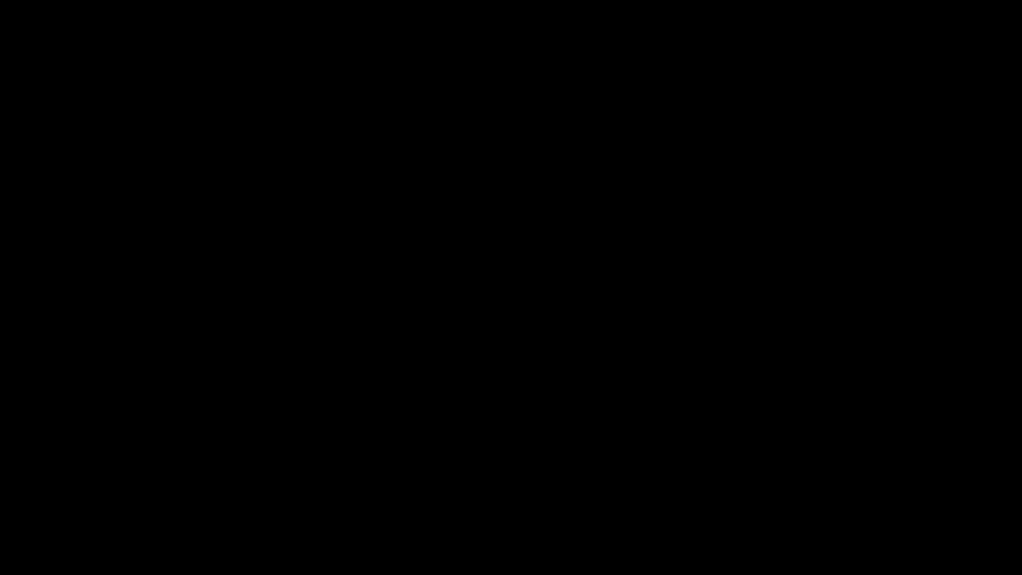
drag, startPoint x: 838, startPoint y: 571, endPoint x: 770, endPoint y: 344, distance: 236.9
click at [833, 507] on icon "add" at bounding box center [829, 565] width 127 height 12
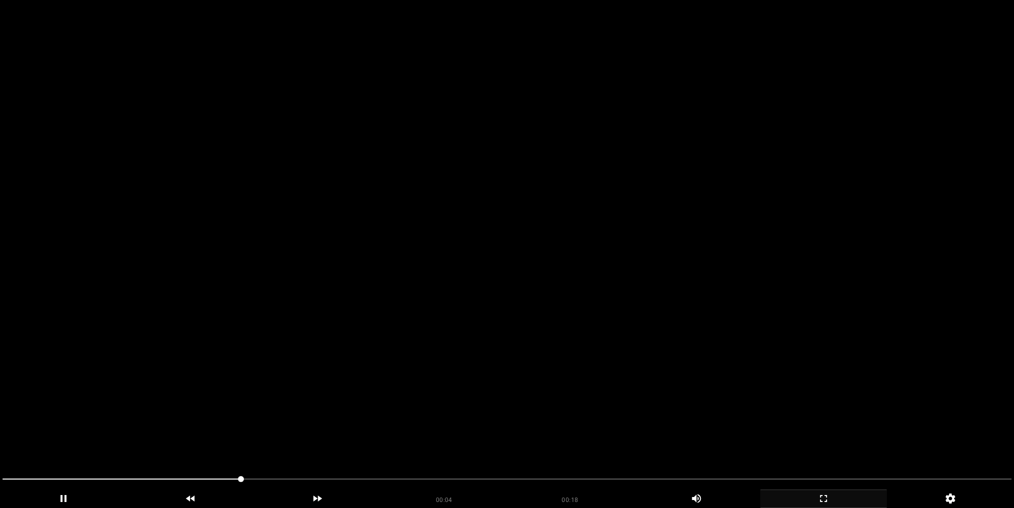
click at [731, 227] on video at bounding box center [507, 254] width 1014 height 508
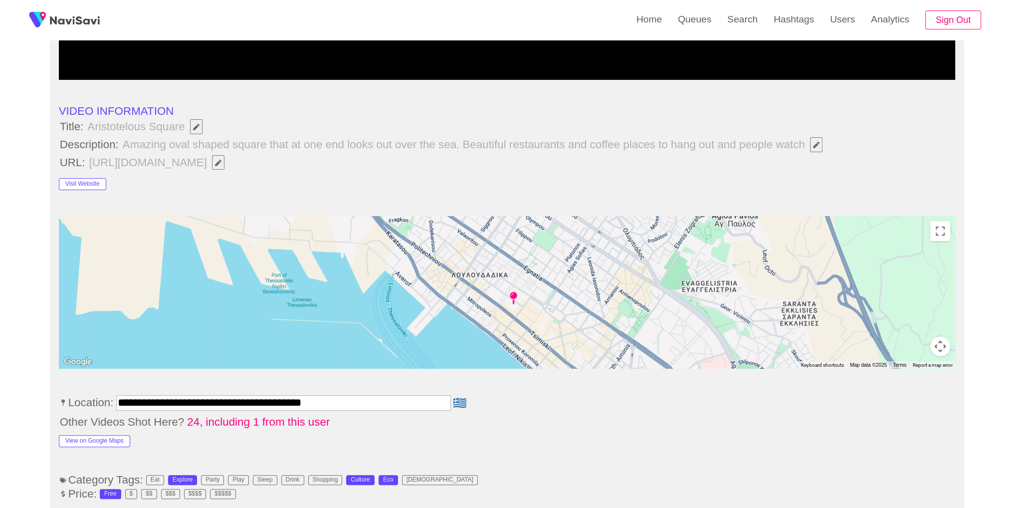
scroll to position [505, 0]
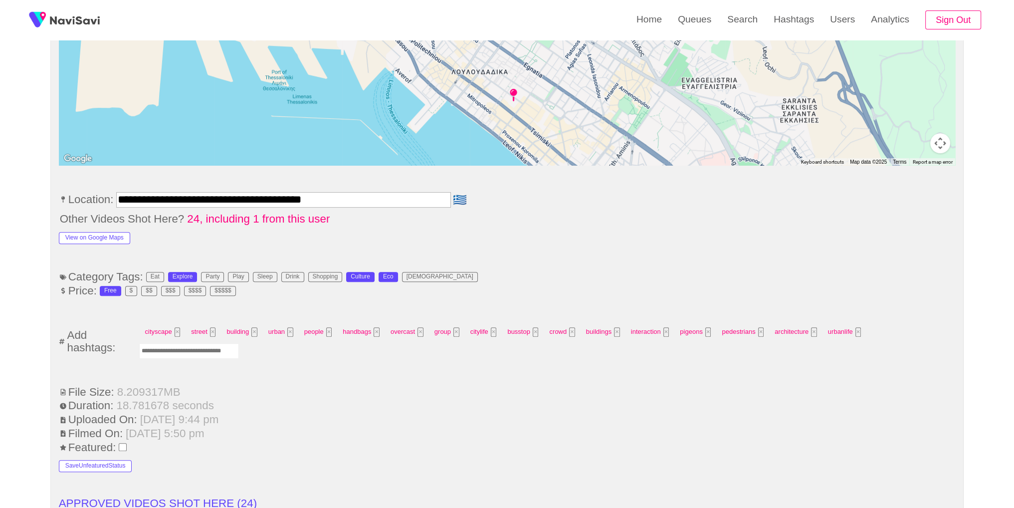
drag, startPoint x: 175, startPoint y: 363, endPoint x: 173, endPoint y: 356, distance: 7.1
drag, startPoint x: 169, startPoint y: 348, endPoint x: 272, endPoint y: 324, distance: 105.4
click at [170, 348] on input "Enter tag here and press return" at bounding box center [189, 350] width 100 height 15
type input "*********"
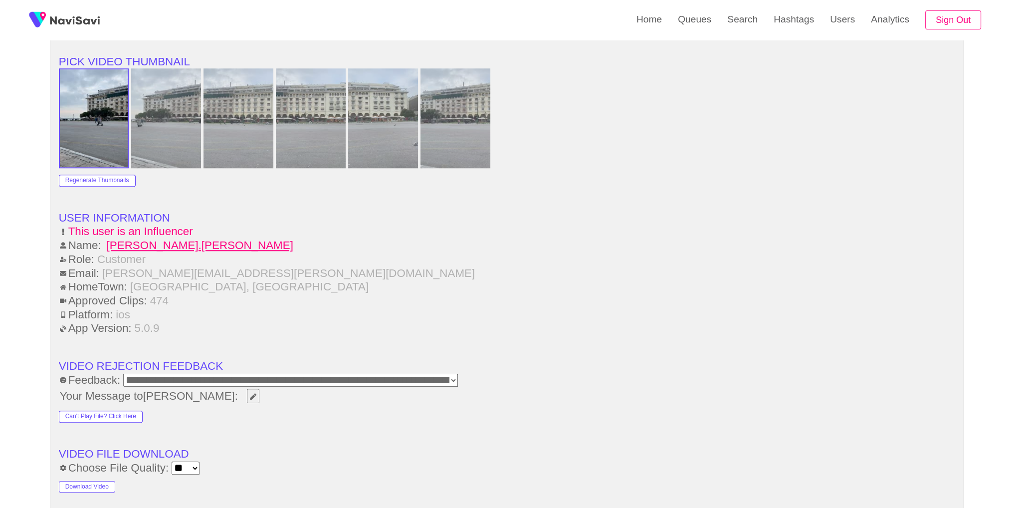
scroll to position [1427, 0]
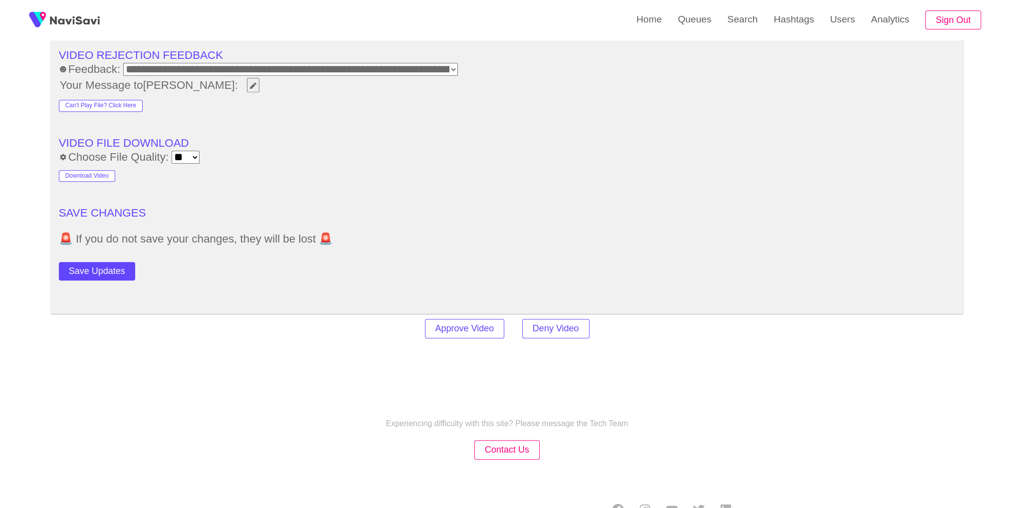
click at [105, 271] on button "Save Updates" at bounding box center [97, 271] width 76 height 18
click at [768, 28] on link "Hashtags" at bounding box center [794, 19] width 56 height 39
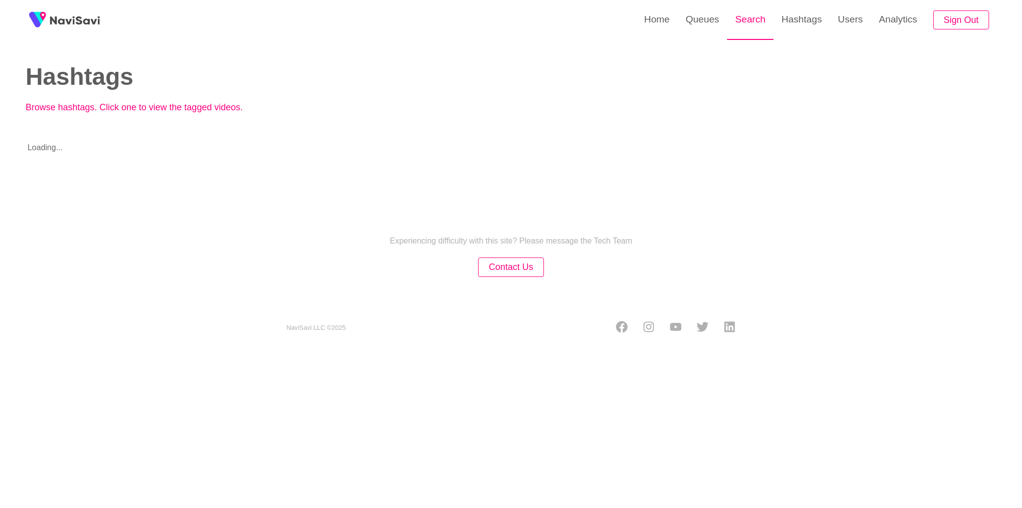
click at [741, 27] on link "Search" at bounding box center [750, 19] width 46 height 39
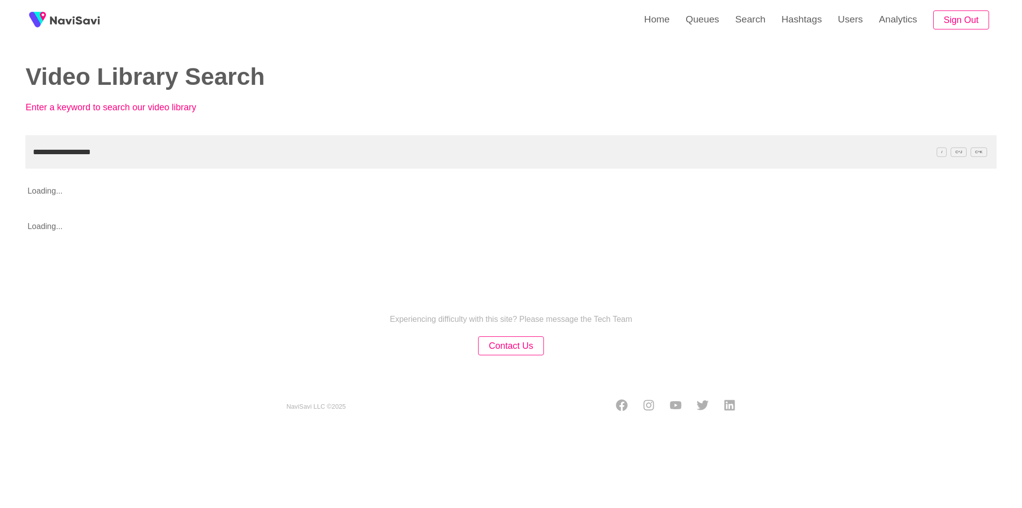
type input "**********"
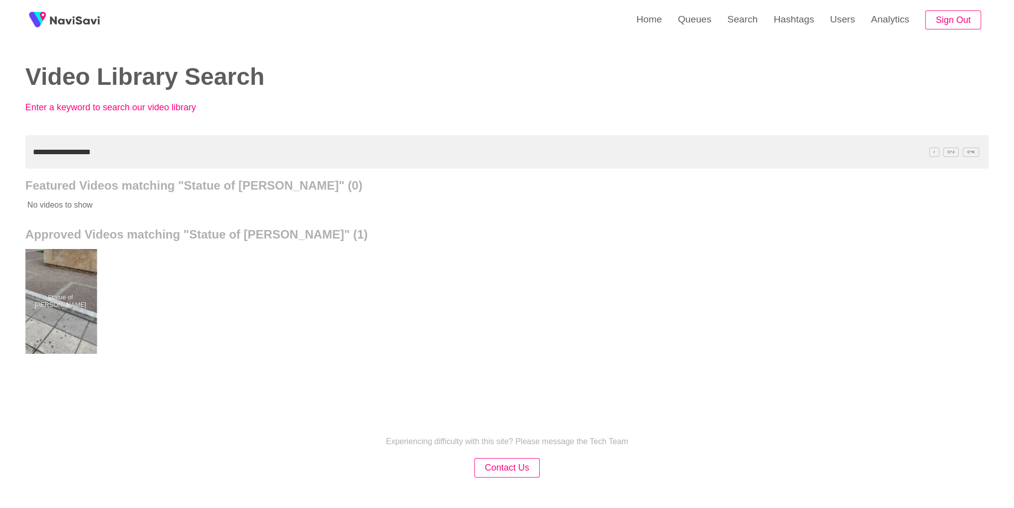
click at [60, 288] on div at bounding box center [59, 301] width 73 height 105
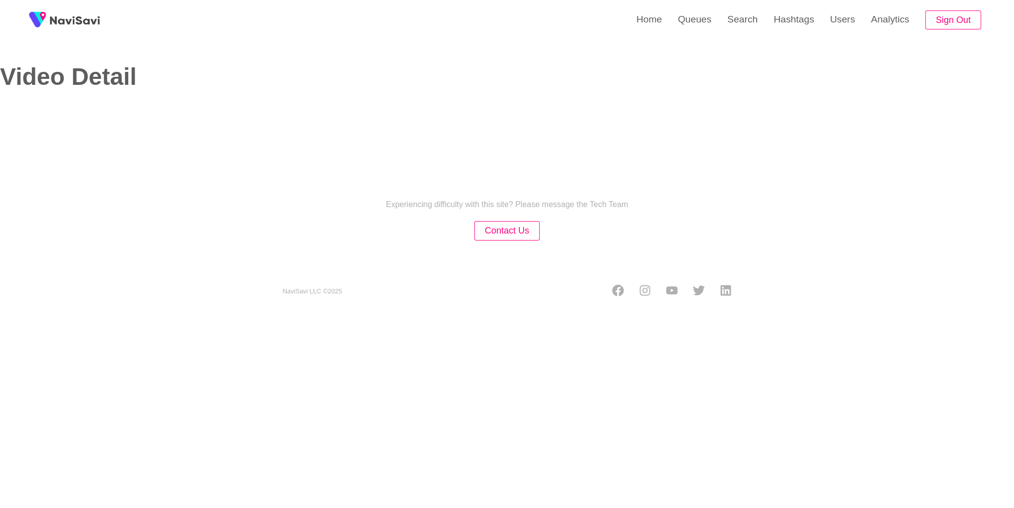
select select "**********"
select select "**"
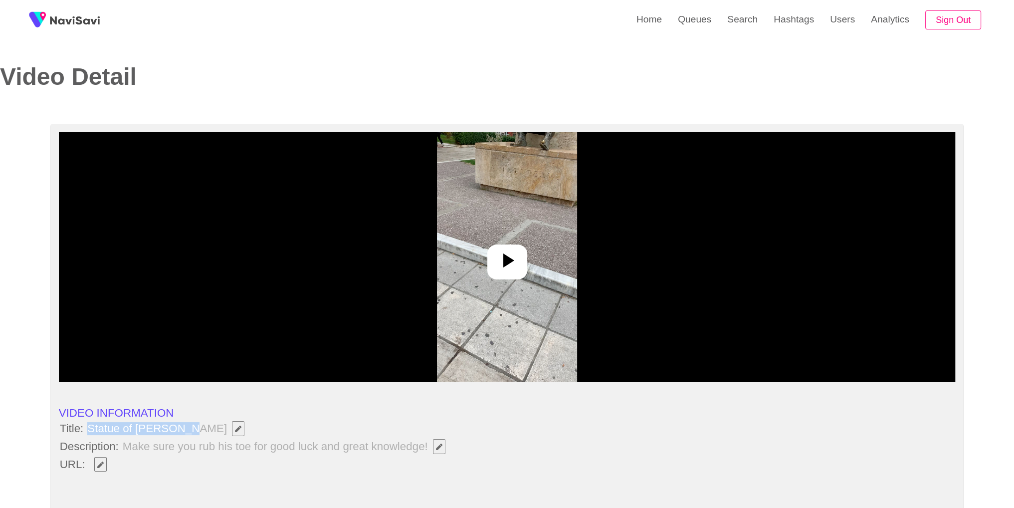
drag, startPoint x: 90, startPoint y: 430, endPoint x: 174, endPoint y: 428, distance: 83.9
click at [174, 428] on span "Statue of [PERSON_NAME]" at bounding box center [168, 428] width 164 height 17
copy span "Statue of [PERSON_NAME]"
click at [102, 464] on icon "Edit Field" at bounding box center [100, 465] width 6 height 6
type input "**********"
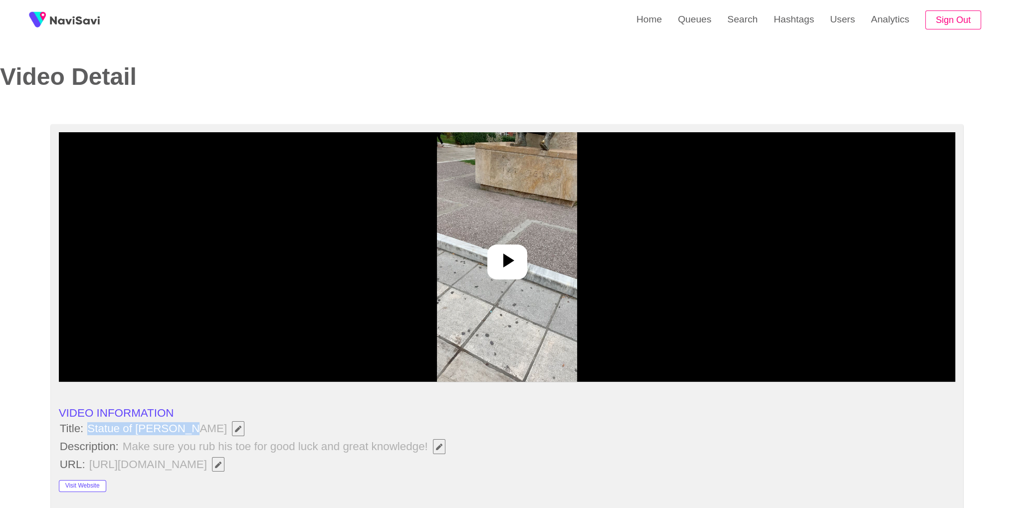
drag, startPoint x: 87, startPoint y: 424, endPoint x: 172, endPoint y: 423, distance: 84.8
click at [172, 423] on span "Statue of [PERSON_NAME]" at bounding box center [168, 428] width 164 height 17
copy span "Statue of [PERSON_NAME]"
click at [442, 451] on button "button" at bounding box center [439, 446] width 12 height 15
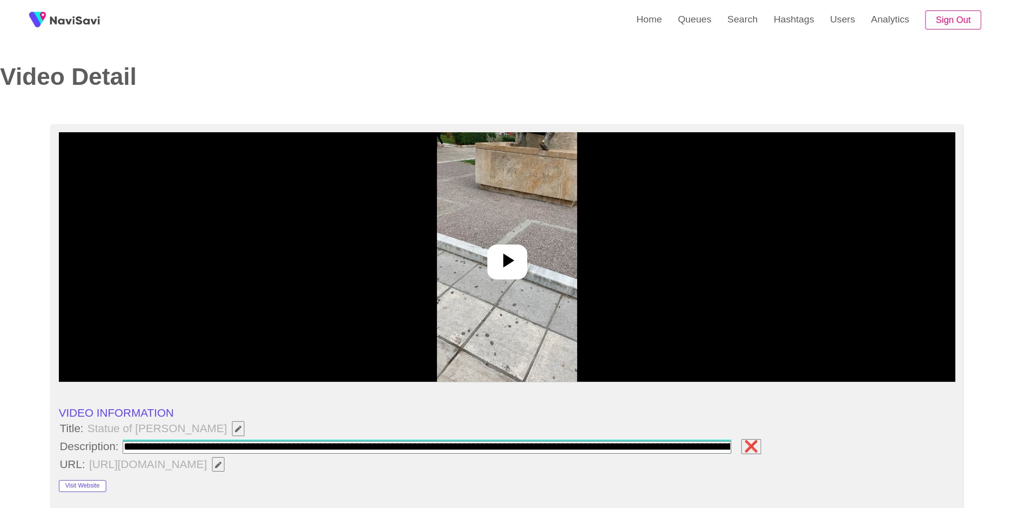
scroll to position [0, 210]
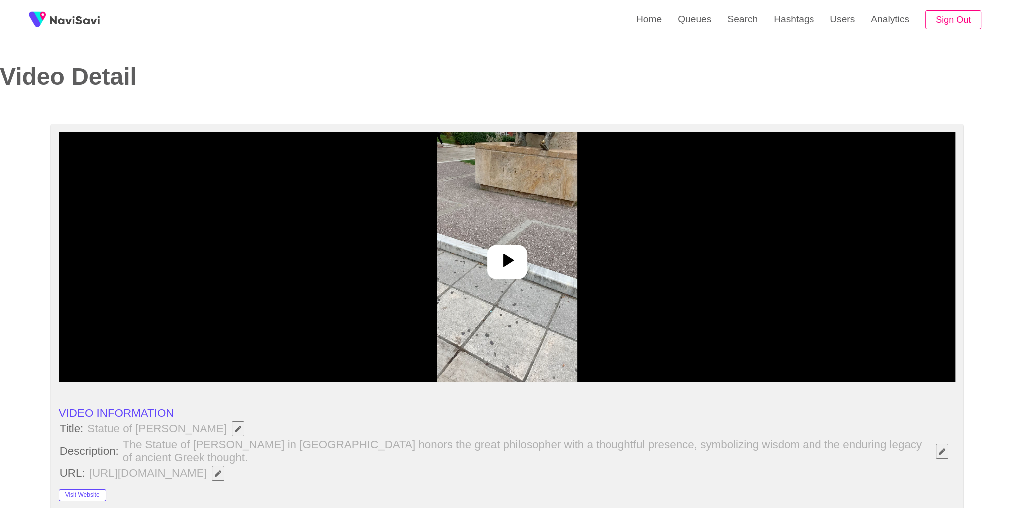
click at [405, 415] on li "VIDEO INFORMATION" at bounding box center [507, 413] width 897 height 13
click at [561, 291] on img at bounding box center [507, 256] width 140 height 249
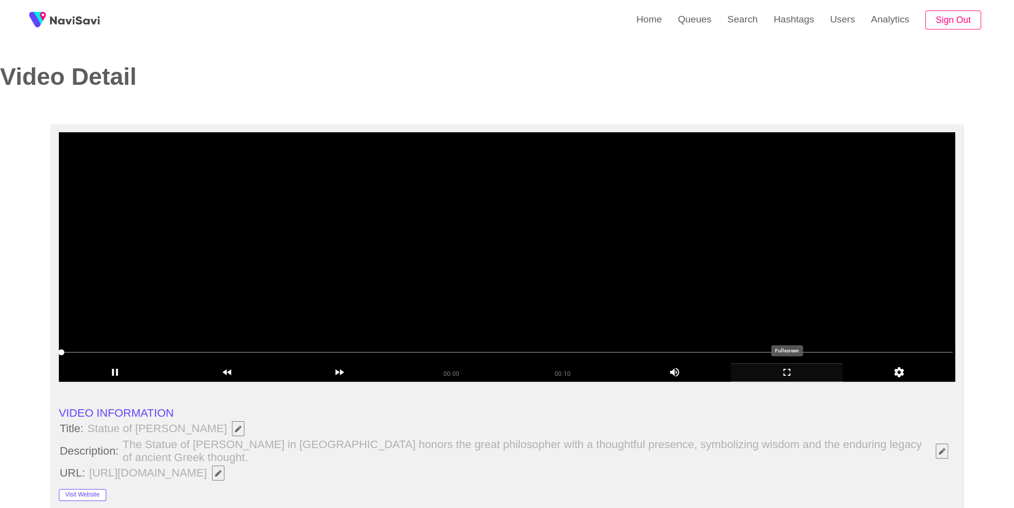
click at [791, 379] on div "add" at bounding box center [787, 372] width 112 height 18
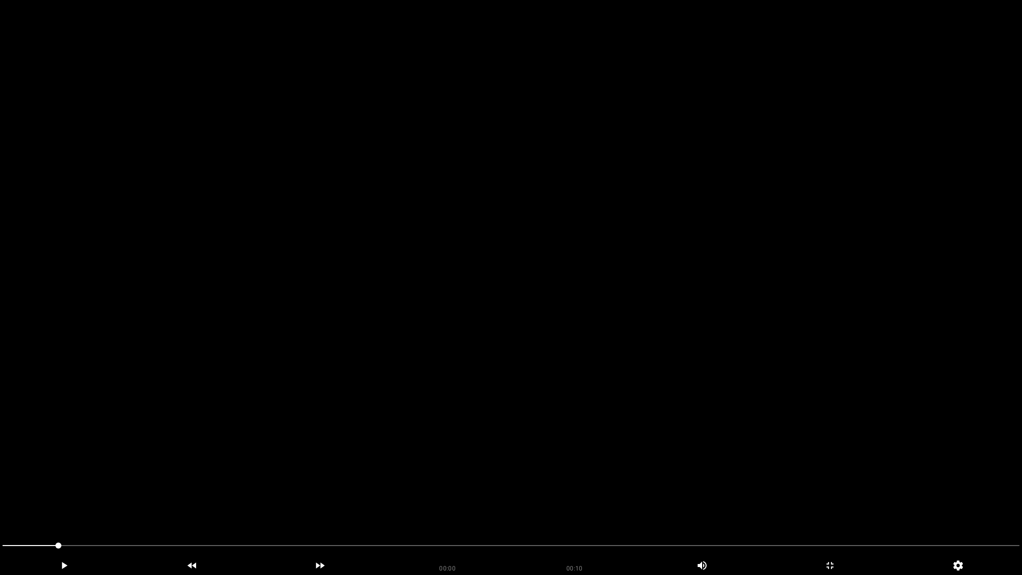
click at [308, 477] on video at bounding box center [511, 287] width 1022 height 575
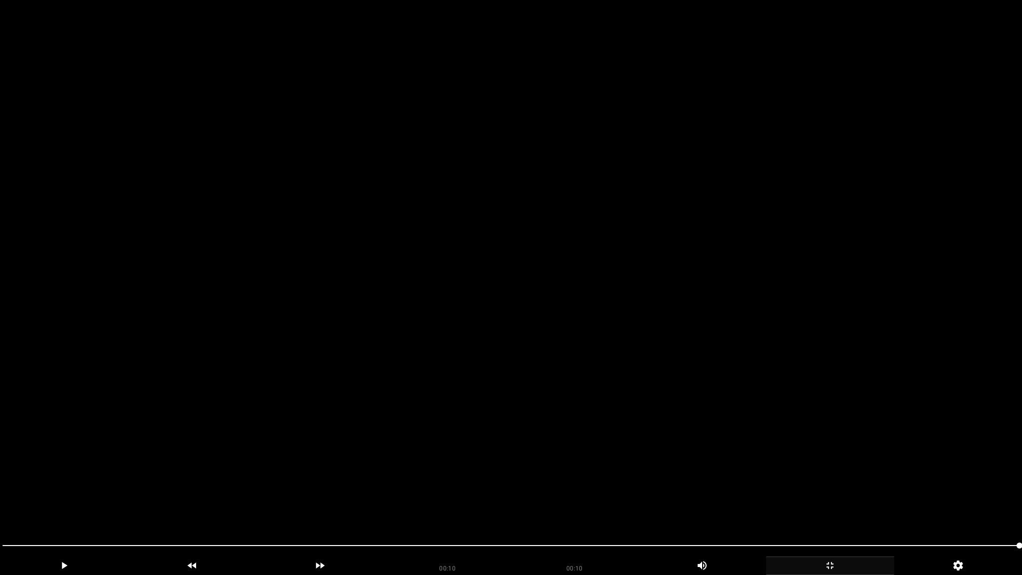
click at [842, 507] on div "add" at bounding box center [830, 565] width 128 height 18
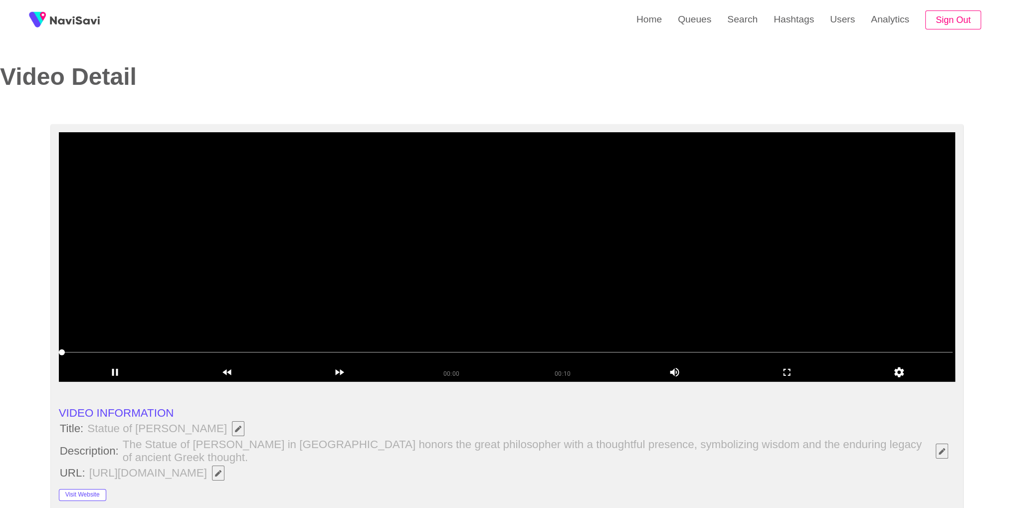
click at [579, 280] on video at bounding box center [507, 256] width 897 height 249
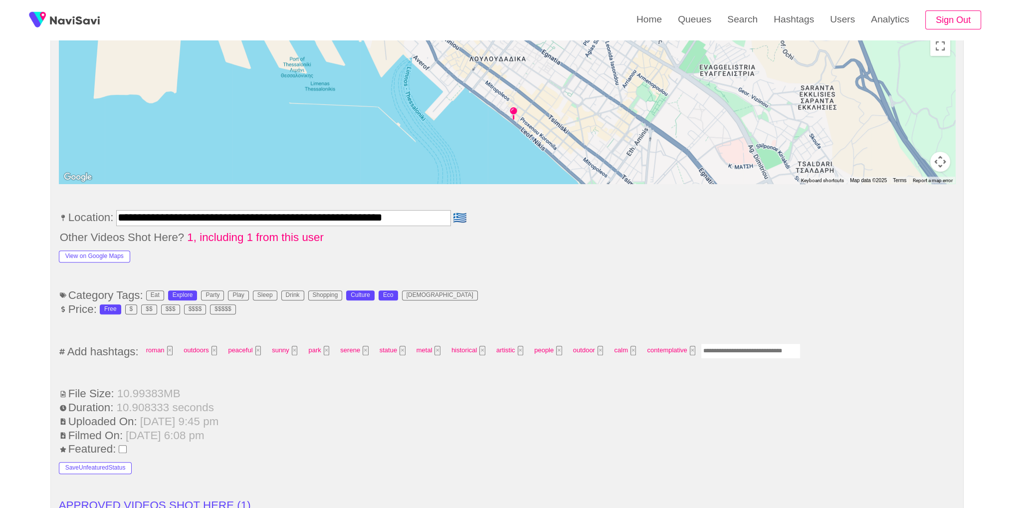
scroll to position [497, 0]
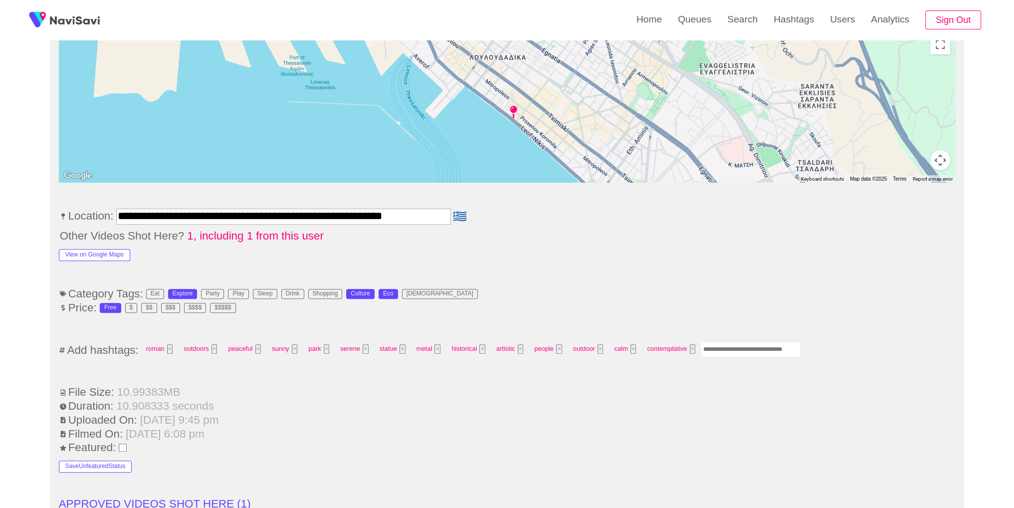
click at [730, 351] on input "Enter tag here and press return" at bounding box center [751, 349] width 100 height 15
type input "*********"
click at [766, 231] on li "Other Videos Shot Here? 1, including 1 from this user" at bounding box center [507, 236] width 897 height 13
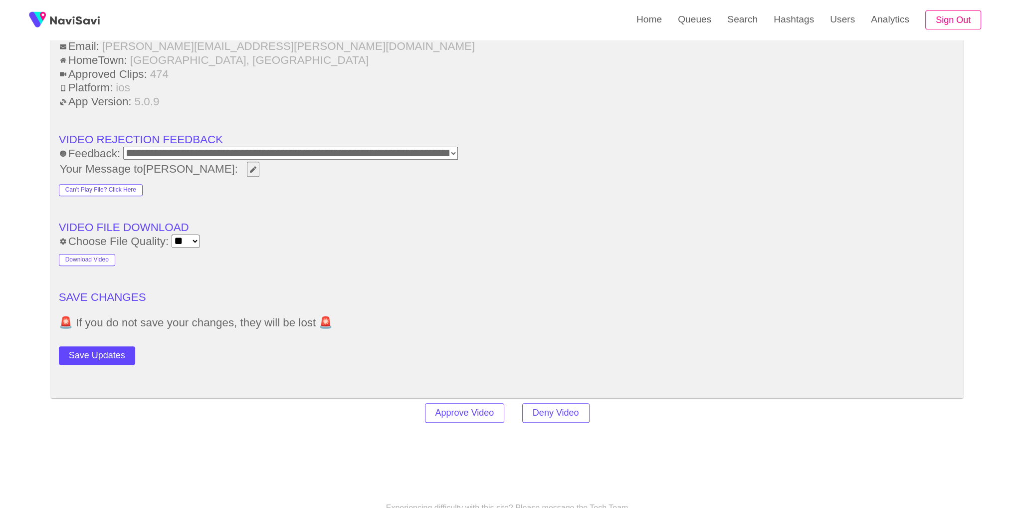
scroll to position [1345, 0]
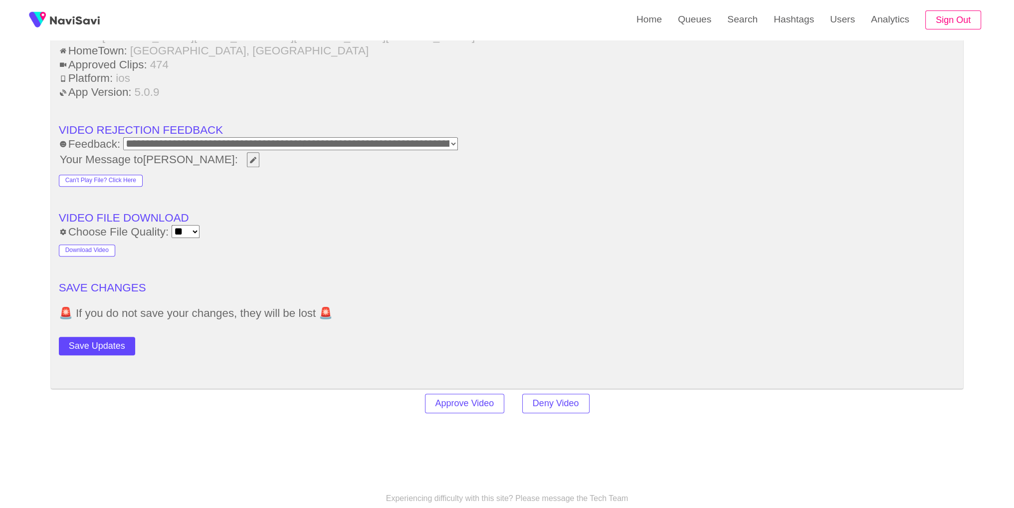
click at [111, 348] on button "Save Updates" at bounding box center [97, 346] width 76 height 18
click at [750, 35] on link "Search" at bounding box center [742, 19] width 46 height 39
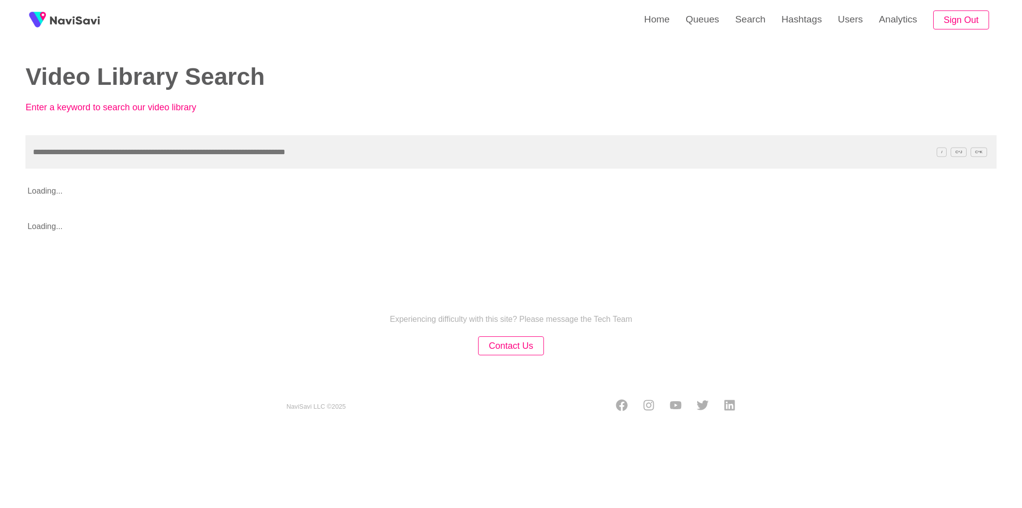
click at [366, 161] on input "text" at bounding box center [510, 151] width 971 height 33
type input "**********"
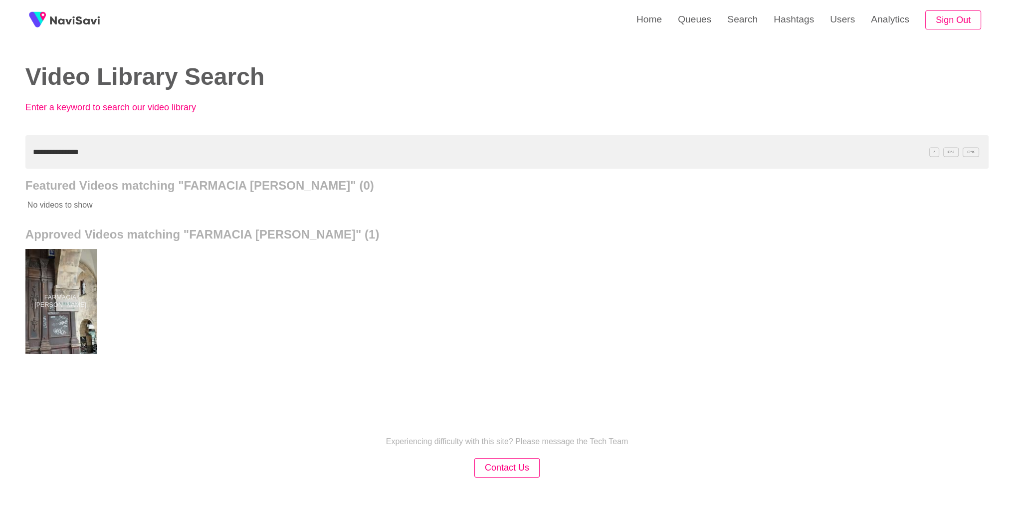
click at [45, 346] on div at bounding box center [59, 301] width 73 height 105
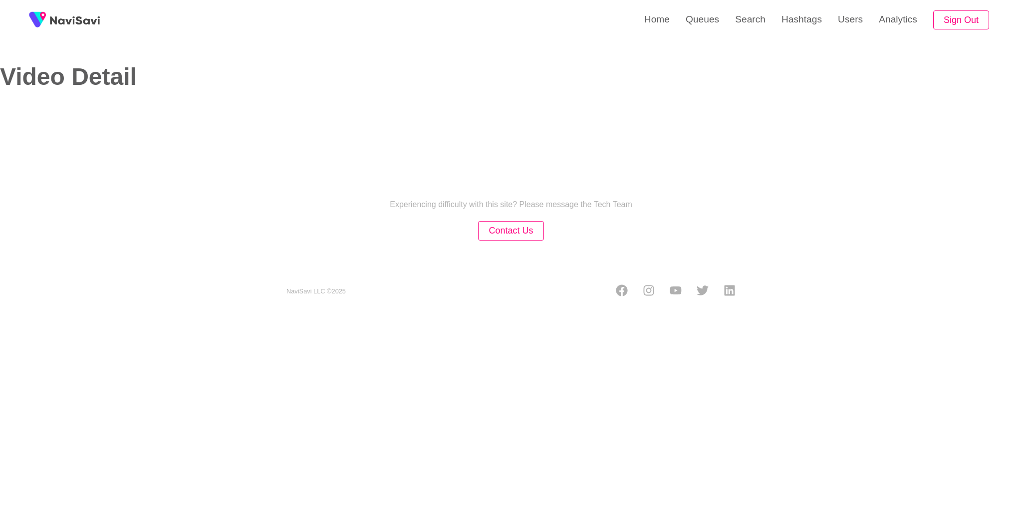
click at [596, 250] on div "Home Queues Search Hashtags Users Analytics Sign Out Video Detail Experiencing …" at bounding box center [511, 157] width 1022 height 315
select select "**********"
select select "**"
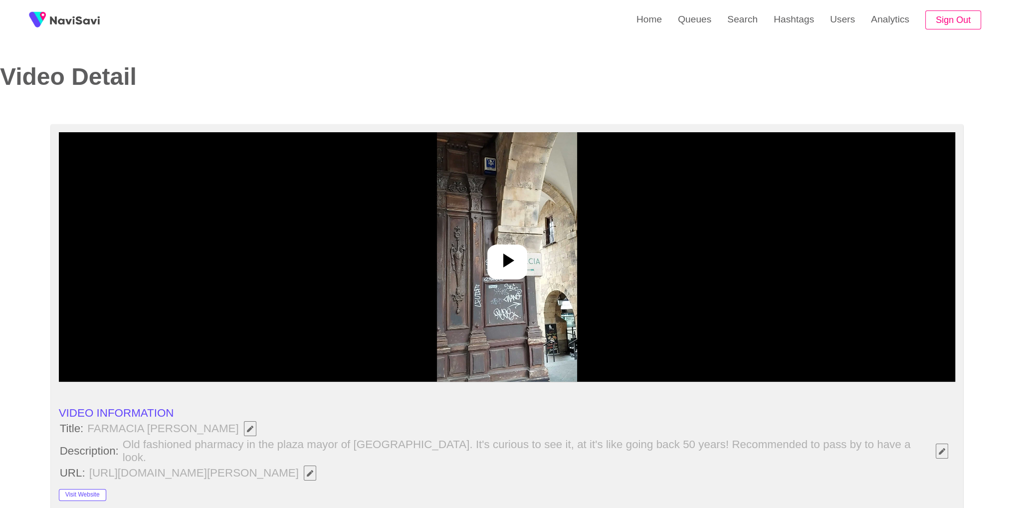
click at [596, 250] on div at bounding box center [507, 256] width 897 height 249
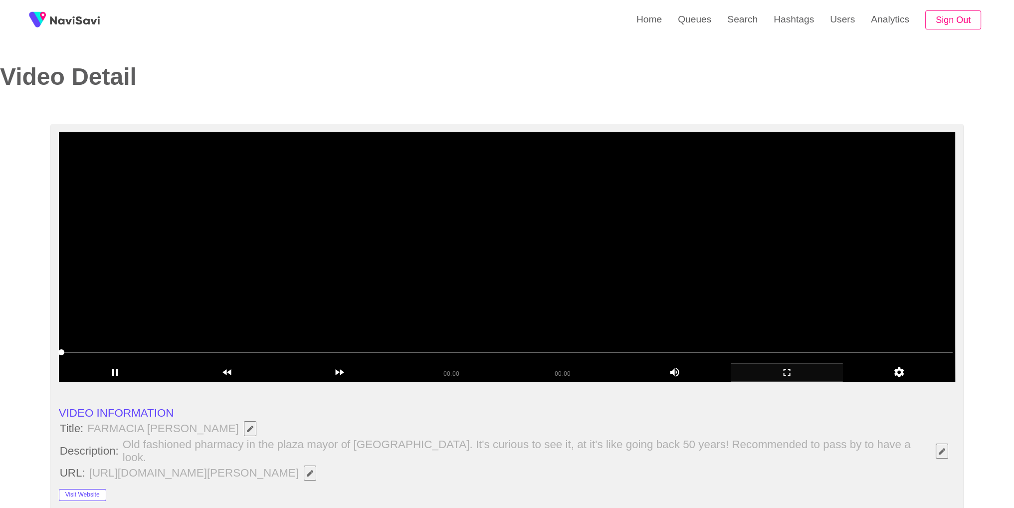
click at [777, 376] on icon "add" at bounding box center [786, 372] width 111 height 12
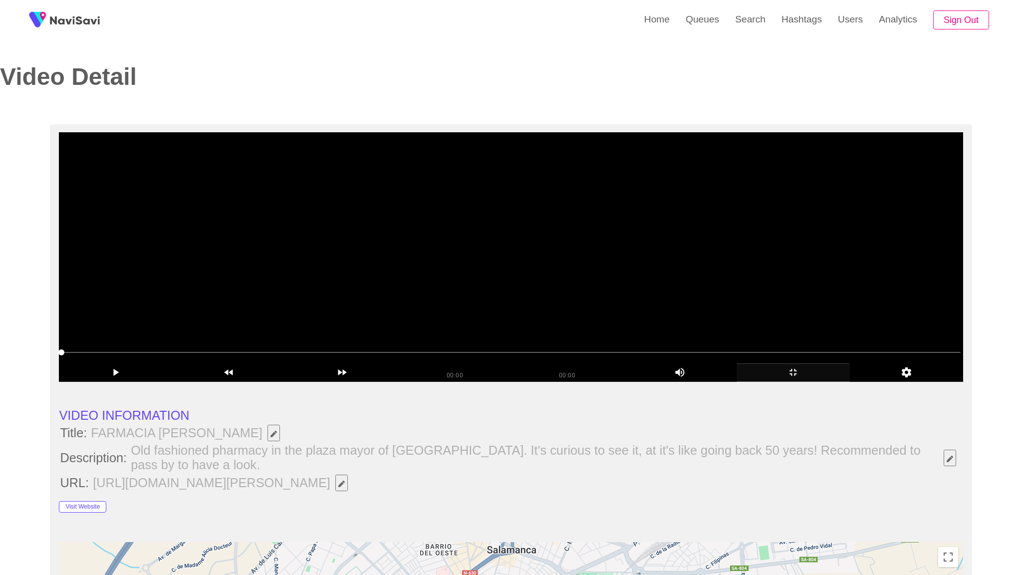
click at [844, 382] on div "add" at bounding box center [792, 372] width 113 height 18
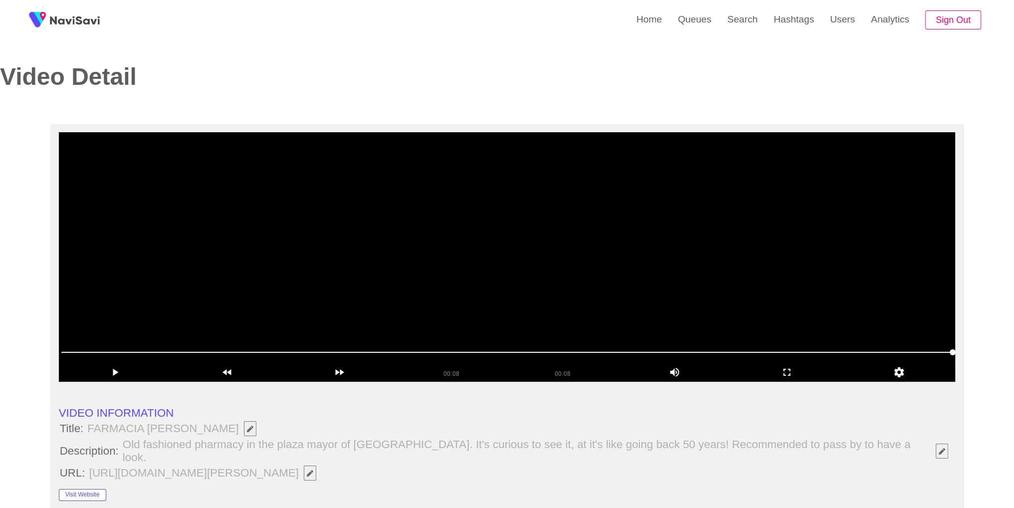
click at [619, 293] on video at bounding box center [507, 256] width 897 height 249
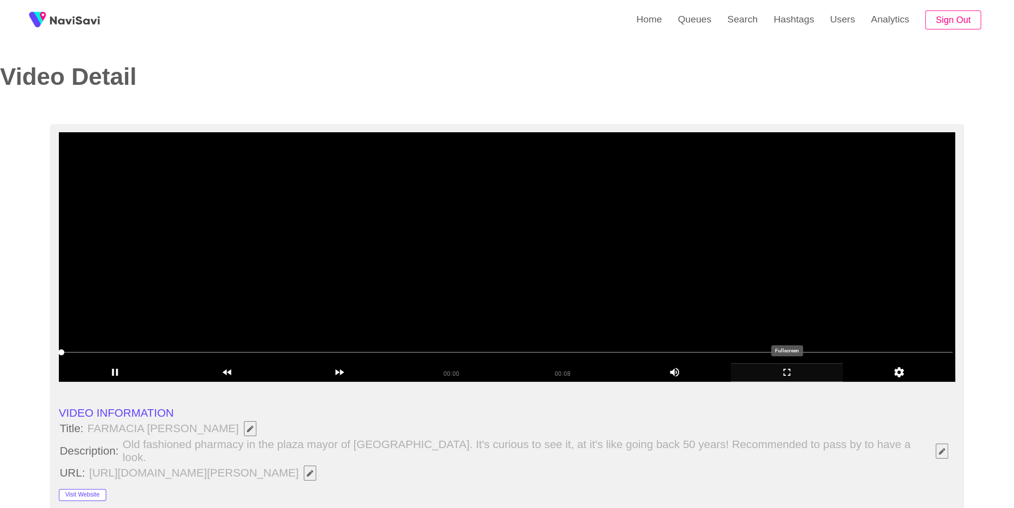
click at [792, 378] on icon "add" at bounding box center [786, 372] width 111 height 12
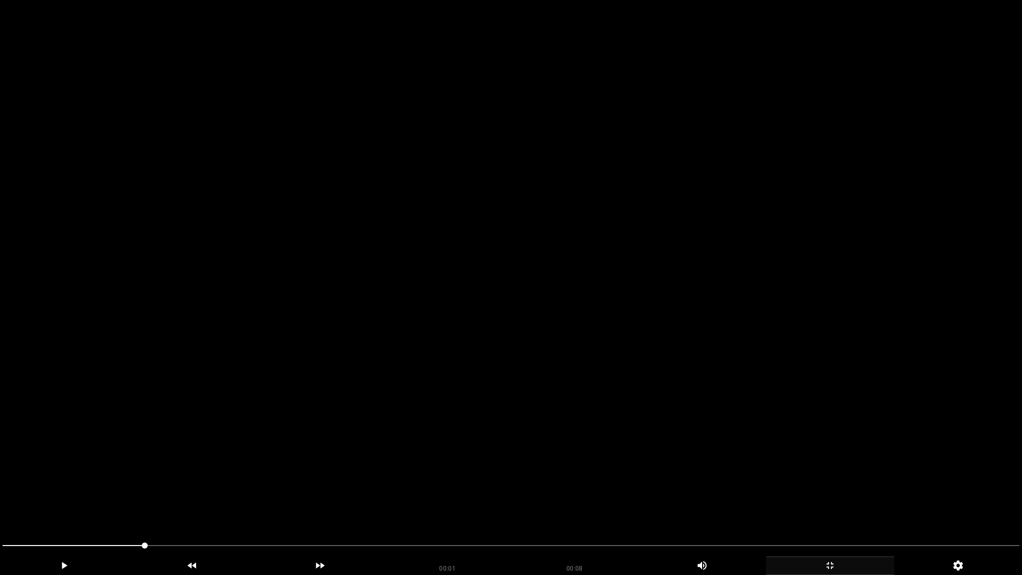
drag, startPoint x: 146, startPoint y: 543, endPoint x: 226, endPoint y: 546, distance: 79.4
click at [572, 466] on video at bounding box center [511, 287] width 1022 height 575
click at [799, 507] on span at bounding box center [510, 545] width 1017 height 16
click at [812, 507] on icon "add" at bounding box center [829, 565] width 127 height 12
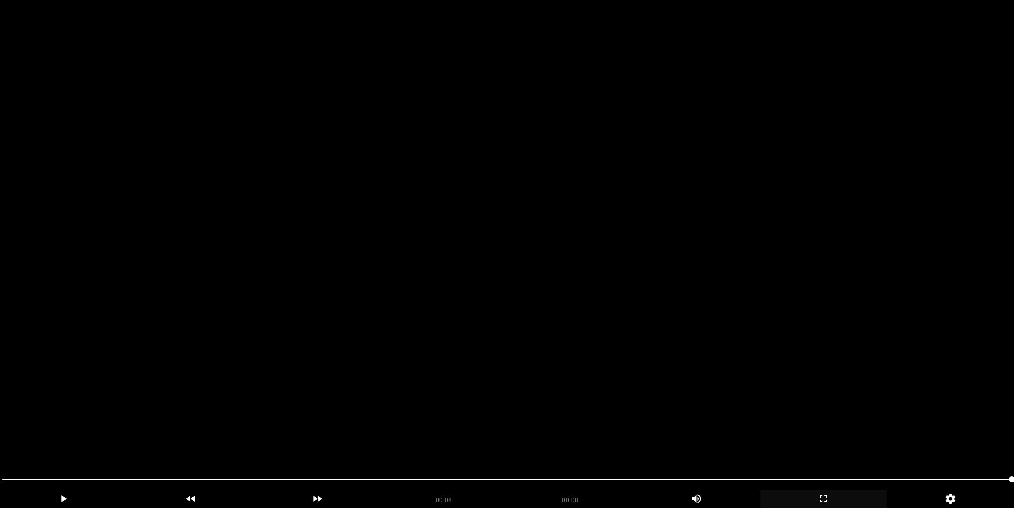
click at [509, 237] on video at bounding box center [507, 254] width 1014 height 508
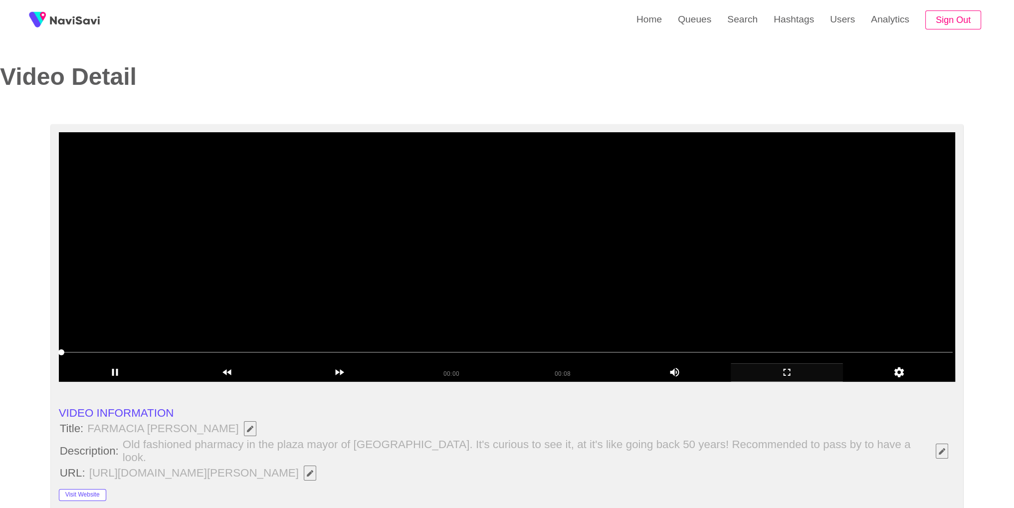
drag, startPoint x: 520, startPoint y: 233, endPoint x: 559, endPoint y: 238, distance: 39.2
click at [520, 234] on video at bounding box center [507, 256] width 897 height 249
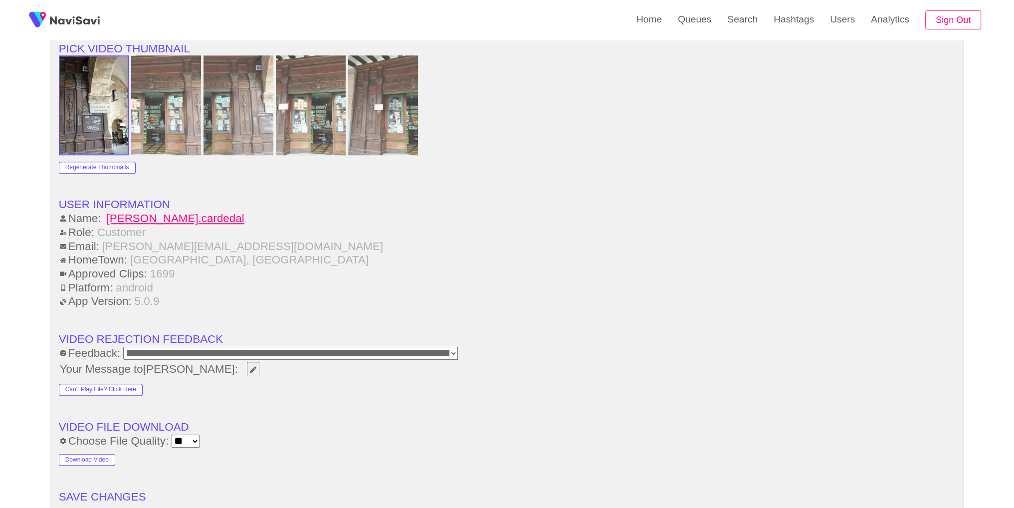
scroll to position [1419, 0]
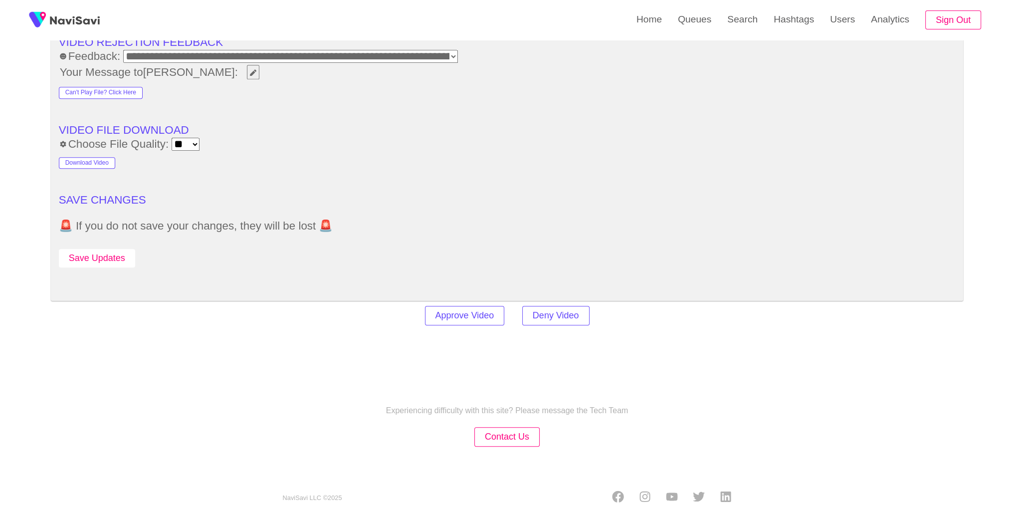
click at [88, 249] on button "Save Updates" at bounding box center [97, 258] width 76 height 18
drag, startPoint x: 744, startPoint y: 29, endPoint x: 725, endPoint y: 32, distance: 19.2
click at [744, 29] on link "Search" at bounding box center [742, 19] width 46 height 39
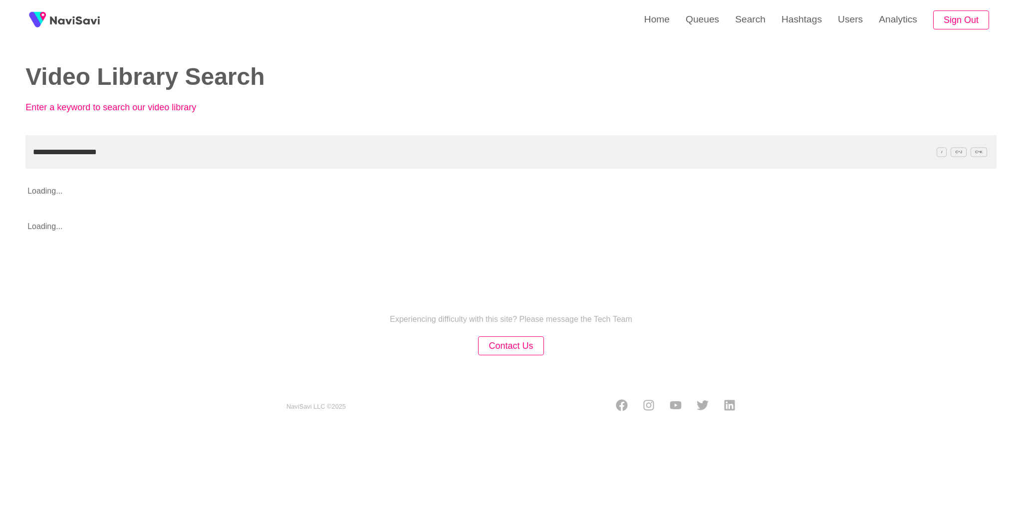
type input "**********"
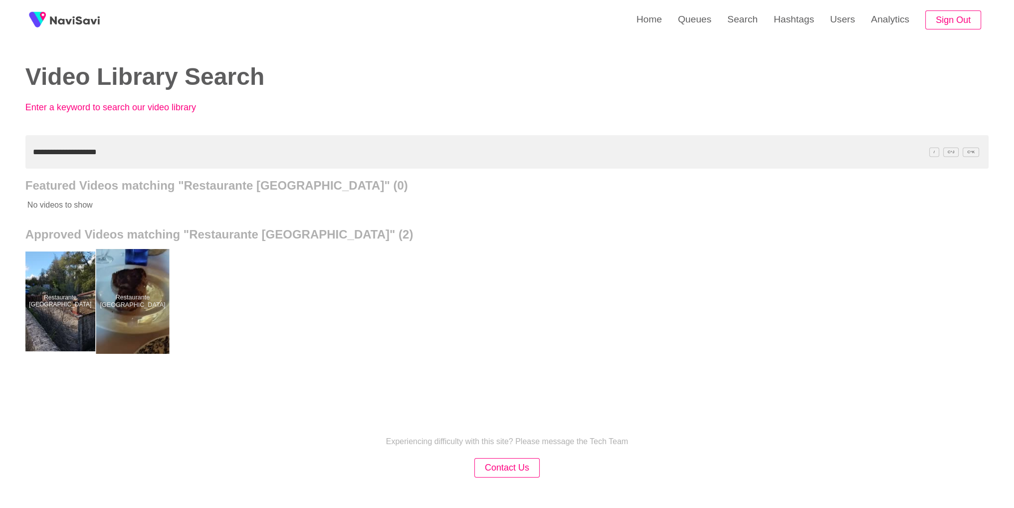
click at [144, 282] on div at bounding box center [132, 301] width 73 height 105
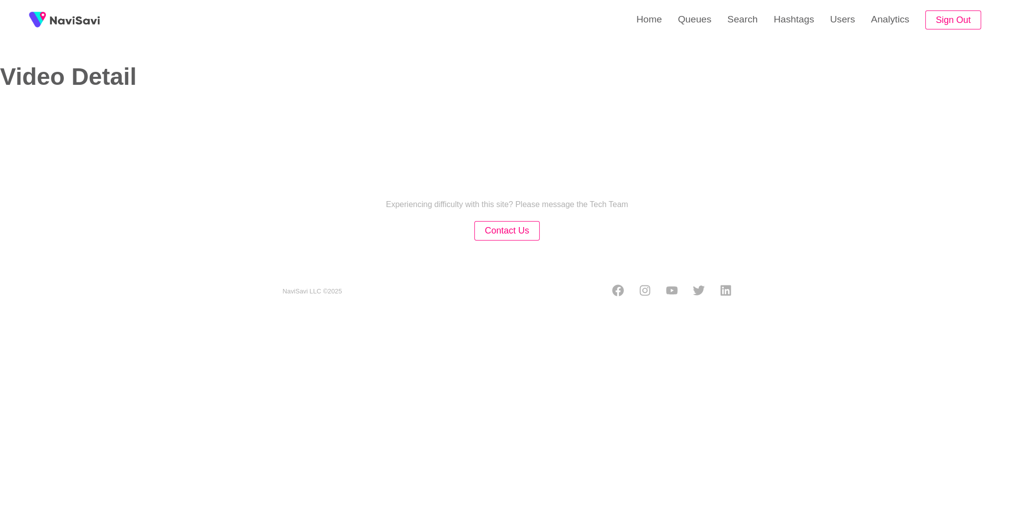
select select "**********"
select select "****"
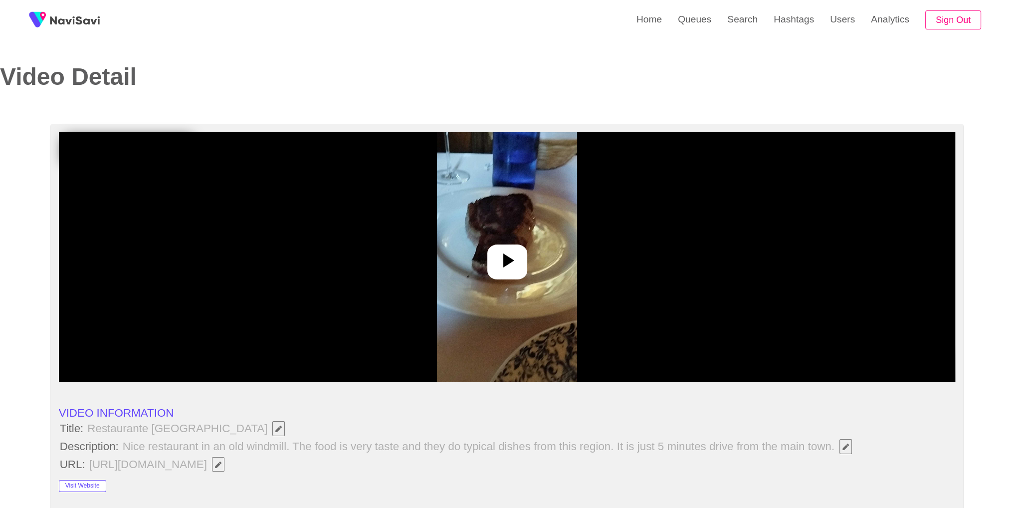
click at [537, 267] on img at bounding box center [507, 256] width 140 height 249
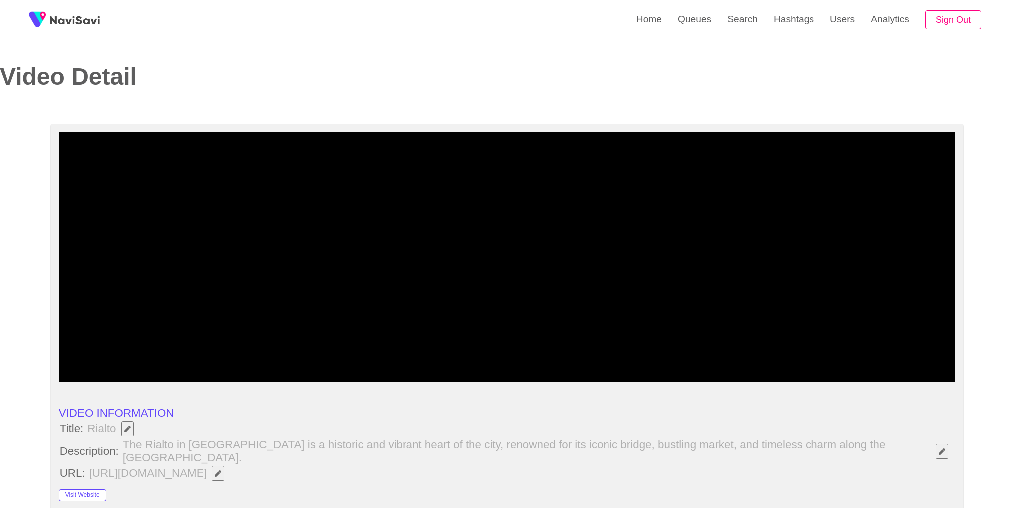
select select "**********"
select select "**"
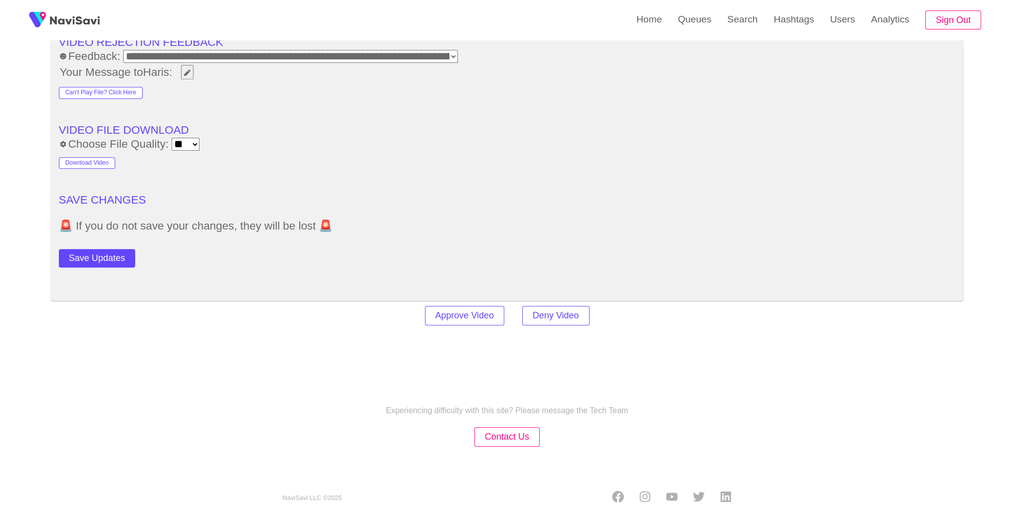
scroll to position [1419, 0]
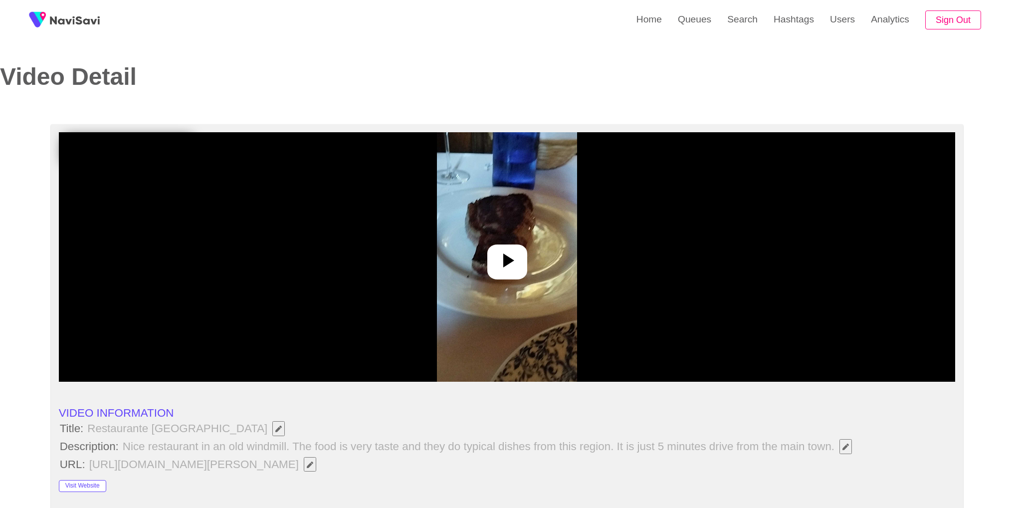
select select "**********"
select select "****"
click at [490, 252] on div at bounding box center [507, 261] width 40 height 35
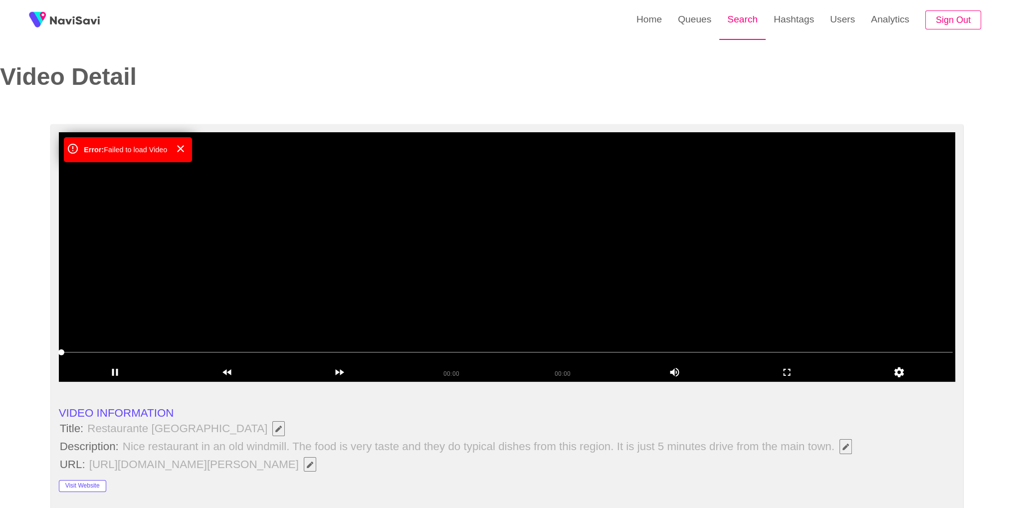
click at [730, 30] on link "Search" at bounding box center [742, 19] width 46 height 39
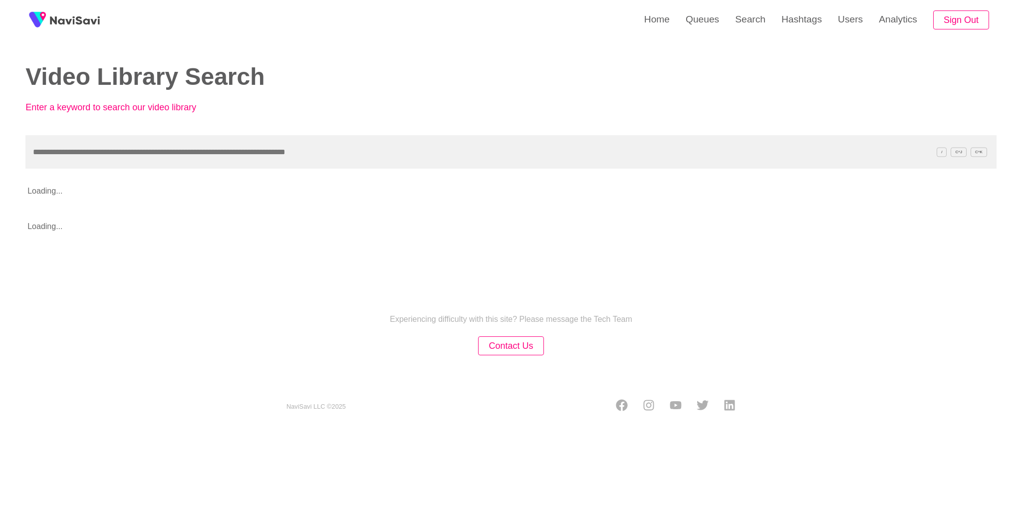
click at [407, 151] on input "text" at bounding box center [510, 151] width 971 height 33
type input "**********"
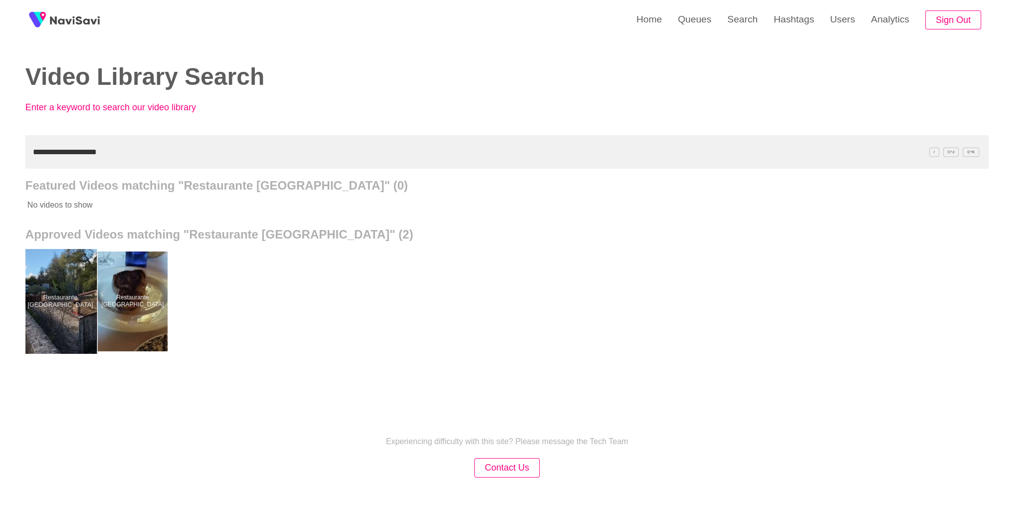
click at [55, 268] on div at bounding box center [59, 301] width 73 height 105
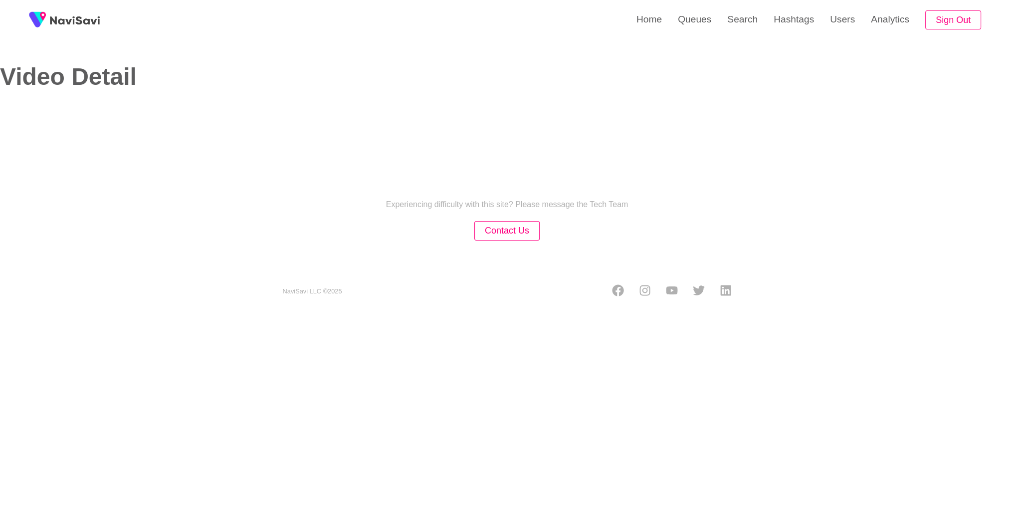
select select "**********"
select select "****"
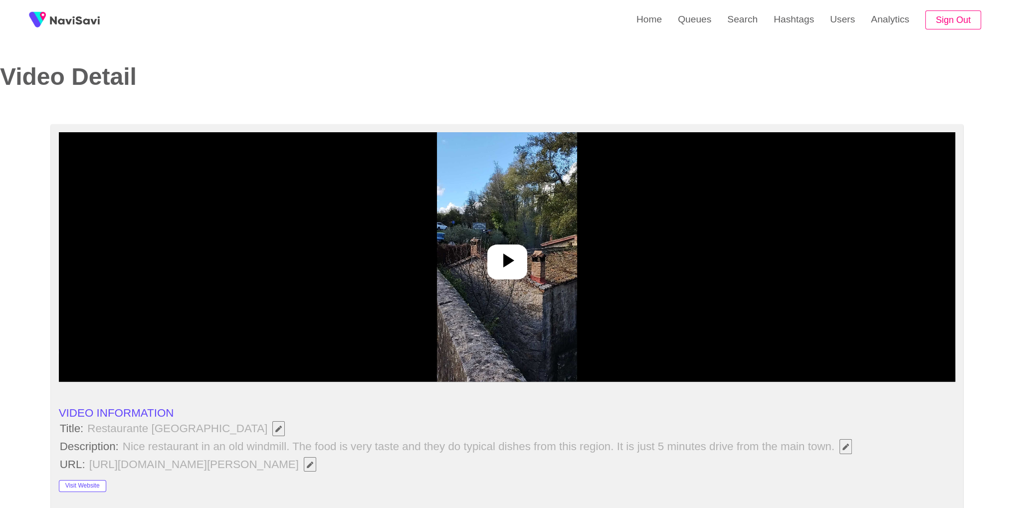
click at [533, 250] on div at bounding box center [507, 256] width 897 height 249
